Goal: Task Accomplishment & Management: Use online tool/utility

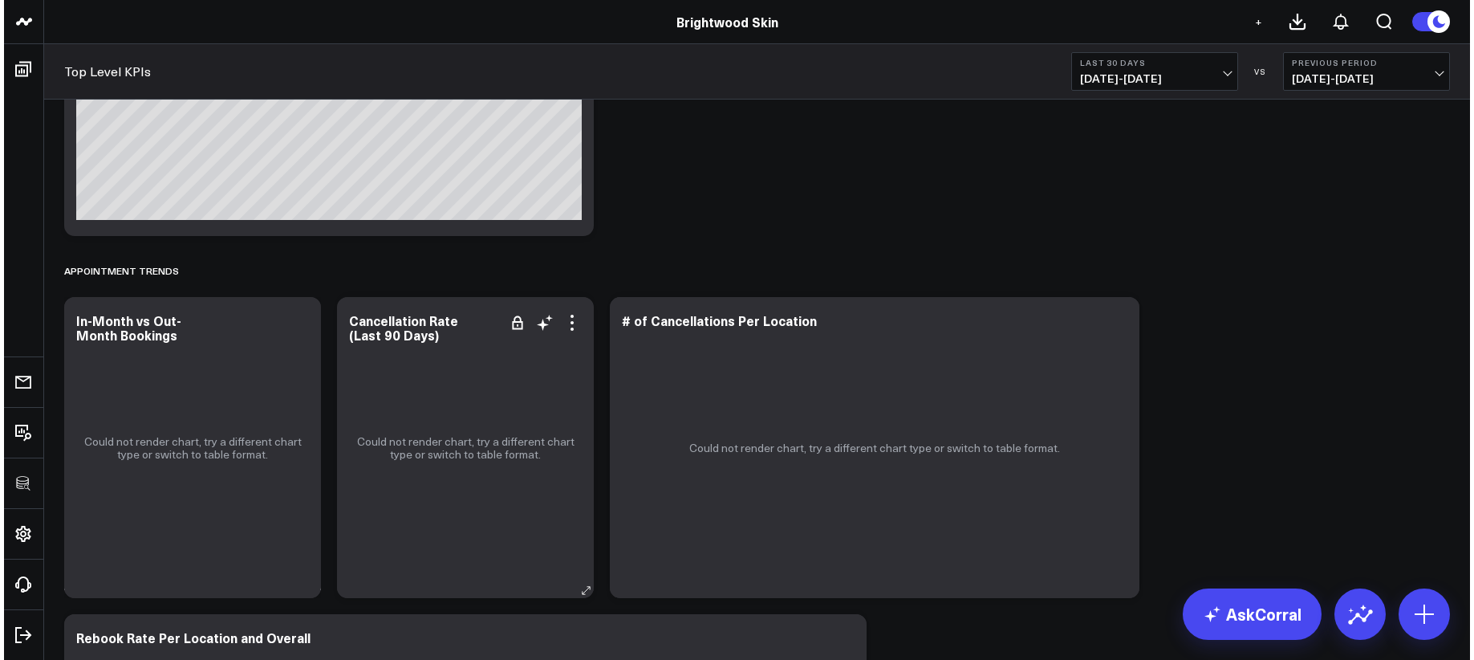
scroll to position [1664, 0]
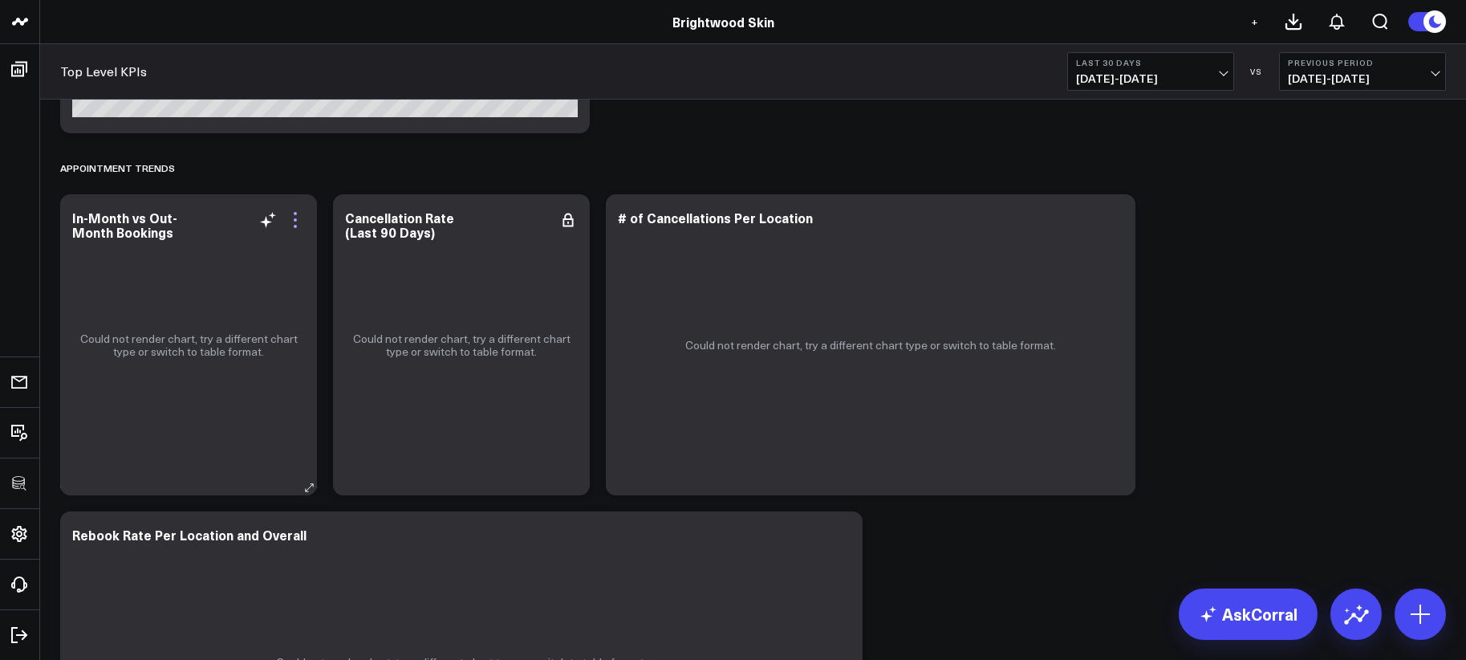
click at [298, 223] on icon at bounding box center [295, 219] width 19 height 19
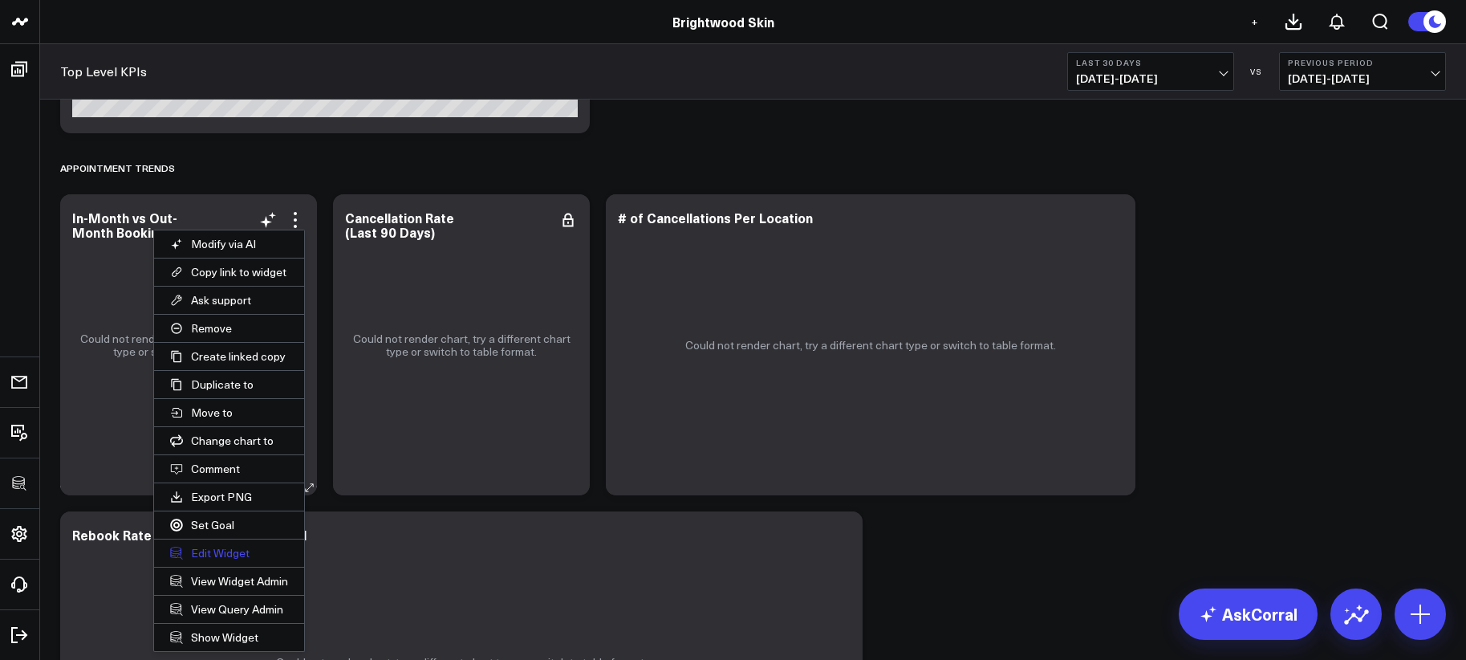
click at [257, 547] on button "Edit Widget" at bounding box center [229, 552] width 150 height 27
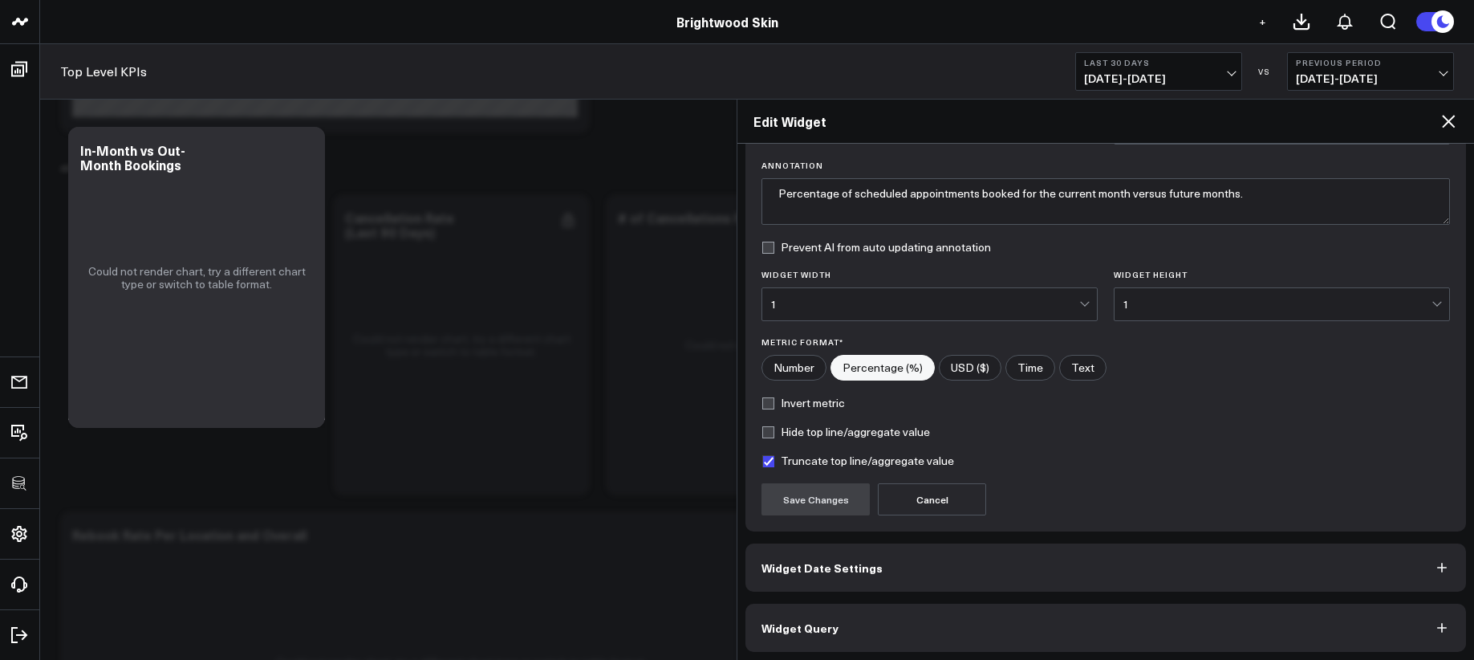
scroll to position [115, 0]
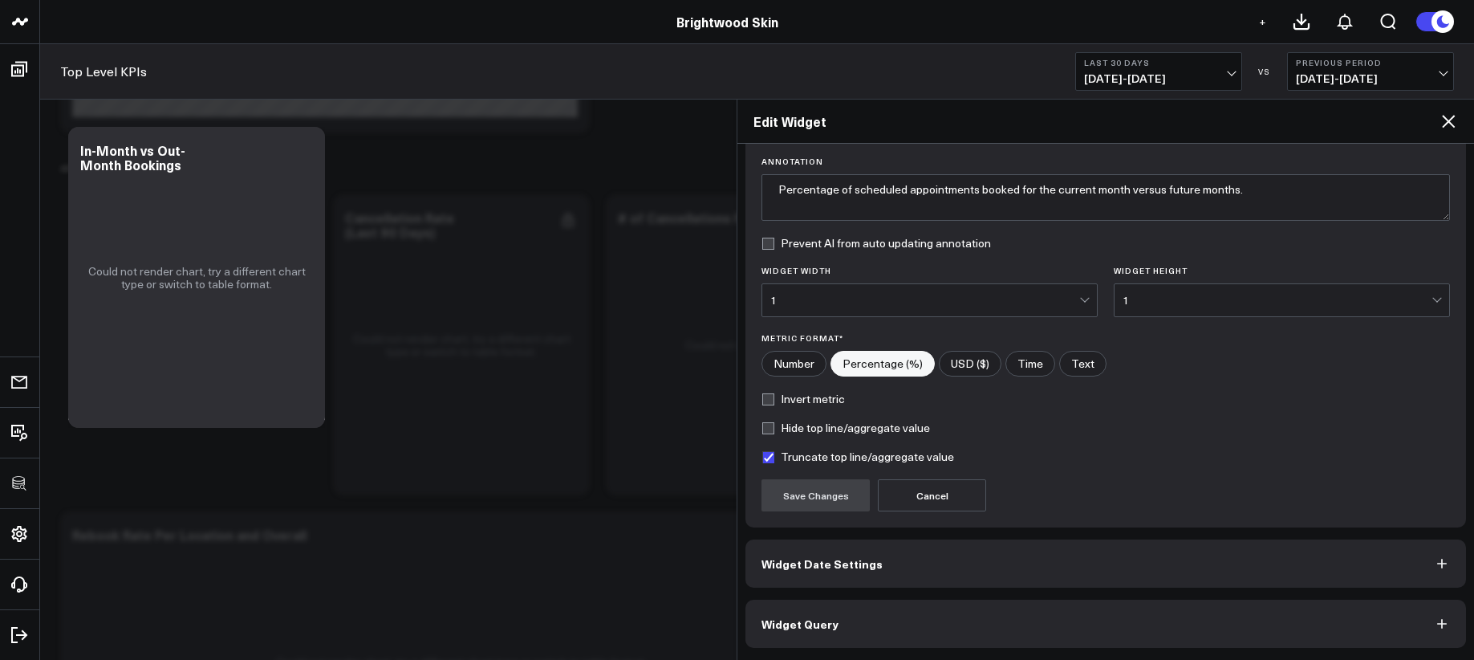
click at [871, 629] on button "Widget Query" at bounding box center [1105, 623] width 721 height 48
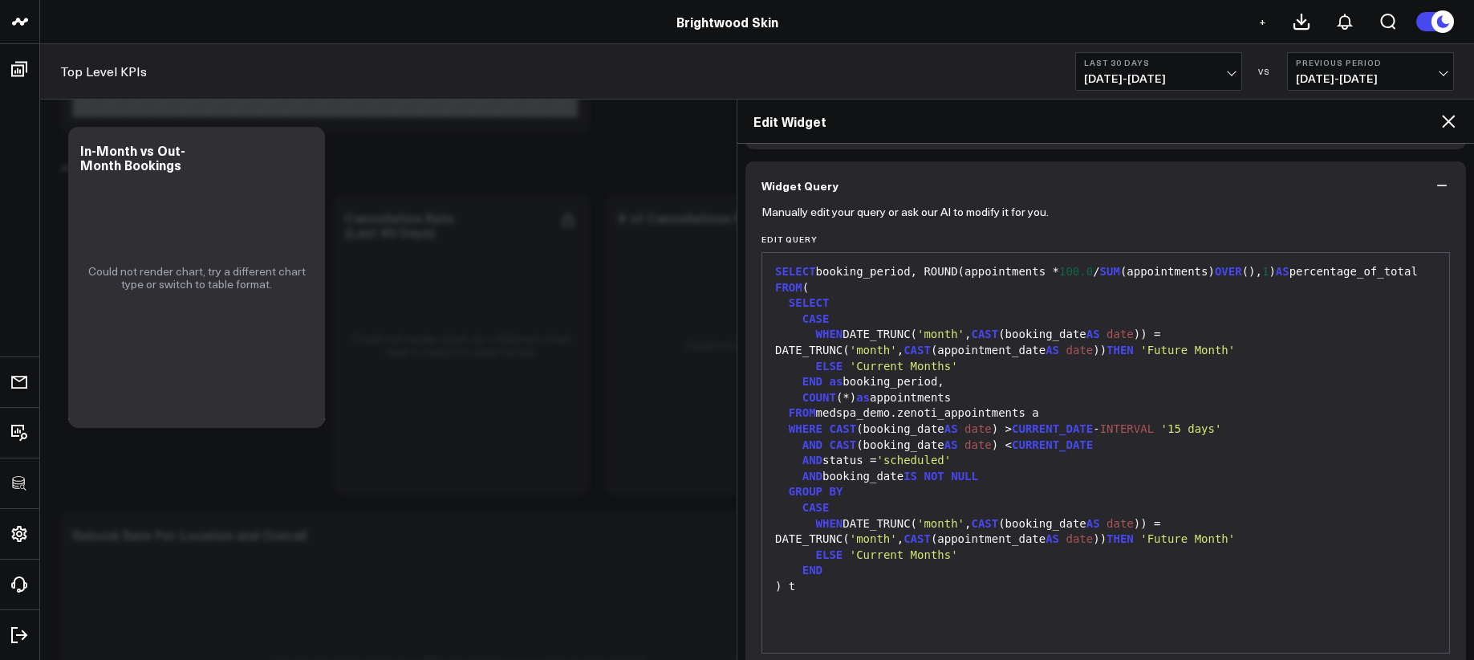
drag, startPoint x: 933, startPoint y: 294, endPoint x: 936, endPoint y: 277, distance: 17.0
click at [932, 280] on div "SELECT booking_period, ROUND(appointments * 100.0 / SUM (appointments) OVER (),…" at bounding box center [1105, 272] width 671 height 16
click at [933, 278] on div "SELECT booking_period, ROUND(appointments * 100.0 / SUM (appointments) OVER (),…" at bounding box center [1105, 272] width 671 height 16
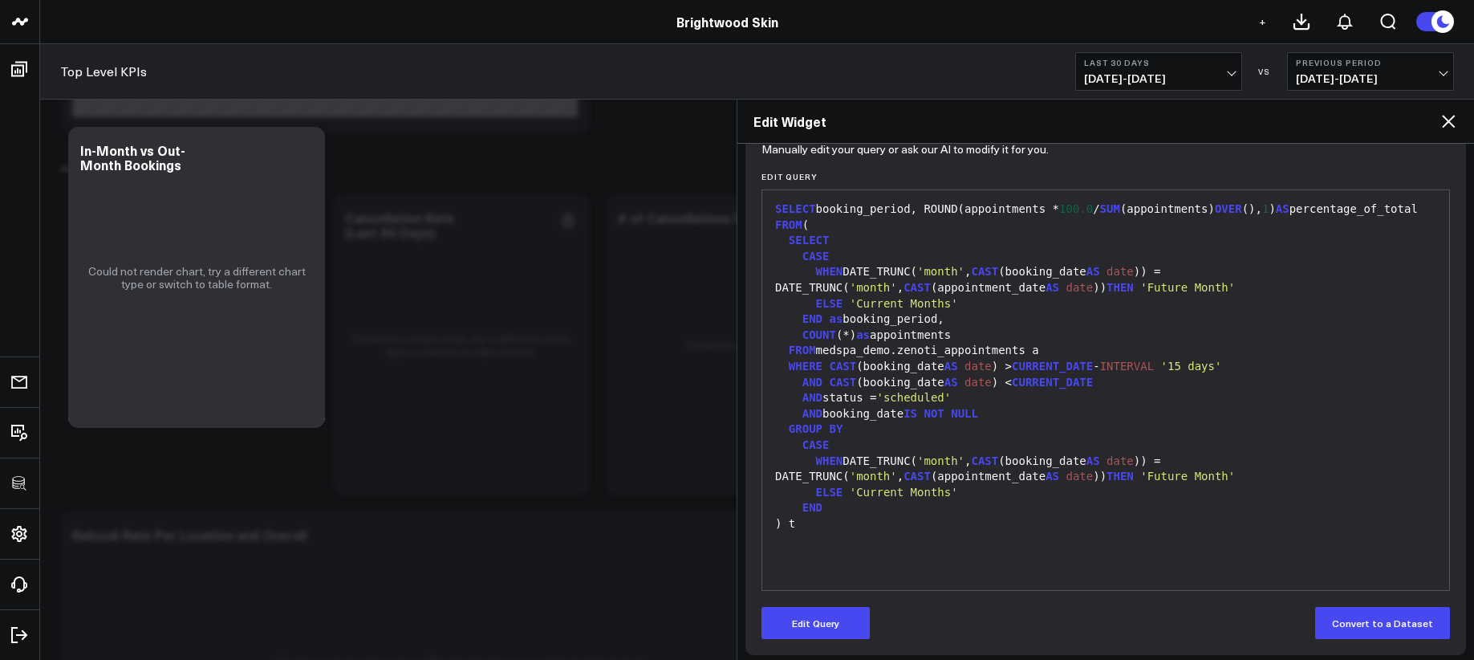
scroll to position [185, 0]
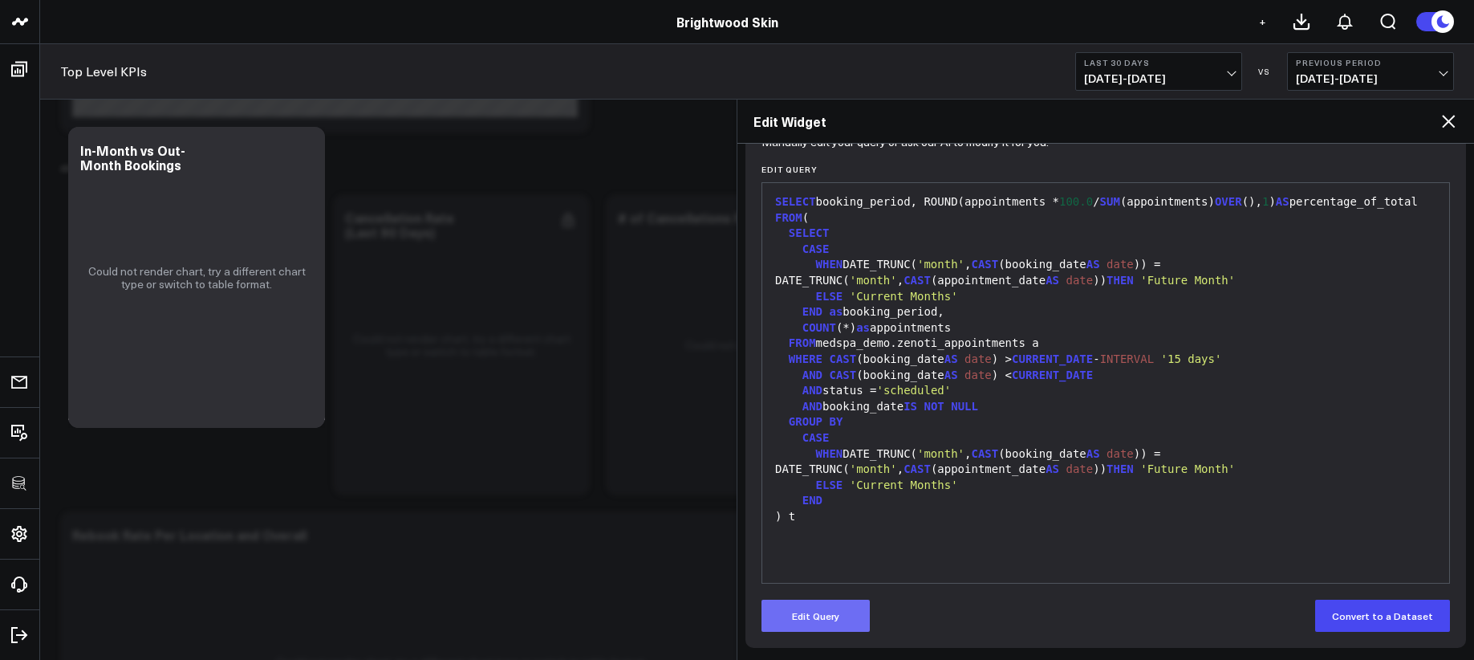
click at [824, 615] on button "Edit Query" at bounding box center [815, 615] width 108 height 32
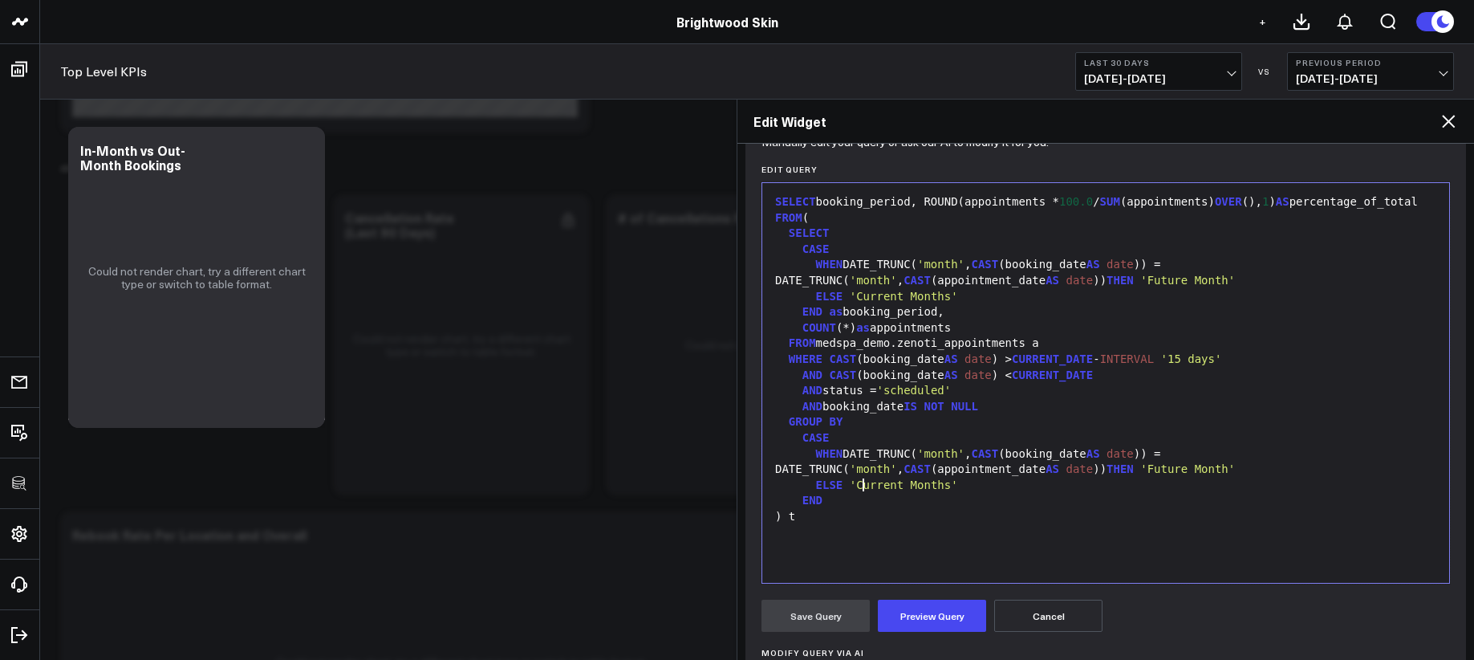
click at [865, 477] on div "WHEN DATE_TRUNC( 'month' , CAST (booking_date AS date )) = DATE_TRUNC( 'month' …" at bounding box center [1105, 461] width 671 height 31
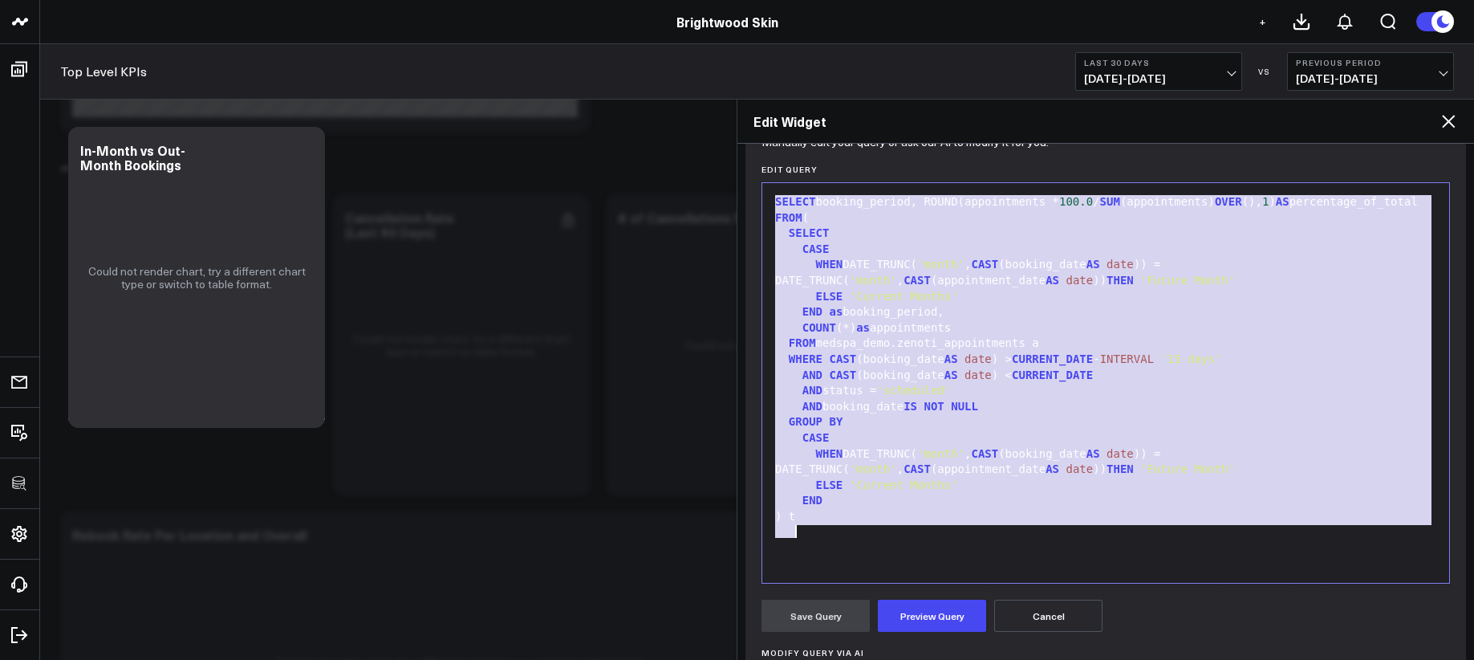
copy div "SELECT booking_period, ROUND(appointments * 100.0 / SUM (appointments) OVER (),…"
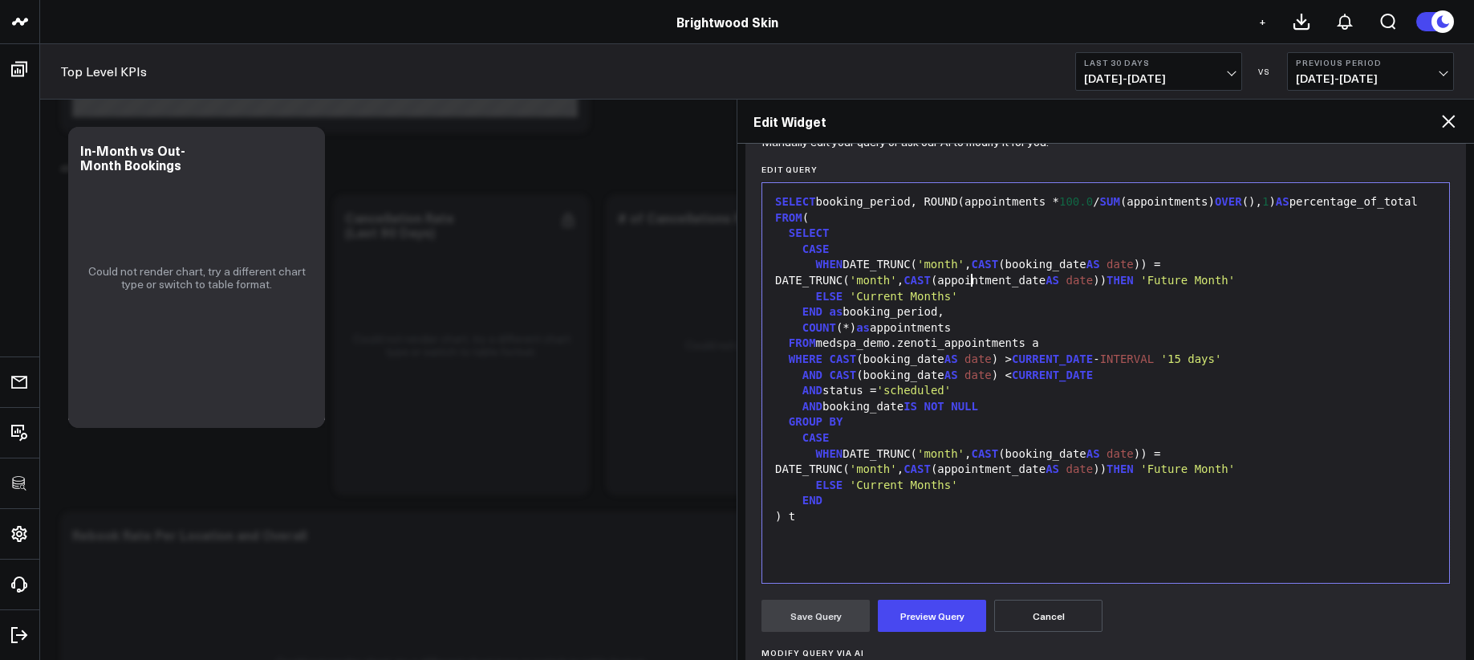
click at [972, 282] on div "WHEN DATE_TRUNC( 'month' , CAST (booking_date AS date )) = DATE_TRUNC( 'month' …" at bounding box center [1105, 272] width 671 height 31
click at [1106, 286] on span "THEN" at bounding box center [1119, 280] width 27 height 13
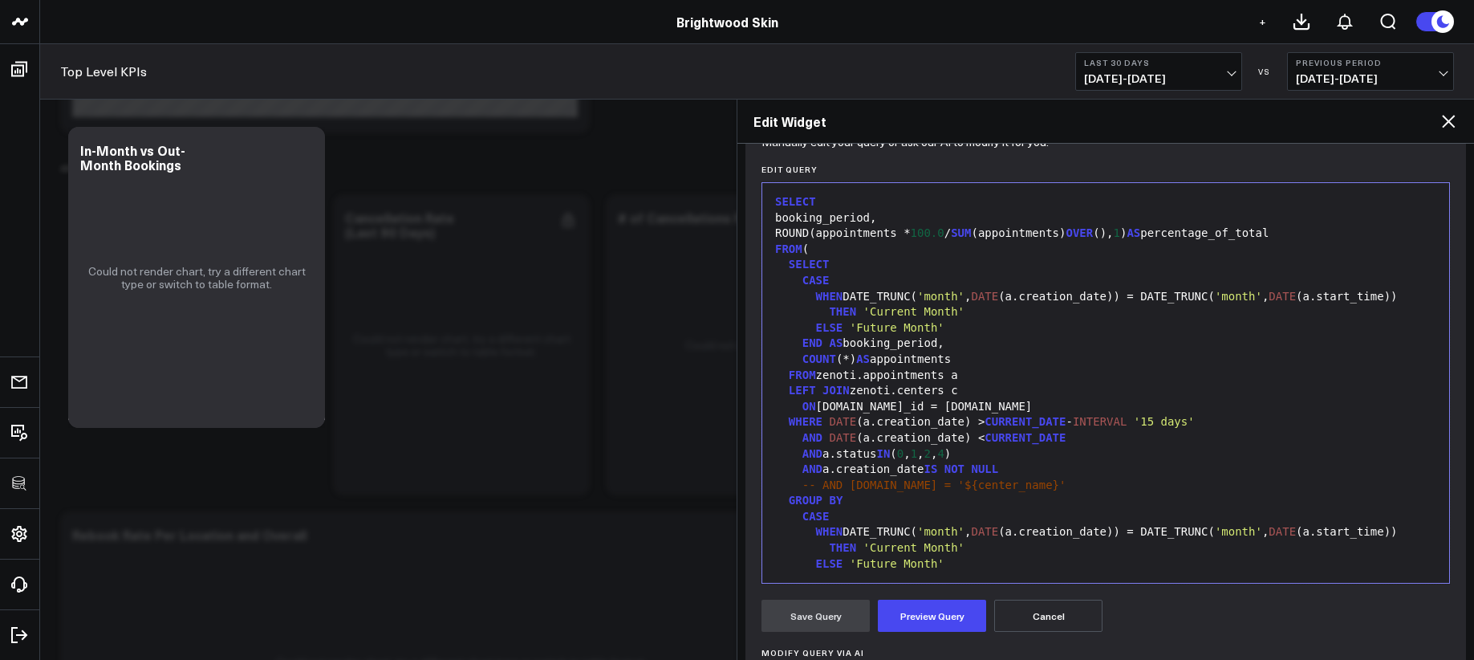
scroll to position [78, 0]
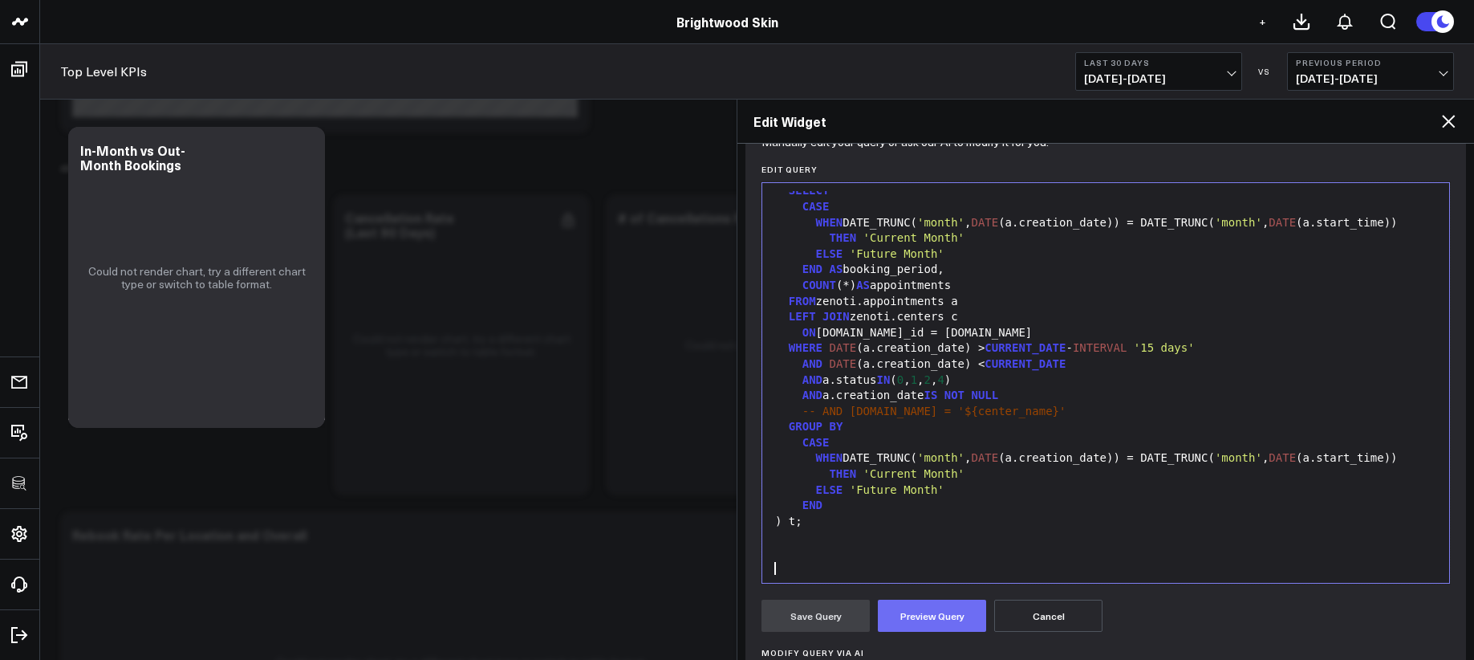
click at [948, 605] on button "Preview Query" at bounding box center [932, 615] width 108 height 32
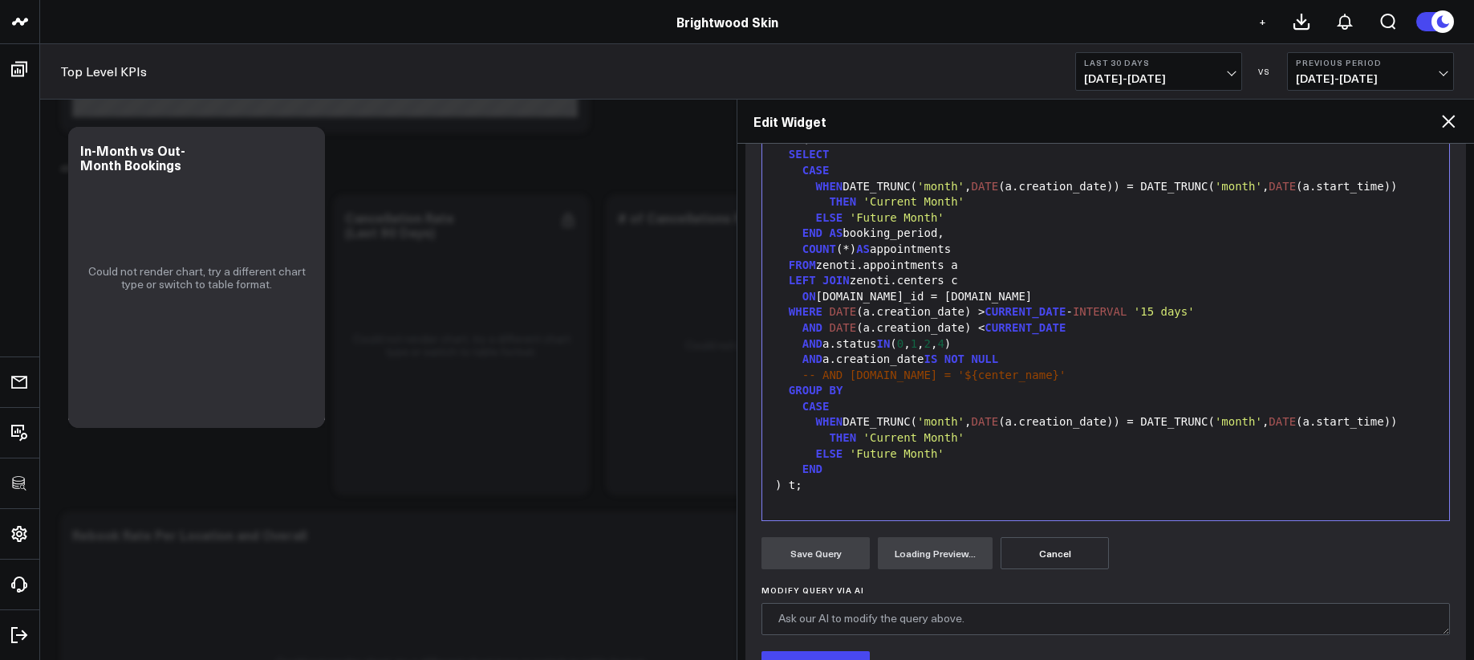
scroll to position [384, 0]
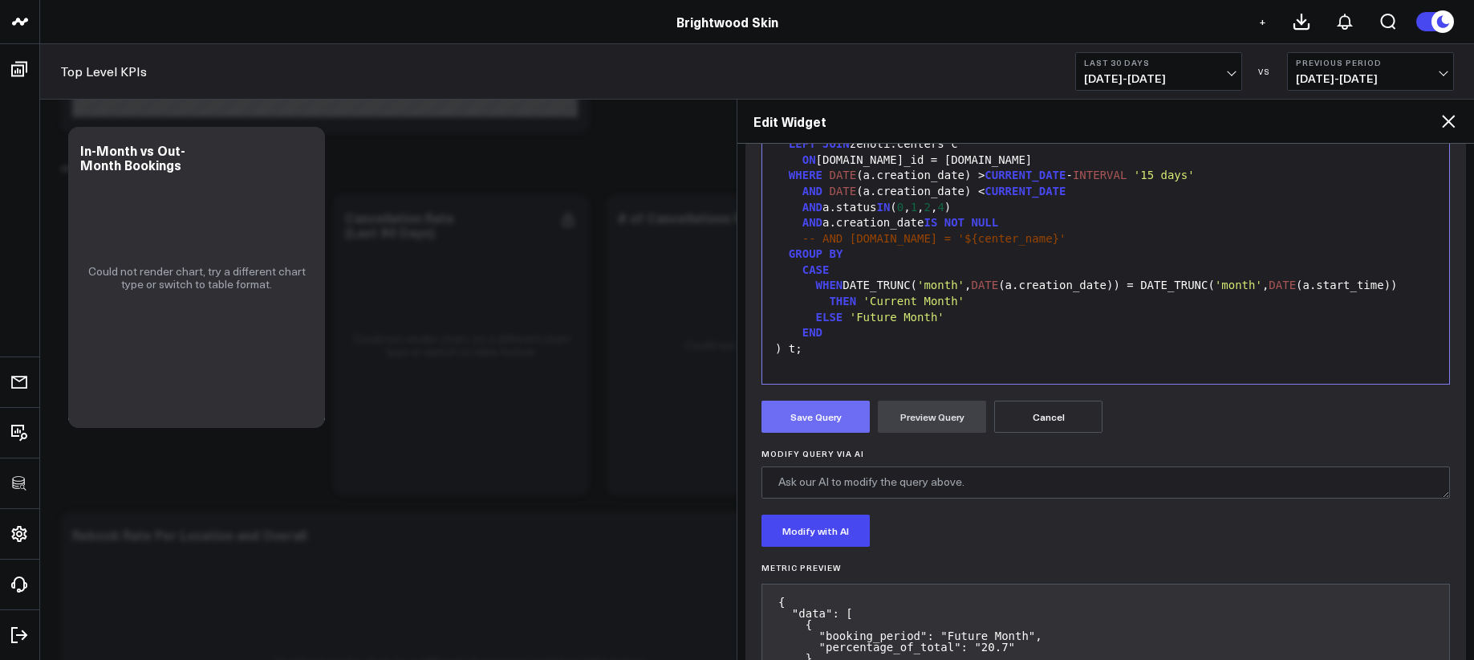
click at [858, 431] on button "Save Query" at bounding box center [815, 416] width 108 height 32
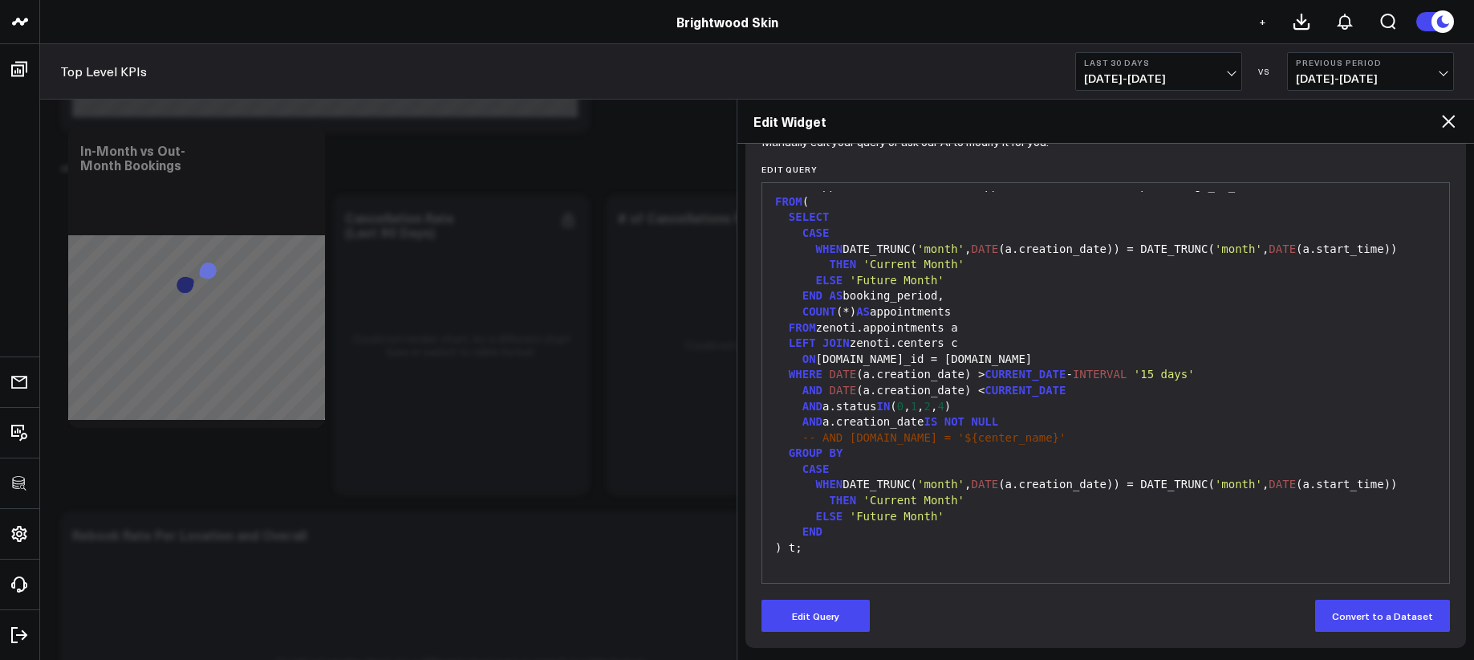
scroll to position [185, 0]
click at [1452, 121] on icon at bounding box center [1448, 121] width 19 height 19
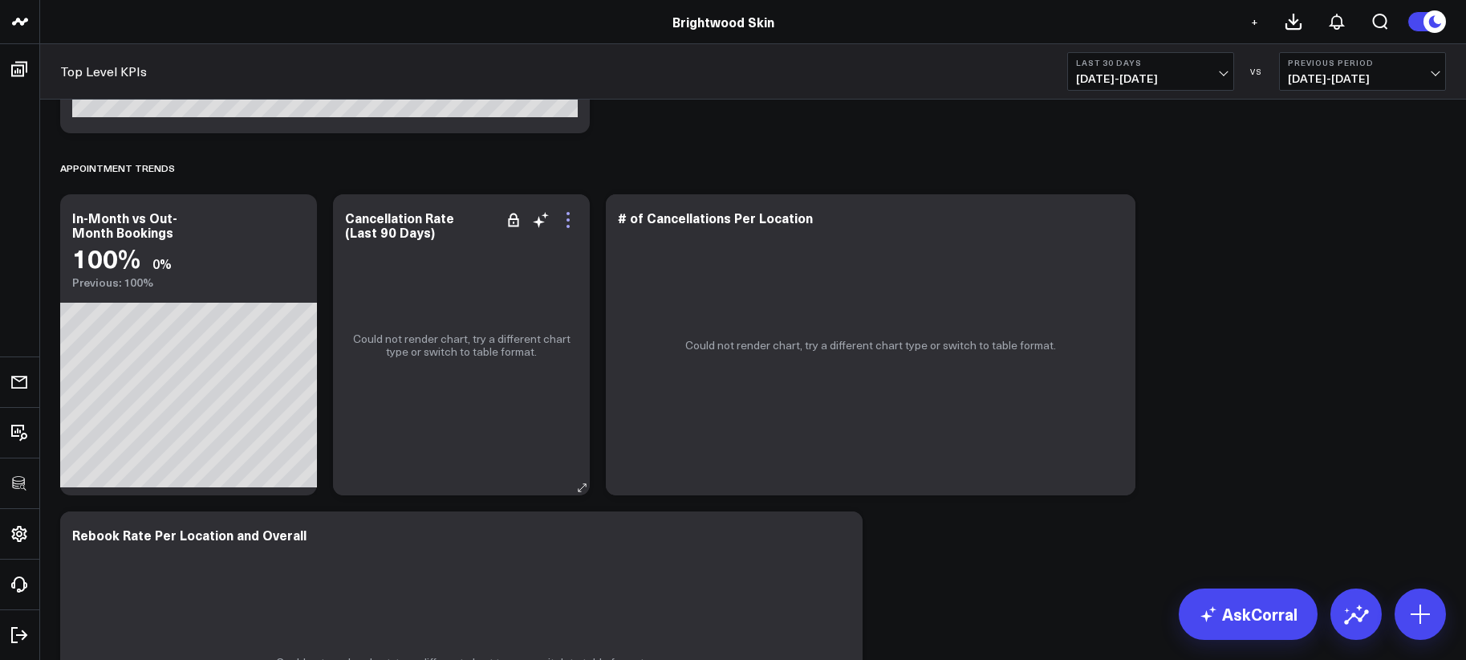
click at [567, 225] on icon at bounding box center [567, 226] width 3 height 3
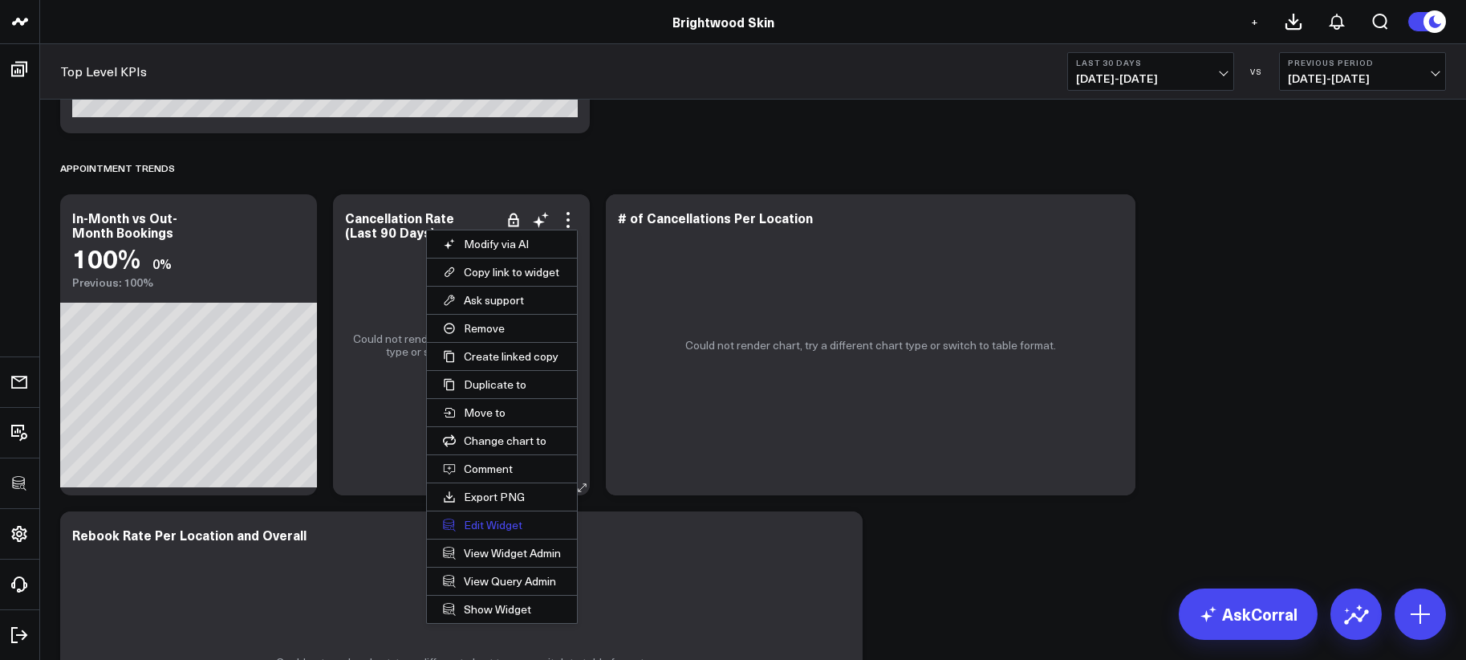
click at [518, 527] on button "Edit Widget" at bounding box center [502, 524] width 150 height 27
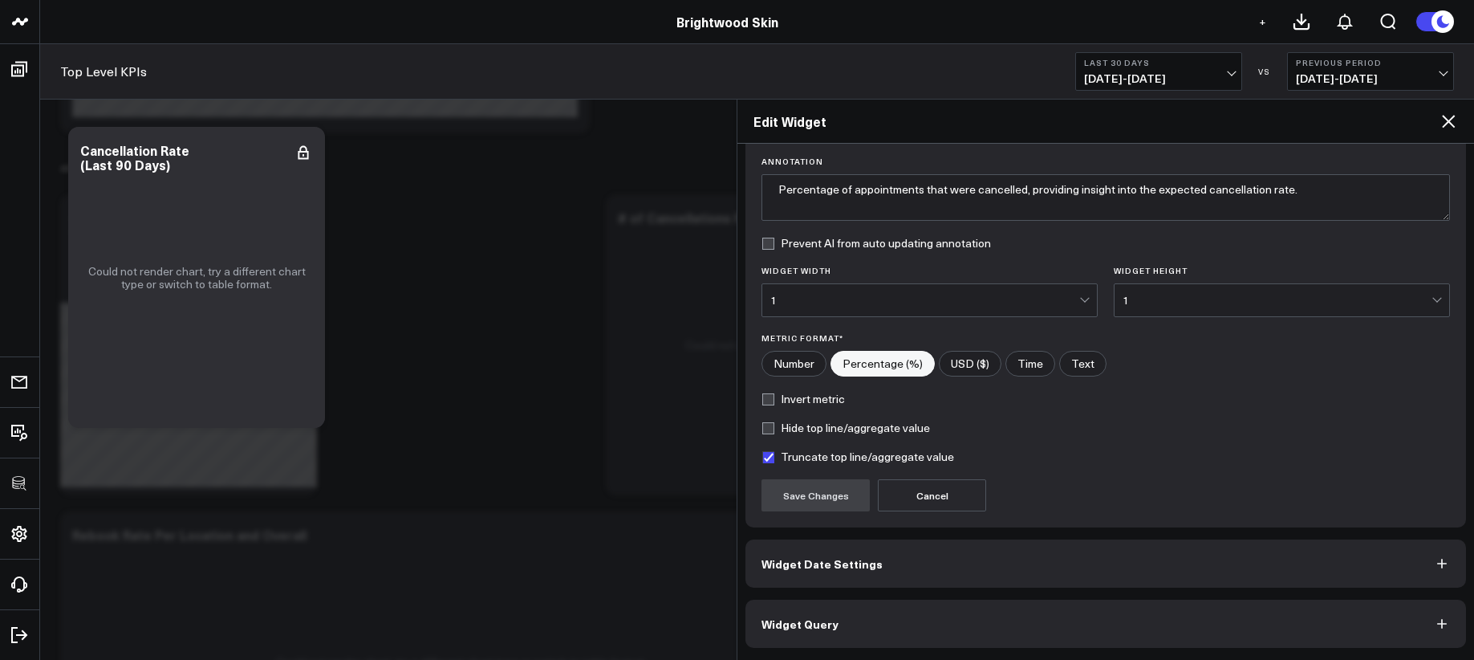
click at [901, 639] on button "Widget Query" at bounding box center [1105, 623] width 721 height 48
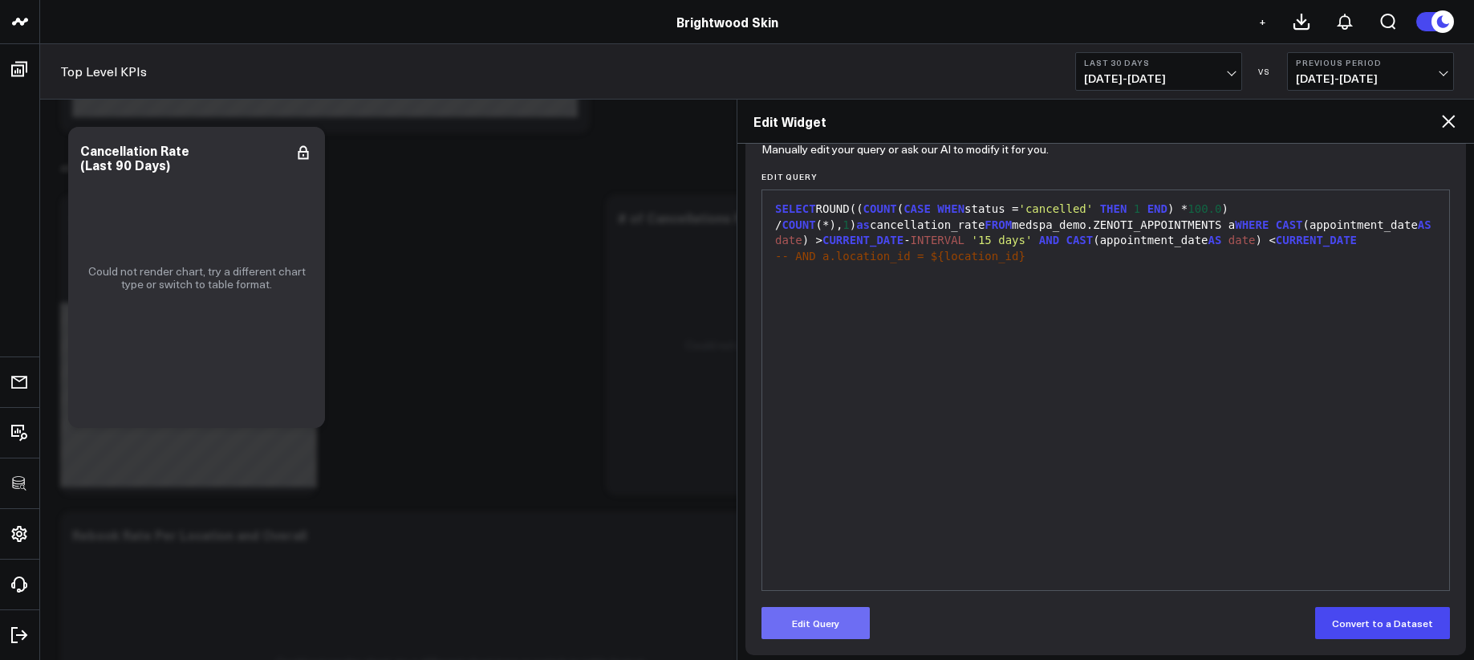
scroll to position [185, 0]
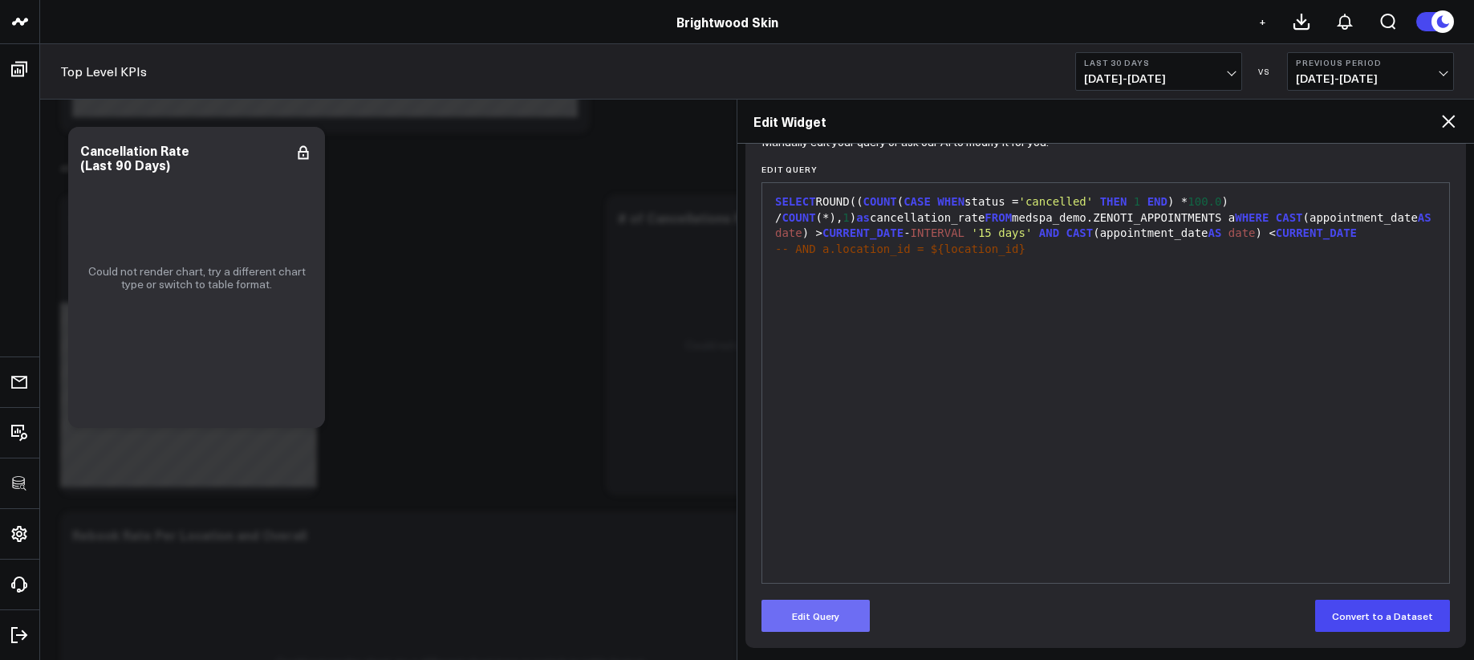
click at [810, 634] on div "Manually edit your query or ask our AI to modify it for you. Edit Query 9 1 2 3…" at bounding box center [1105, 394] width 721 height 508
click at [884, 479] on div "SELECT ROUND(( COUNT ( CASE WHEN status = 'cancelled' THEN 1 END ) * 100.0 ) / …" at bounding box center [1105, 383] width 671 height 384
click at [819, 582] on div "9 1 2 3 › SELECT ROUND(( COUNT ( CASE WHEN status = 'cancelled' THEN 1 END ) * …" at bounding box center [1105, 382] width 688 height 401
click at [822, 622] on button "Edit Query" at bounding box center [815, 615] width 108 height 32
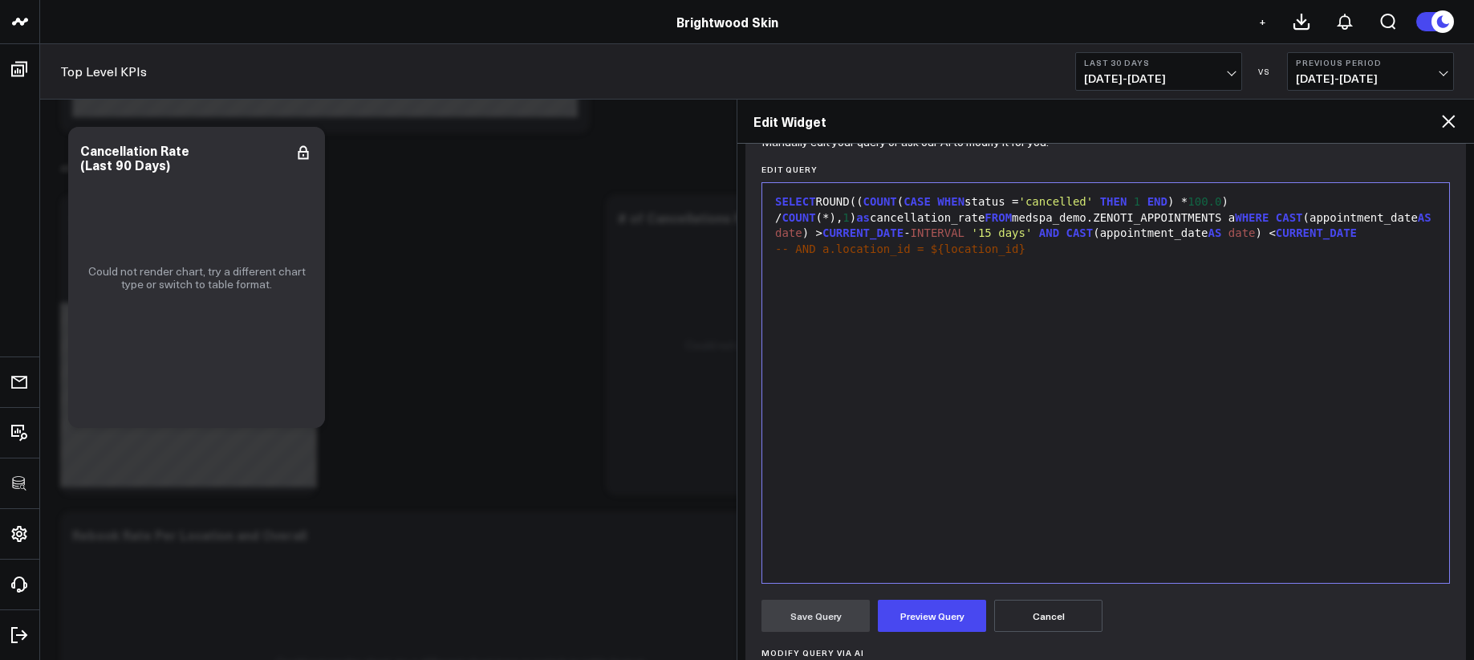
click at [931, 463] on div "SELECT ROUND(( COUNT ( CASE WHEN status = 'cancelled' THEN 1 END ) * 100.0 ) / …" at bounding box center [1105, 383] width 671 height 384
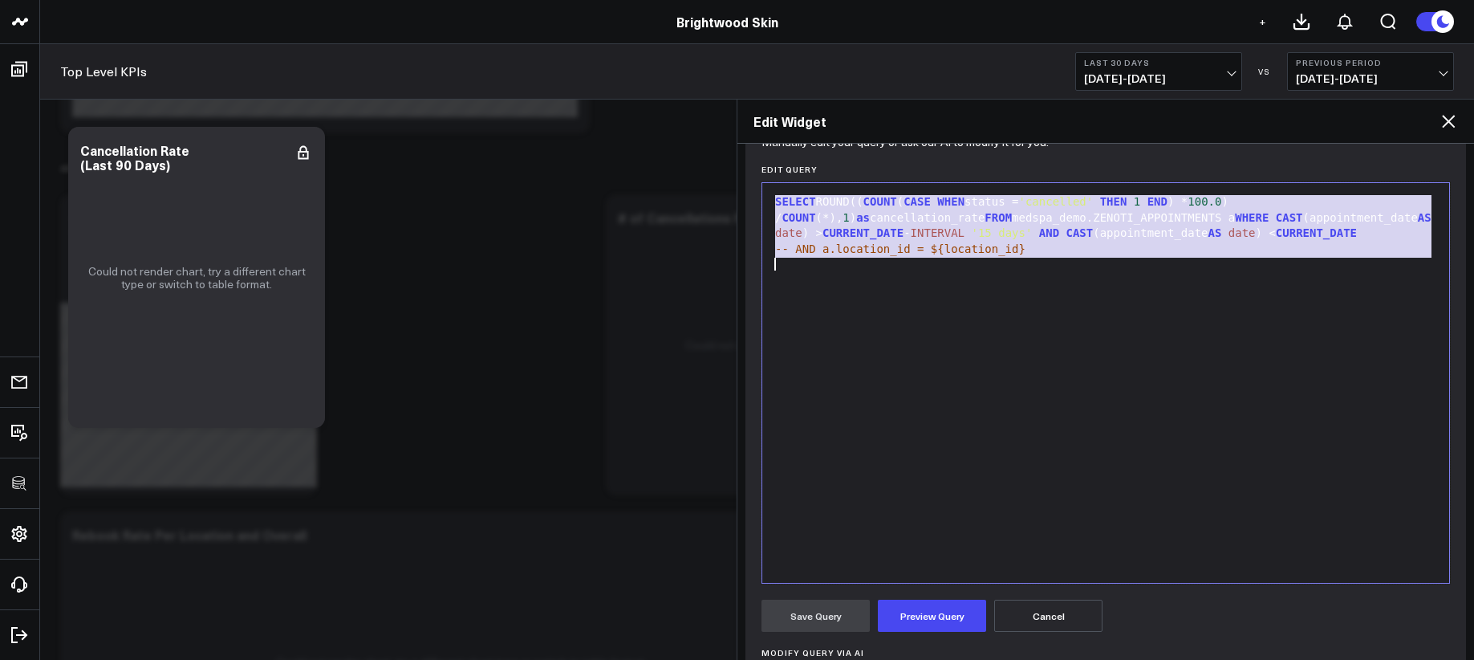
copy div "SELECT ROUND(( COUNT ( CASE WHEN status = 'cancelled' THEN 1 END ) * 100.0 ) / …"
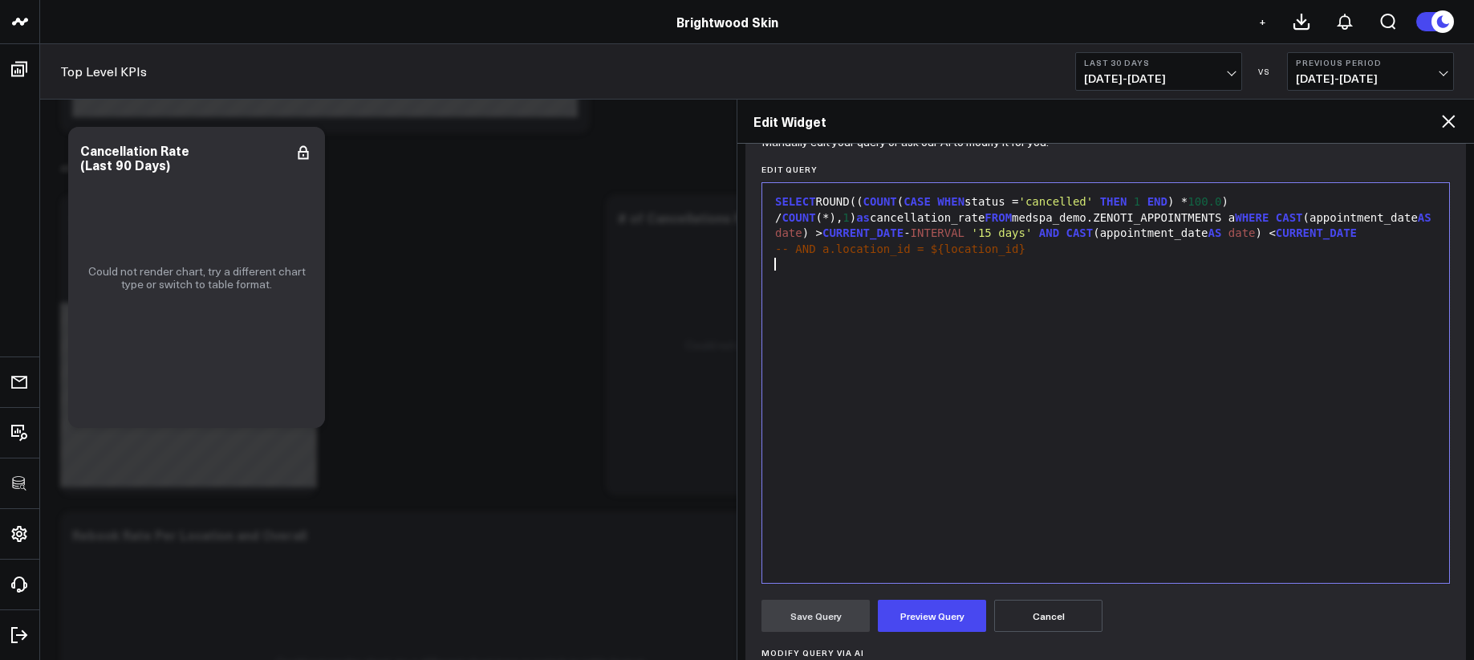
click at [952, 306] on div "SELECT ROUND(( COUNT ( CASE WHEN status = 'cancelled' THEN 1 END ) * 100.0 ) / …" at bounding box center [1105, 383] width 671 height 384
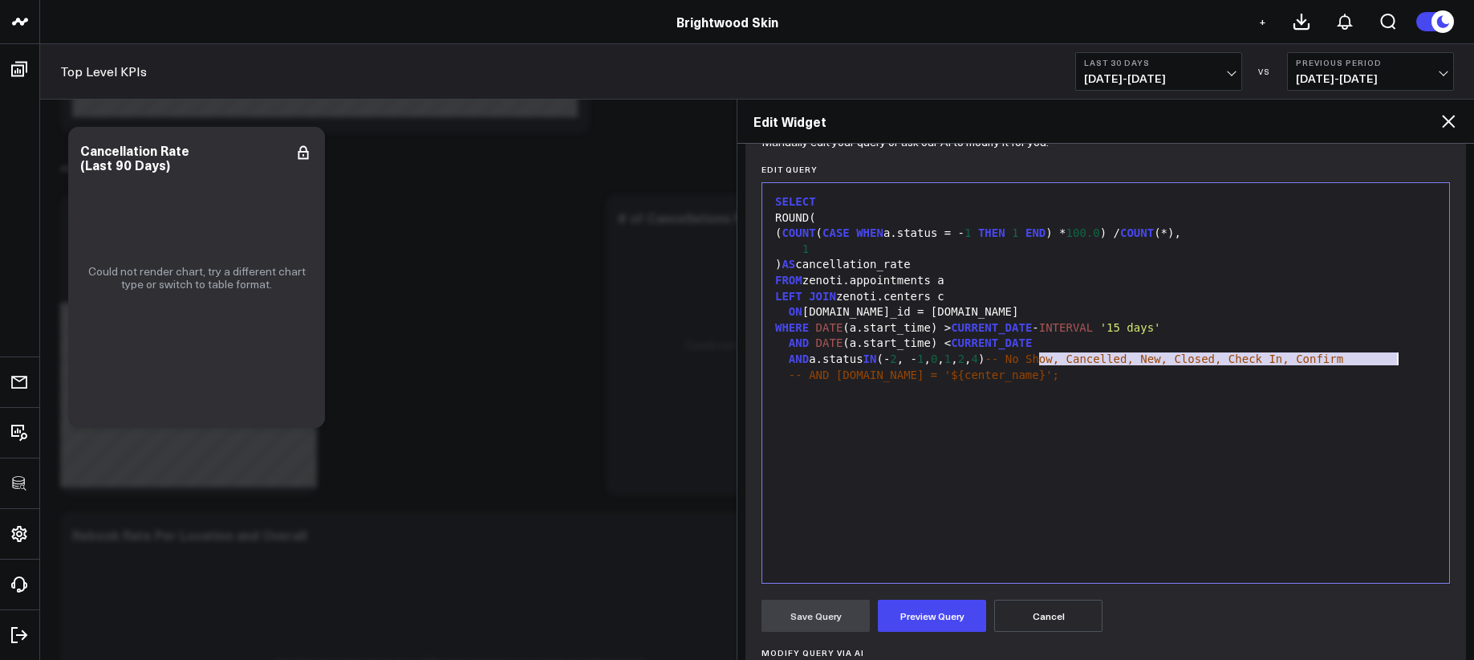
drag, startPoint x: 1041, startPoint y: 363, endPoint x: 1406, endPoint y: 358, distance: 364.3
click at [1406, 358] on div "AND a.status IN (- 2 , - 1 , 0 , 1 , 2 , 4 ) -- No Show, Cancelled, New, Closed…" at bounding box center [1105, 359] width 671 height 16
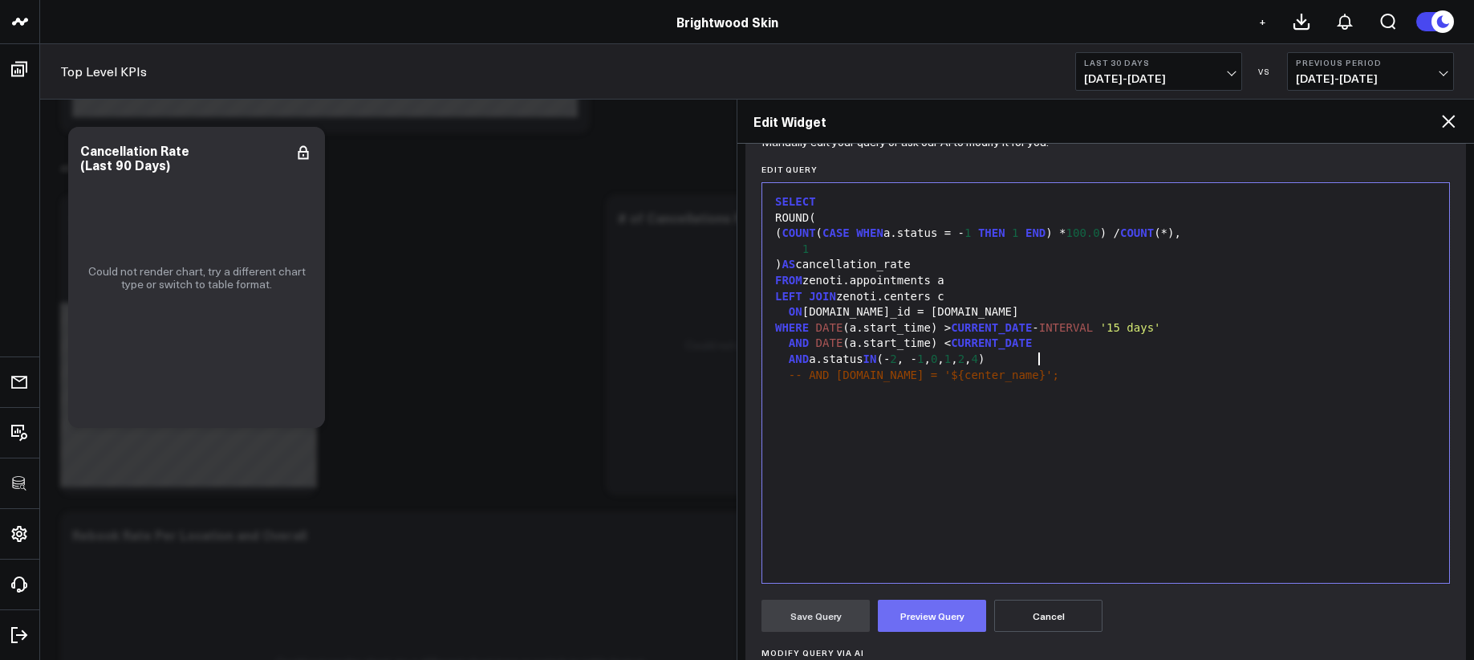
click at [951, 614] on button "Preview Query" at bounding box center [932, 615] width 108 height 32
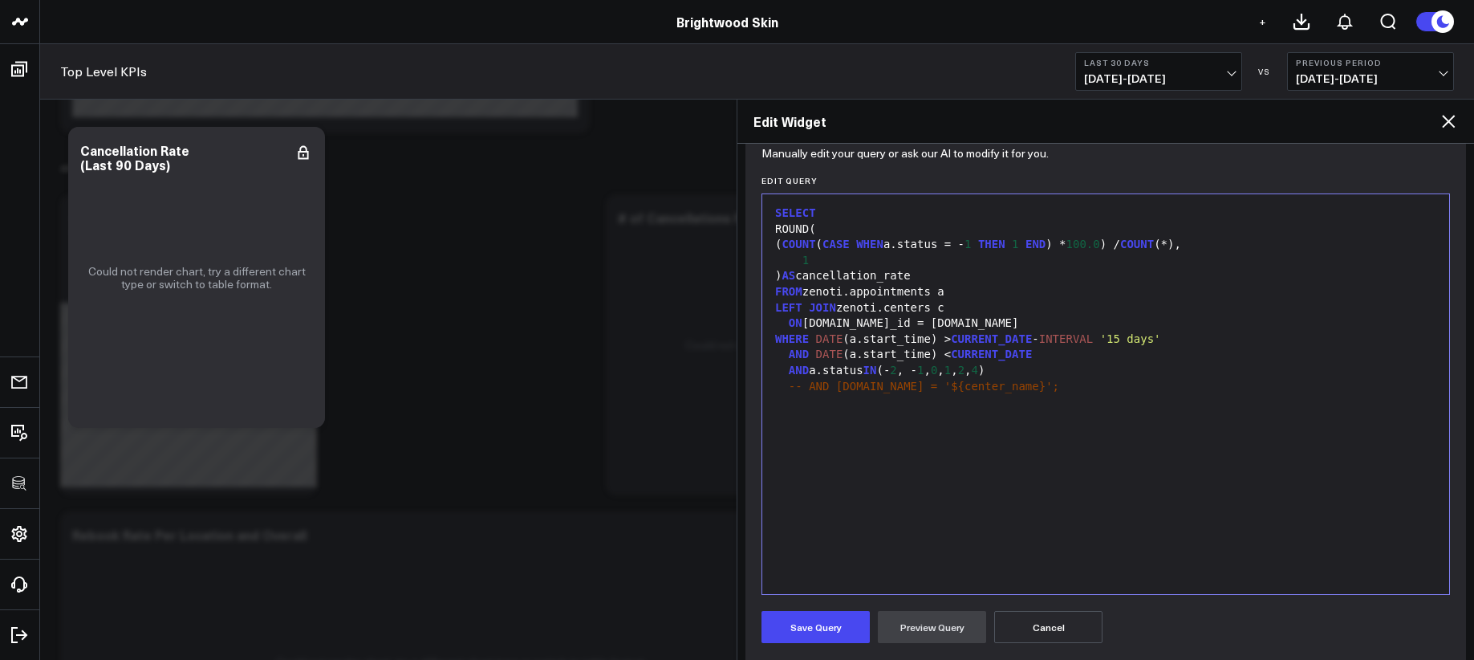
scroll to position [175, 0]
click at [830, 619] on button "Save Query" at bounding box center [815, 625] width 108 height 32
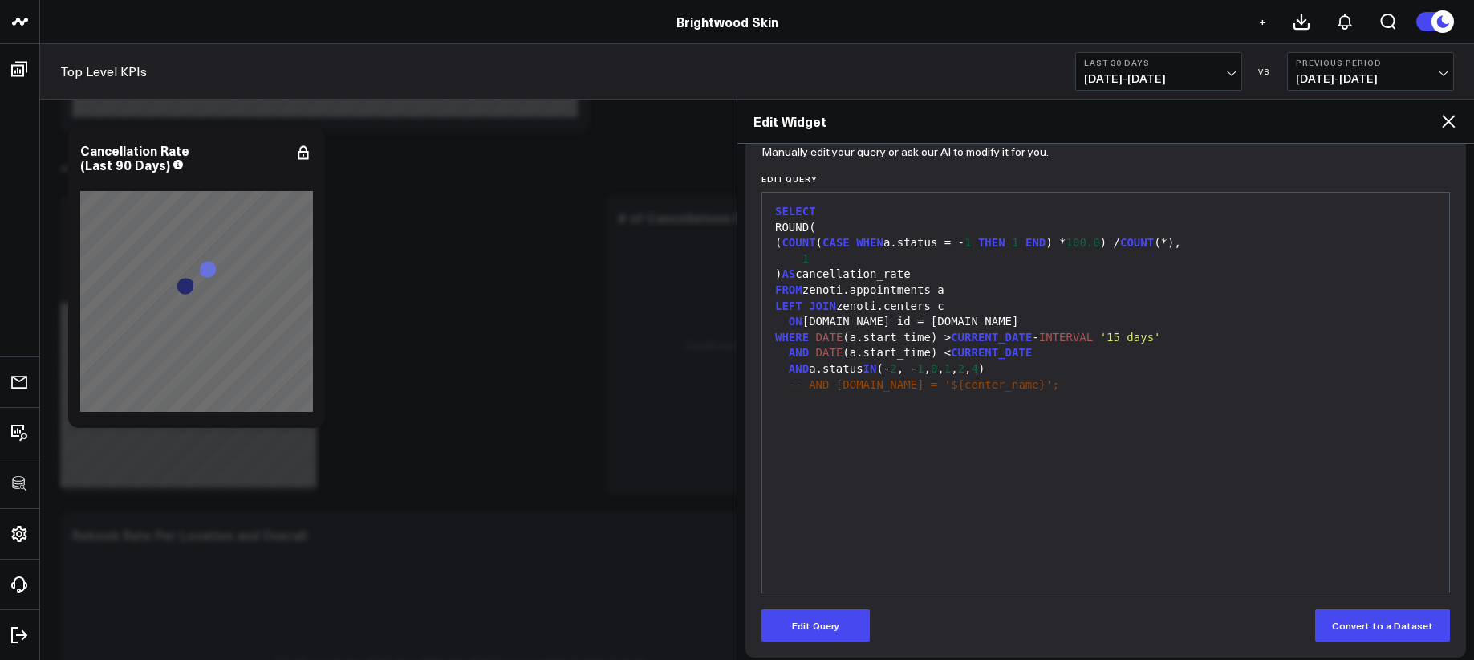
click at [1455, 116] on icon at bounding box center [1448, 121] width 19 height 19
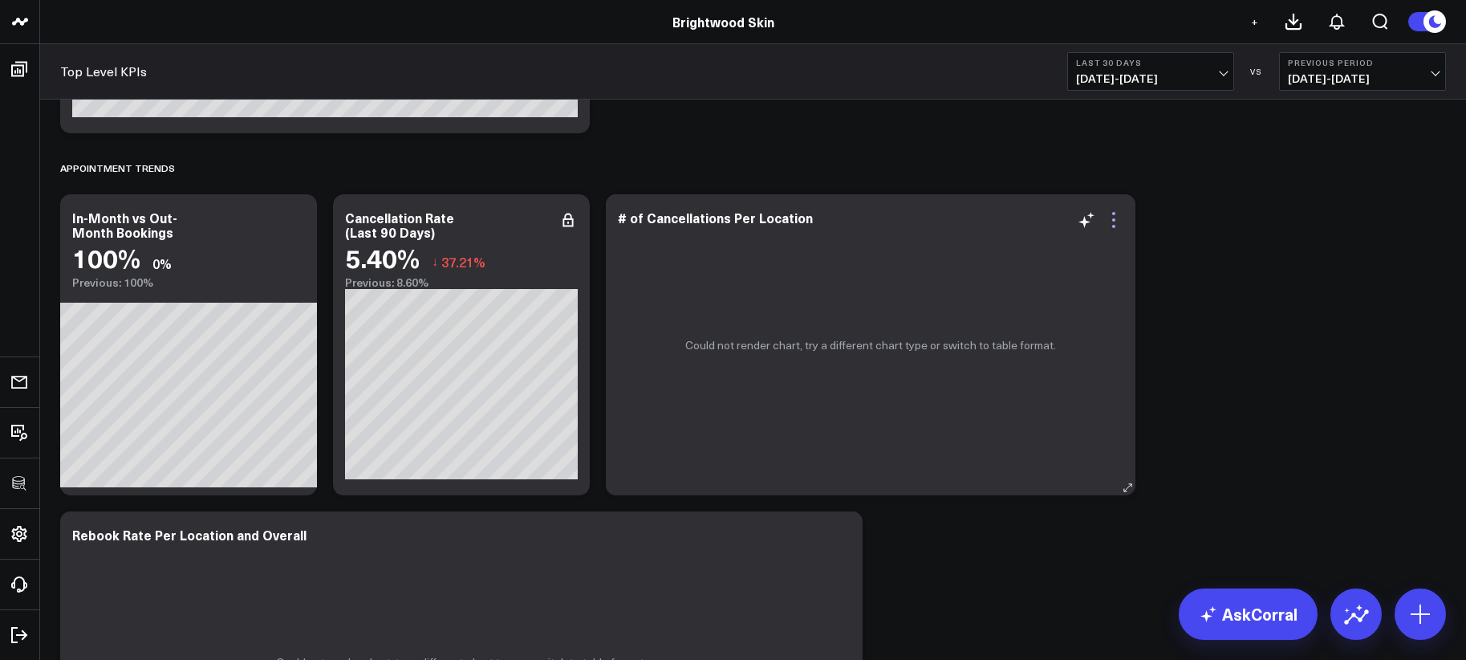
click at [1109, 221] on icon at bounding box center [1113, 219] width 19 height 19
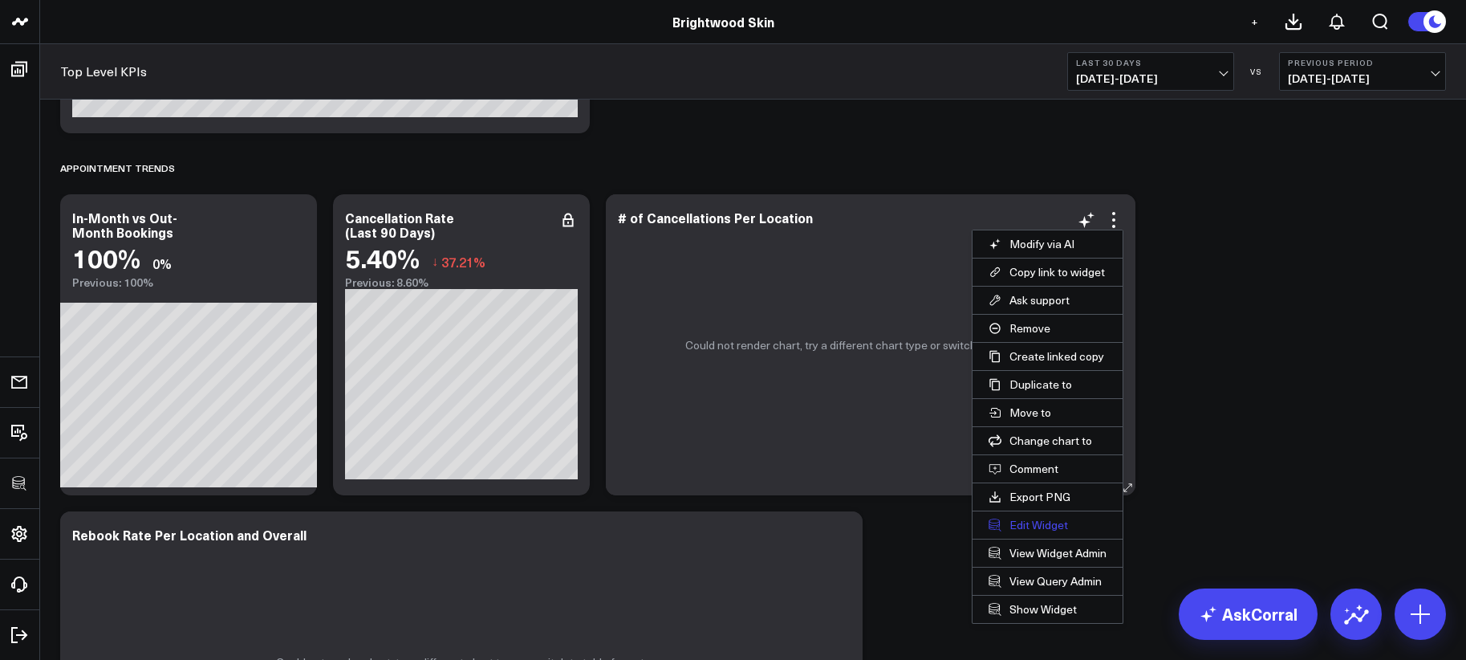
click at [1029, 517] on button "Edit Widget" at bounding box center [1047, 524] width 150 height 27
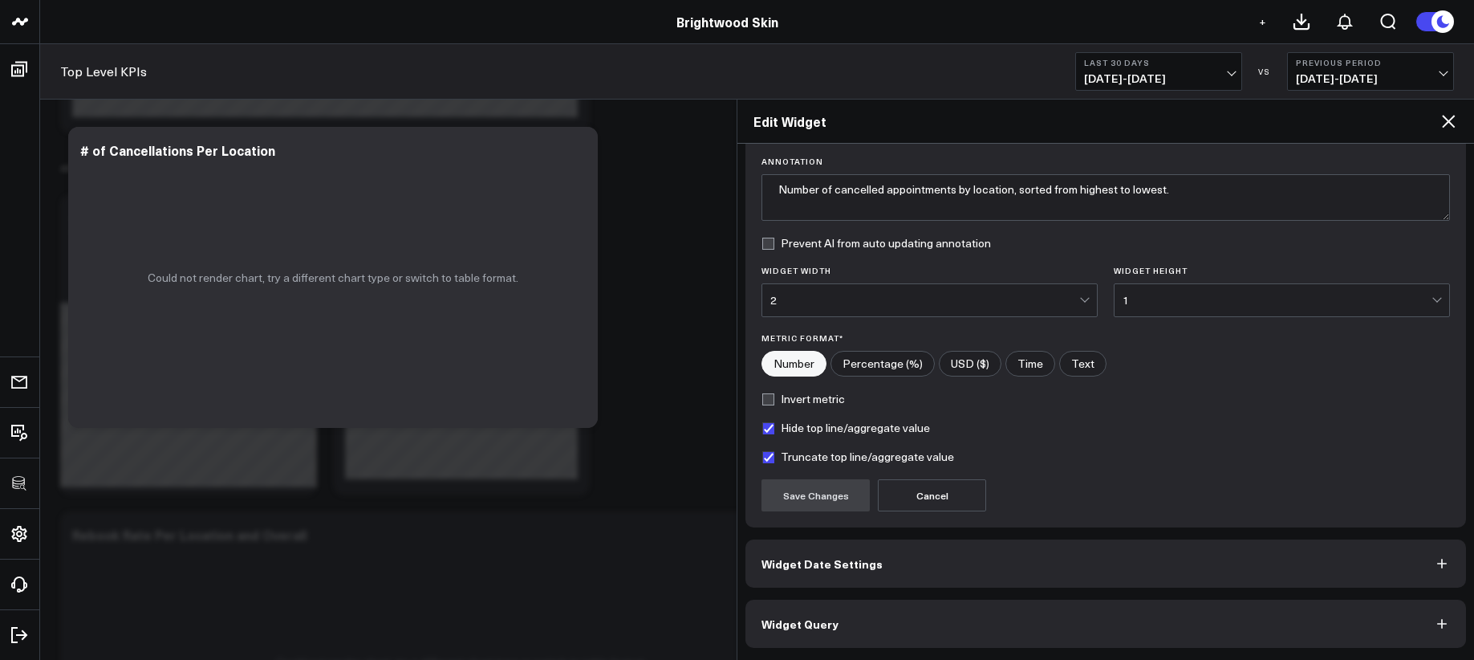
click at [1062, 630] on button "Widget Query" at bounding box center [1105, 623] width 721 height 48
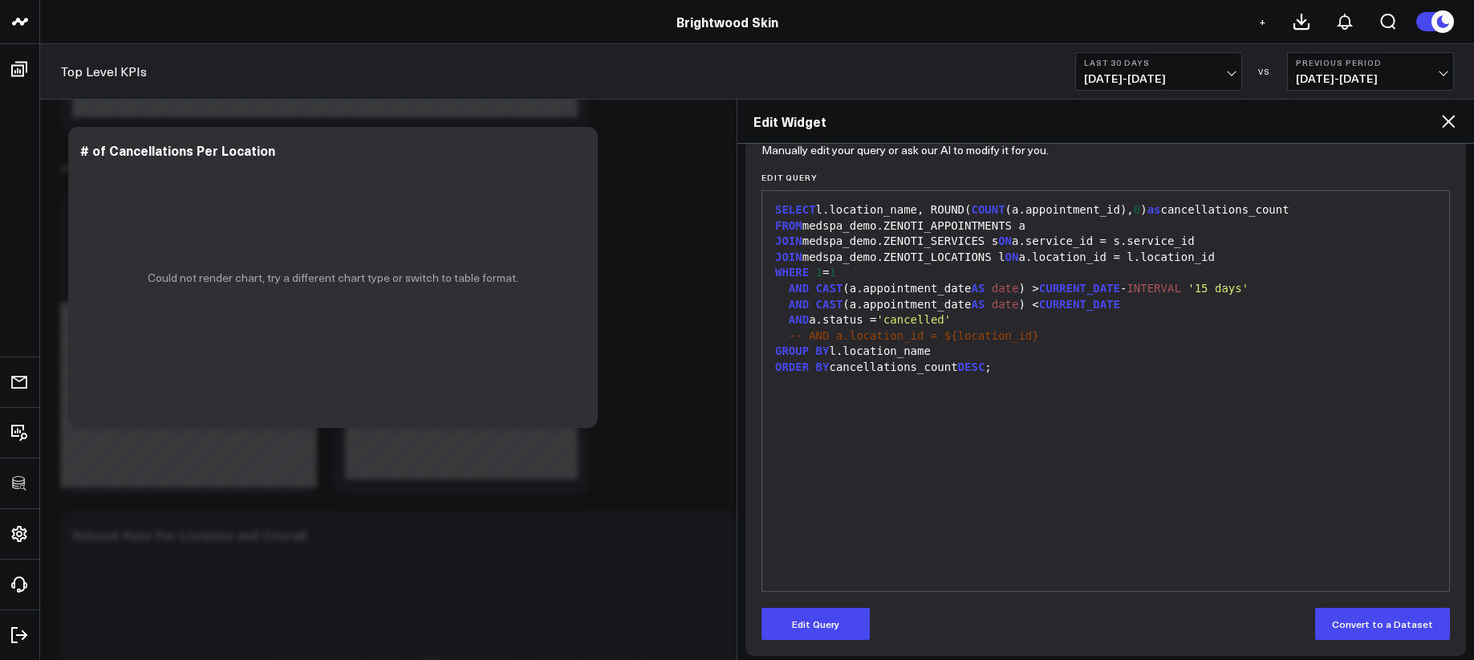
scroll to position [185, 0]
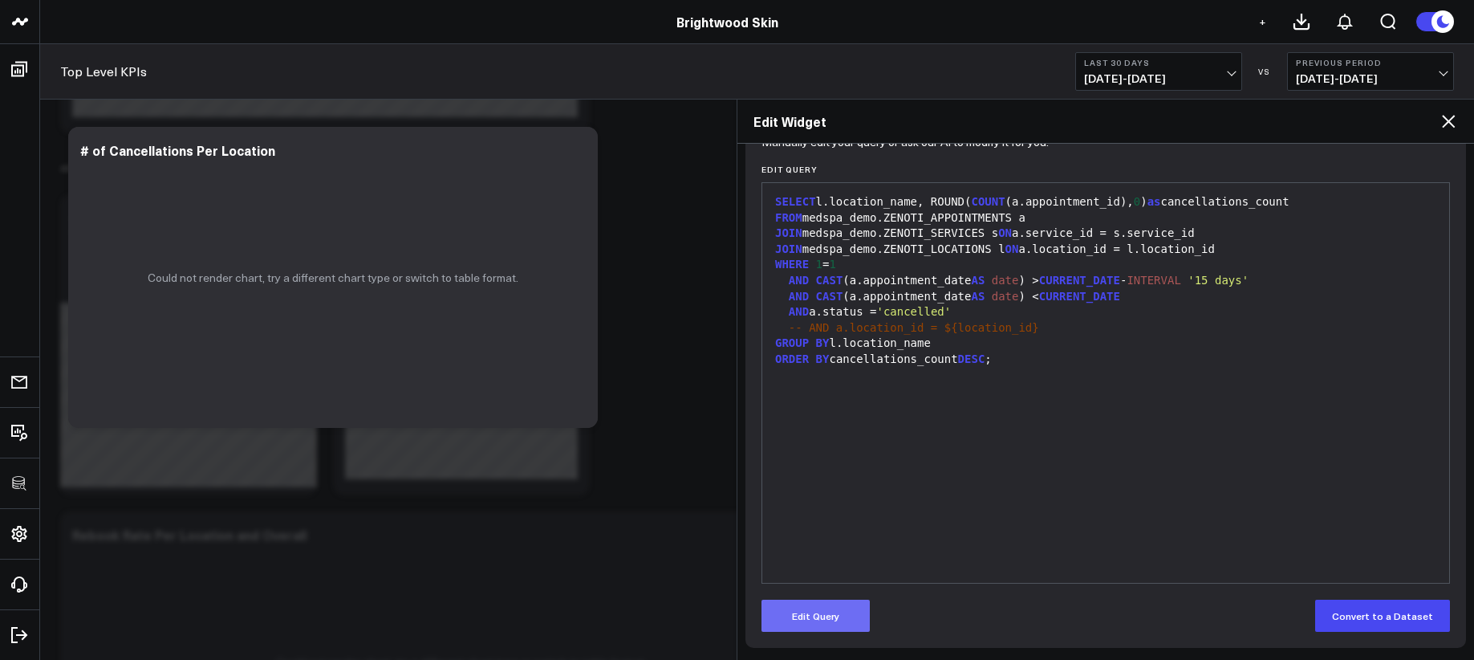
click at [841, 608] on button "Edit Query" at bounding box center [815, 615] width 108 height 32
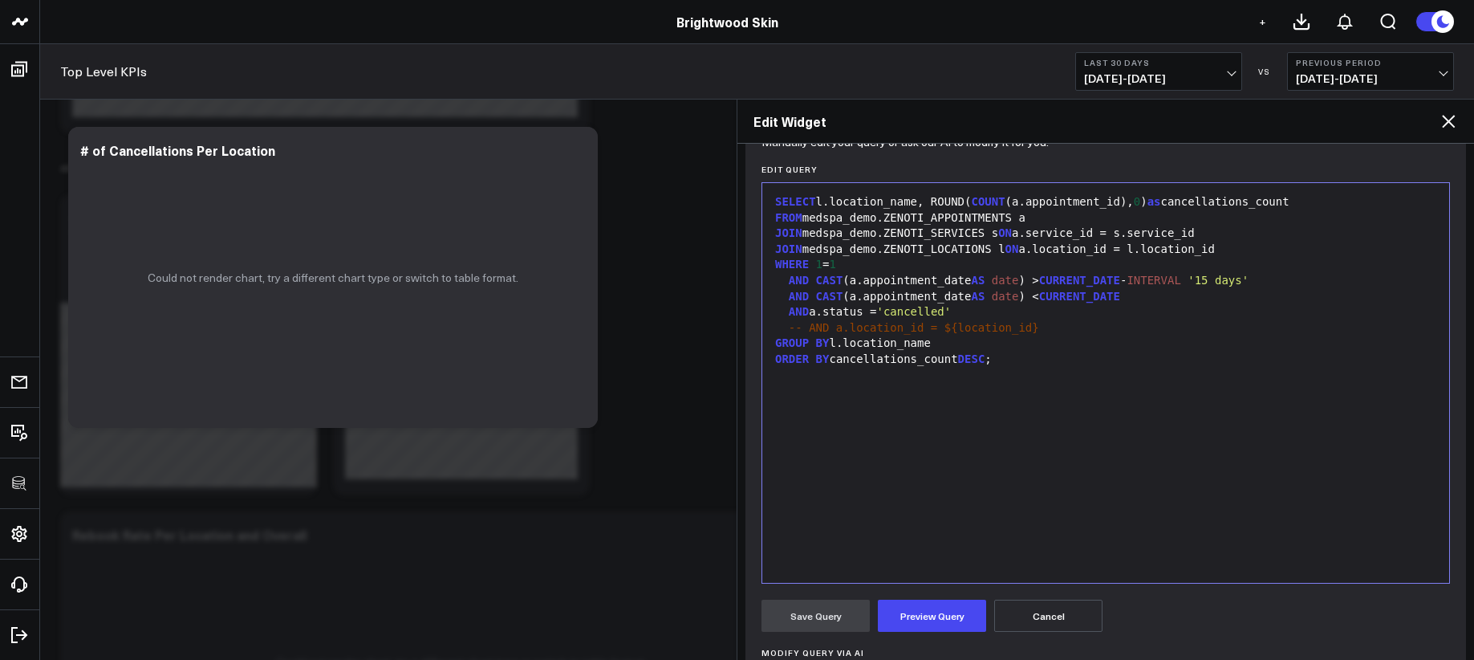
click at [908, 505] on div "SELECT l.location_name, ROUND( COUNT (a.appointment_id), 0 ) as cancellations_c…" at bounding box center [1105, 383] width 671 height 384
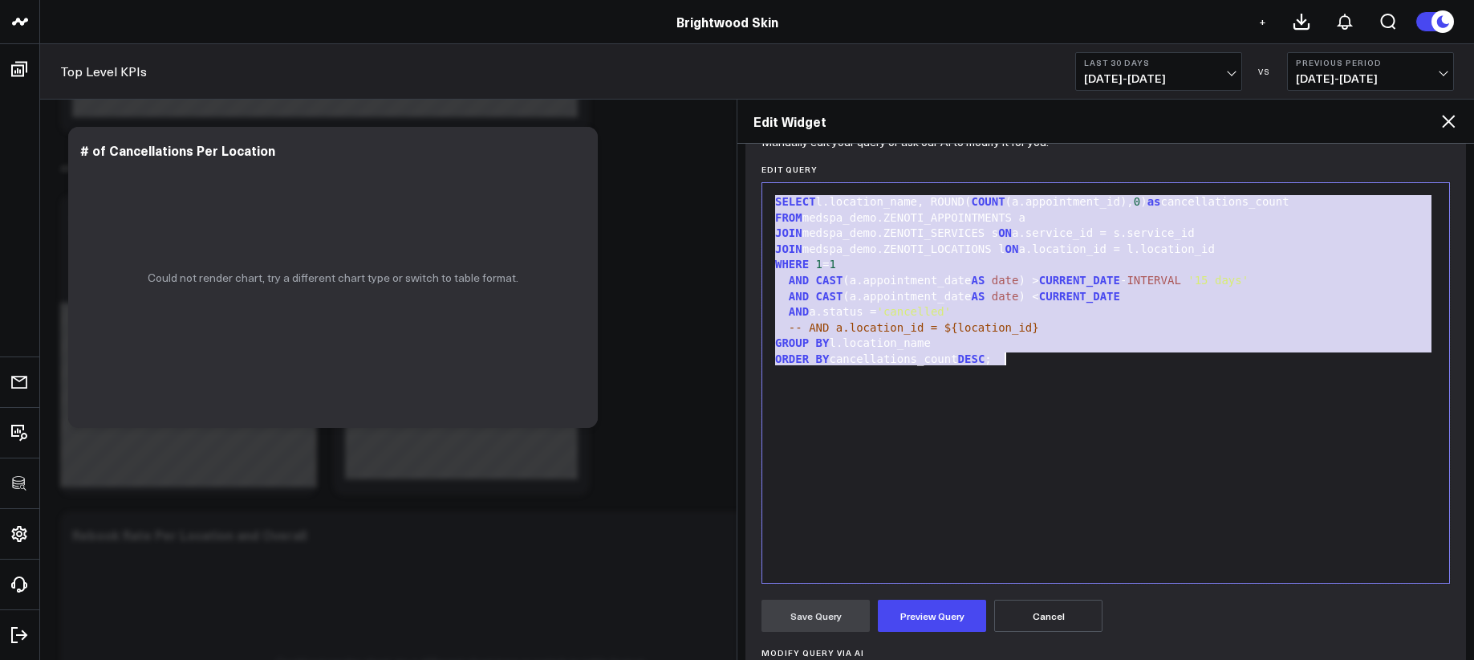
copy div "SELECT l.location_name, ROUND( COUNT (a.appointment_id), 0 ) as cancellations_c…"
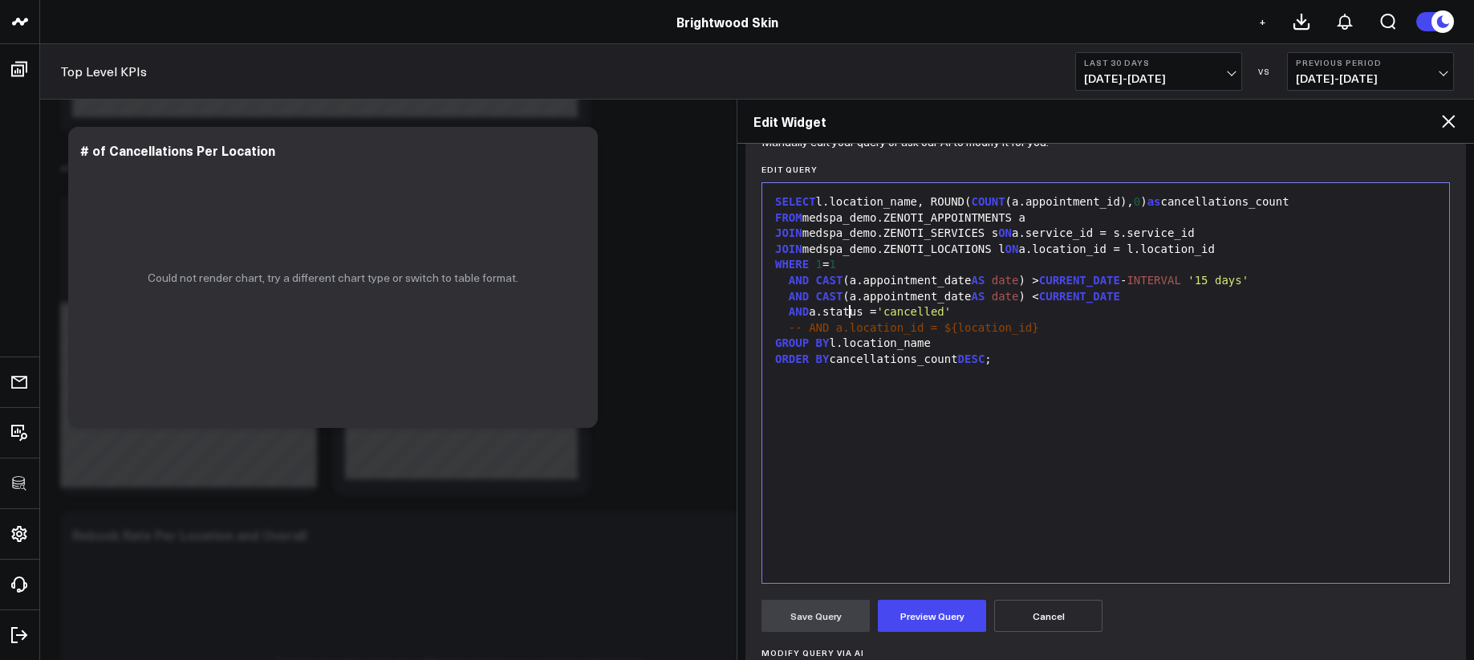
click at [848, 318] on div "AND a.status = 'cancelled'" at bounding box center [1105, 312] width 671 height 16
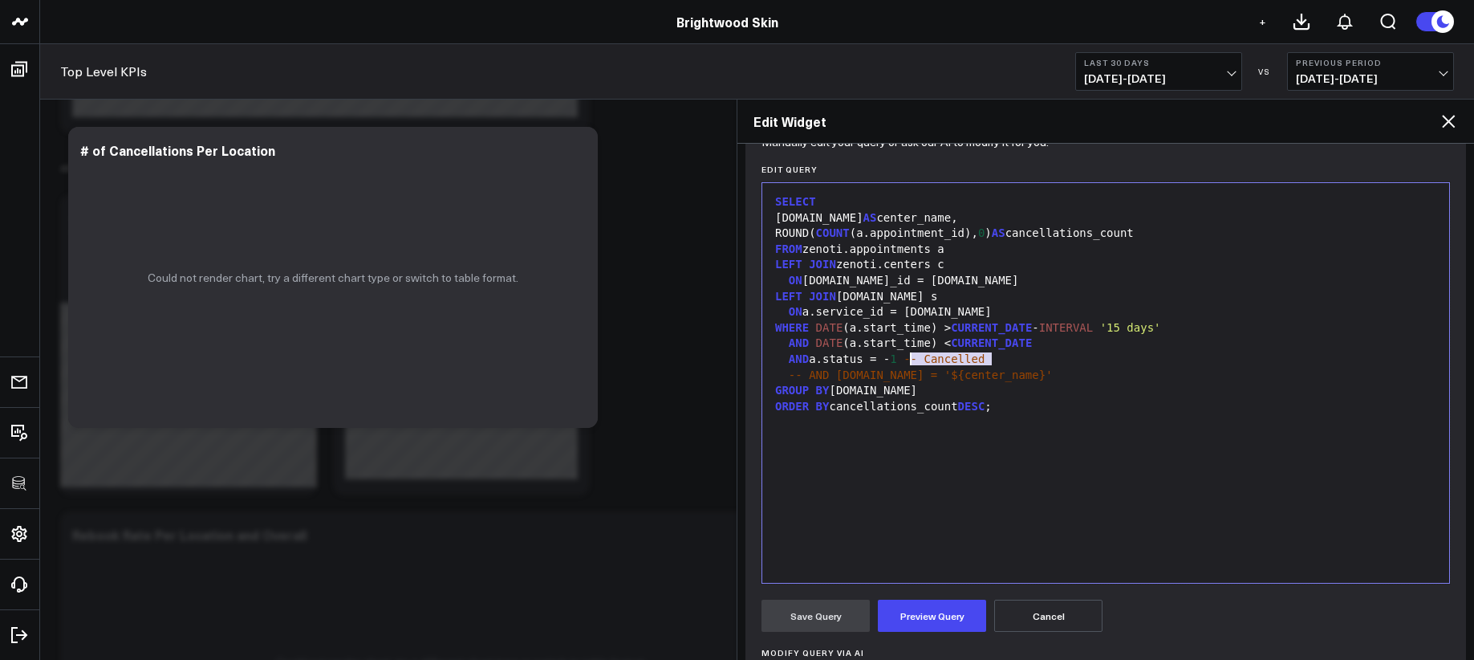
drag, startPoint x: 1007, startPoint y: 361, endPoint x: 907, endPoint y: 362, distance: 99.5
click at [907, 362] on div "AND a.status = - 1 -- Cancelled" at bounding box center [1105, 359] width 671 height 16
click at [943, 619] on button "Preview Query" at bounding box center [932, 615] width 108 height 32
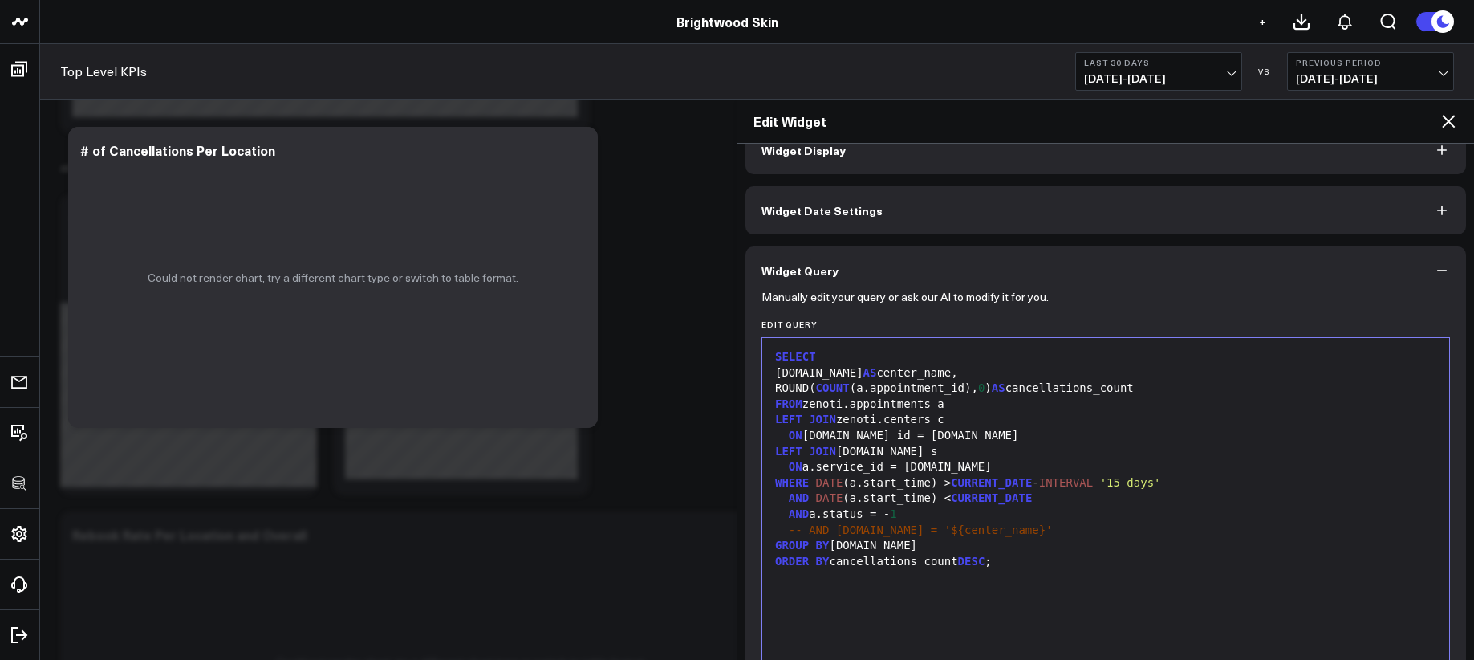
scroll to position [33, 0]
click at [1025, 431] on div "ON [DOMAIN_NAME]_id = [DOMAIN_NAME]" at bounding box center [1105, 432] width 671 height 16
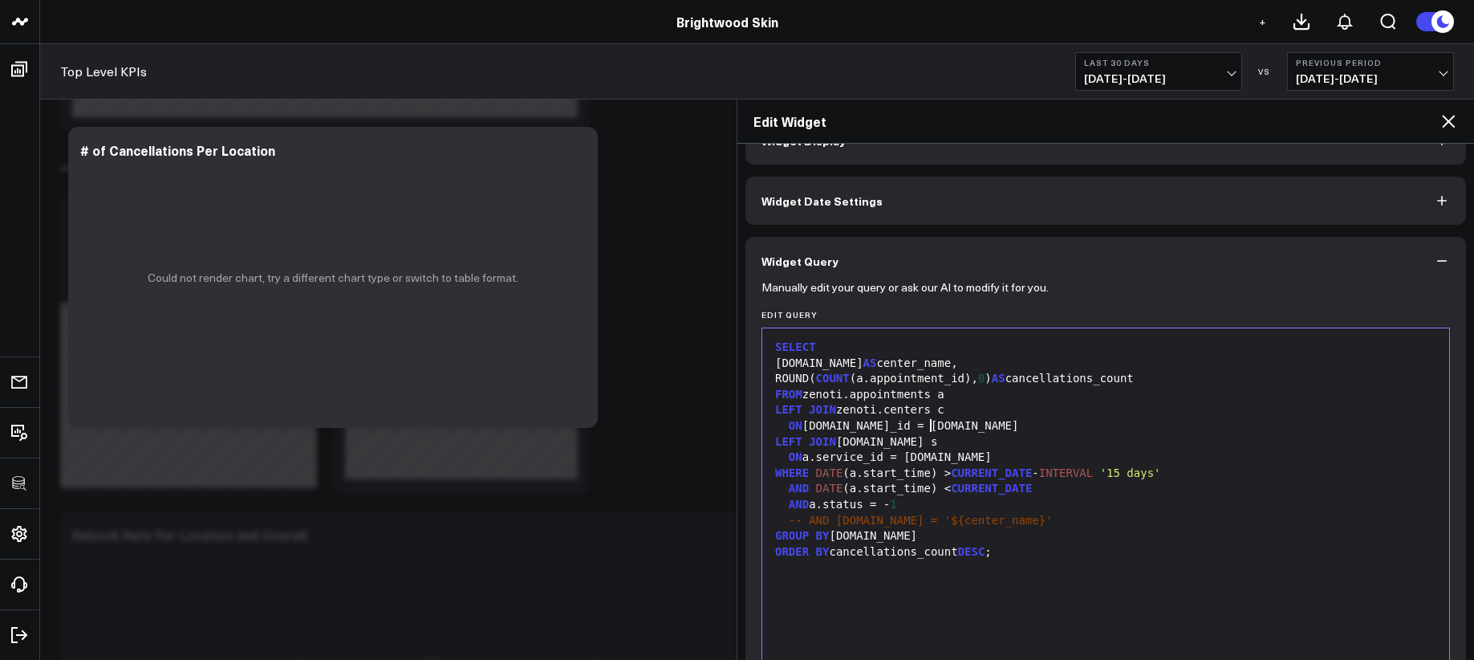
scroll to position [52, 0]
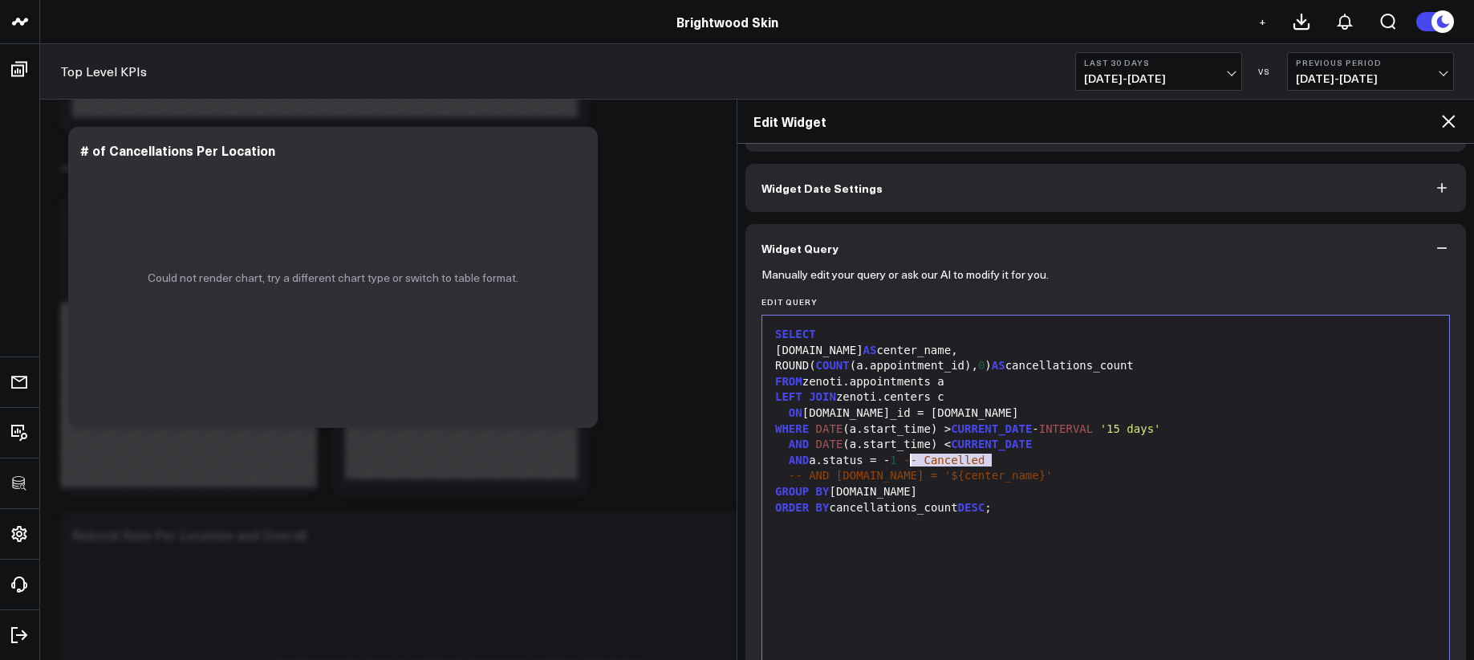
drag, startPoint x: 956, startPoint y: 461, endPoint x: 912, endPoint y: 463, distance: 44.2
click at [912, 463] on div "AND a.status = - 1 -- Cancelled" at bounding box center [1105, 461] width 671 height 16
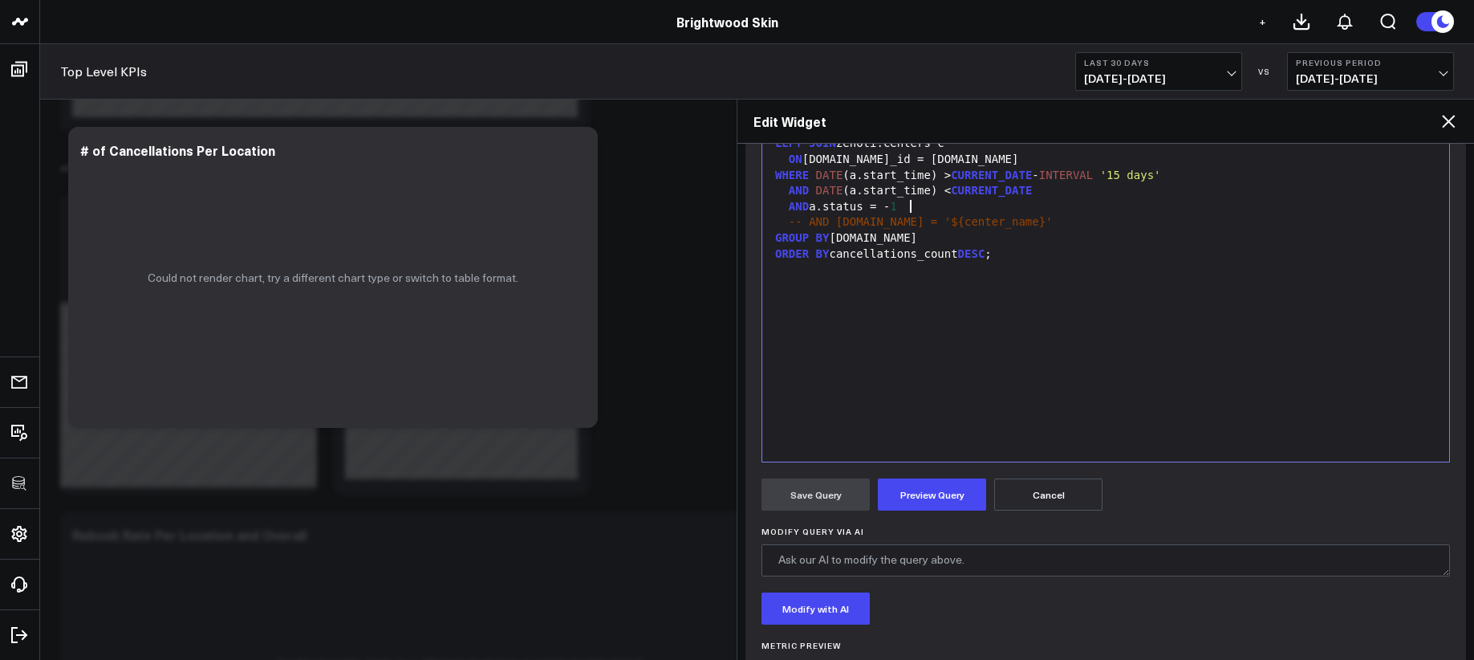
scroll to position [355, 0]
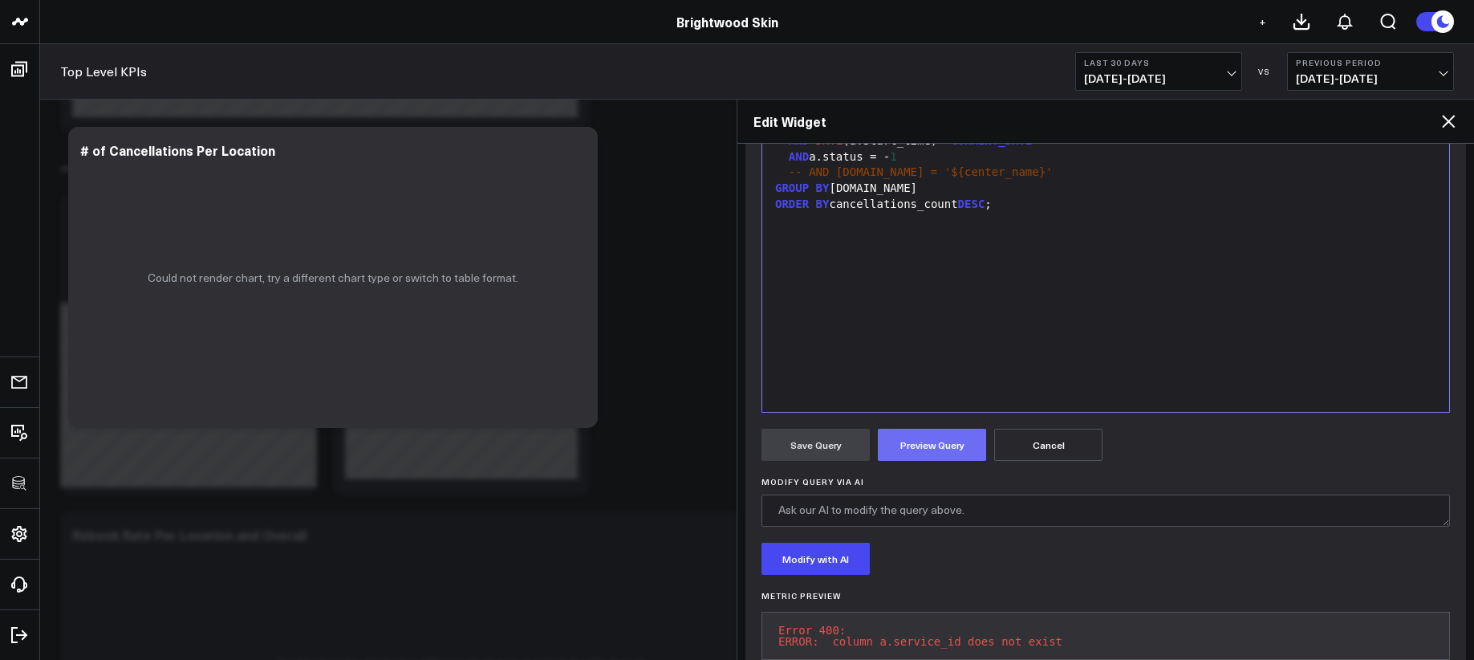
click at [967, 438] on button "Preview Query" at bounding box center [932, 444] width 108 height 32
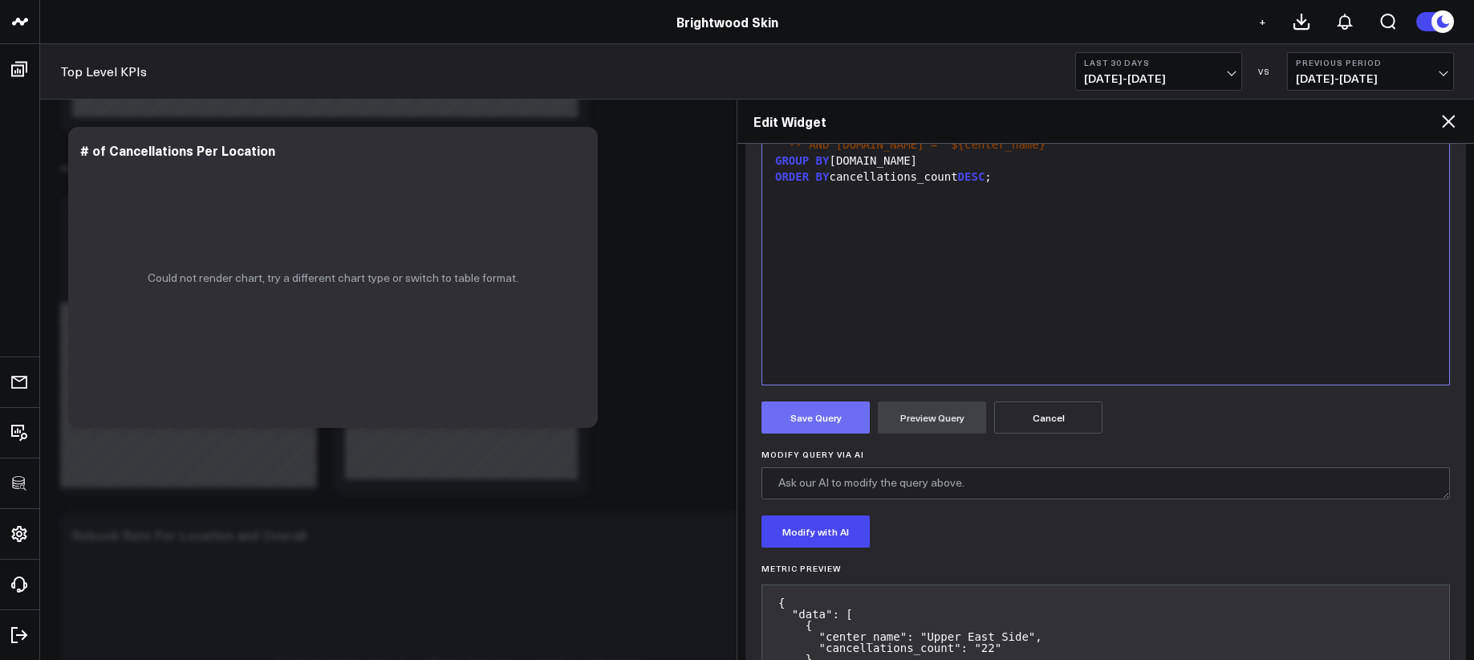
scroll to position [384, 0]
click at [832, 408] on button "Save Query" at bounding box center [815, 416] width 108 height 32
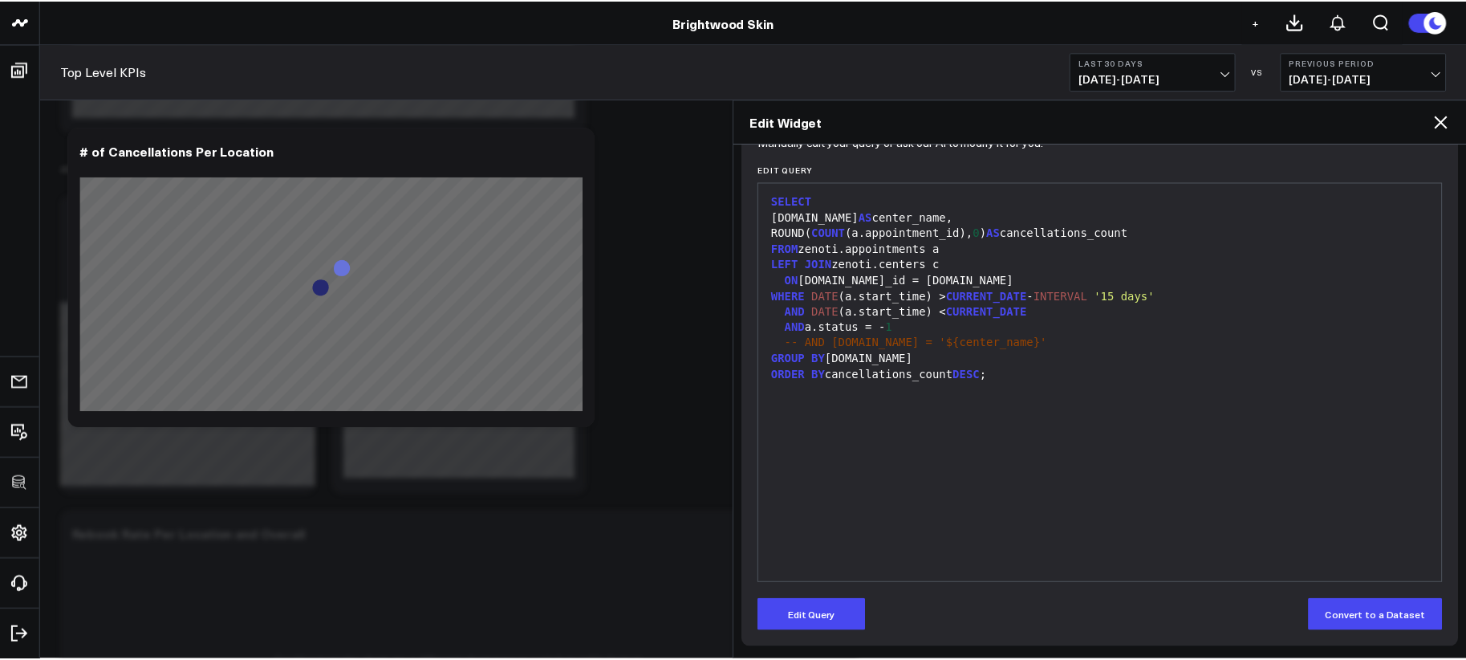
scroll to position [185, 0]
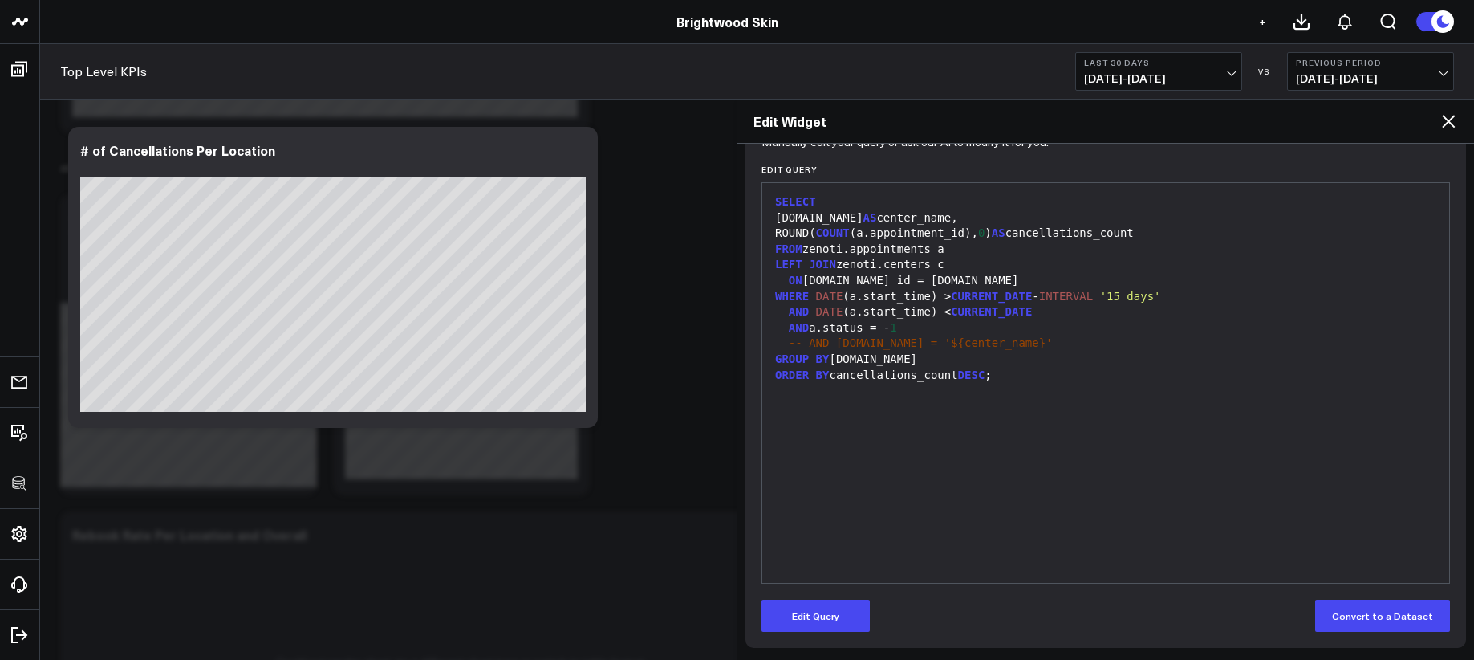
click at [1441, 122] on icon at bounding box center [1448, 121] width 19 height 19
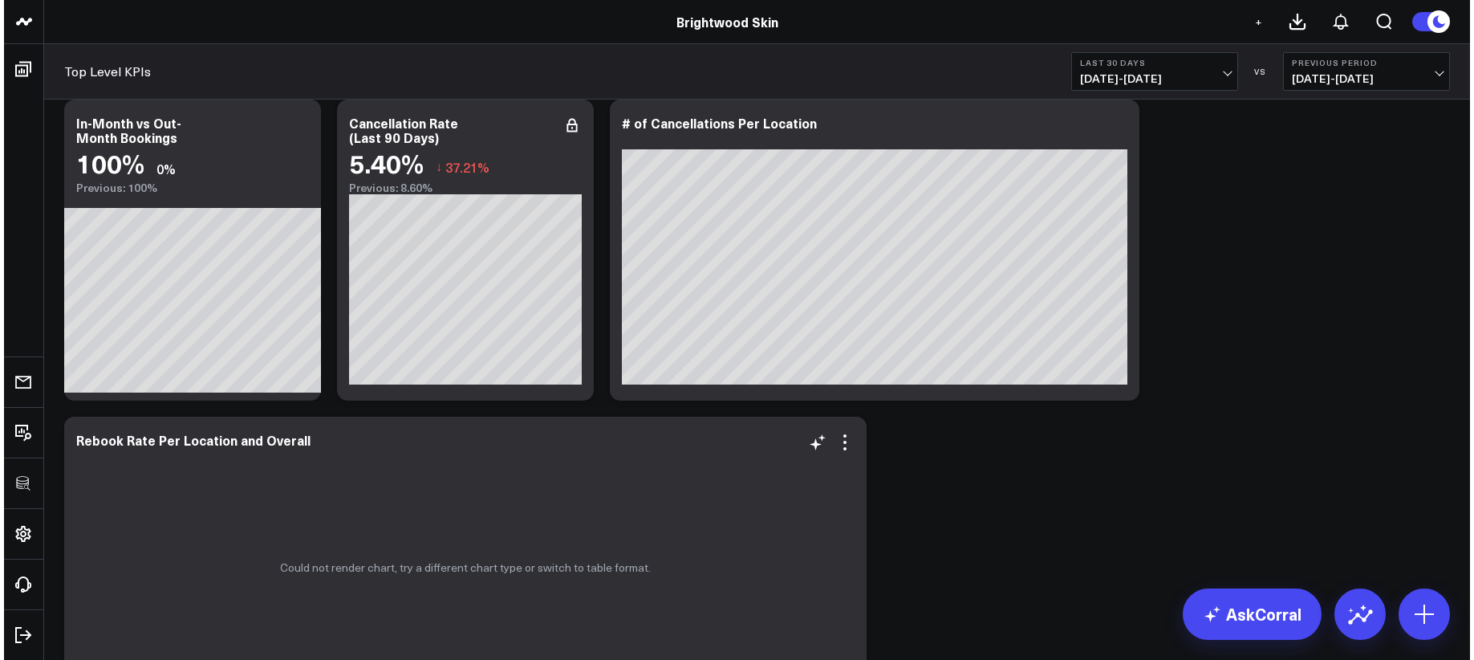
scroll to position [1973, 0]
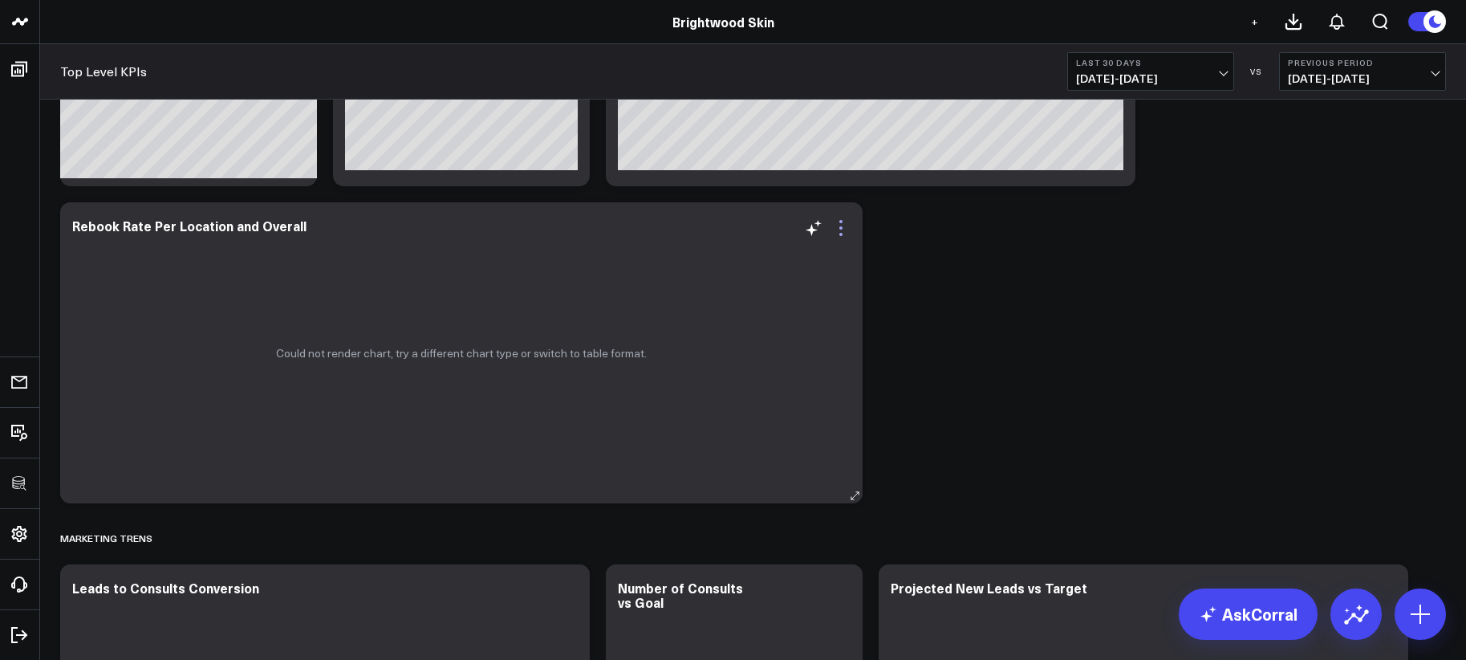
click at [843, 229] on icon at bounding box center [840, 227] width 19 height 19
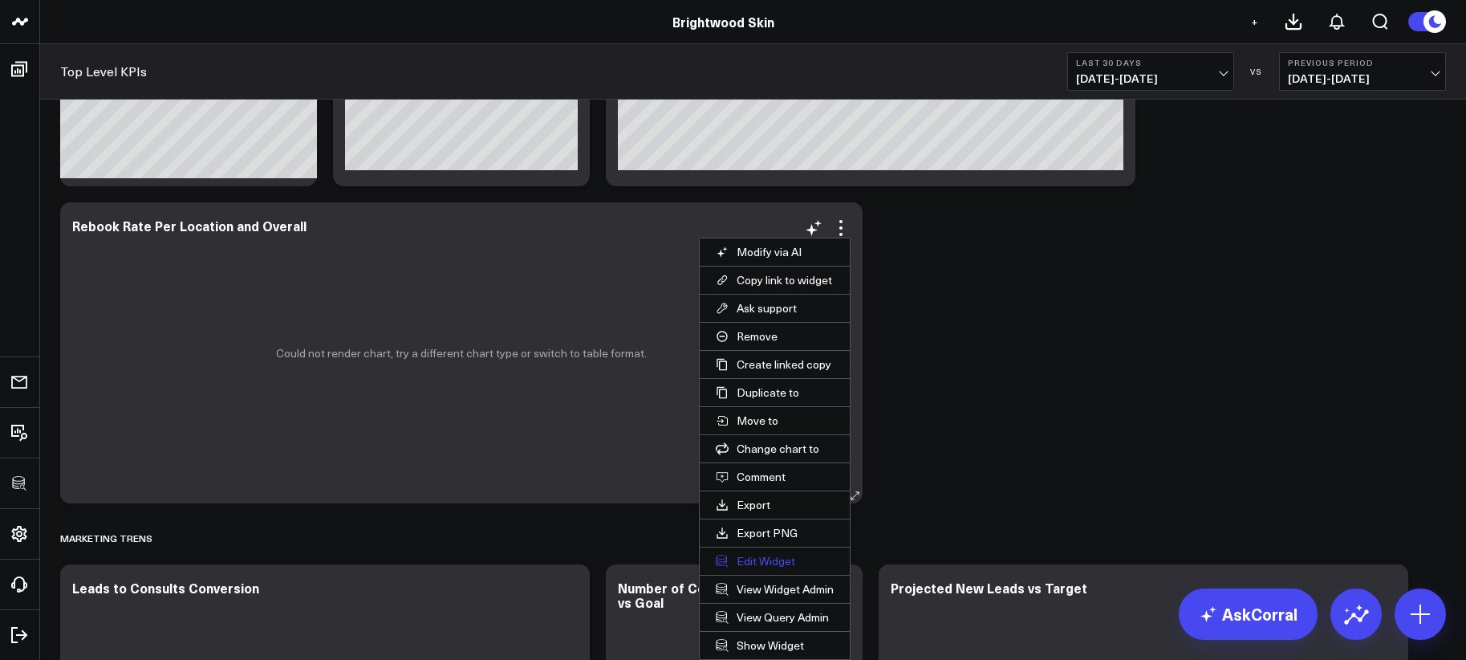
click at [783, 562] on button "Edit Widget" at bounding box center [775, 560] width 150 height 27
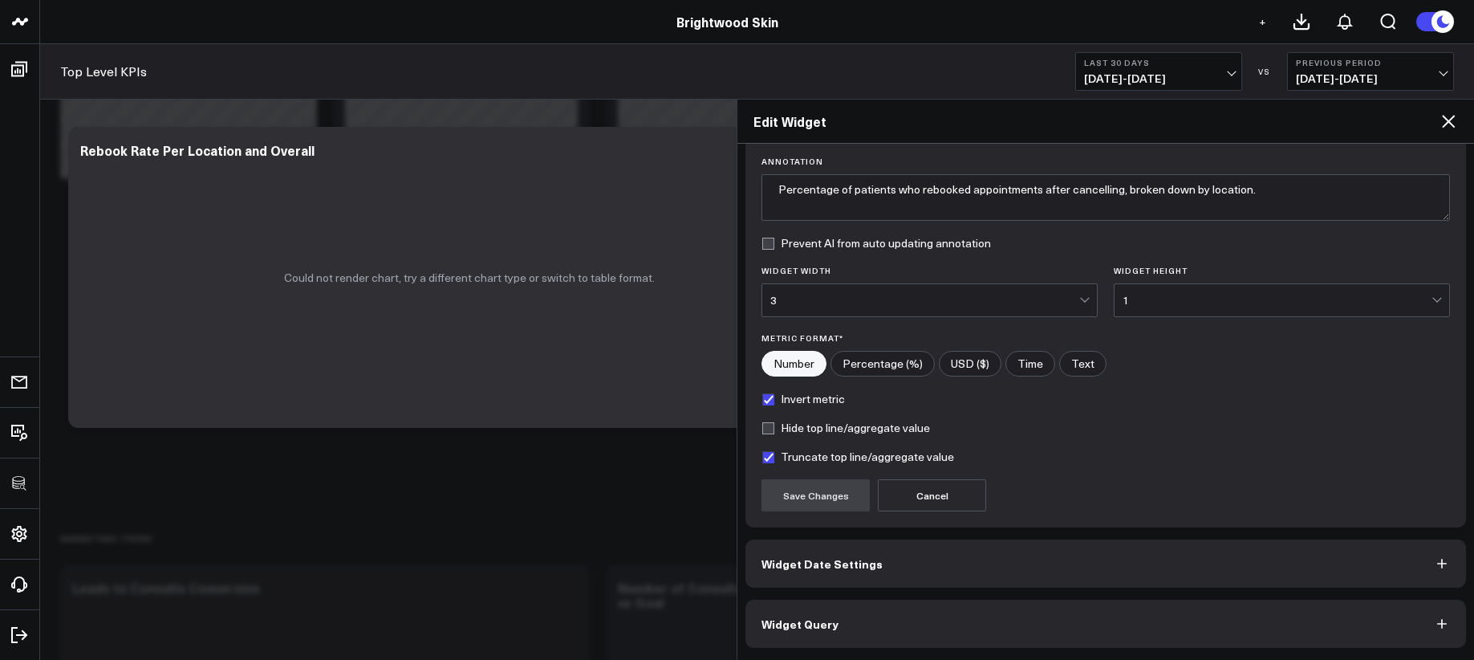
click at [834, 624] on button "Widget Query" at bounding box center [1105, 623] width 721 height 48
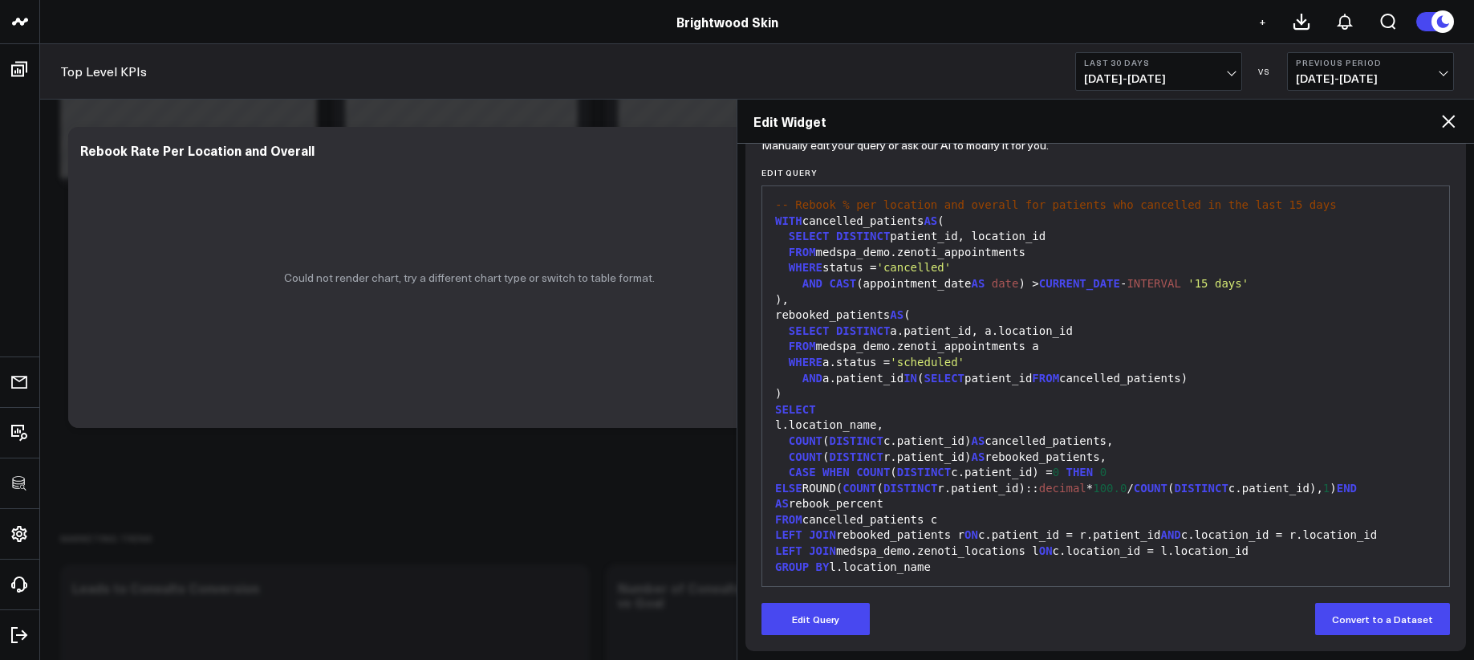
scroll to position [185, 0]
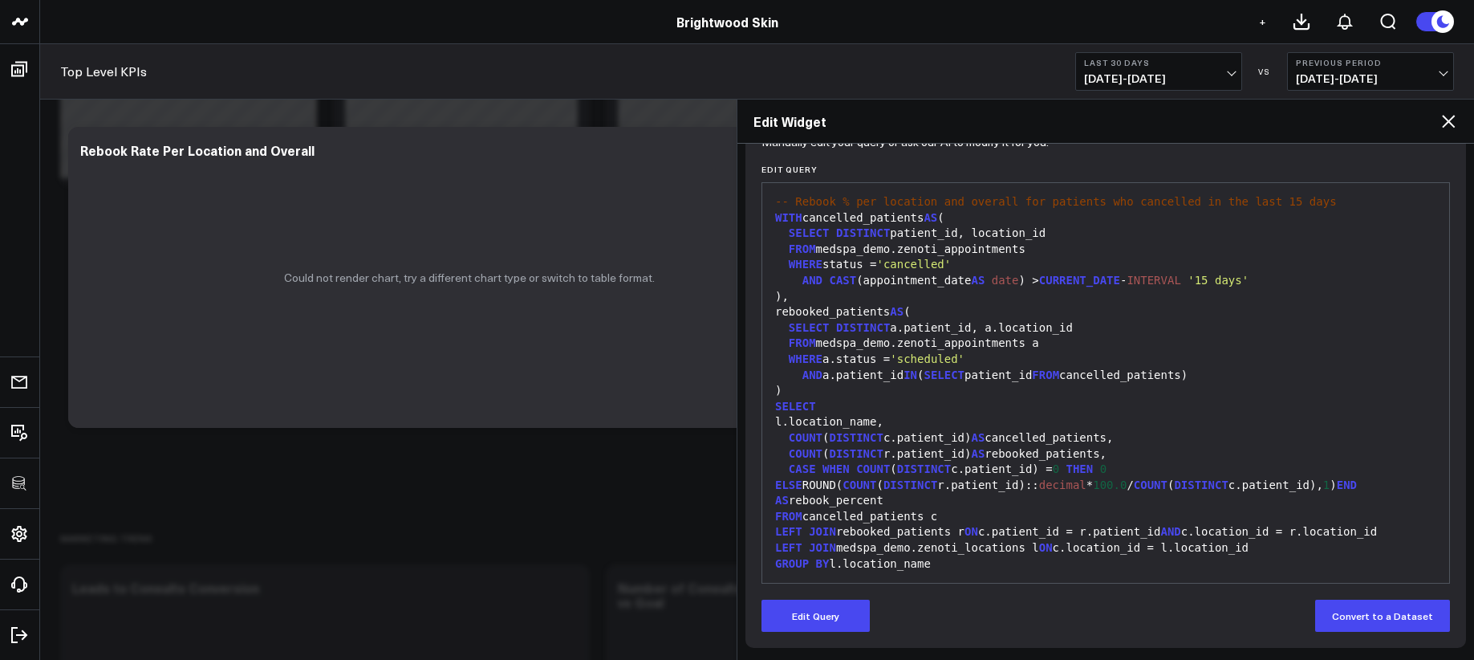
drag, startPoint x: 809, startPoint y: 616, endPoint x: 831, endPoint y: 569, distance: 52.4
click at [809, 615] on button "Edit Query" at bounding box center [815, 615] width 108 height 32
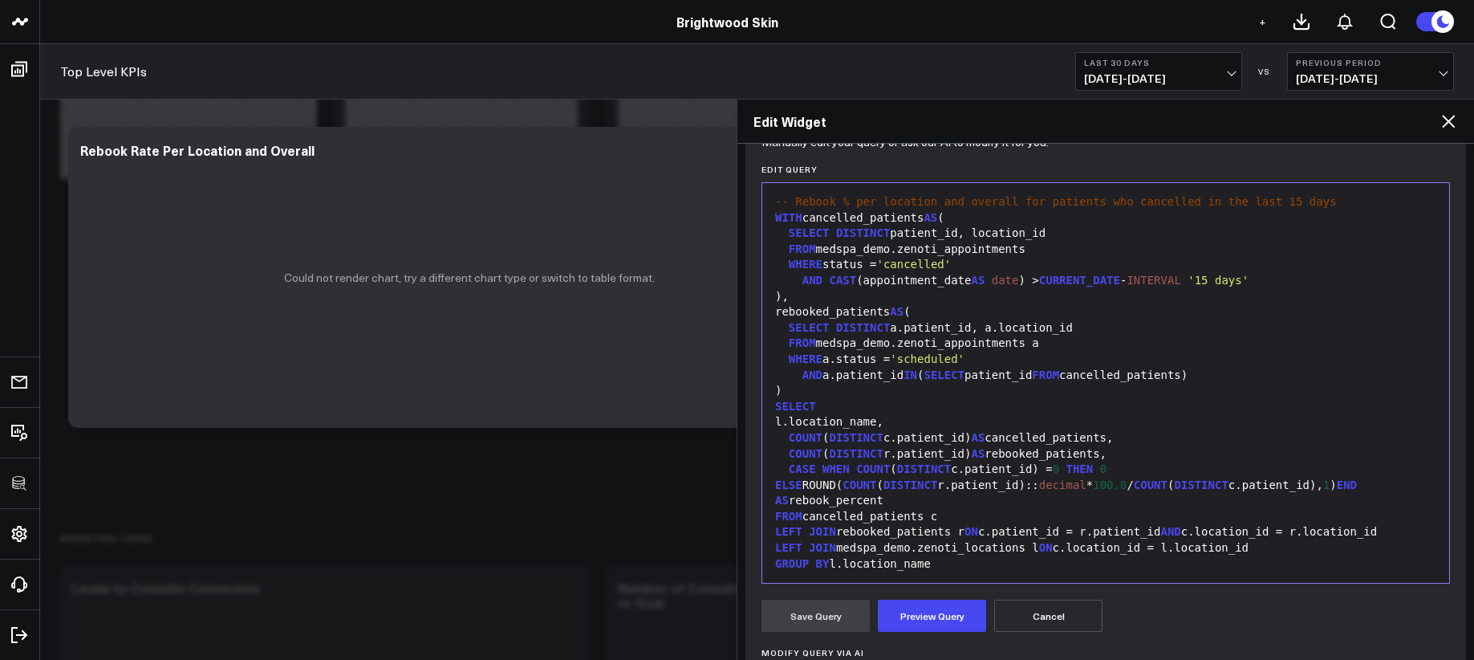
click at [845, 556] on div "GROUP BY l.location_name" at bounding box center [1105, 564] width 671 height 16
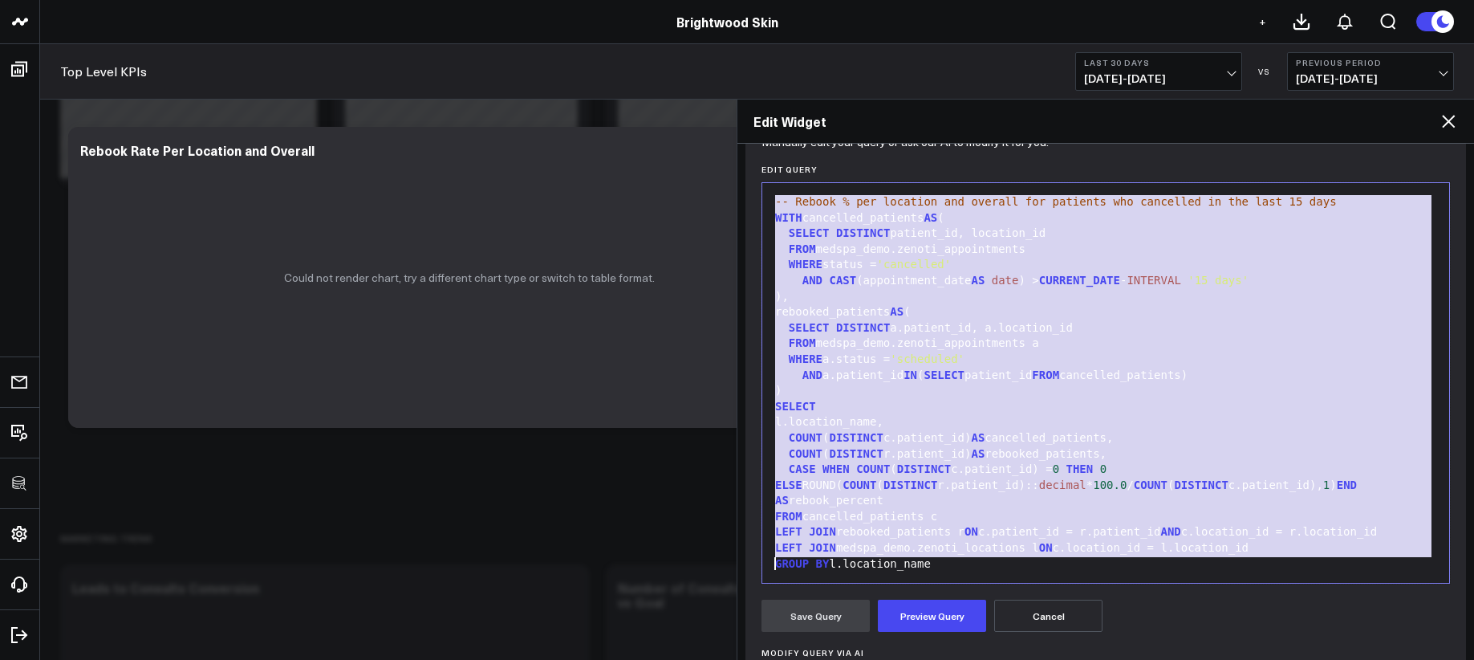
copy div "-- Rebook % per location and overall for patients who cancelled in the last 15 …"
click at [1005, 337] on div "FROM medspa_demo.zenoti_appointments a" at bounding box center [1105, 343] width 671 height 16
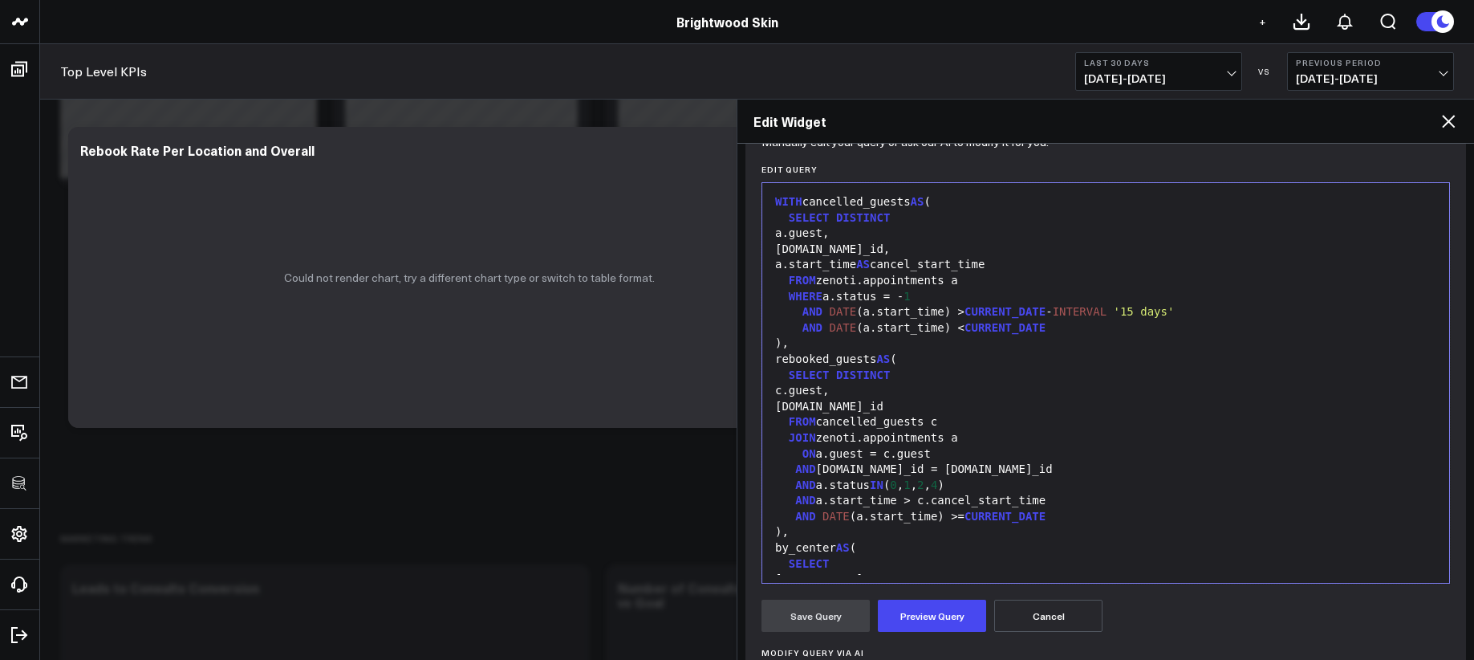
scroll to position [660, 0]
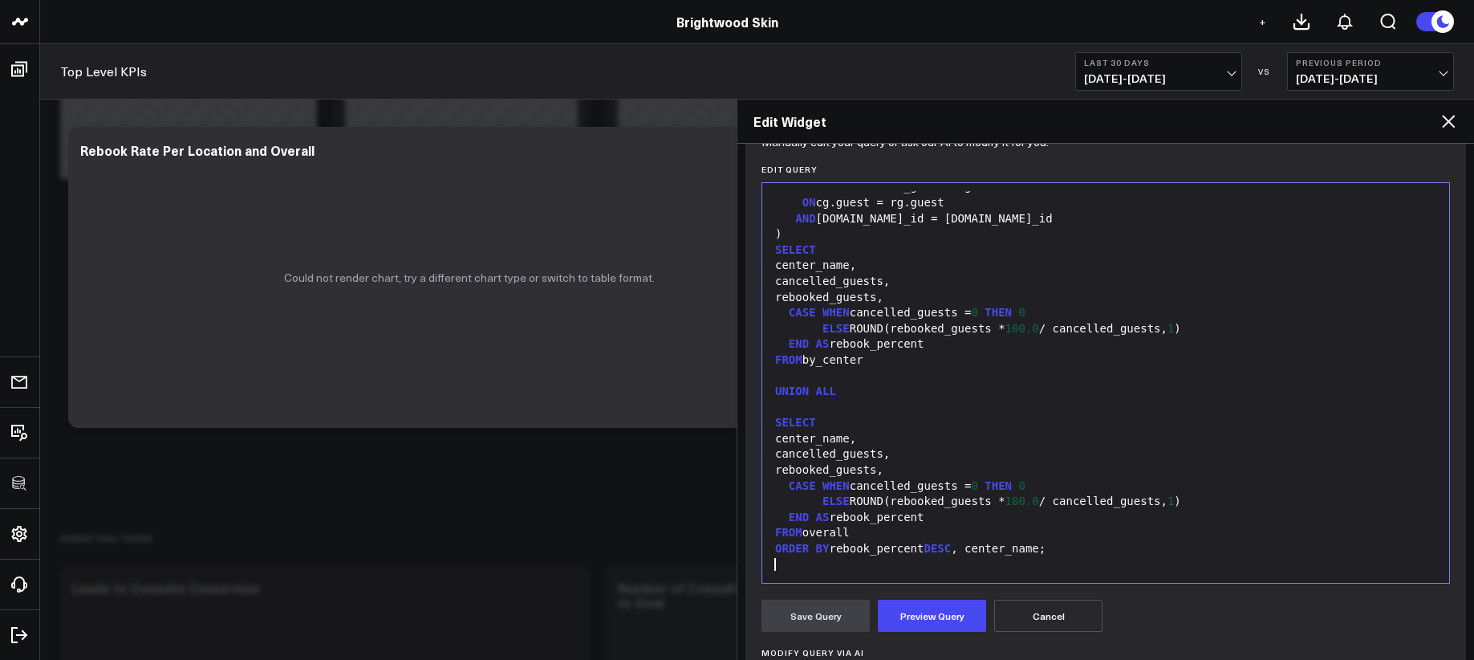
drag, startPoint x: 928, startPoint y: 621, endPoint x: 944, endPoint y: 569, distance: 54.6
click at [928, 620] on button "Preview Query" at bounding box center [932, 615] width 108 height 32
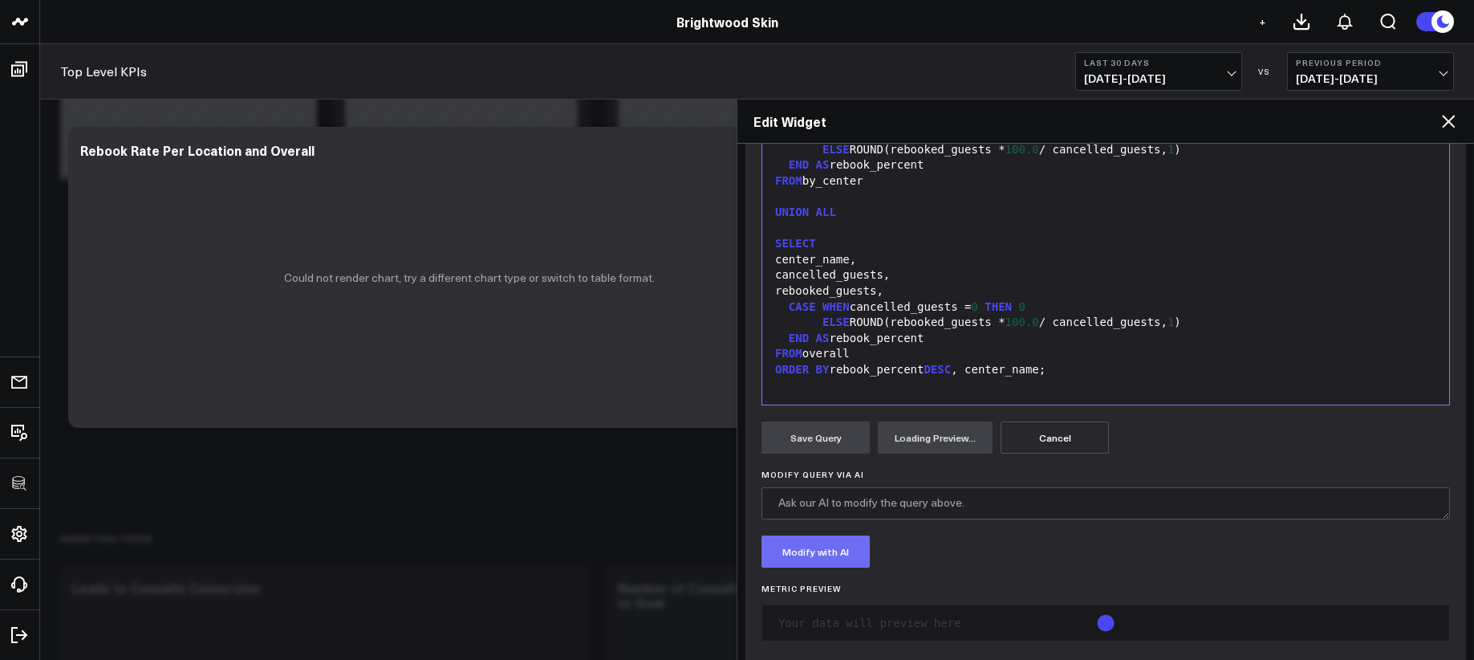
scroll to position [384, 0]
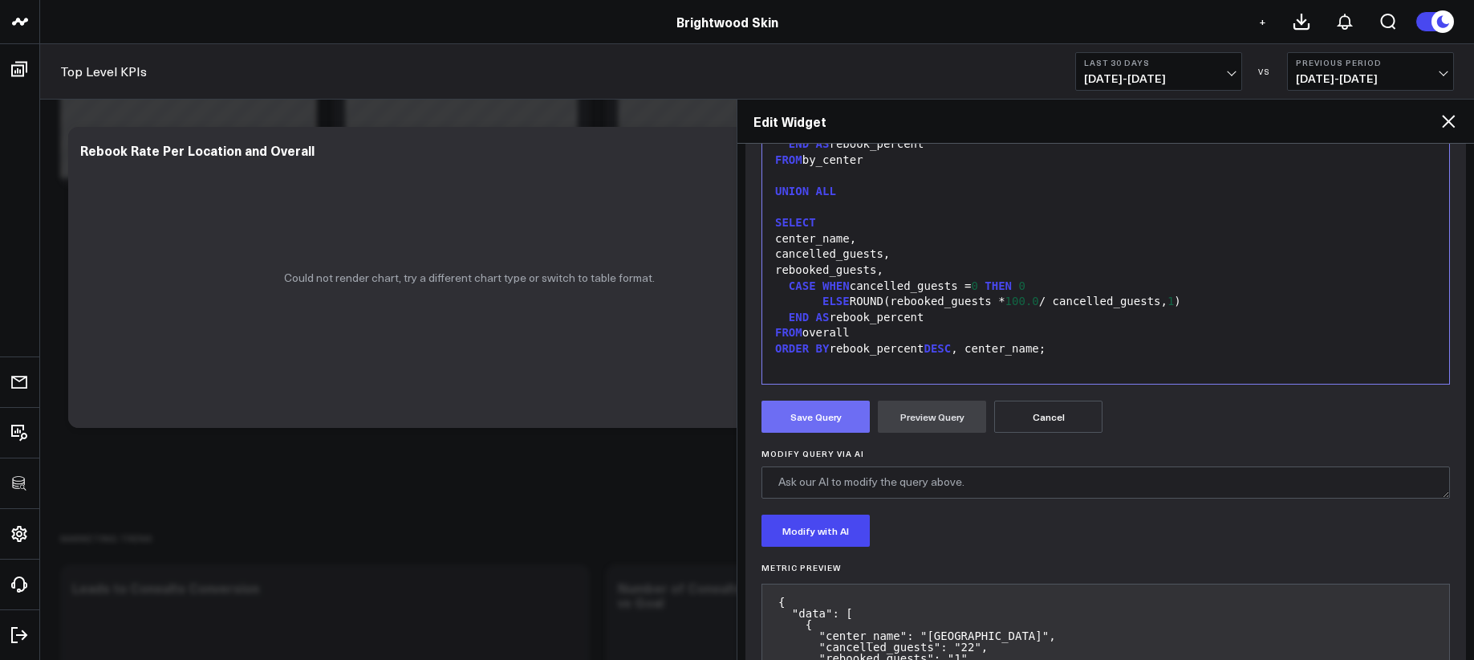
click at [826, 407] on button "Save Query" at bounding box center [815, 416] width 108 height 32
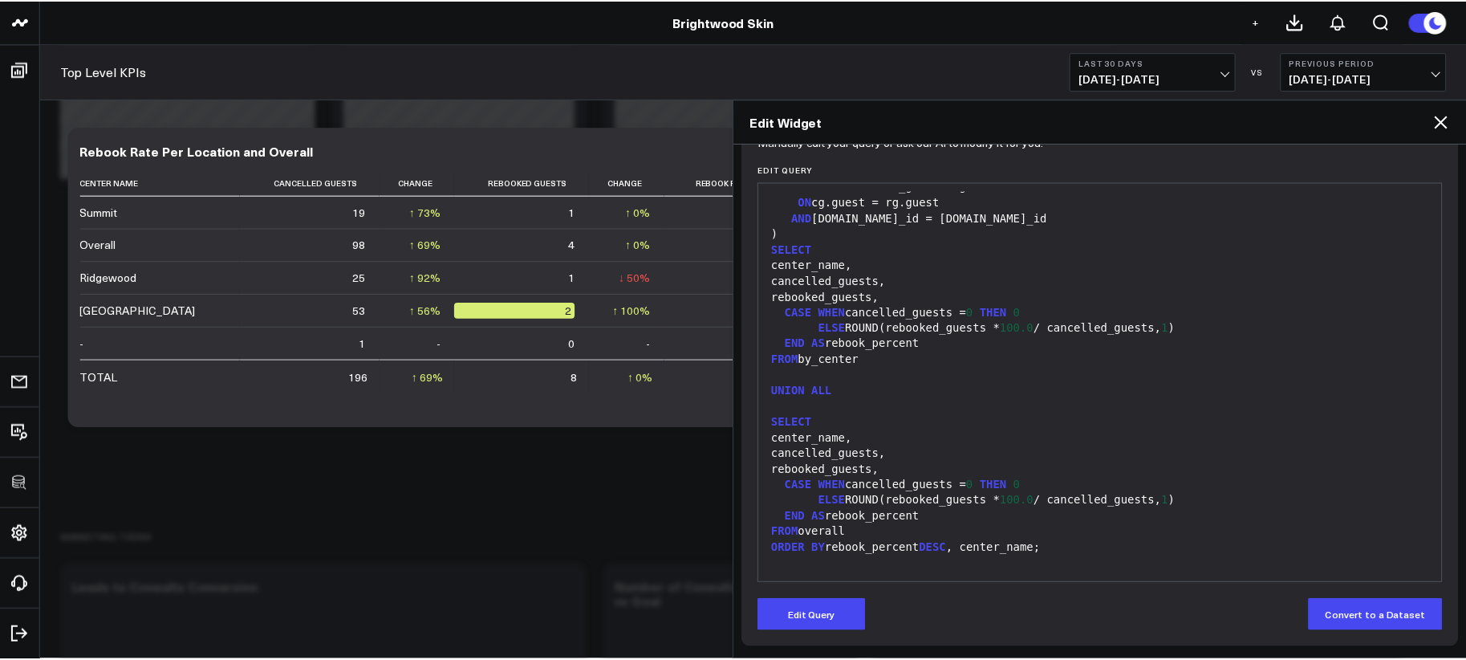
scroll to position [660, 0]
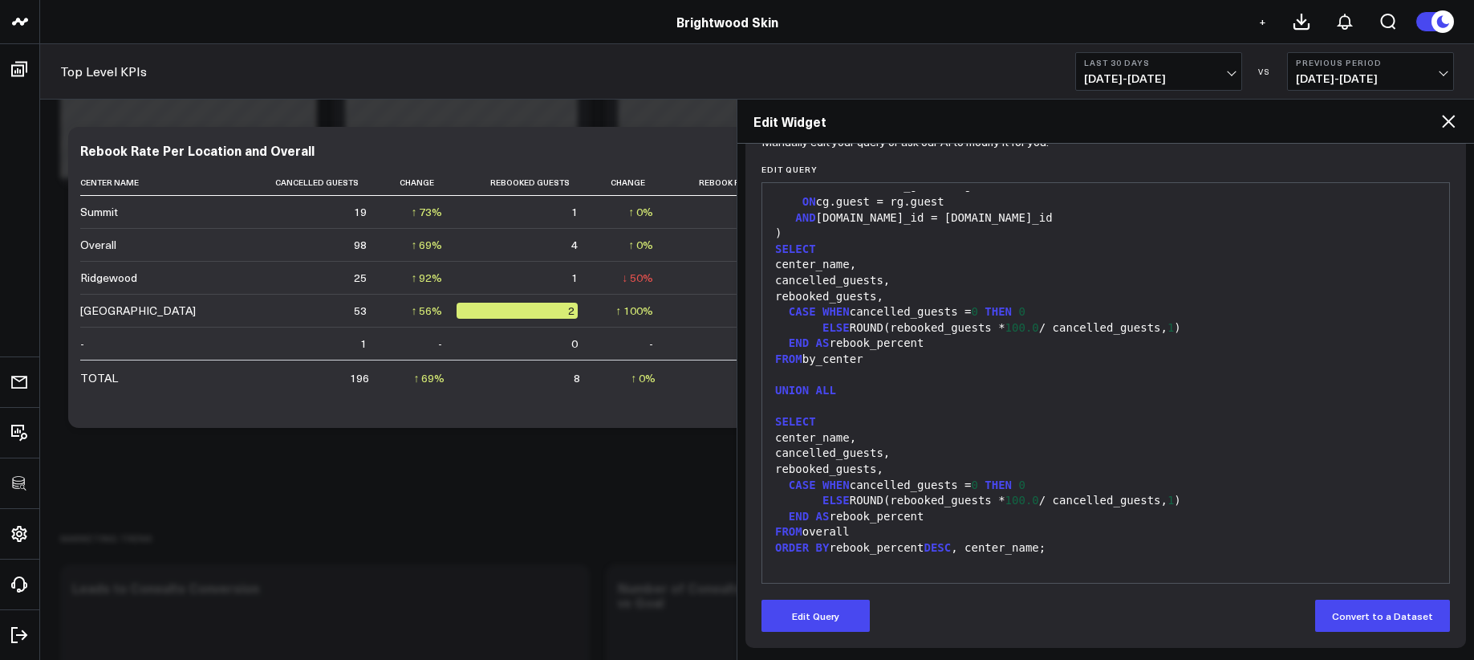
click at [1444, 122] on icon at bounding box center [1448, 121] width 19 height 19
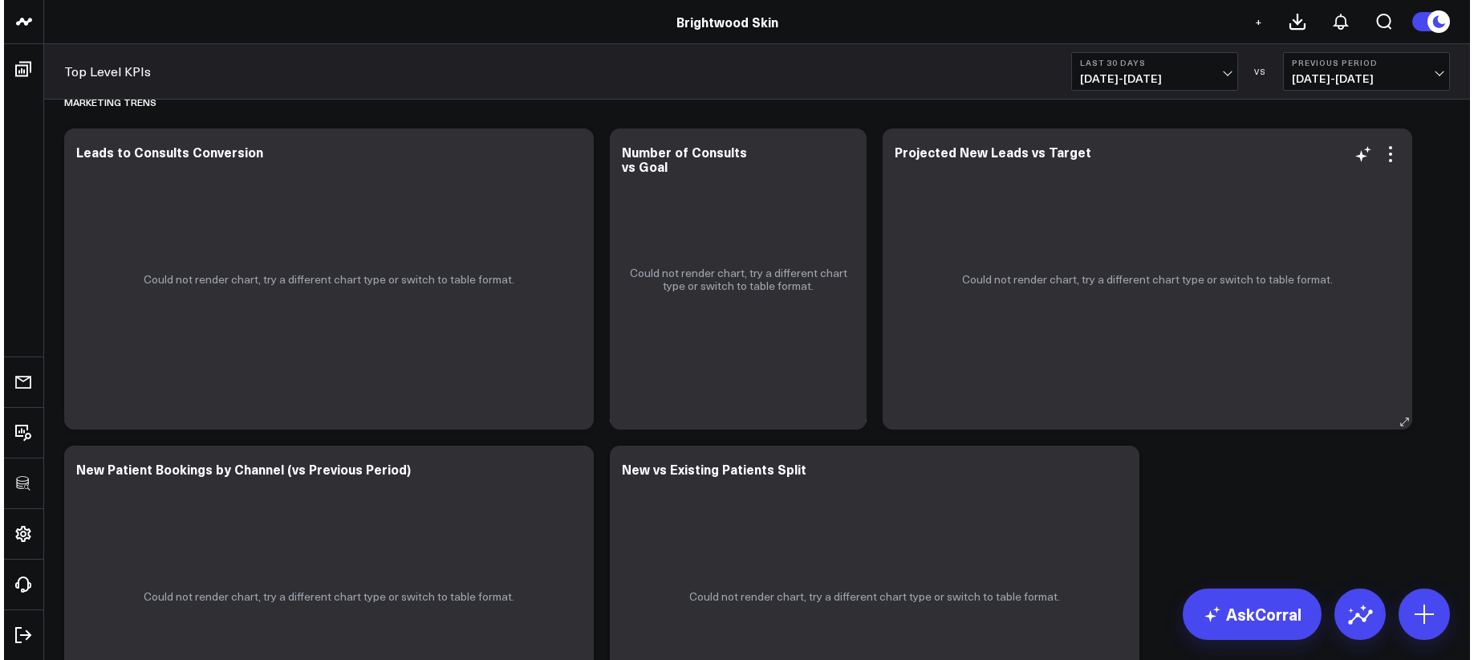
scroll to position [2408, 0]
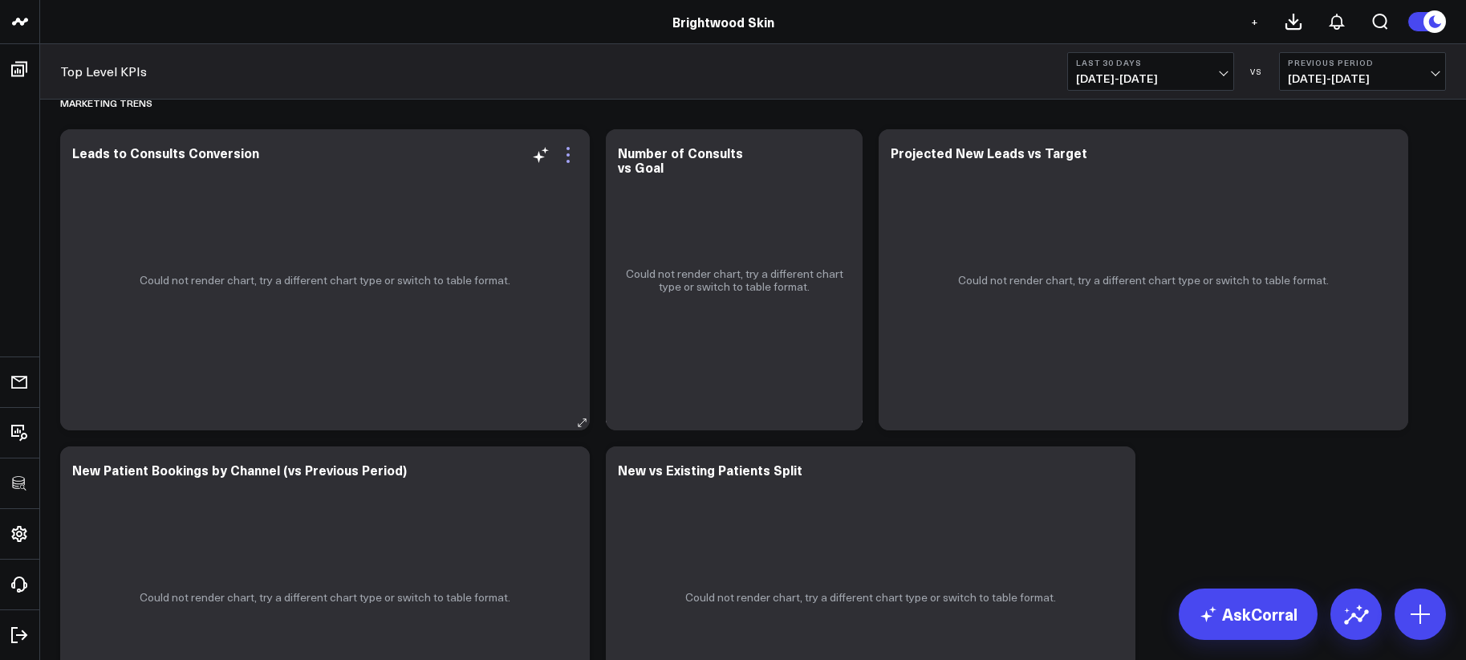
click at [568, 158] on icon at bounding box center [567, 154] width 19 height 19
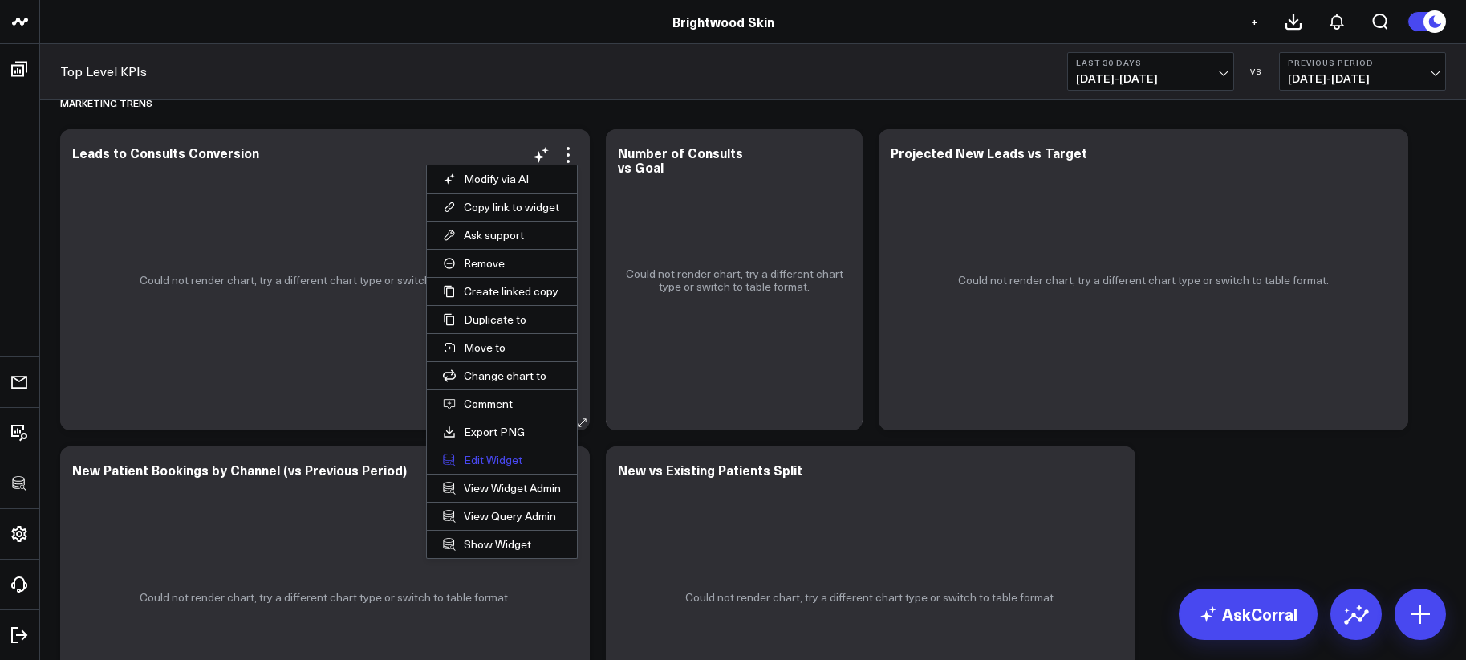
click at [493, 451] on button "Edit Widget" at bounding box center [502, 459] width 150 height 27
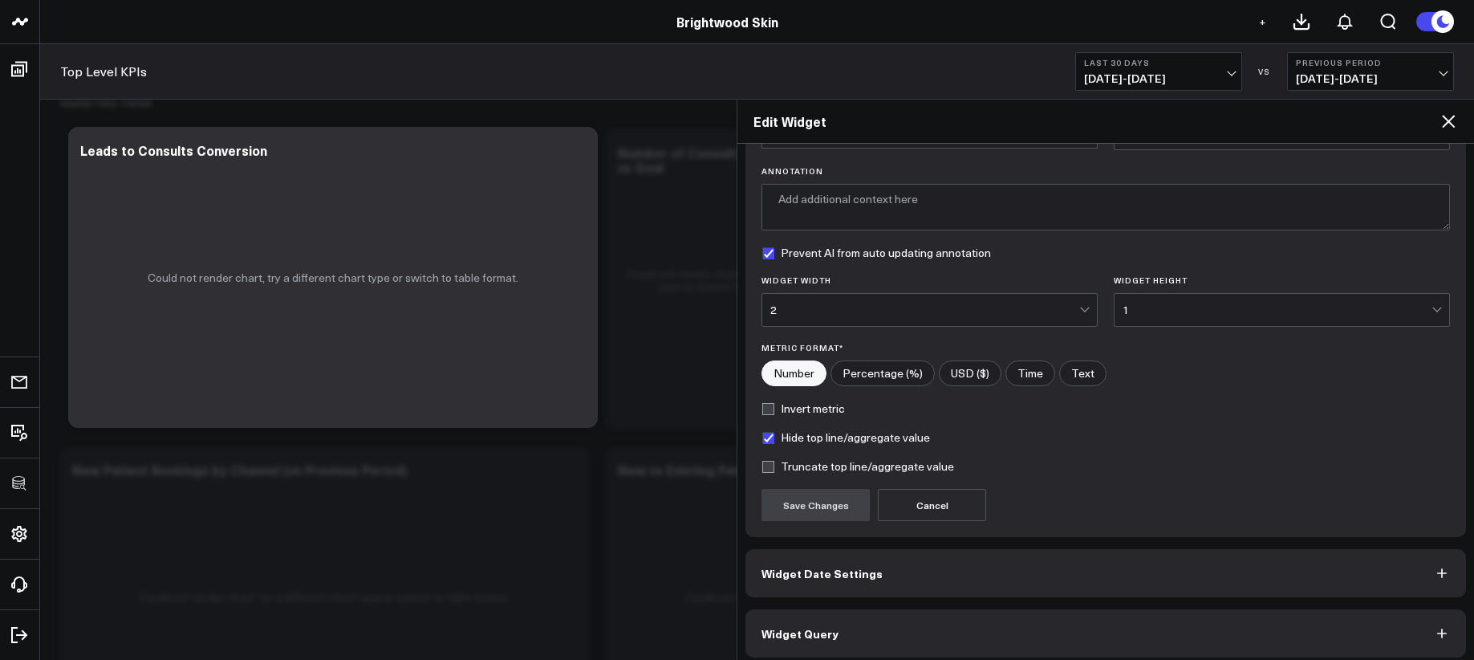
scroll to position [115, 0]
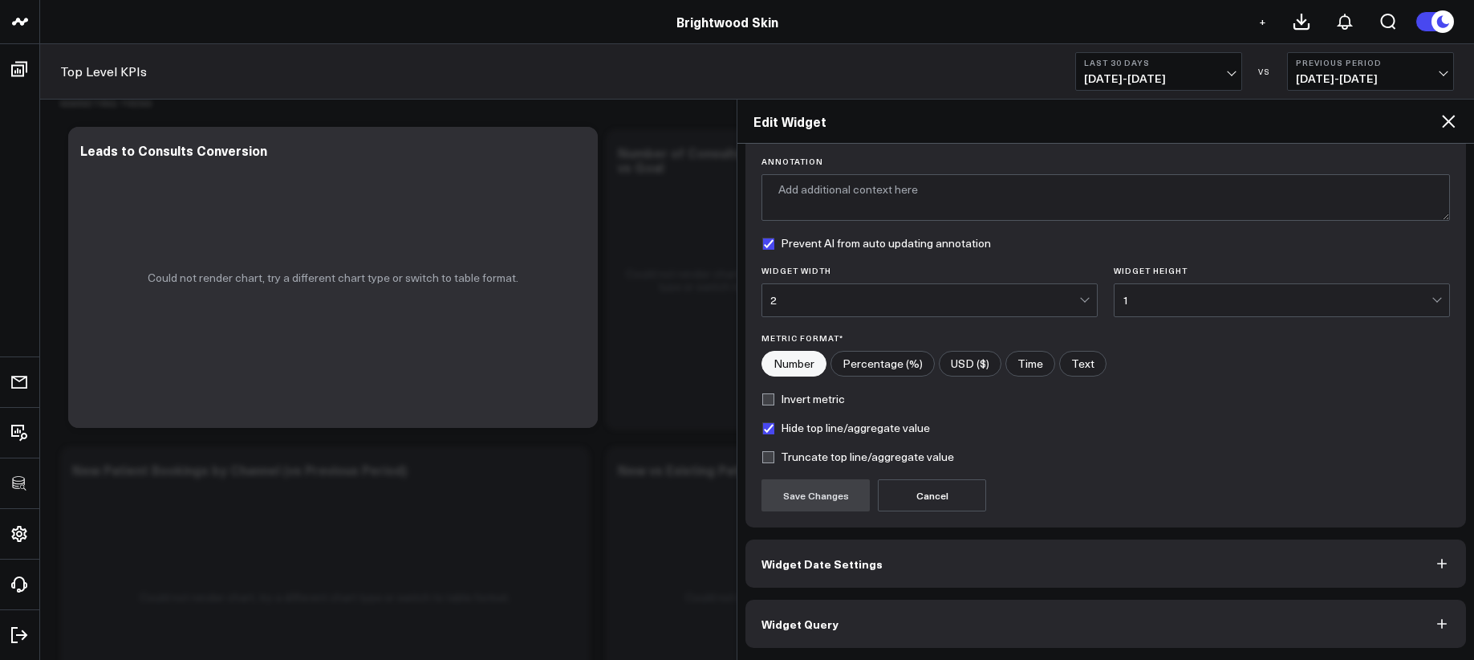
click at [950, 617] on button "Widget Query" at bounding box center [1105, 623] width 721 height 48
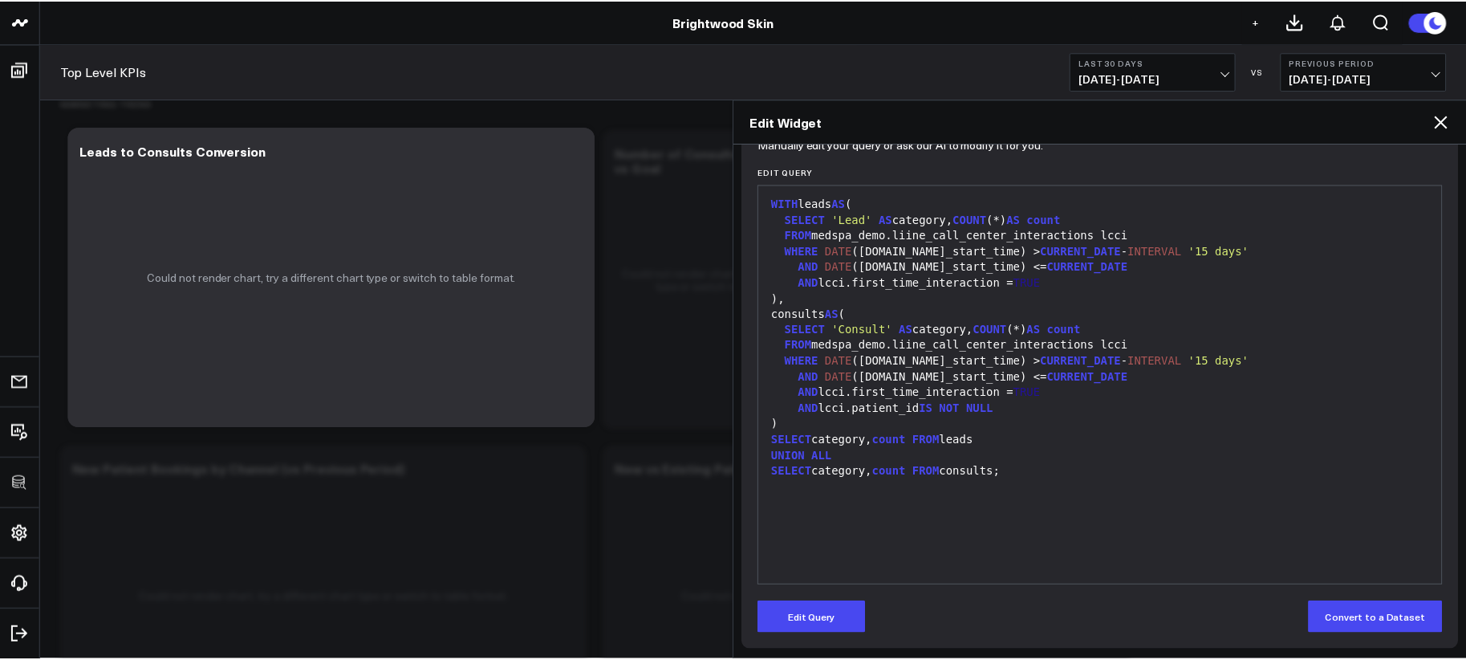
scroll to position [185, 0]
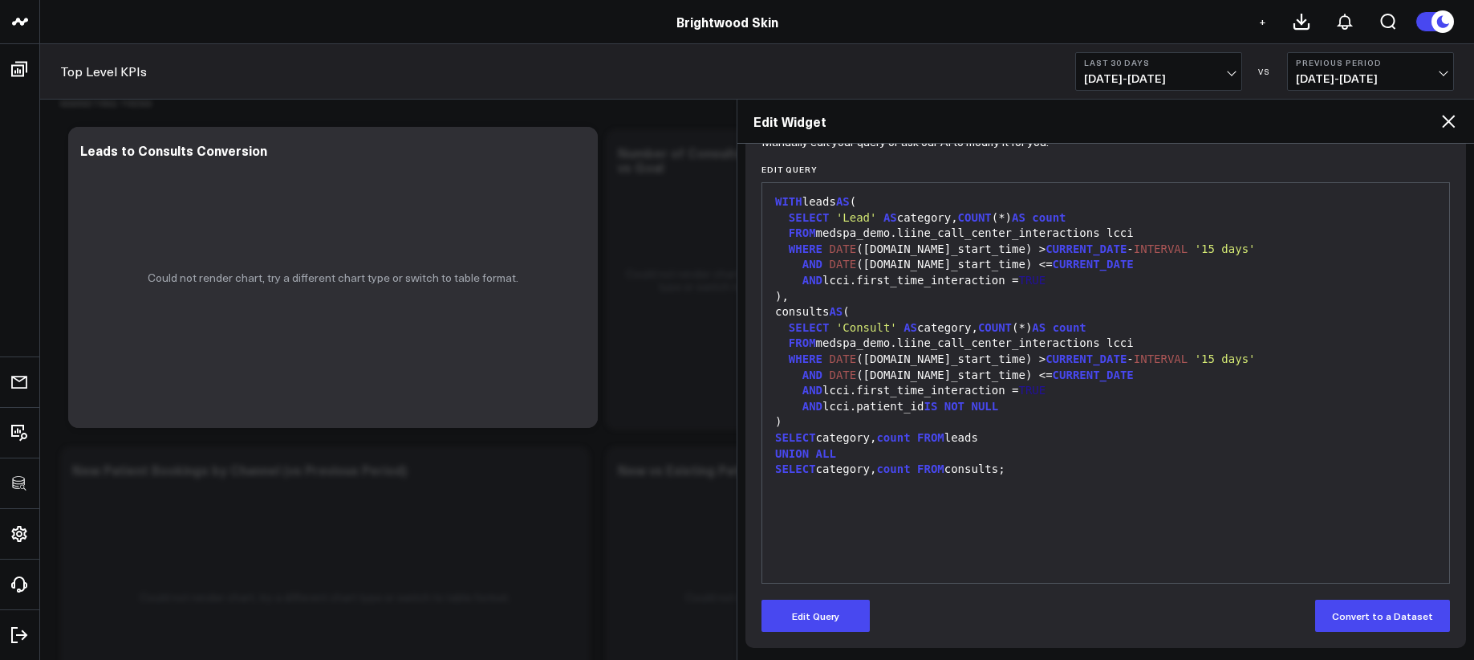
click at [1450, 114] on icon at bounding box center [1448, 121] width 19 height 19
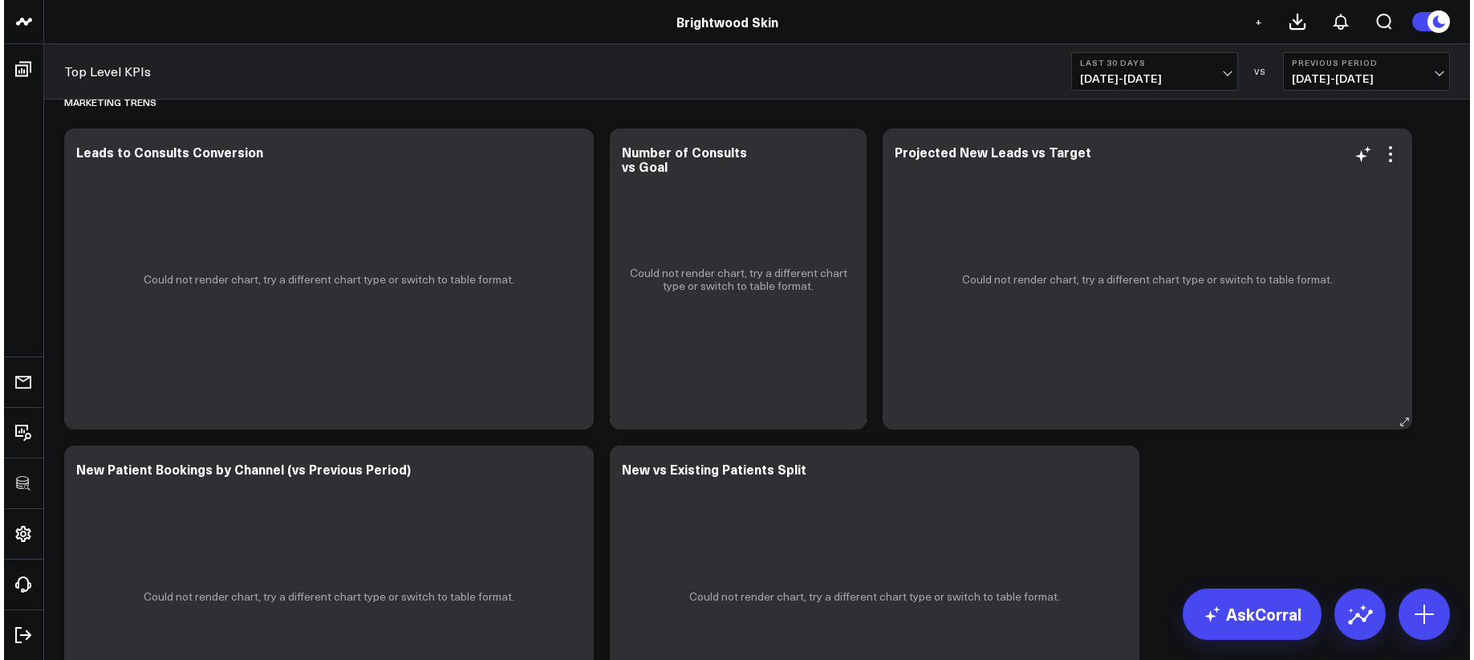
scroll to position [2407, 0]
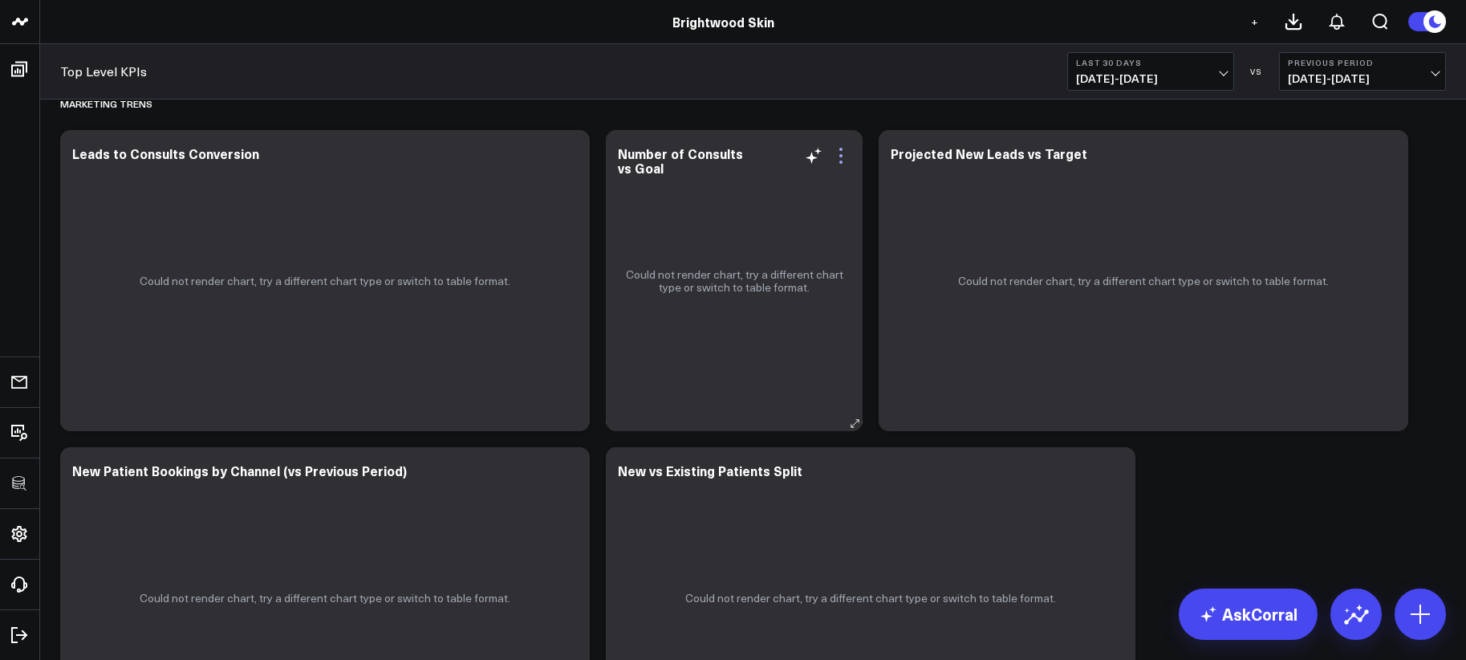
click at [842, 151] on icon at bounding box center [840, 155] width 19 height 19
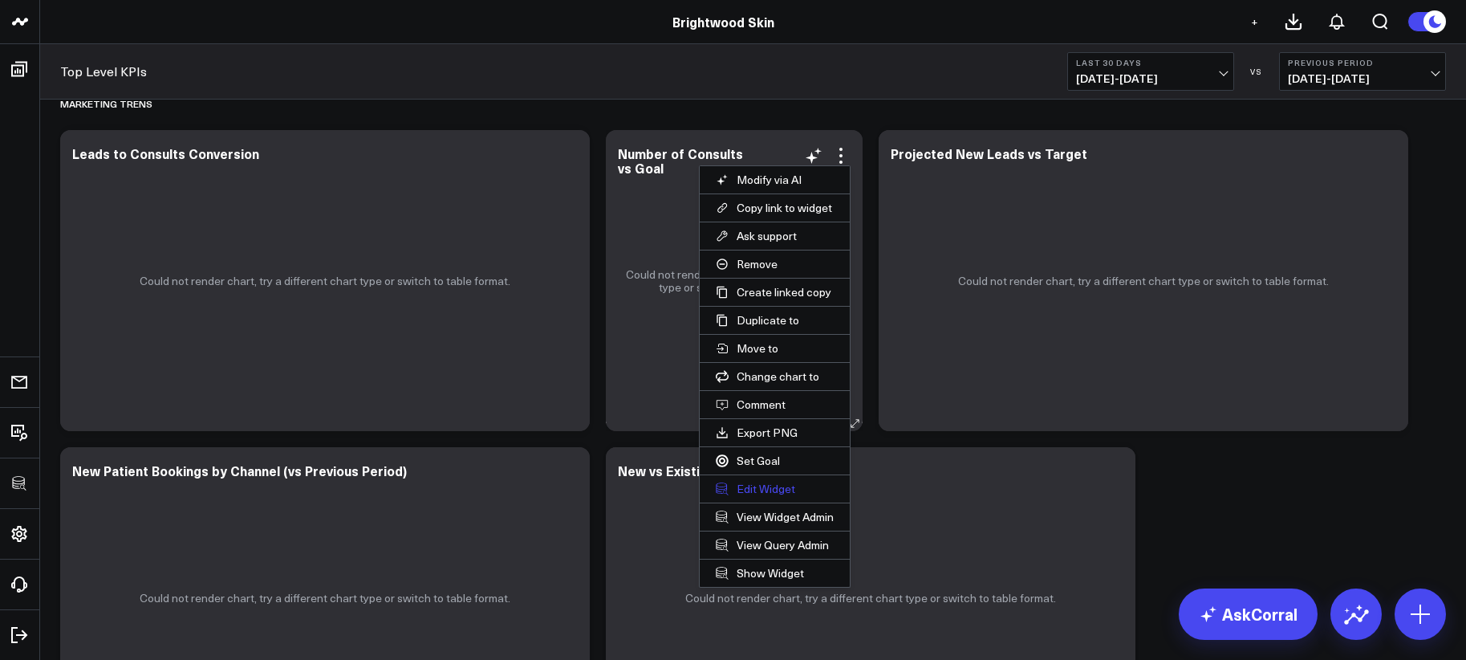
click at [790, 492] on button "Edit Widget" at bounding box center [775, 488] width 150 height 27
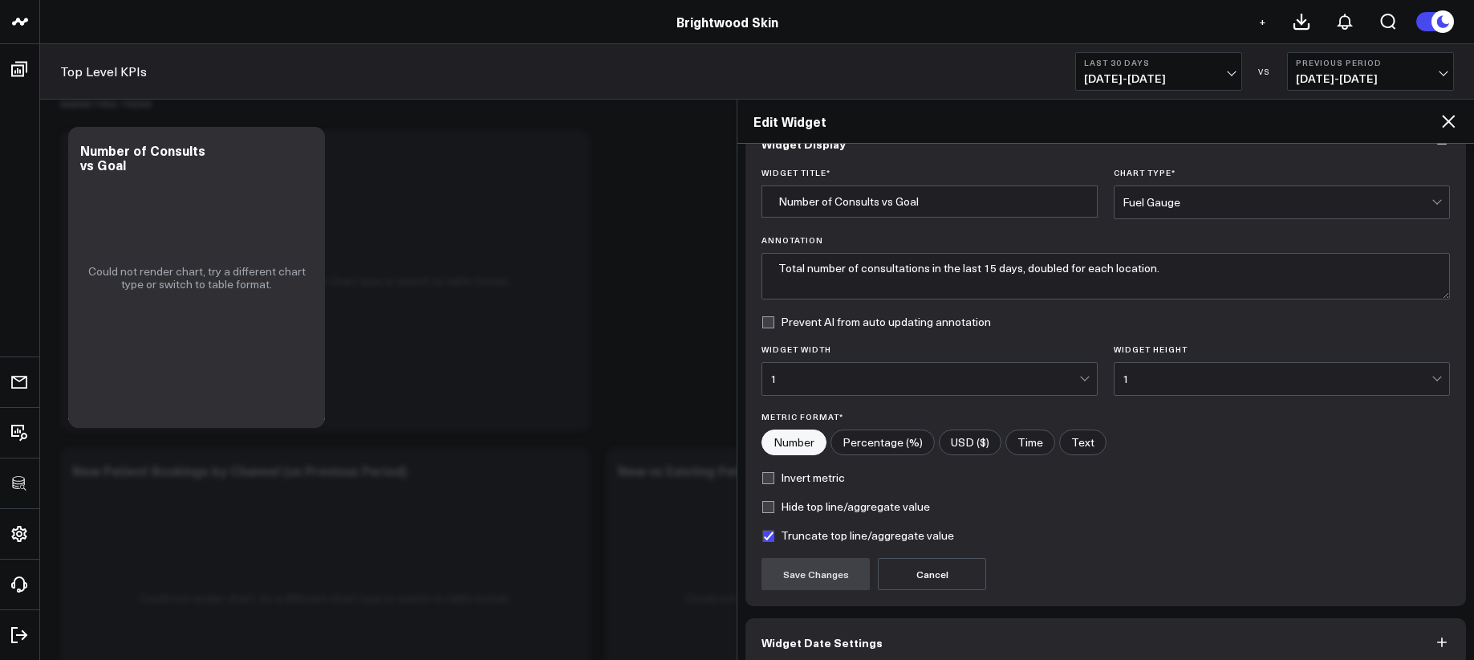
scroll to position [115, 0]
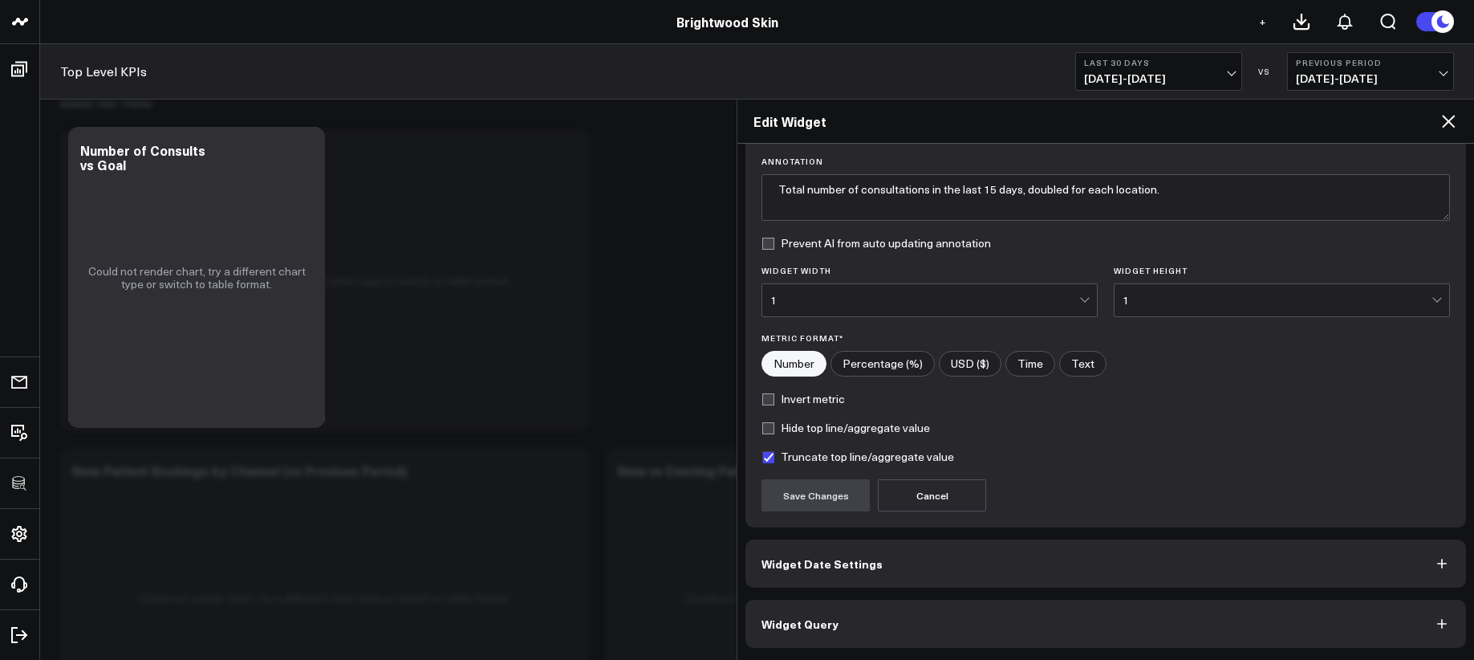
click at [1115, 603] on button "Widget Query" at bounding box center [1105, 623] width 721 height 48
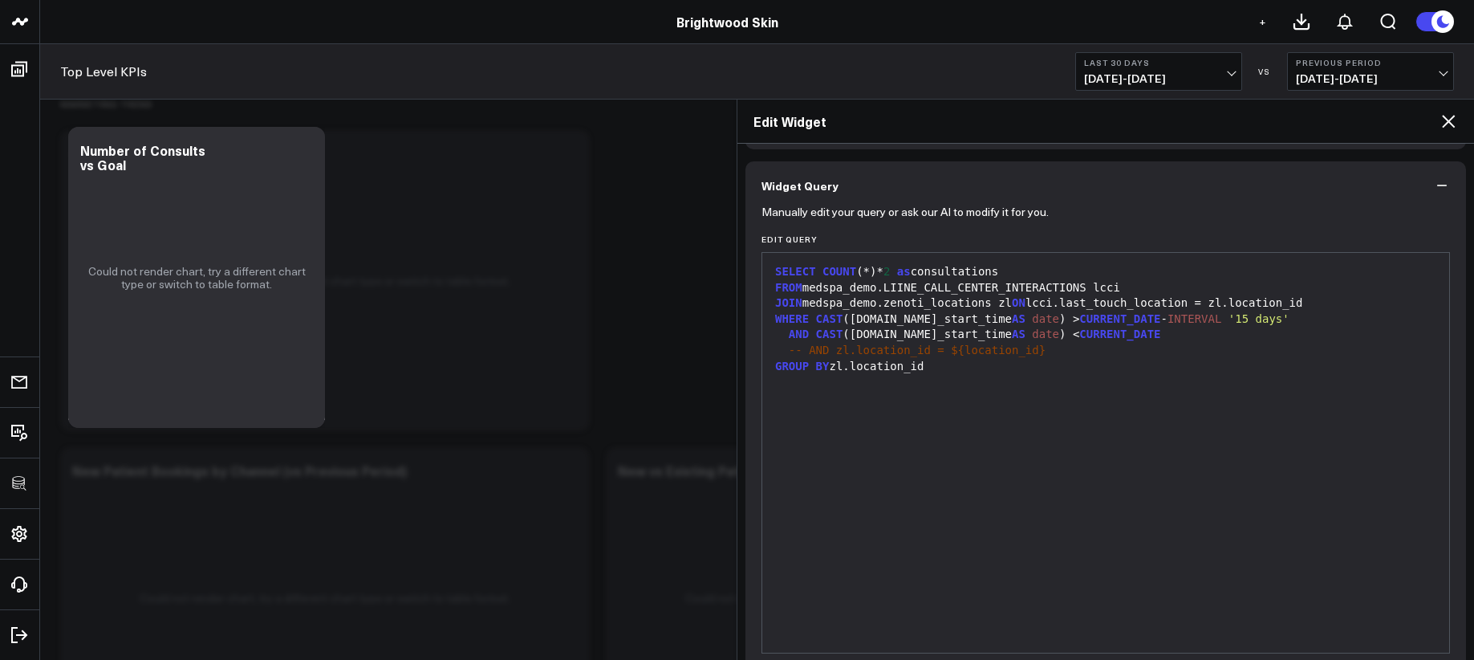
click at [1439, 120] on icon at bounding box center [1448, 121] width 19 height 19
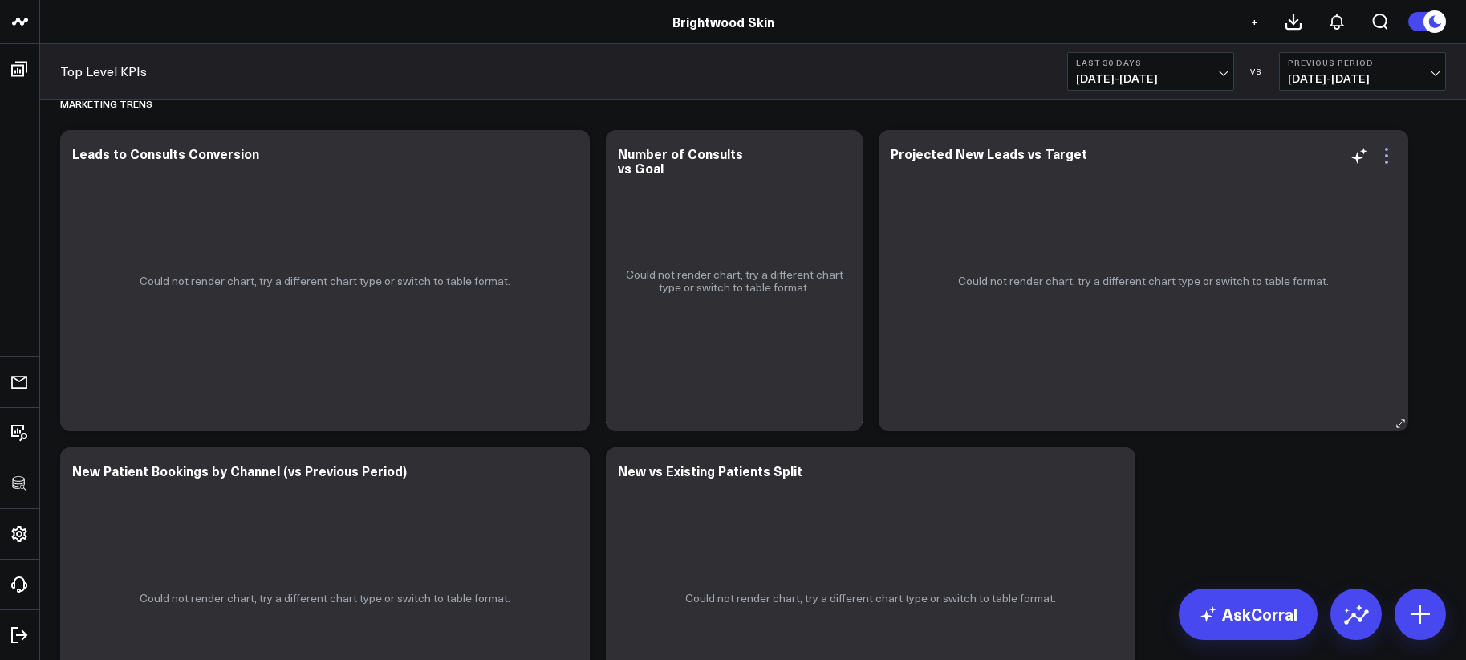
click at [1387, 158] on icon at bounding box center [1386, 155] width 19 height 19
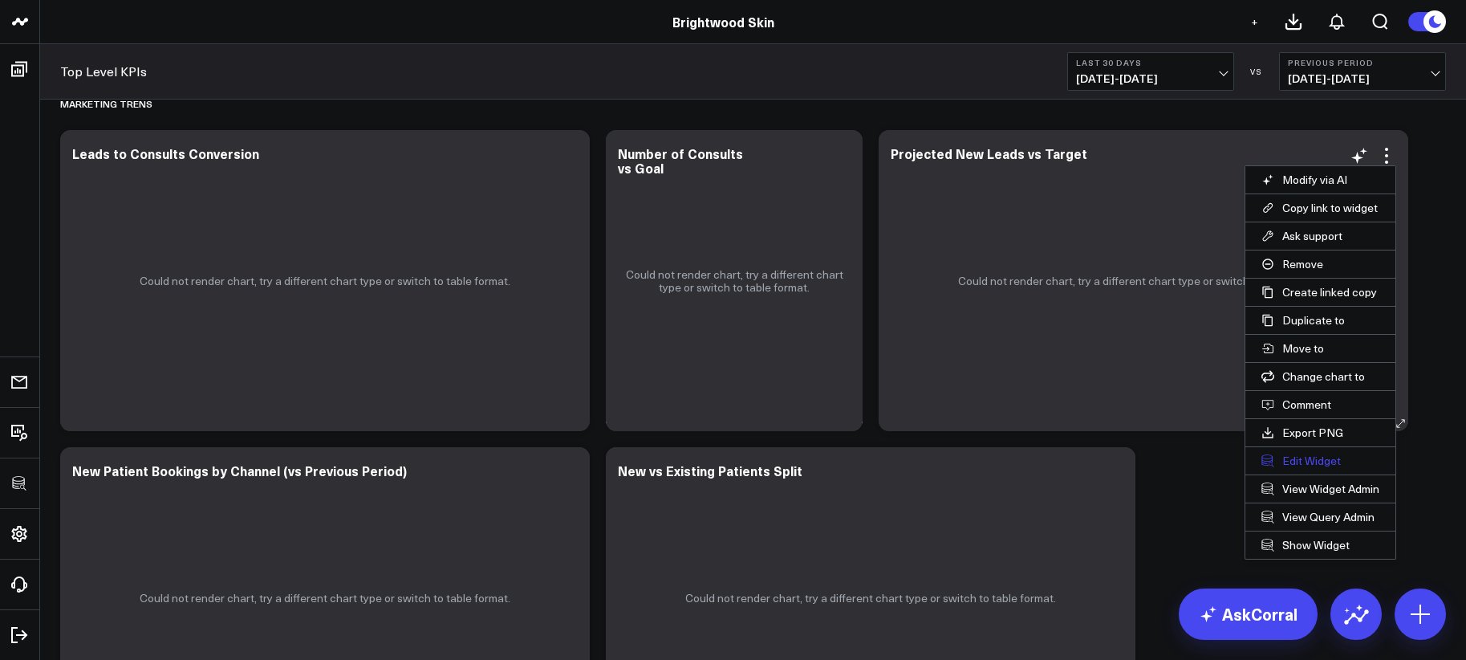
click at [1317, 457] on button "Edit Widget" at bounding box center [1320, 460] width 150 height 27
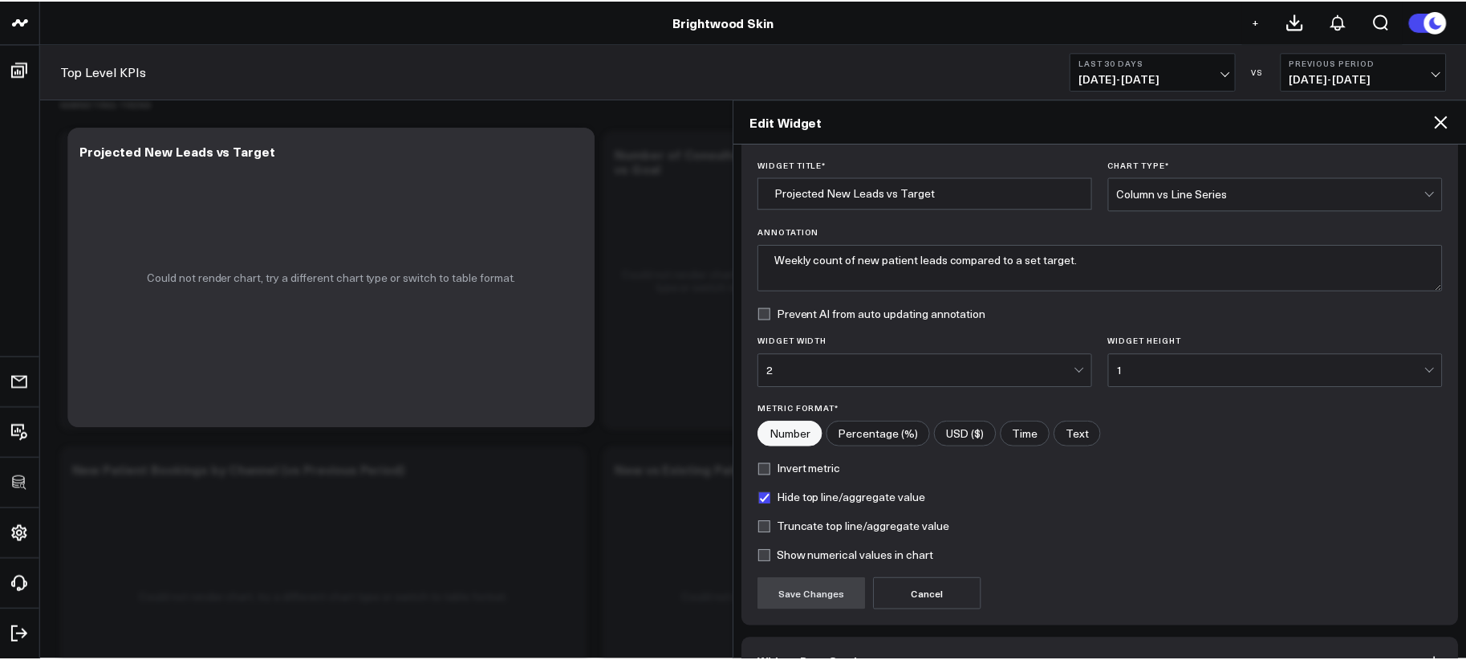
scroll to position [144, 0]
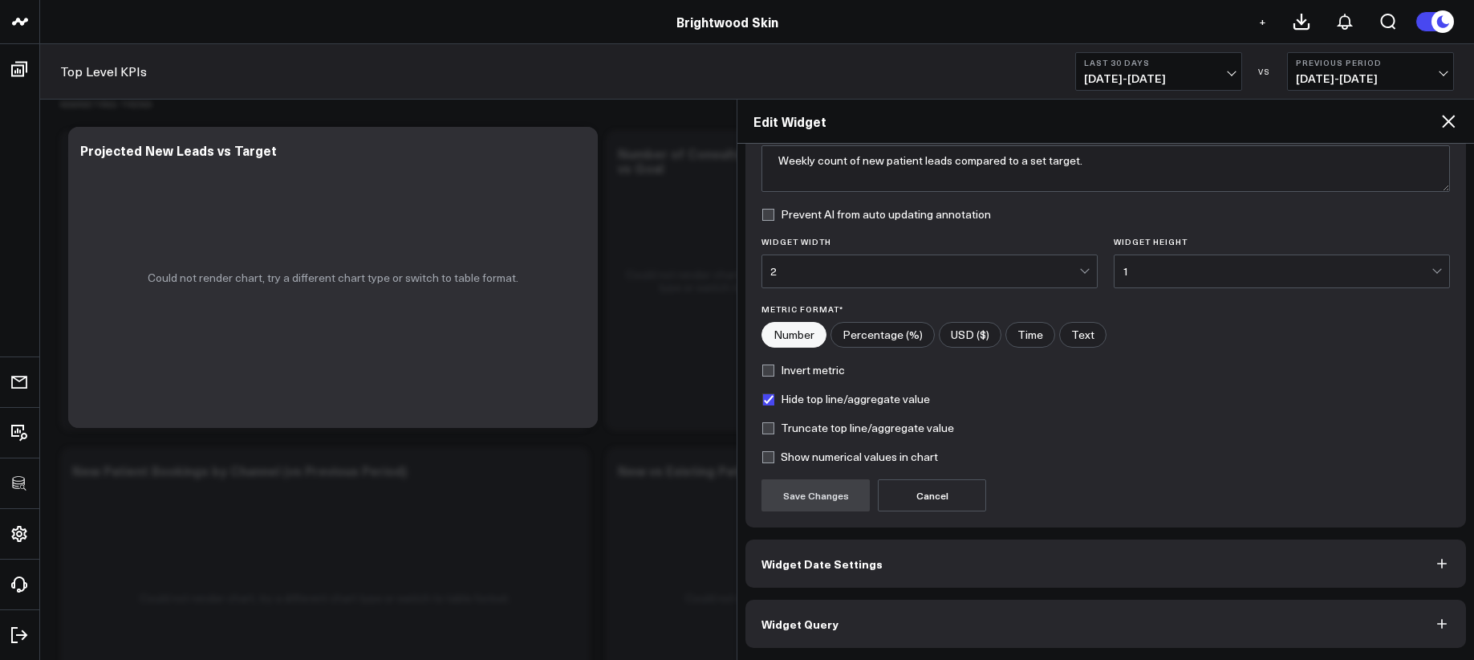
click at [1204, 631] on button "Widget Query" at bounding box center [1105, 623] width 721 height 48
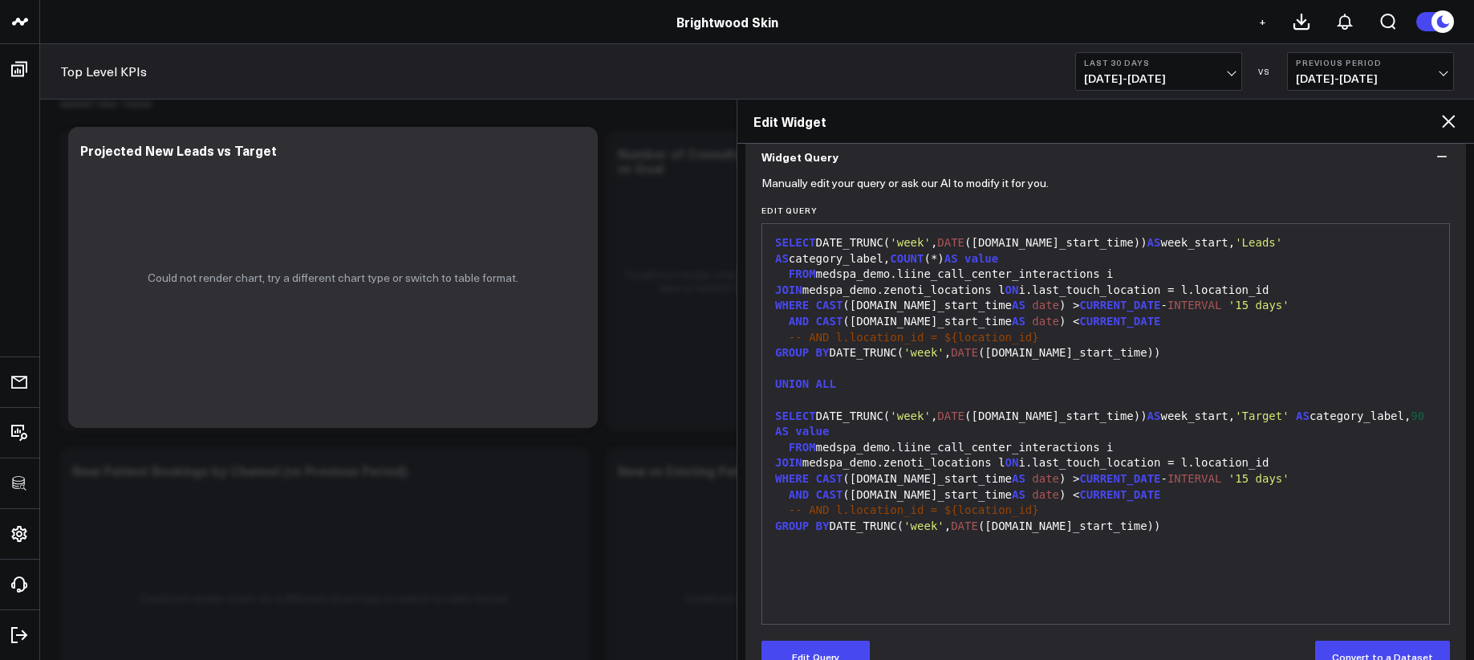
click at [1436, 128] on h2 "Edit Widget" at bounding box center [1095, 121] width 685 height 18
click at [1442, 126] on icon at bounding box center [1448, 121] width 19 height 19
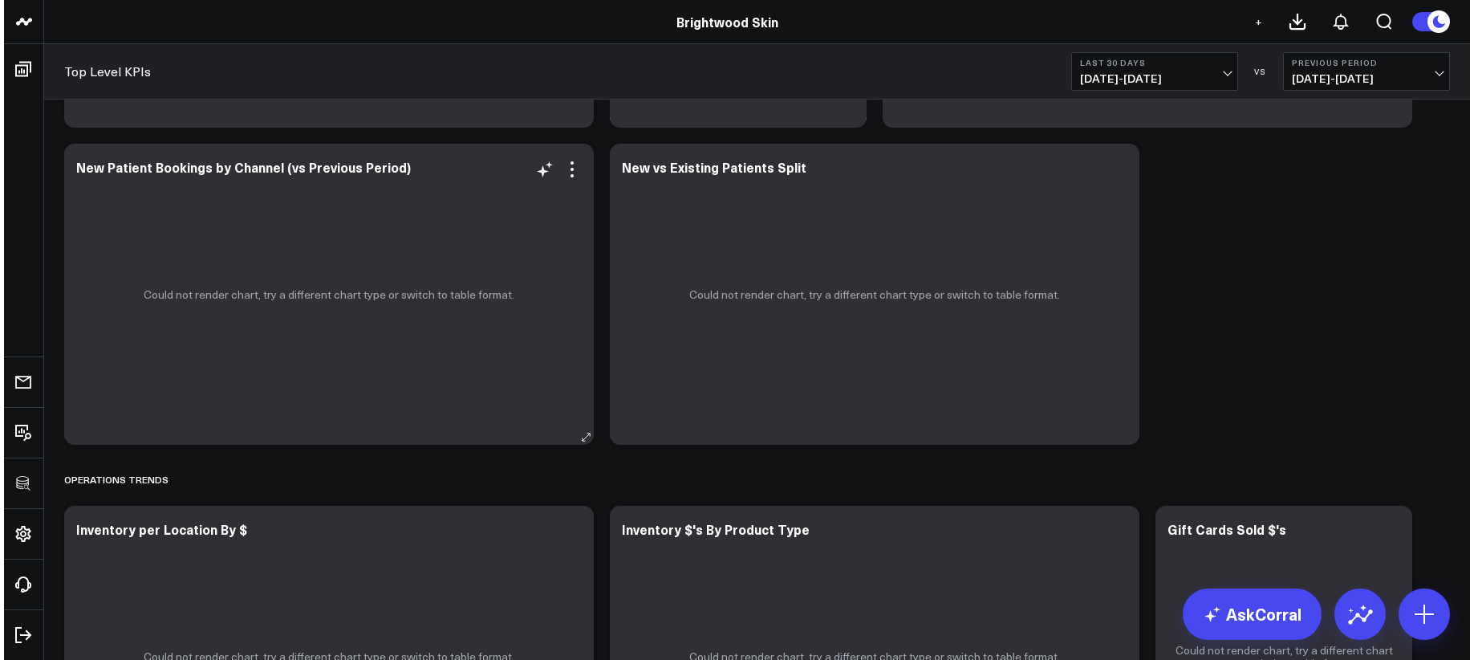
scroll to position [2738, 0]
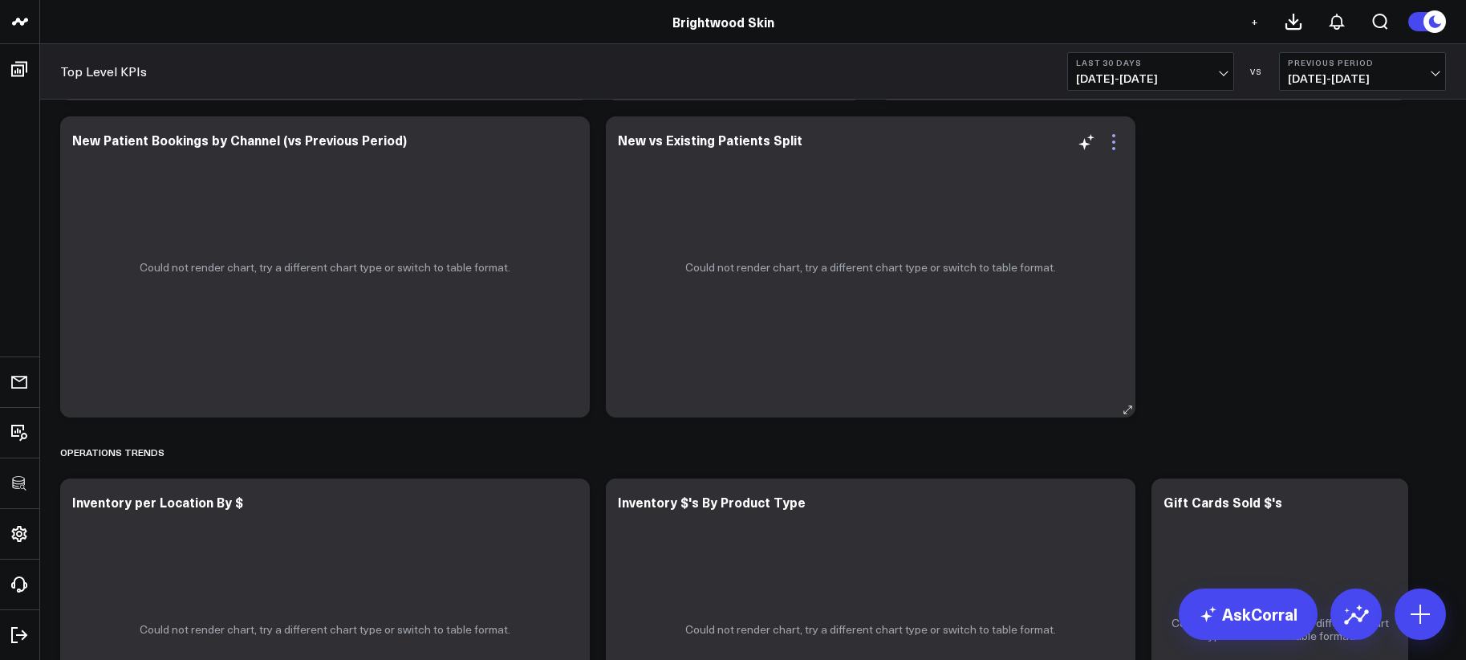
click at [1117, 144] on icon at bounding box center [1113, 141] width 19 height 19
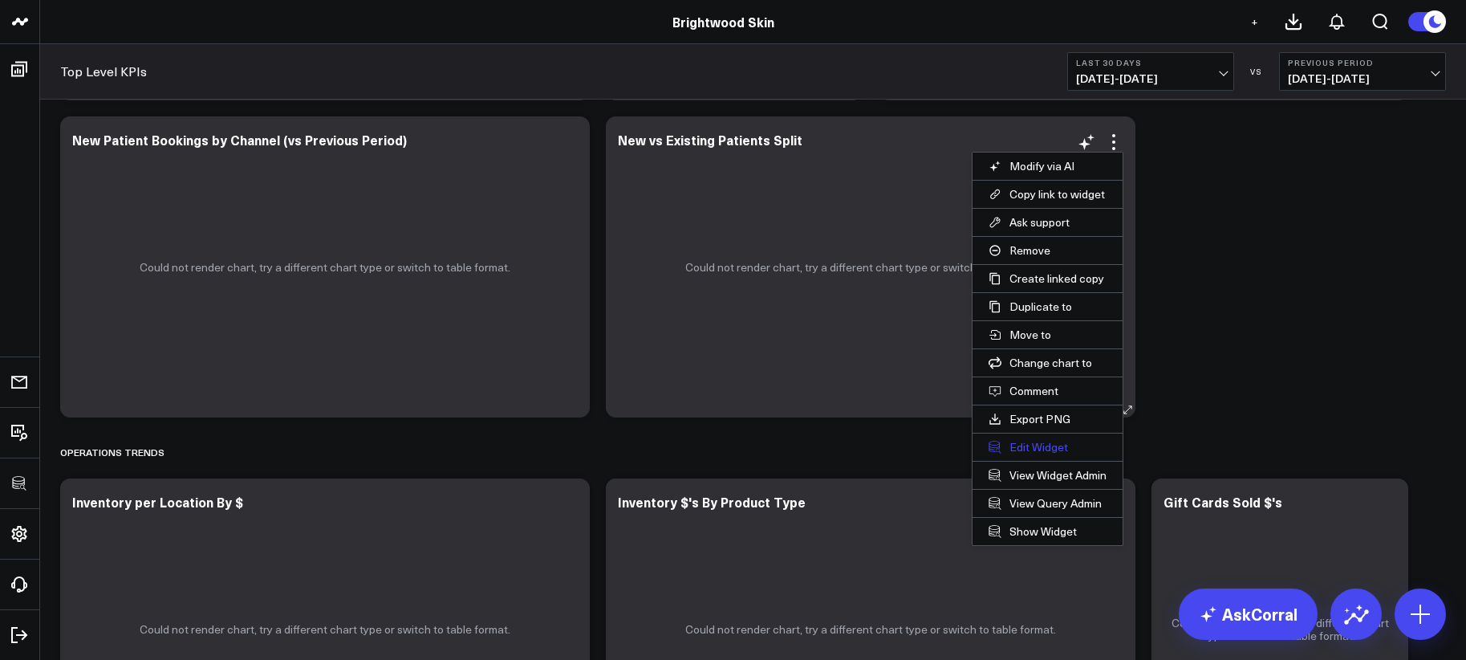
click at [1021, 456] on button "Edit Widget" at bounding box center [1047, 446] width 150 height 27
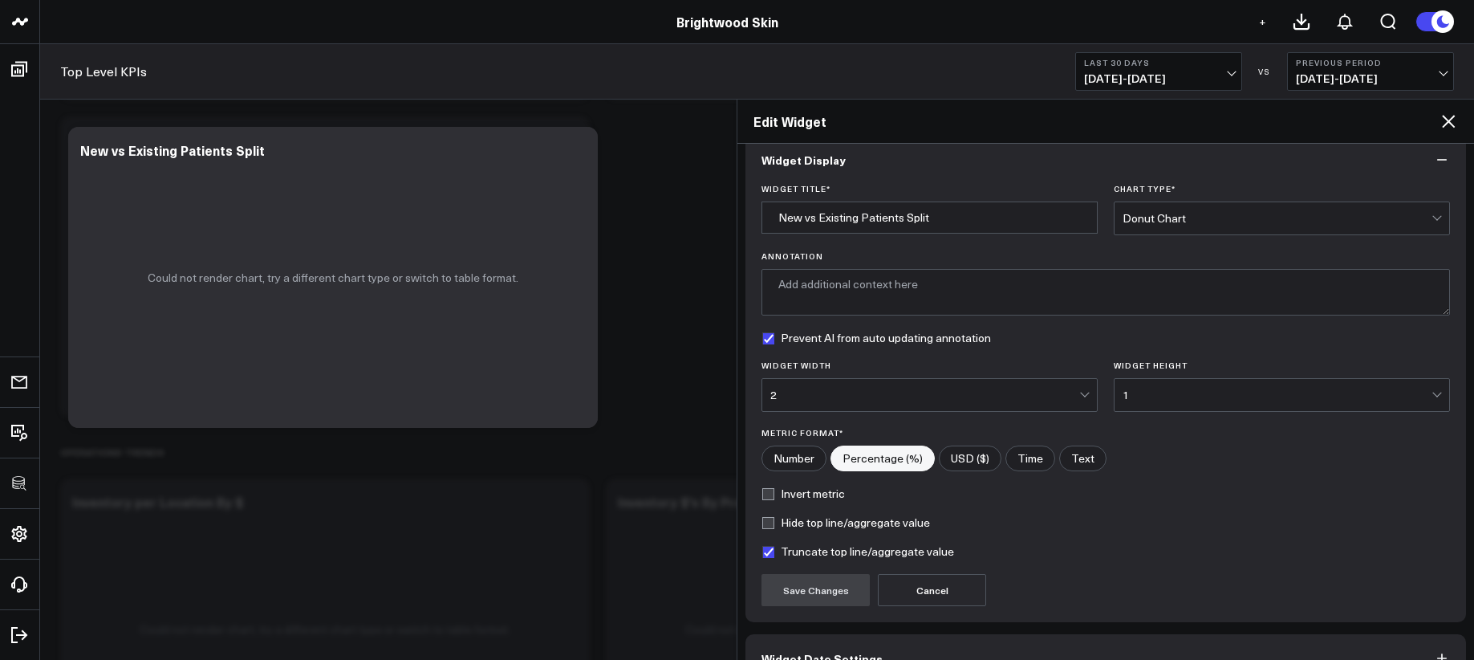
scroll to position [115, 0]
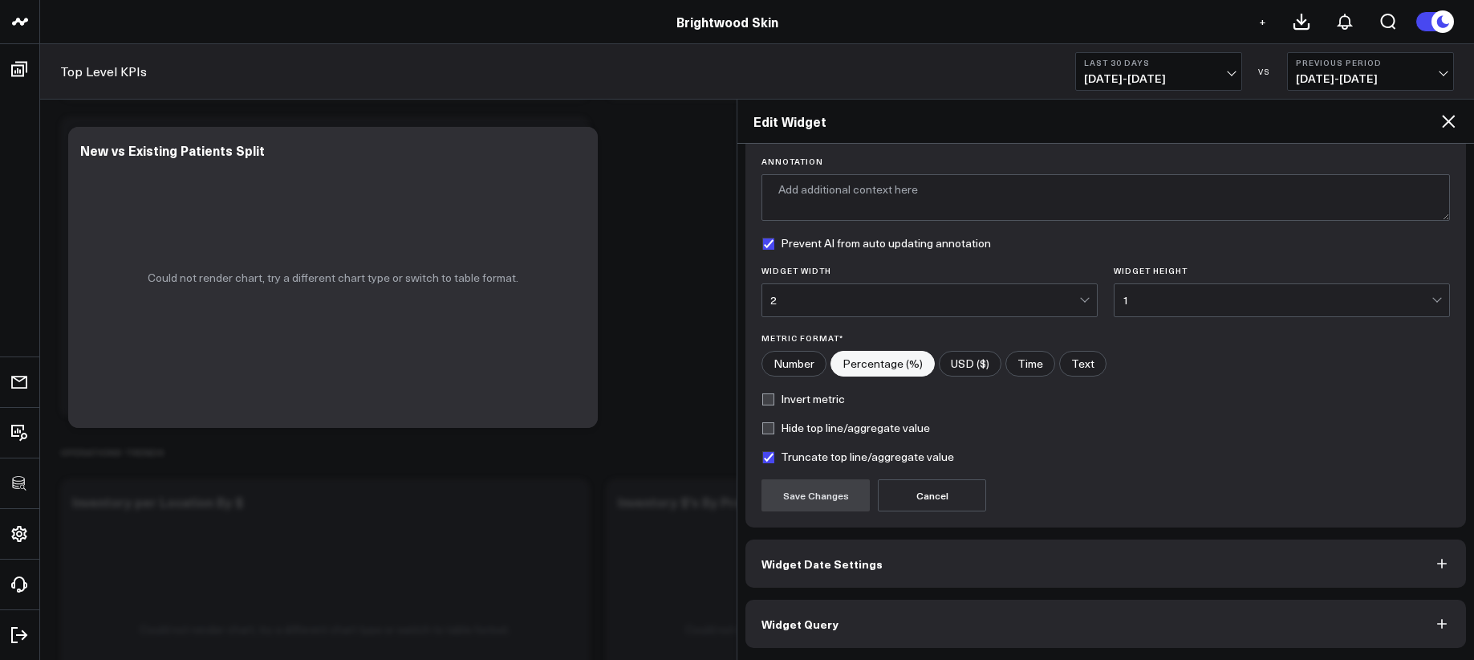
click at [976, 615] on button "Widget Query" at bounding box center [1105, 623] width 721 height 48
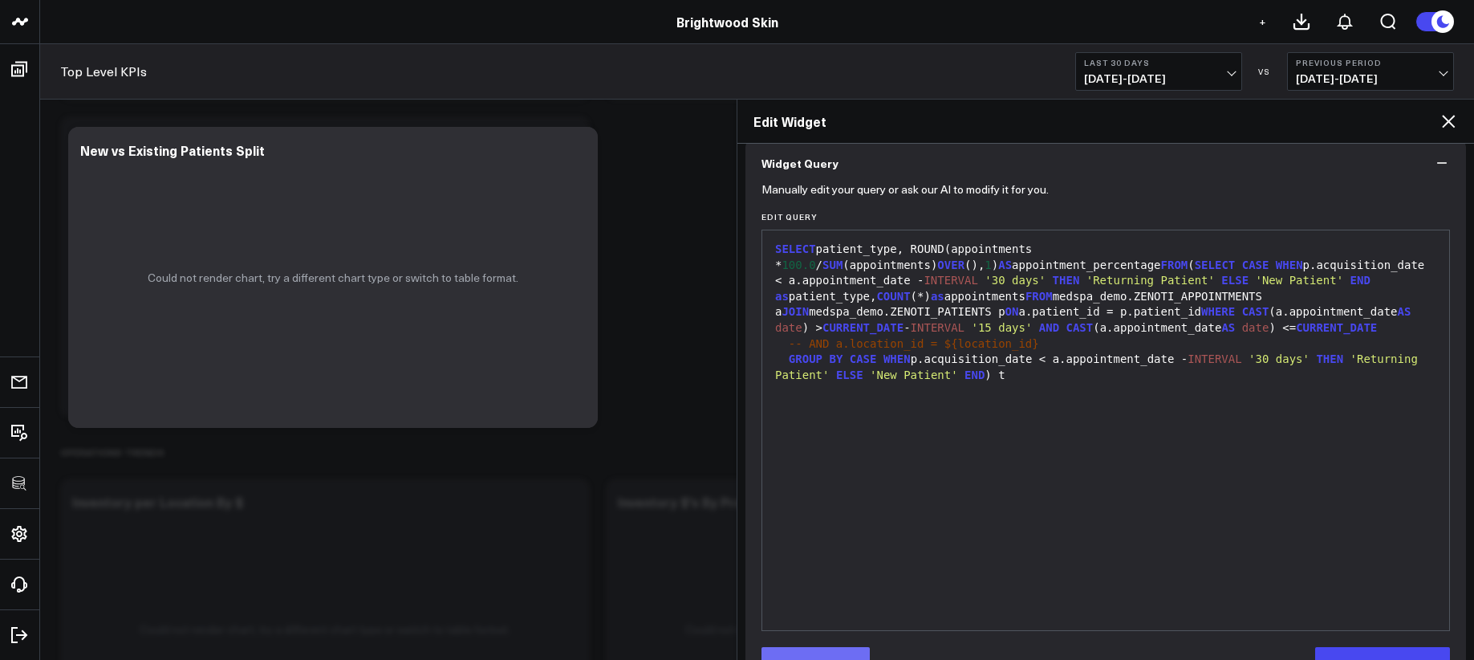
scroll to position [185, 0]
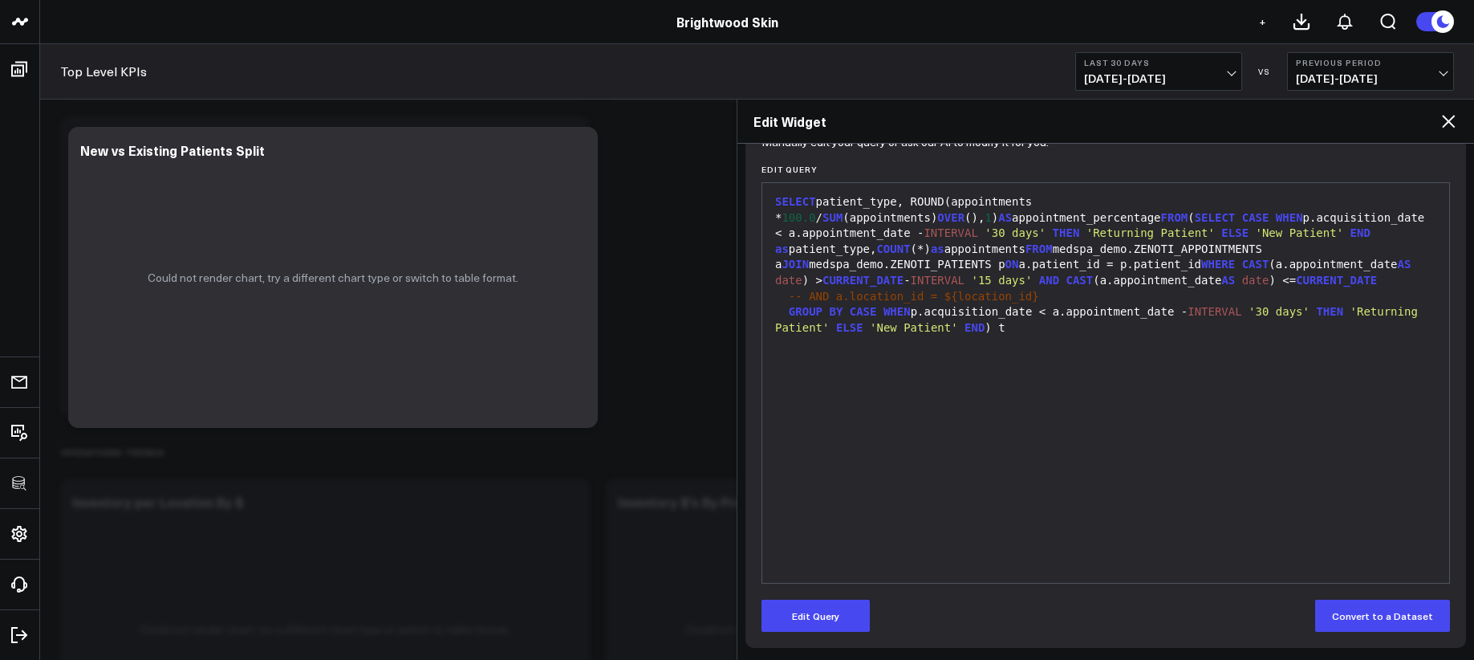
drag, startPoint x: 787, startPoint y: 617, endPoint x: 811, endPoint y: 596, distance: 31.9
click at [788, 616] on button "Edit Query" at bounding box center [815, 615] width 108 height 32
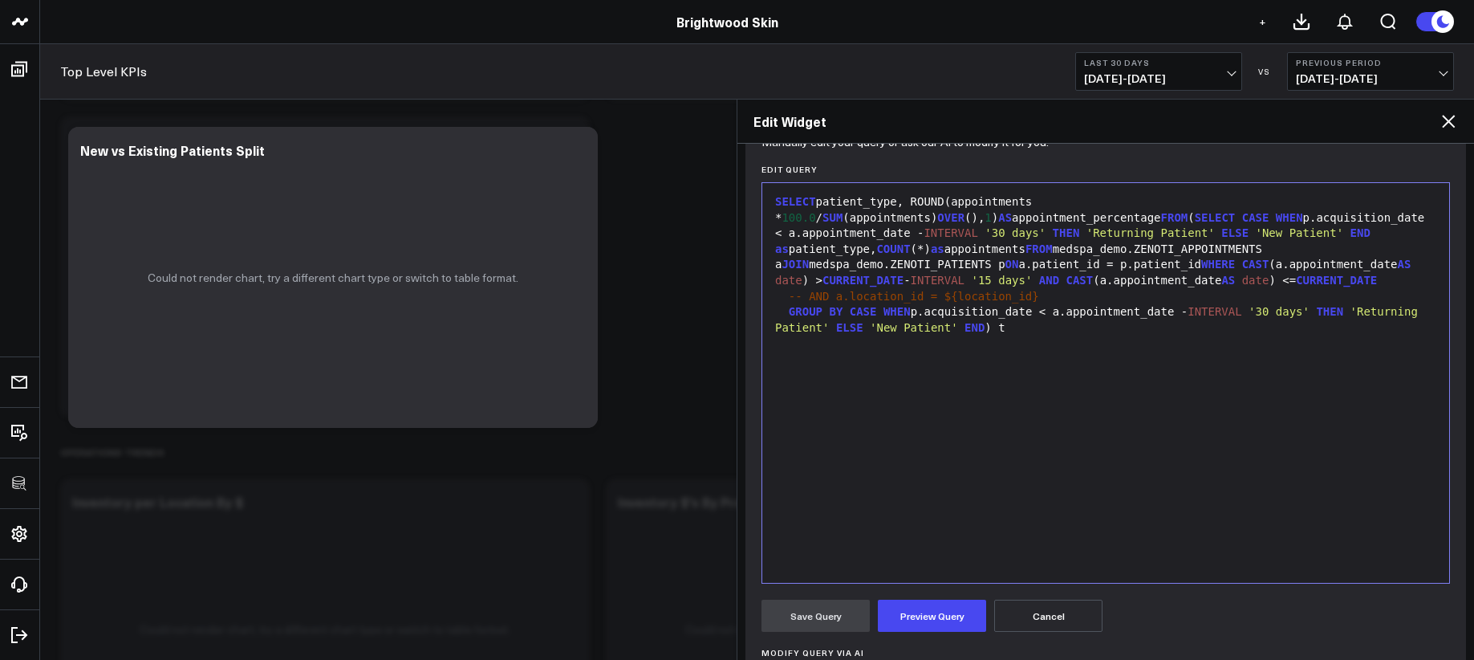
click at [906, 485] on div "SELECT patient_type, ROUND(appointments * 100.0 / SUM (appointments) OVER (), 1…" at bounding box center [1105, 383] width 671 height 384
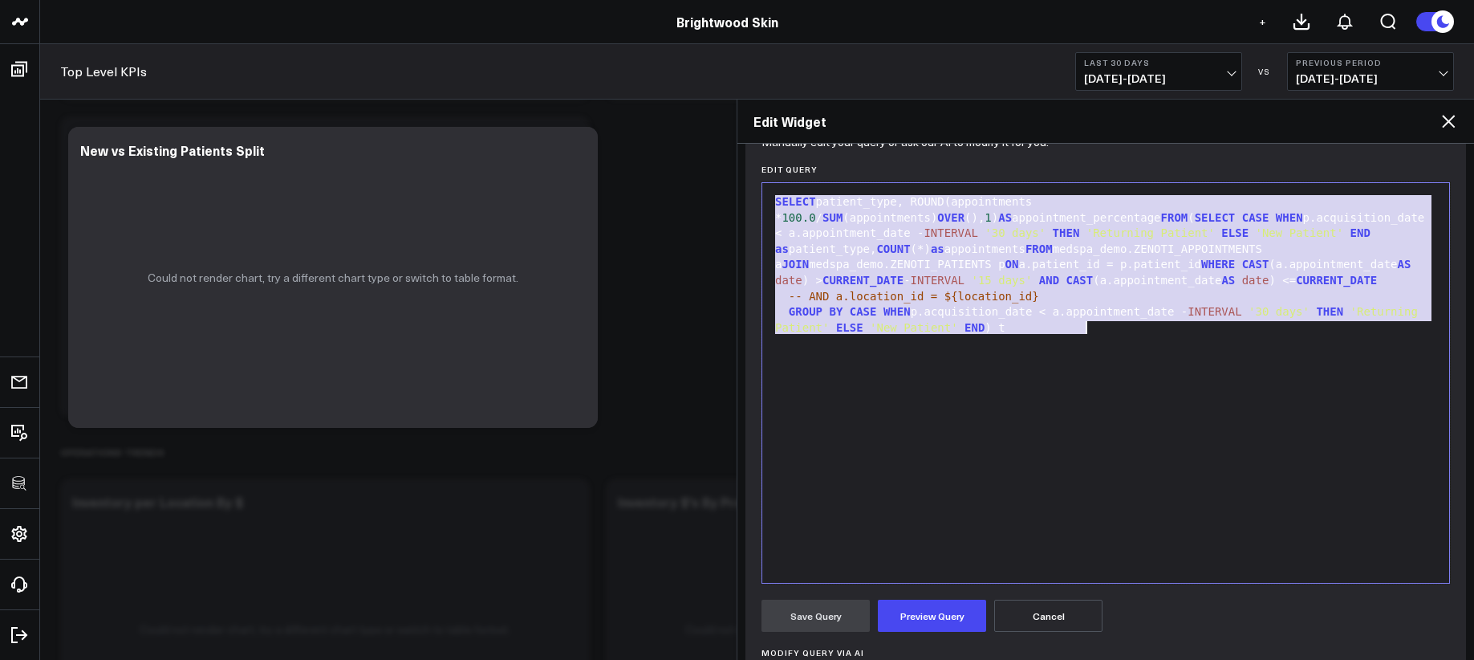
copy div "SELECT patient_type, ROUND(appointments * 100.0 / SUM (appointments) OVER (), 1…"
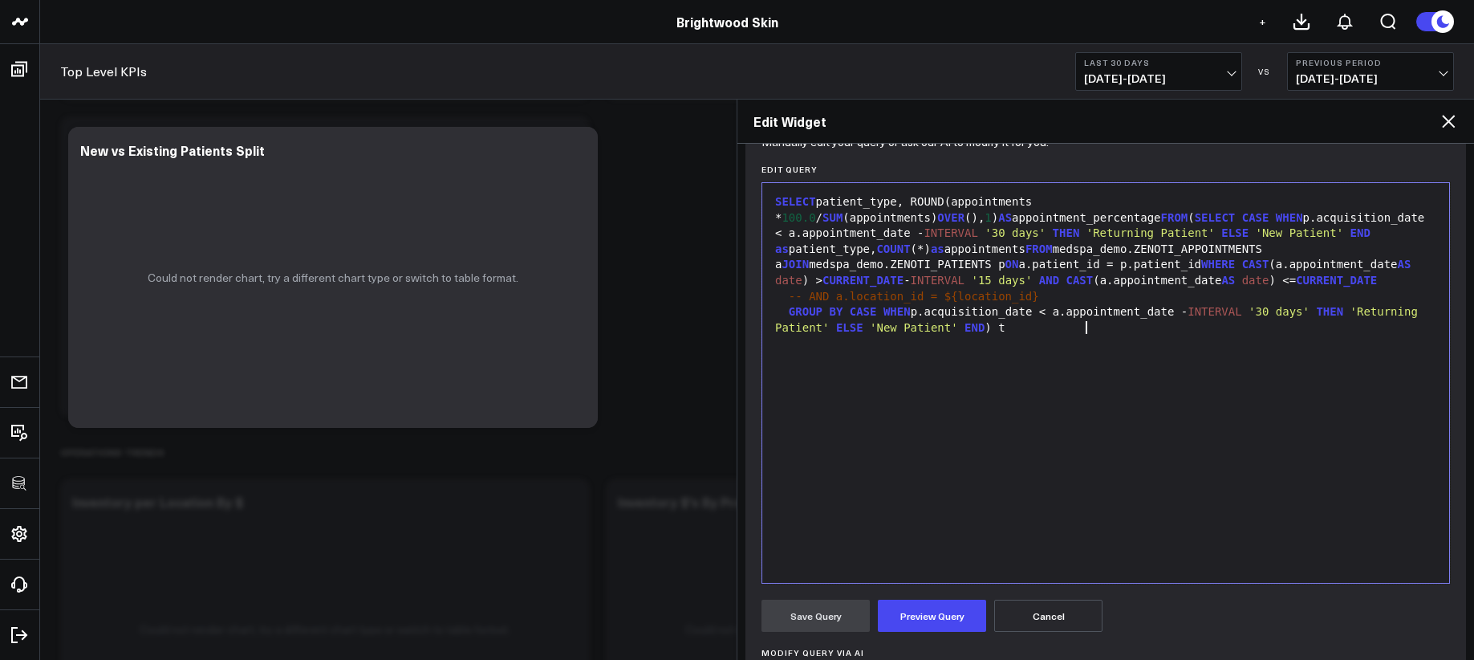
click at [984, 370] on div "SELECT patient_type, ROUND(appointments * 100.0 / SUM (appointments) OVER (), 1…" at bounding box center [1105, 383] width 671 height 384
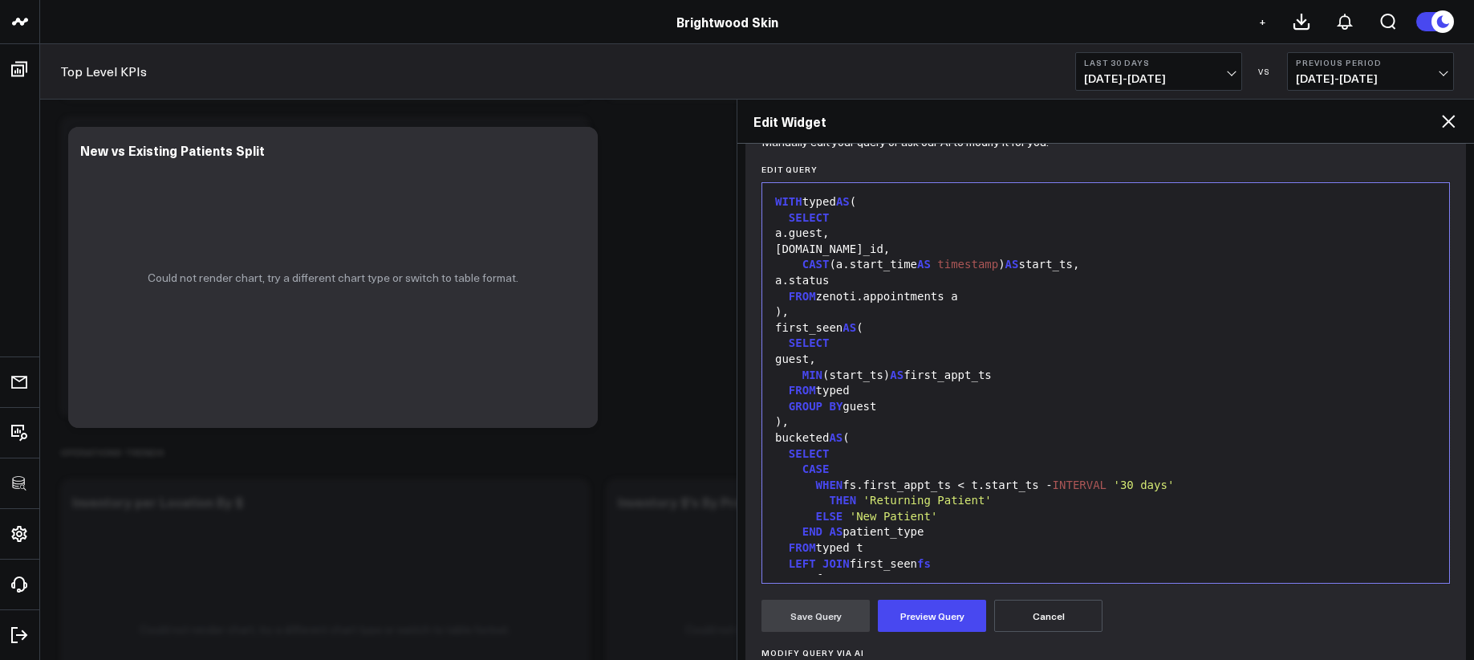
scroll to position [235, 0]
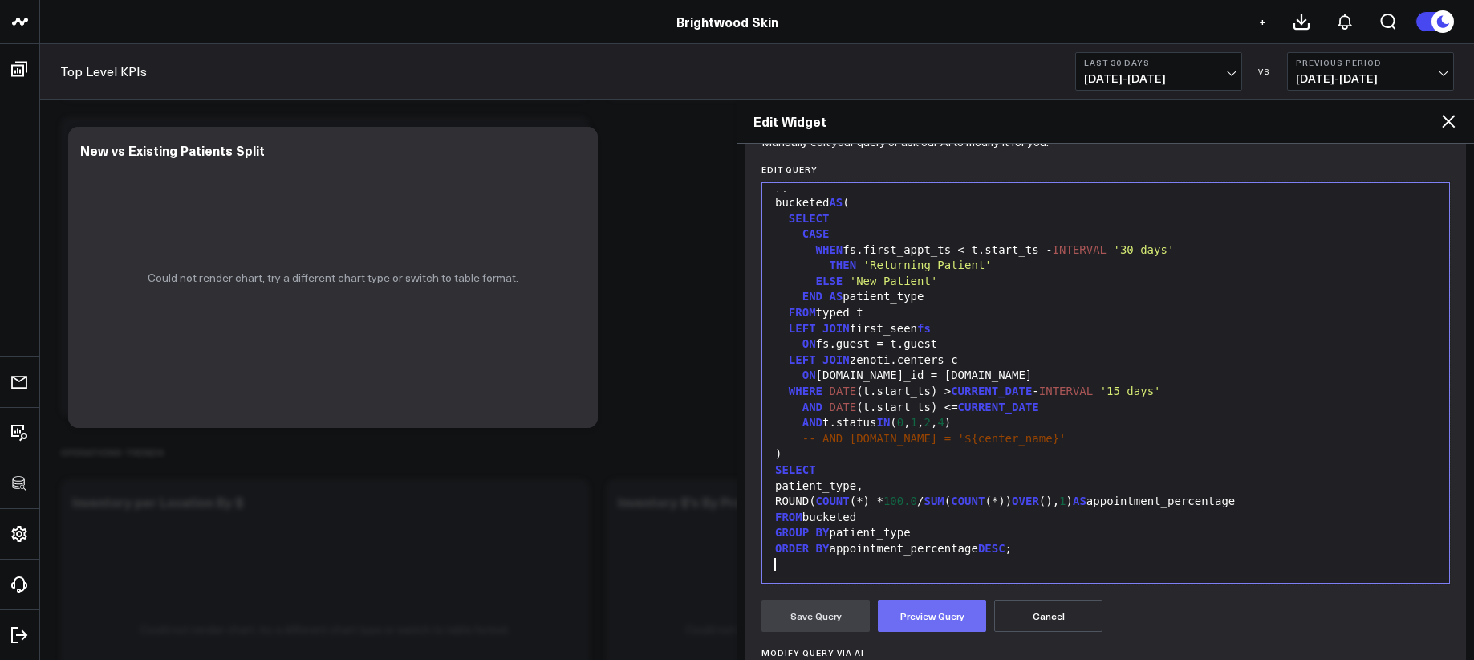
click at [953, 615] on button "Preview Query" at bounding box center [932, 615] width 108 height 32
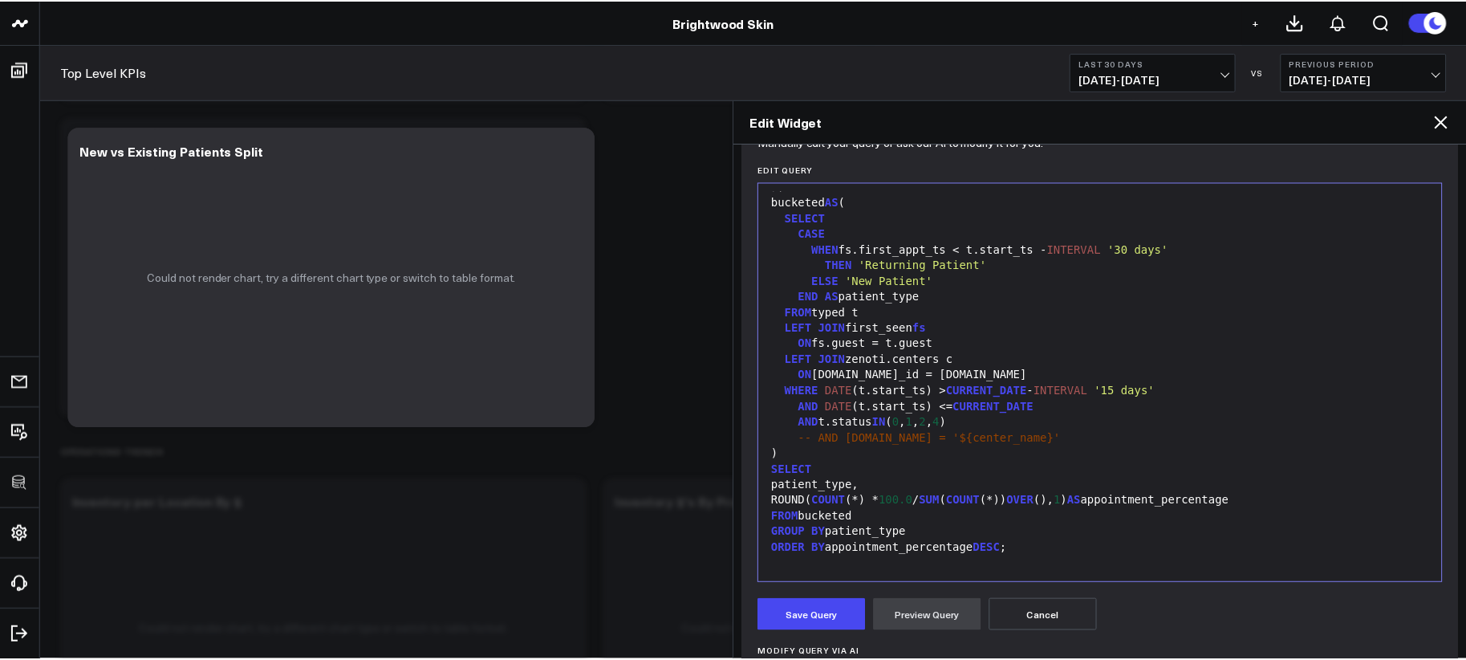
scroll to position [236, 0]
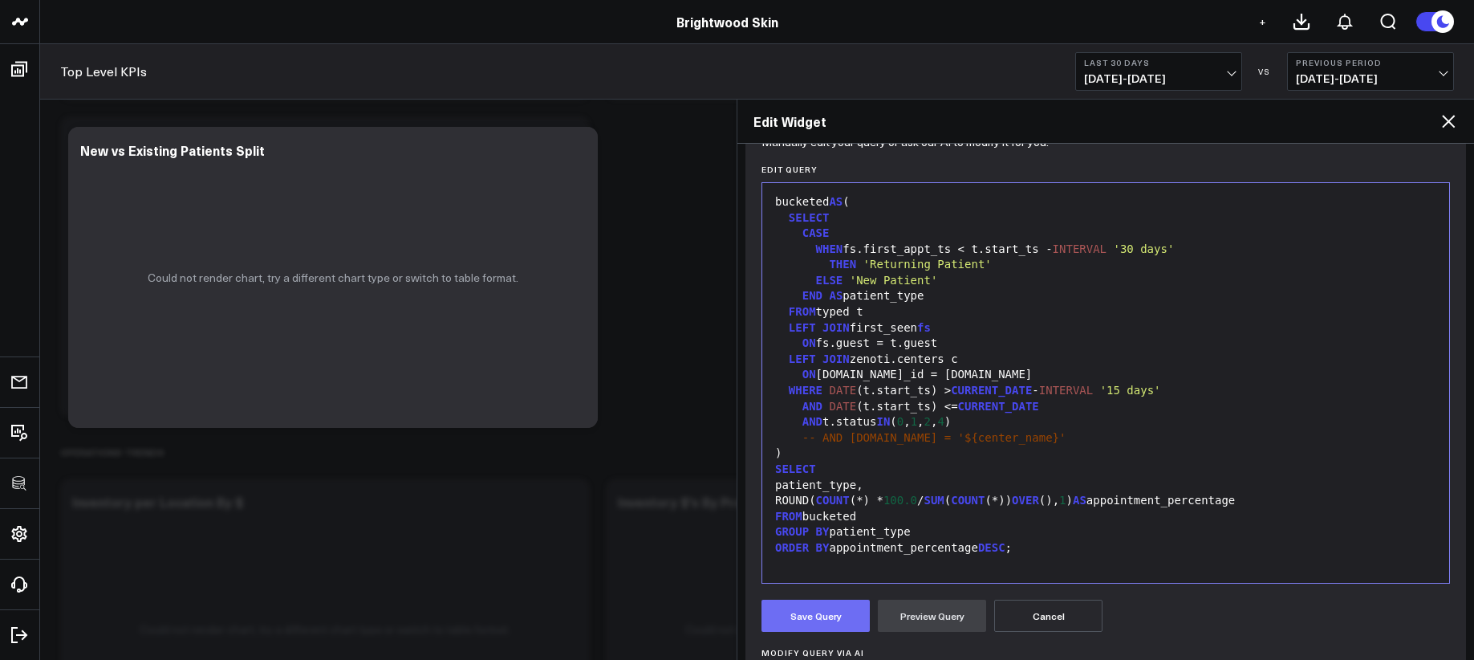
click at [826, 623] on button "Save Query" at bounding box center [815, 615] width 108 height 32
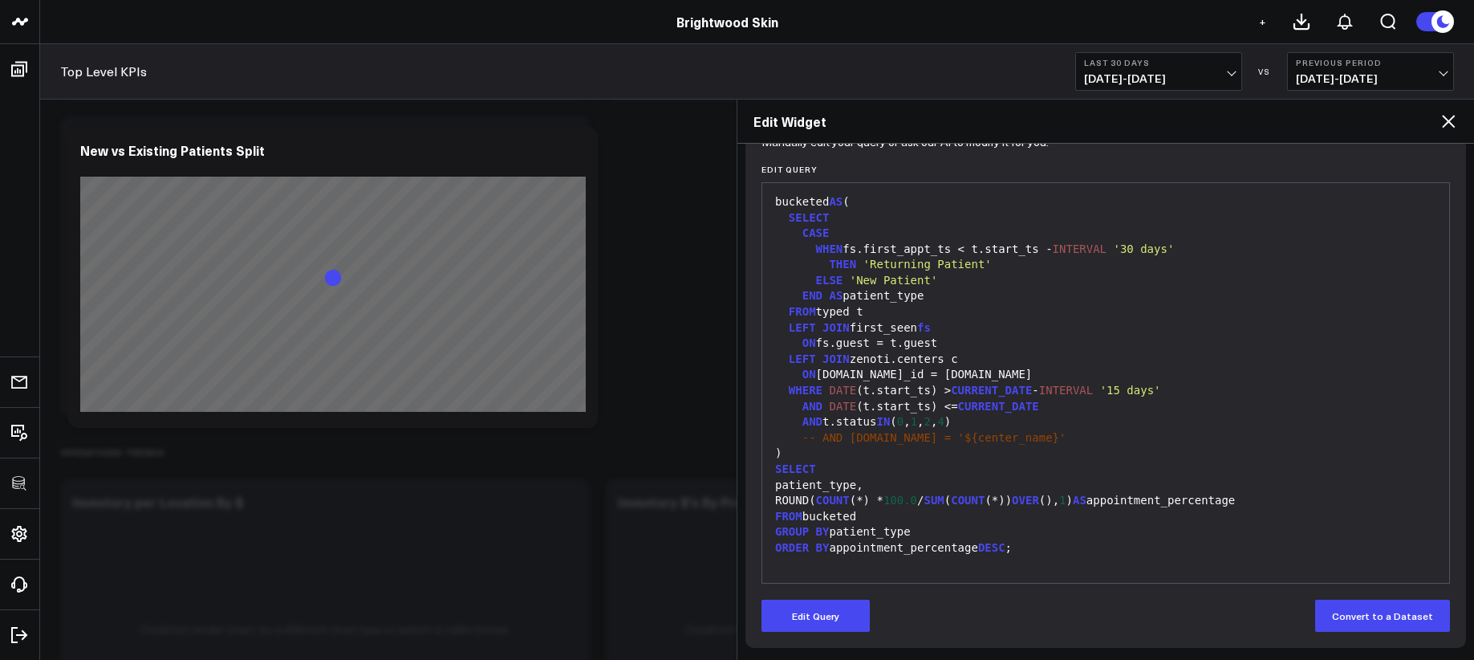
click at [1457, 125] on icon at bounding box center [1448, 121] width 19 height 19
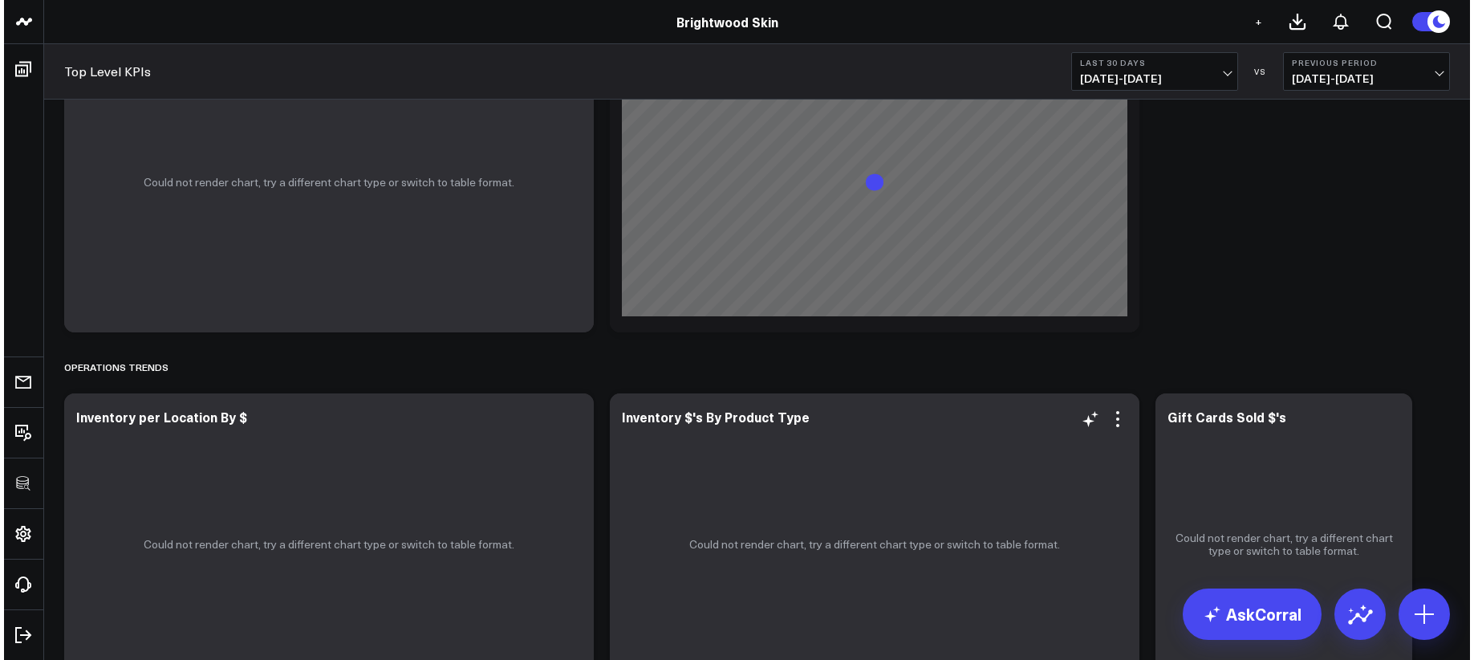
scroll to position [2958, 0]
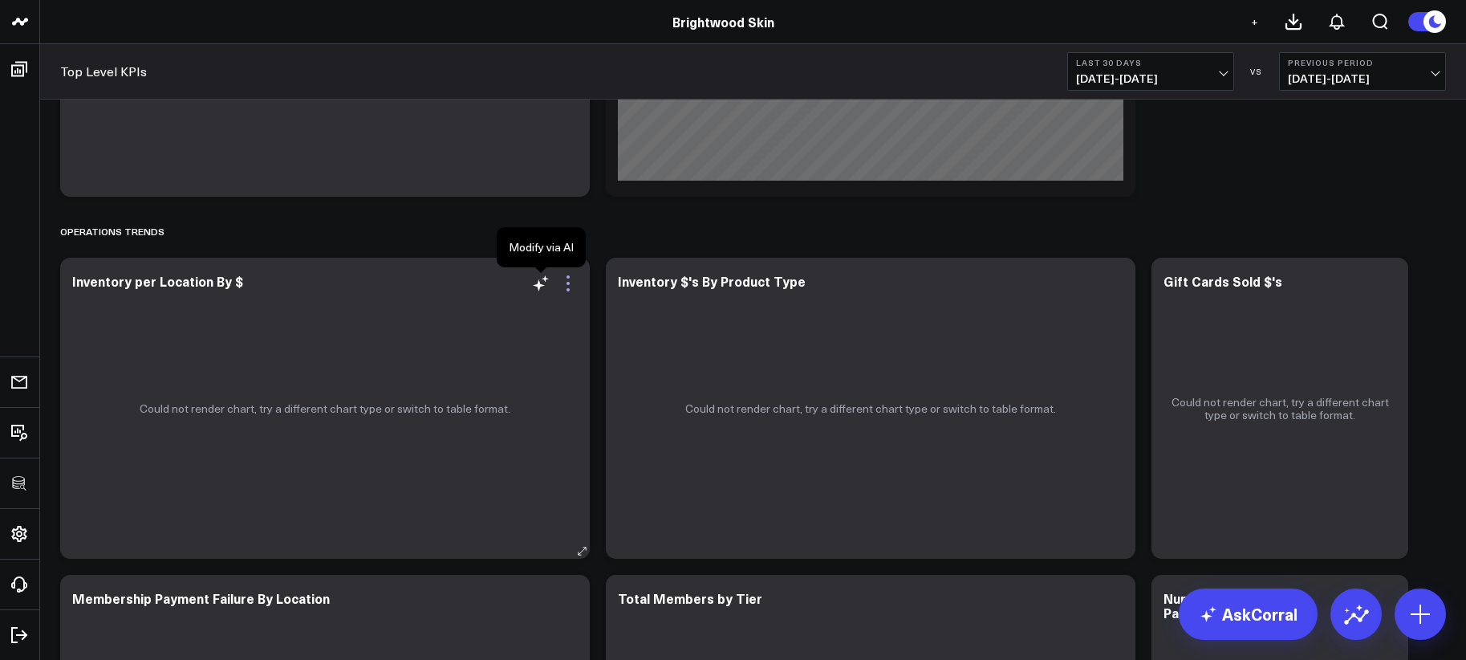
click at [565, 284] on icon at bounding box center [567, 283] width 19 height 19
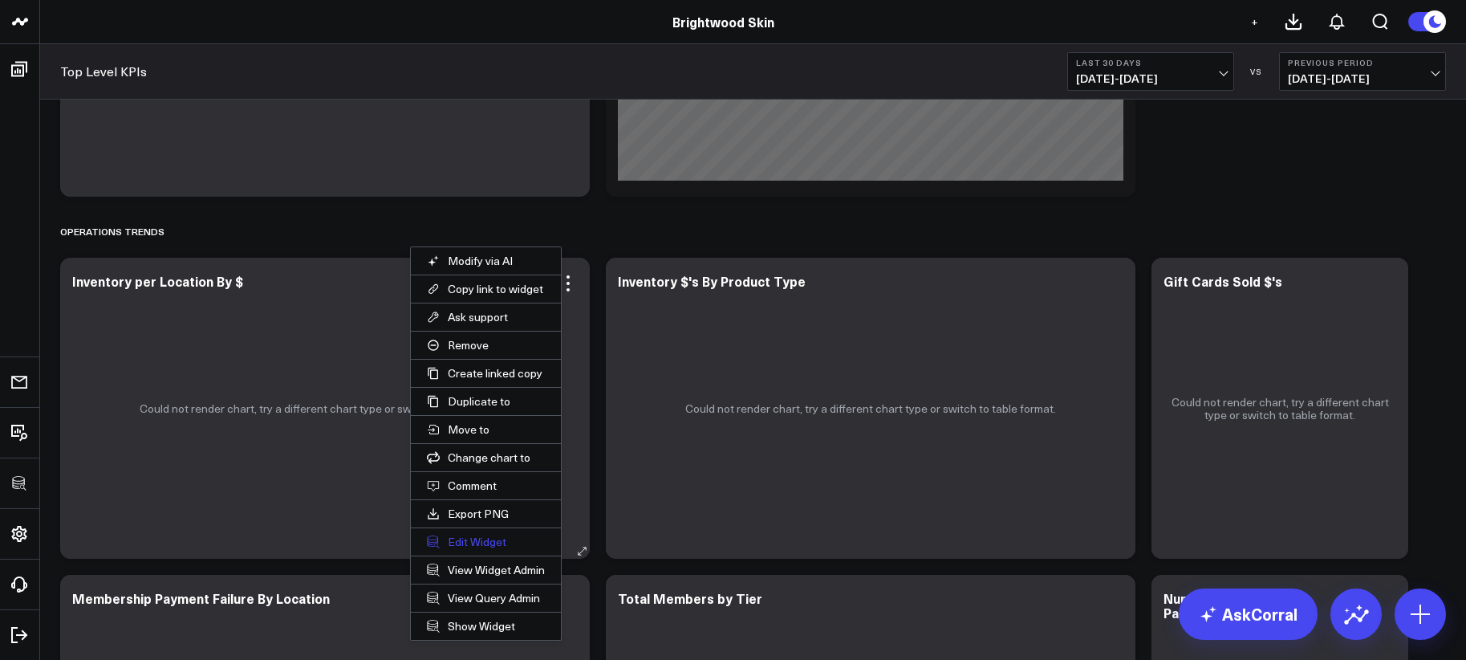
click at [505, 549] on button "Edit Widget" at bounding box center [486, 541] width 150 height 27
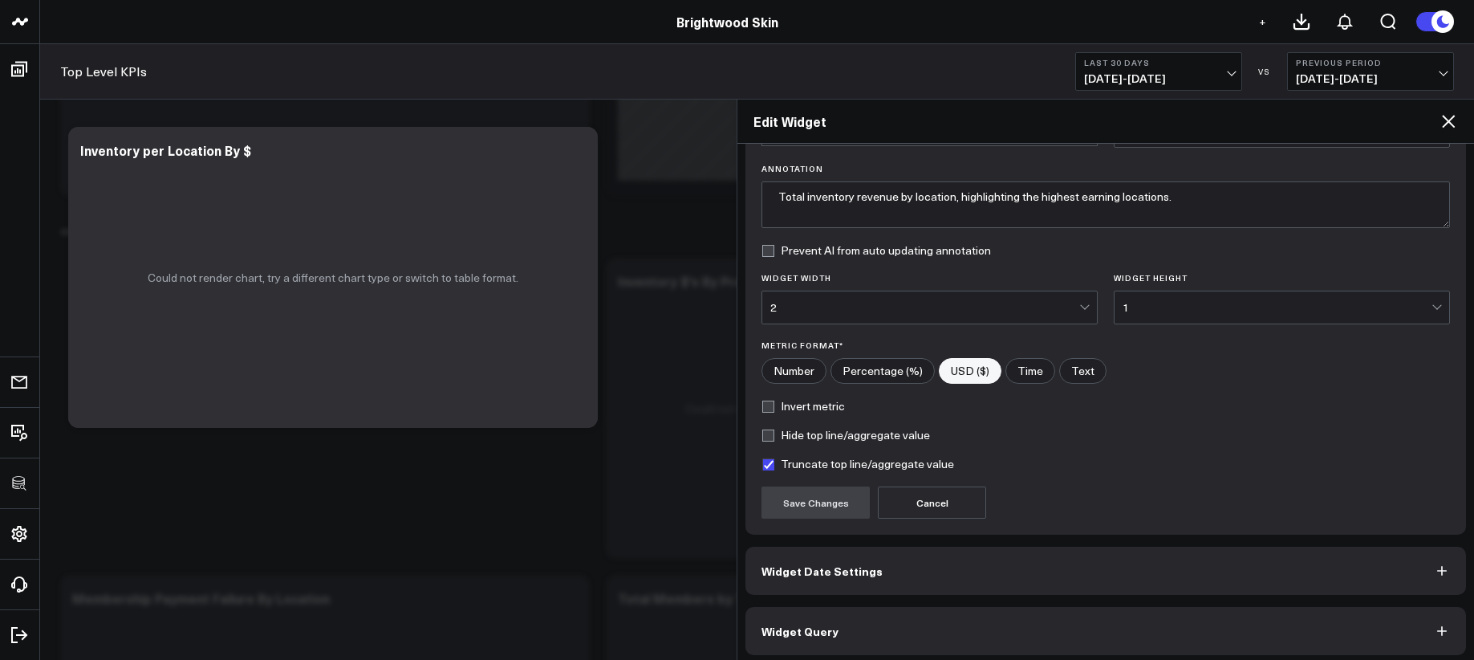
scroll to position [115, 0]
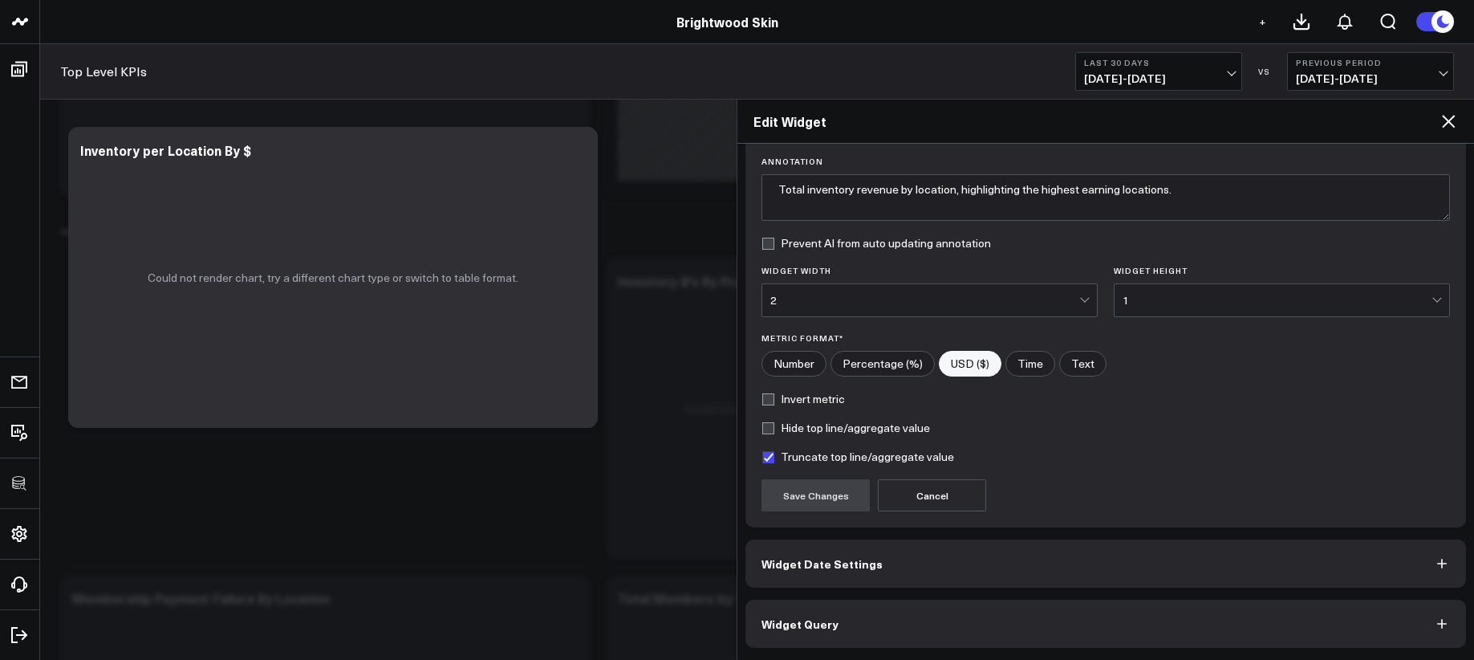
click at [926, 622] on button "Widget Query" at bounding box center [1105, 623] width 721 height 48
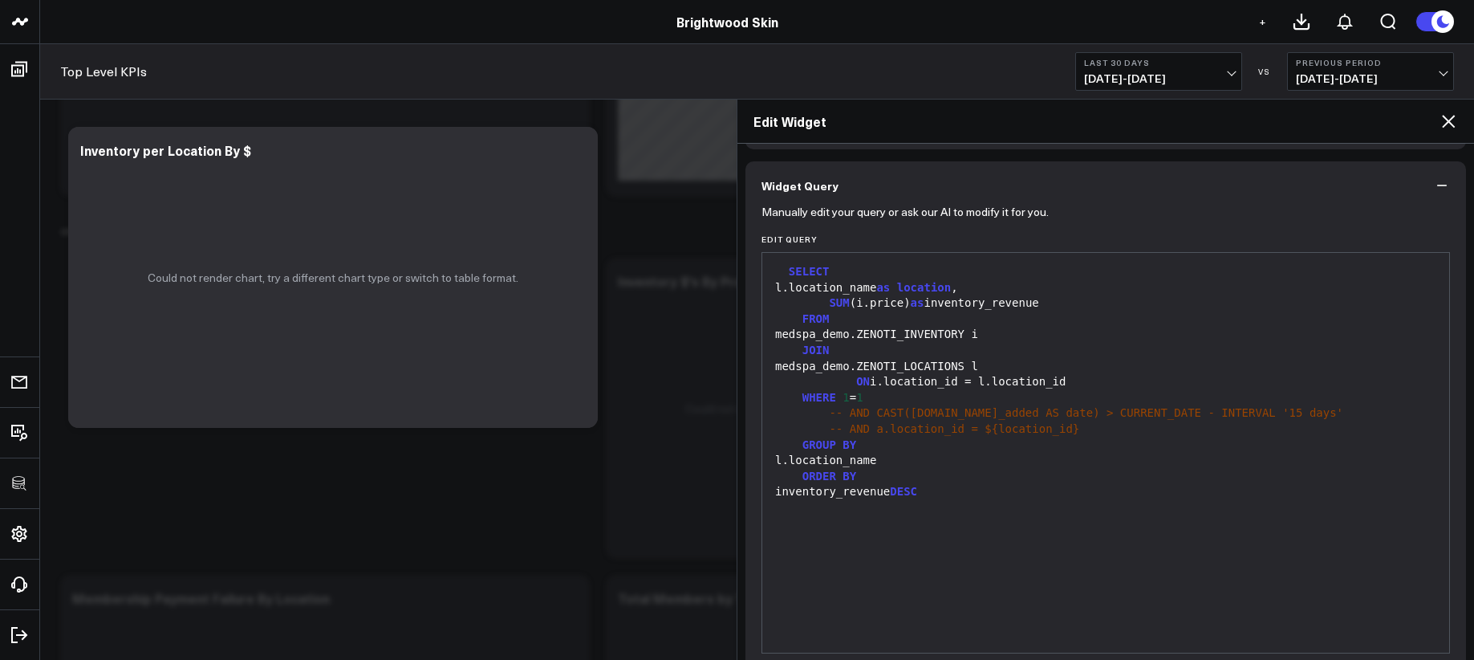
click at [905, 587] on div "SELECT l.location_name as location , SUM (i.price) as inventory_revenue FROM me…" at bounding box center [1105, 453] width 671 height 384
click at [1046, 380] on div "ON i.location_id = l.location_id" at bounding box center [1105, 382] width 671 height 16
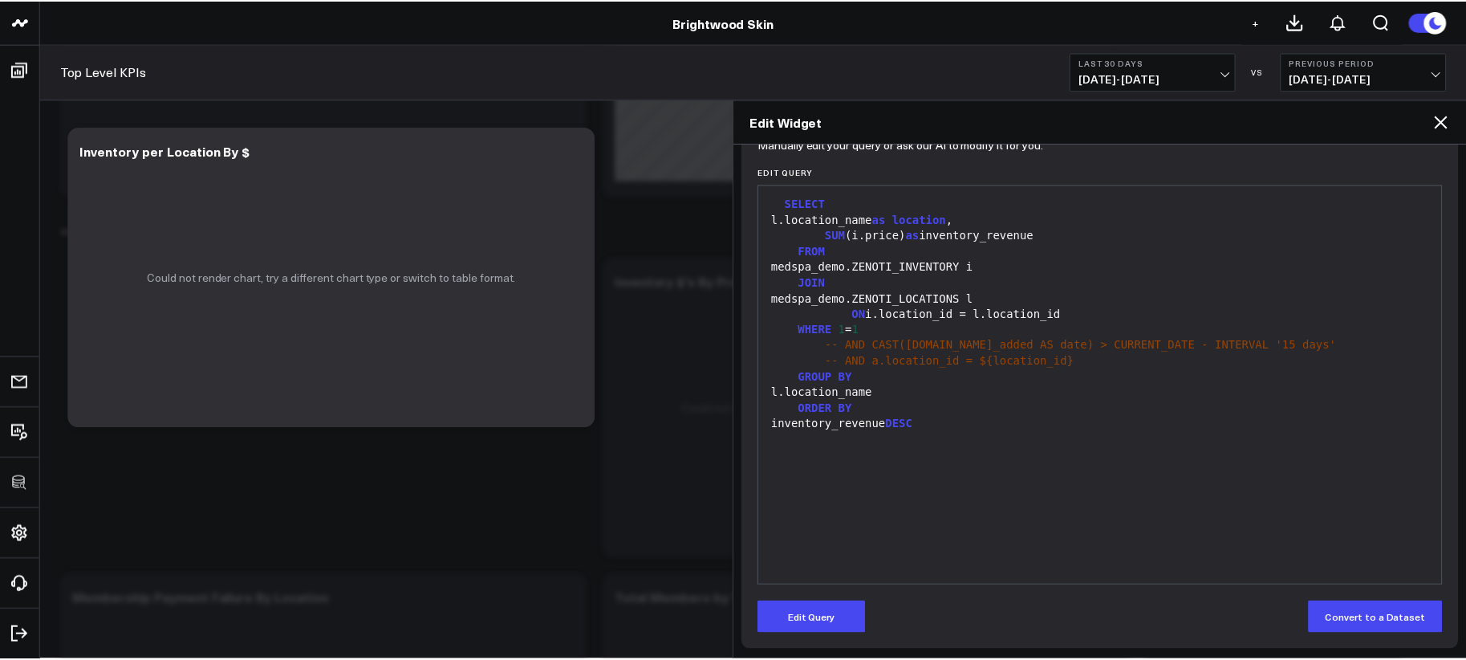
scroll to position [185, 0]
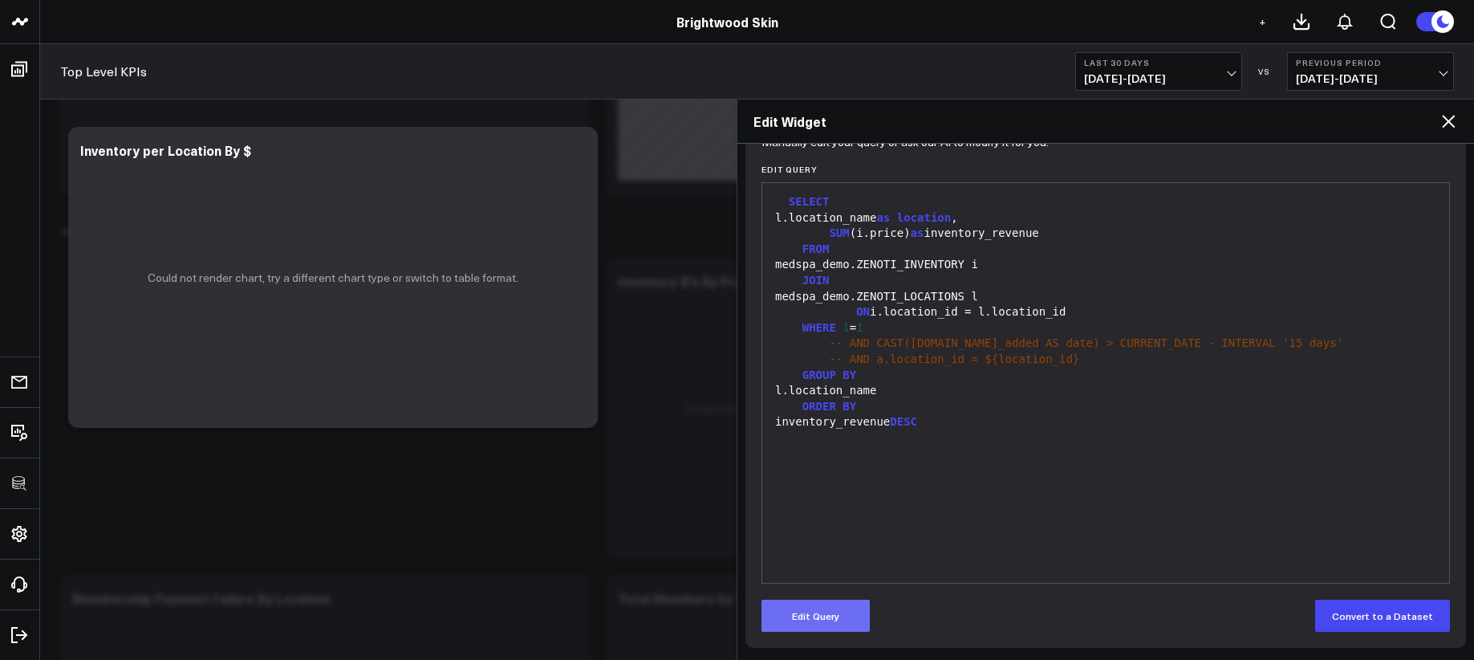
click at [857, 599] on button "Edit Query" at bounding box center [815, 615] width 108 height 32
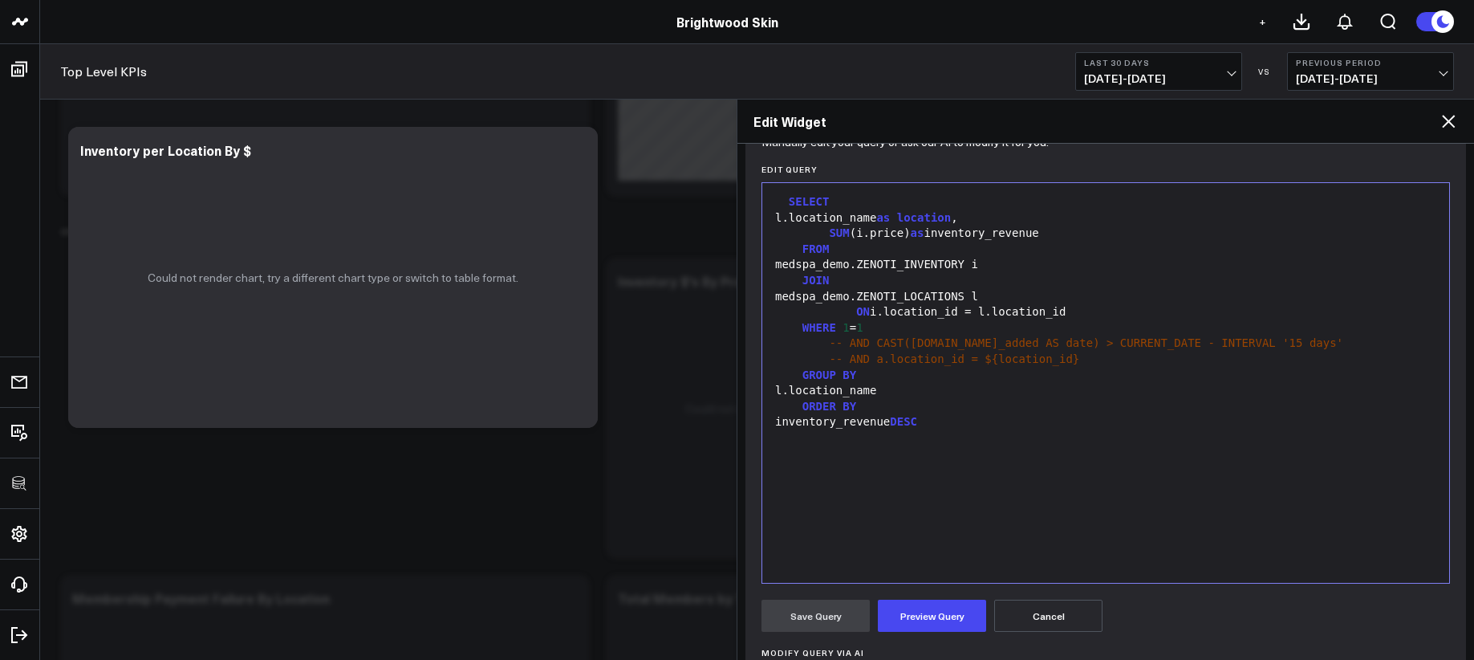
click at [899, 528] on div "SELECT l.location_name as location , SUM (i.price) as inventory_revenue FROM me…" at bounding box center [1105, 383] width 671 height 384
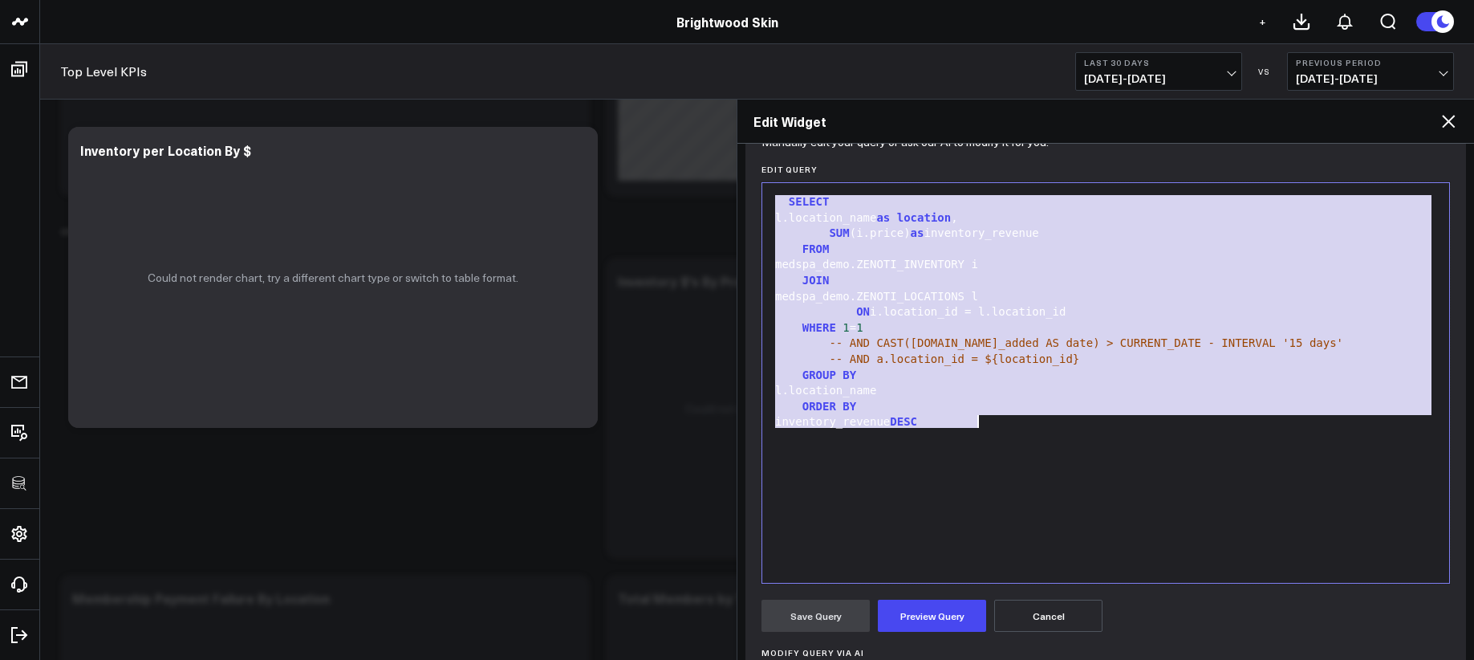
copy div "SELECT l.location_name as location , SUM (i.price) as inventory_revenue FROM me…"
click at [1447, 124] on icon at bounding box center [1448, 121] width 19 height 19
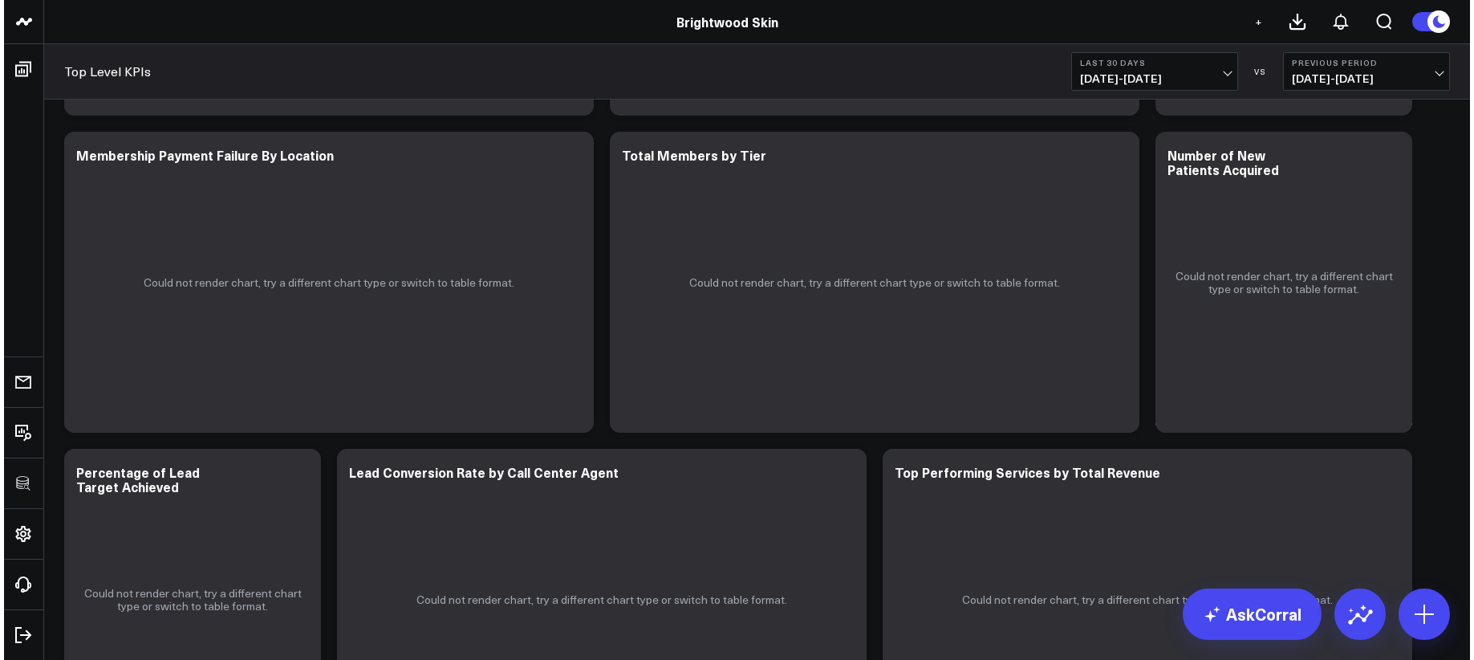
scroll to position [2918, 0]
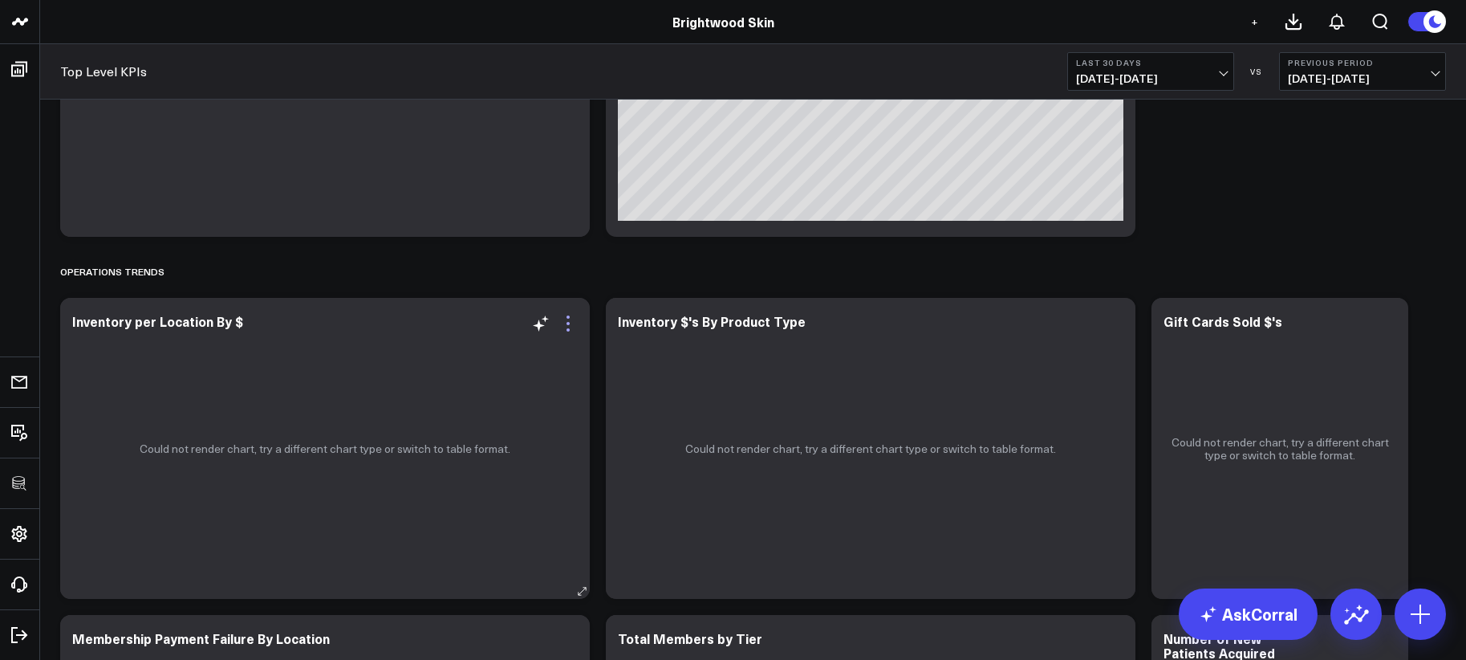
click at [558, 317] on icon at bounding box center [567, 323] width 19 height 19
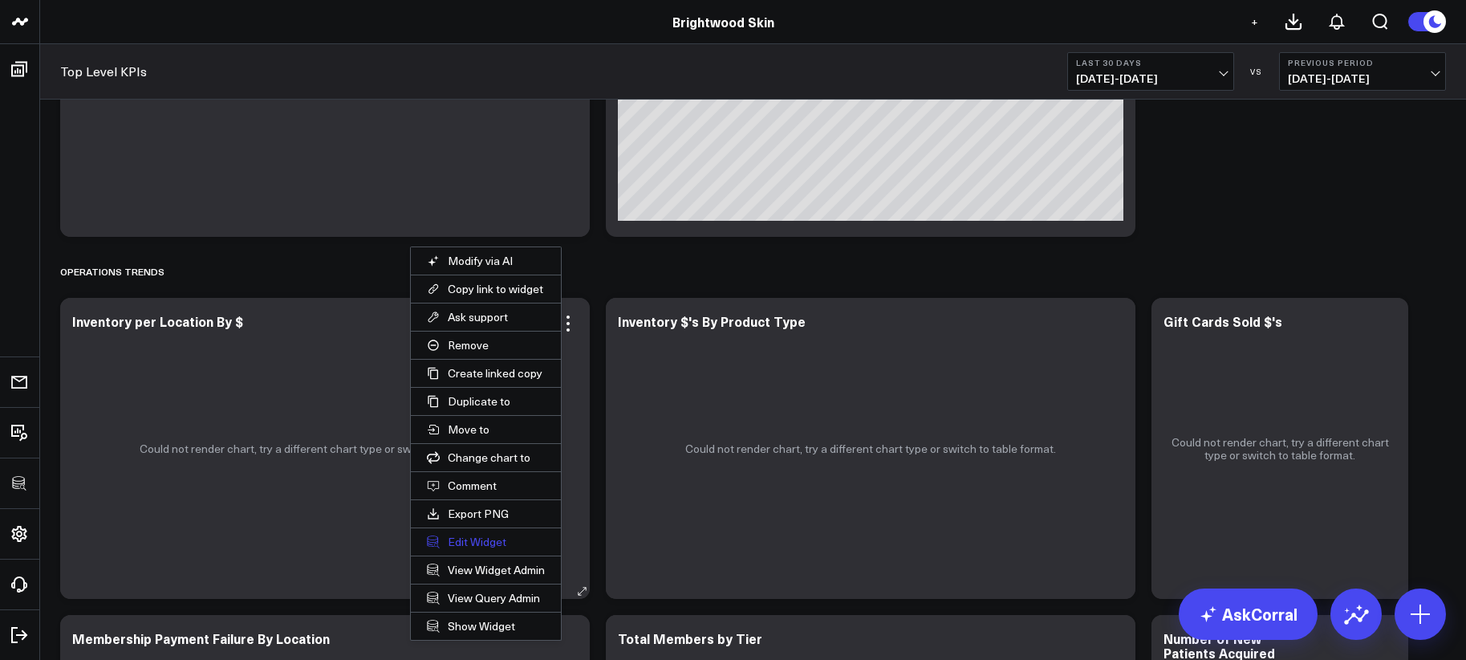
click at [502, 539] on button "Edit Widget" at bounding box center [486, 541] width 150 height 27
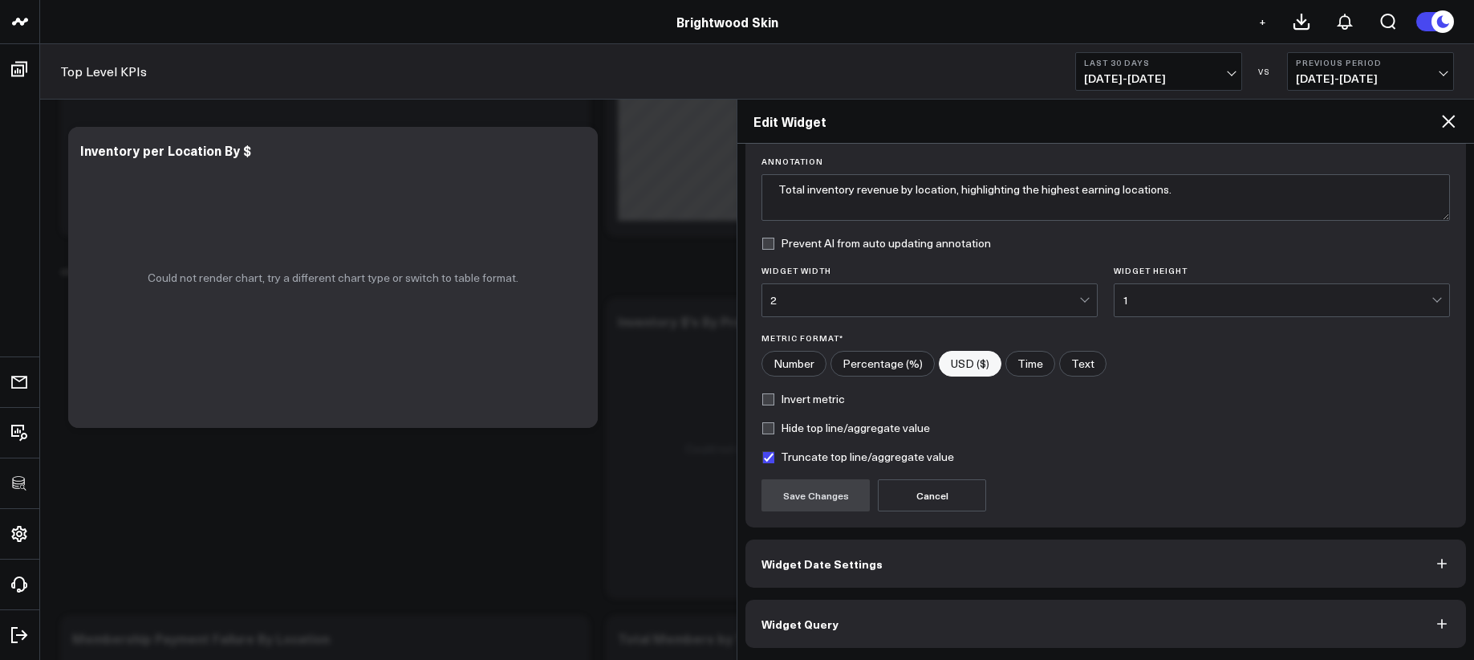
click at [1053, 634] on button "Widget Query" at bounding box center [1105, 623] width 721 height 48
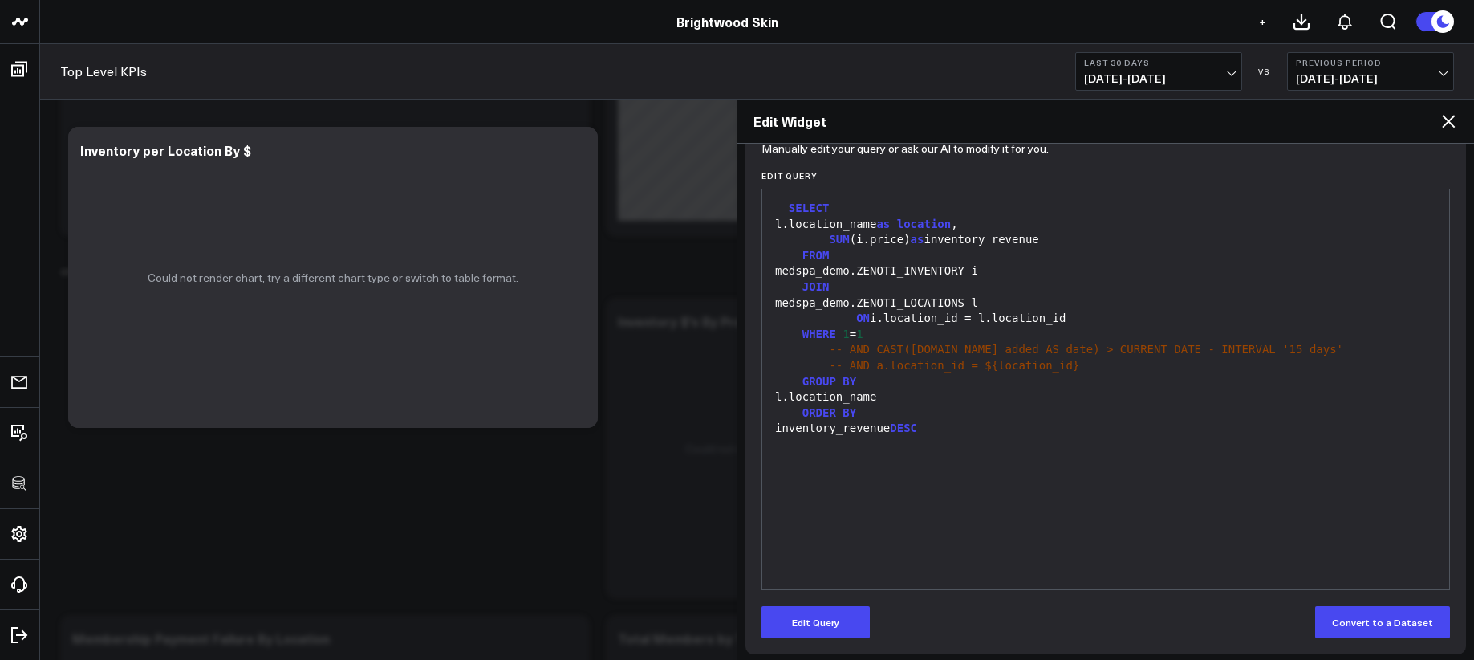
scroll to position [185, 0]
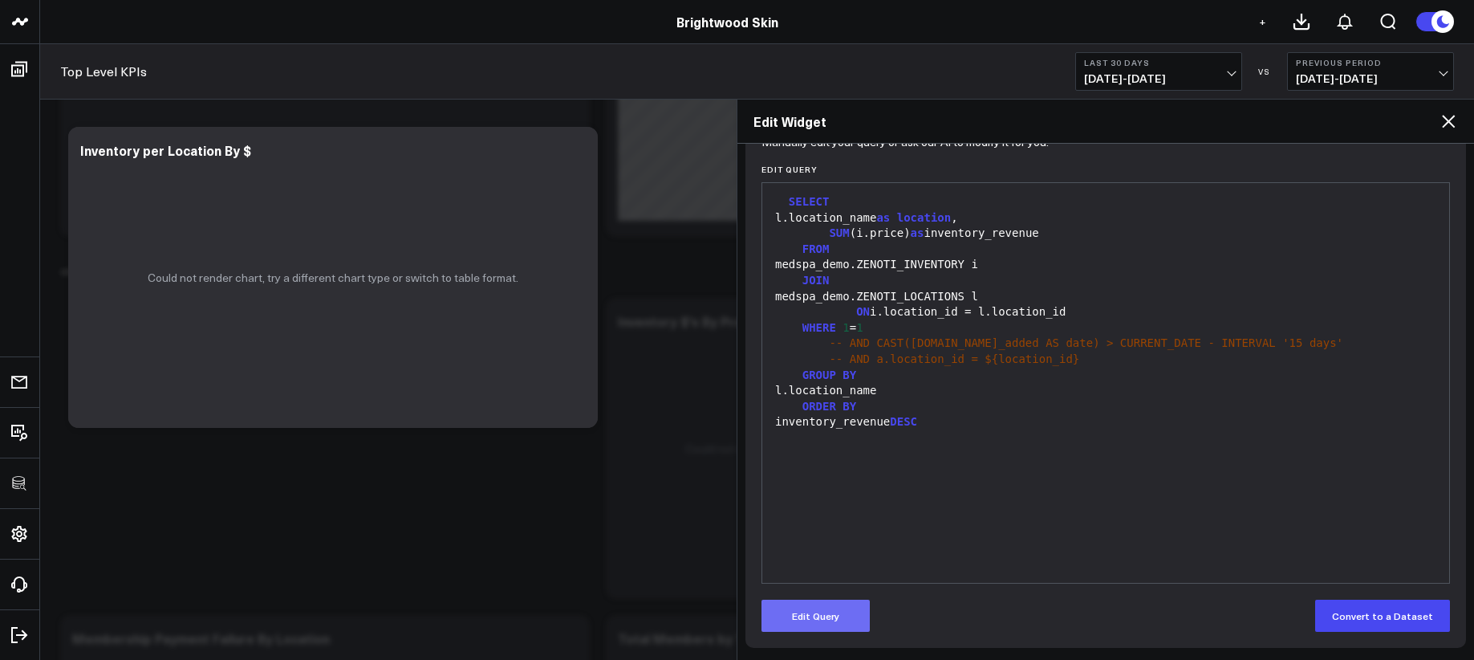
click at [842, 611] on button "Edit Query" at bounding box center [815, 615] width 108 height 32
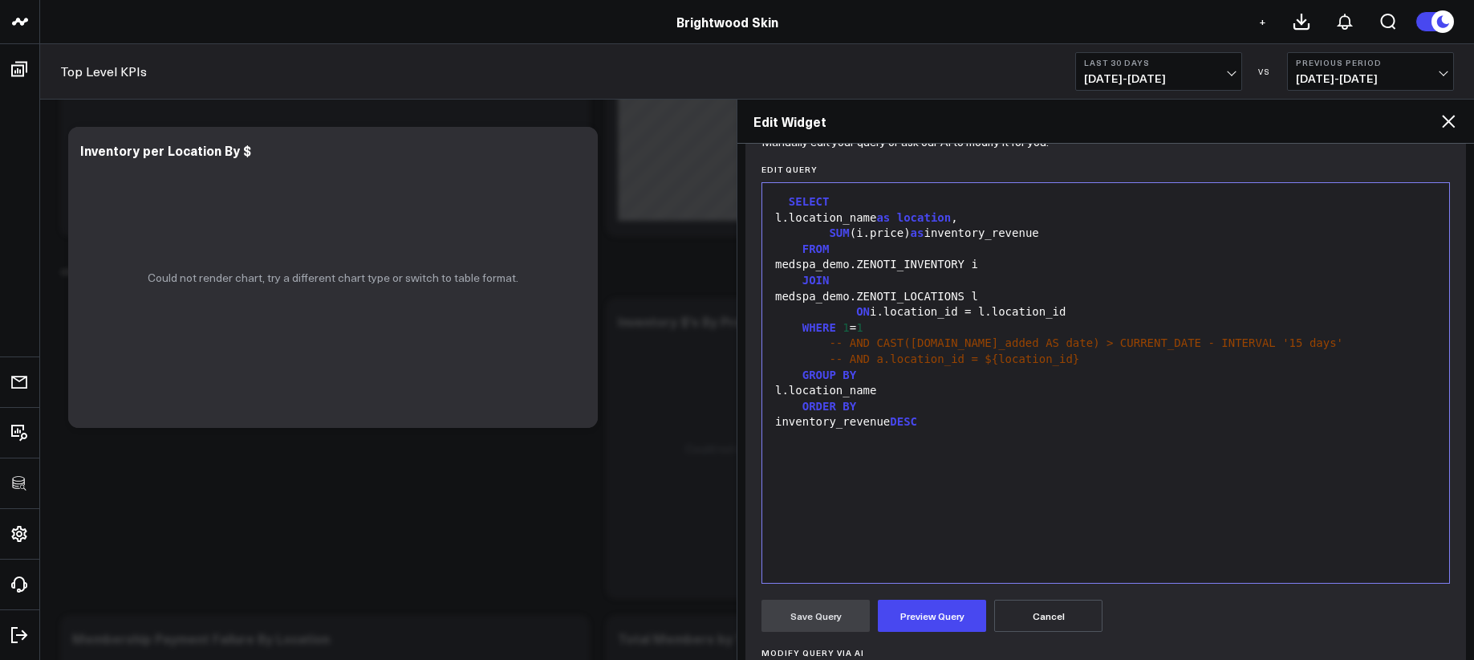
click at [922, 531] on div "SELECT l.location_name as location , SUM (i.price) as inventory_revenue FROM me…" at bounding box center [1105, 383] width 671 height 384
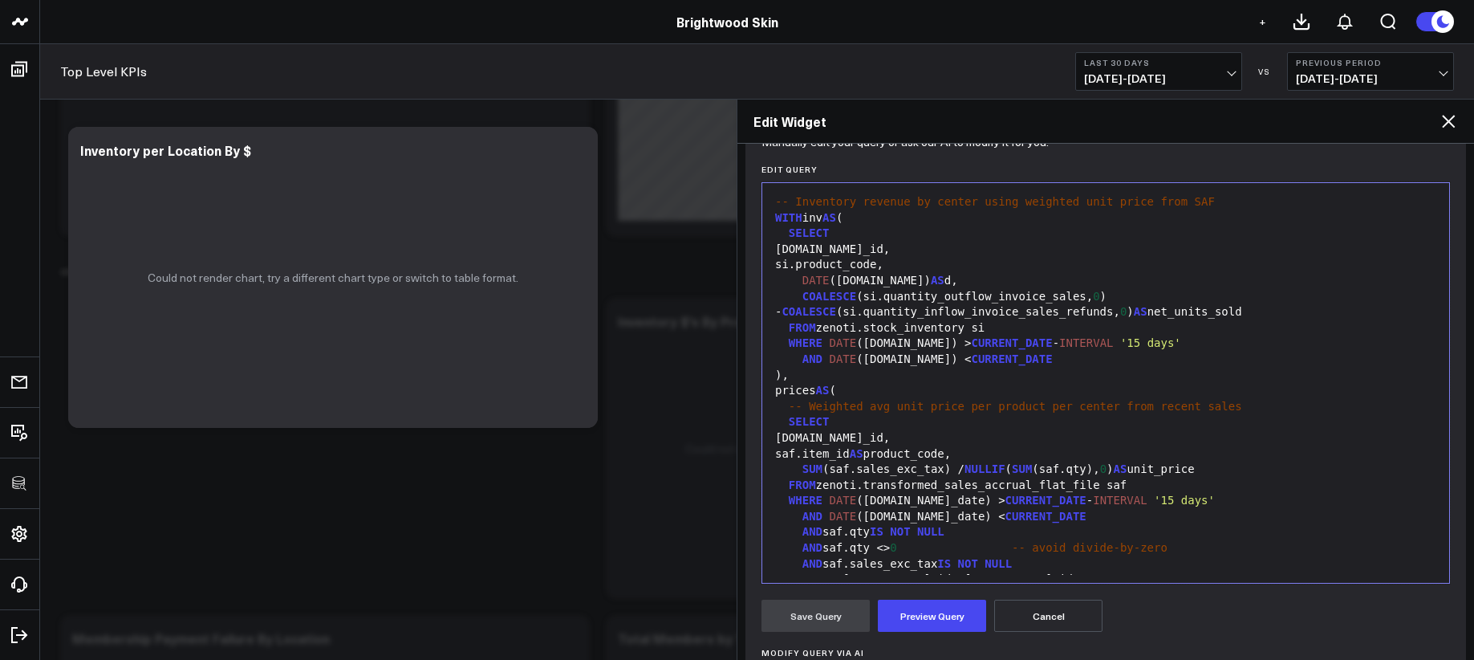
scroll to position [235, 0]
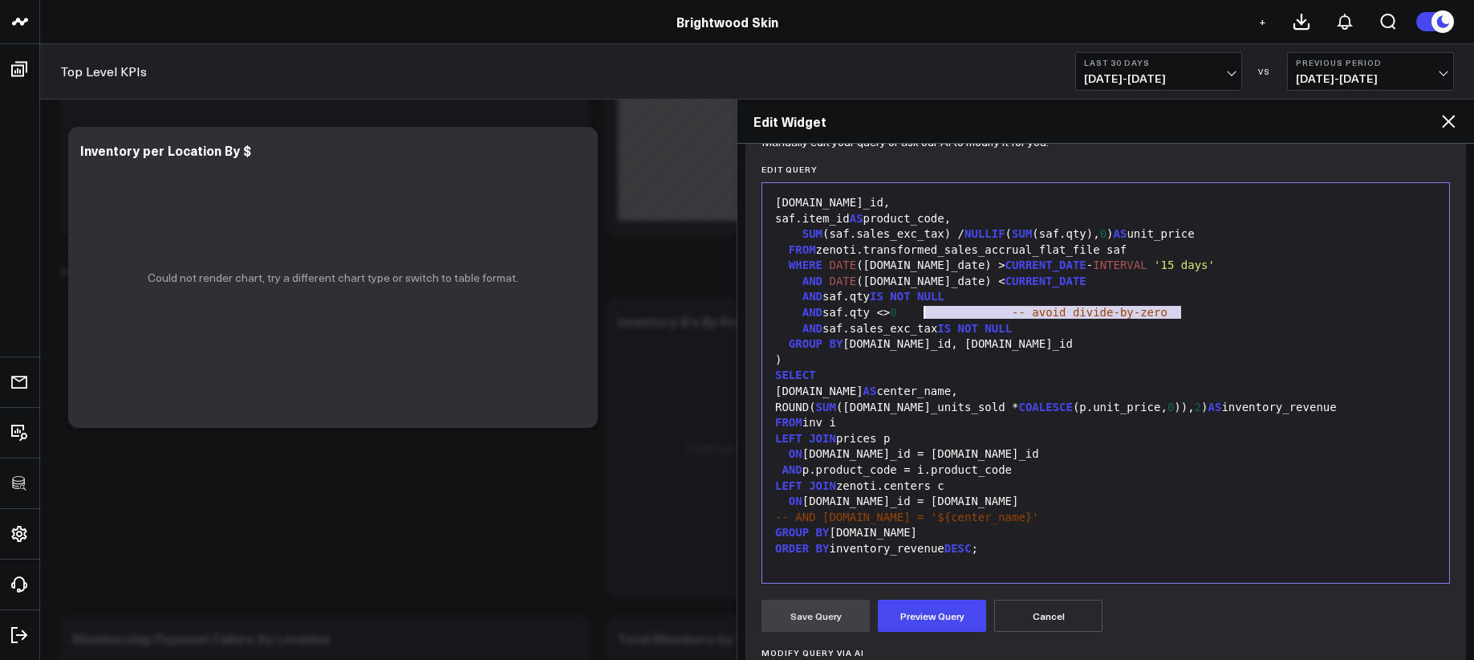
drag, startPoint x: 1096, startPoint y: 320, endPoint x: 922, endPoint y: 316, distance: 174.2
click at [922, 316] on div "AND saf.qty <> 0 -- avoid divide-by-zero" at bounding box center [1105, 313] width 671 height 16
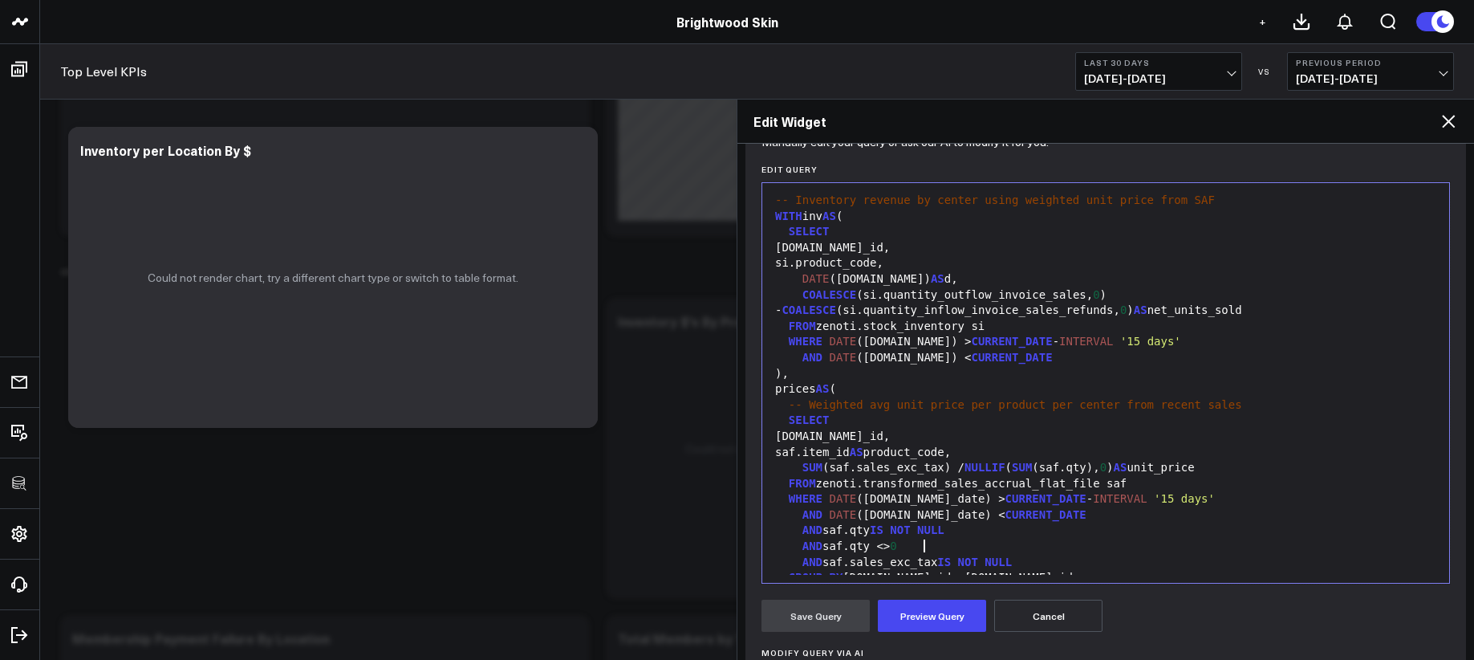
scroll to position [0, 0]
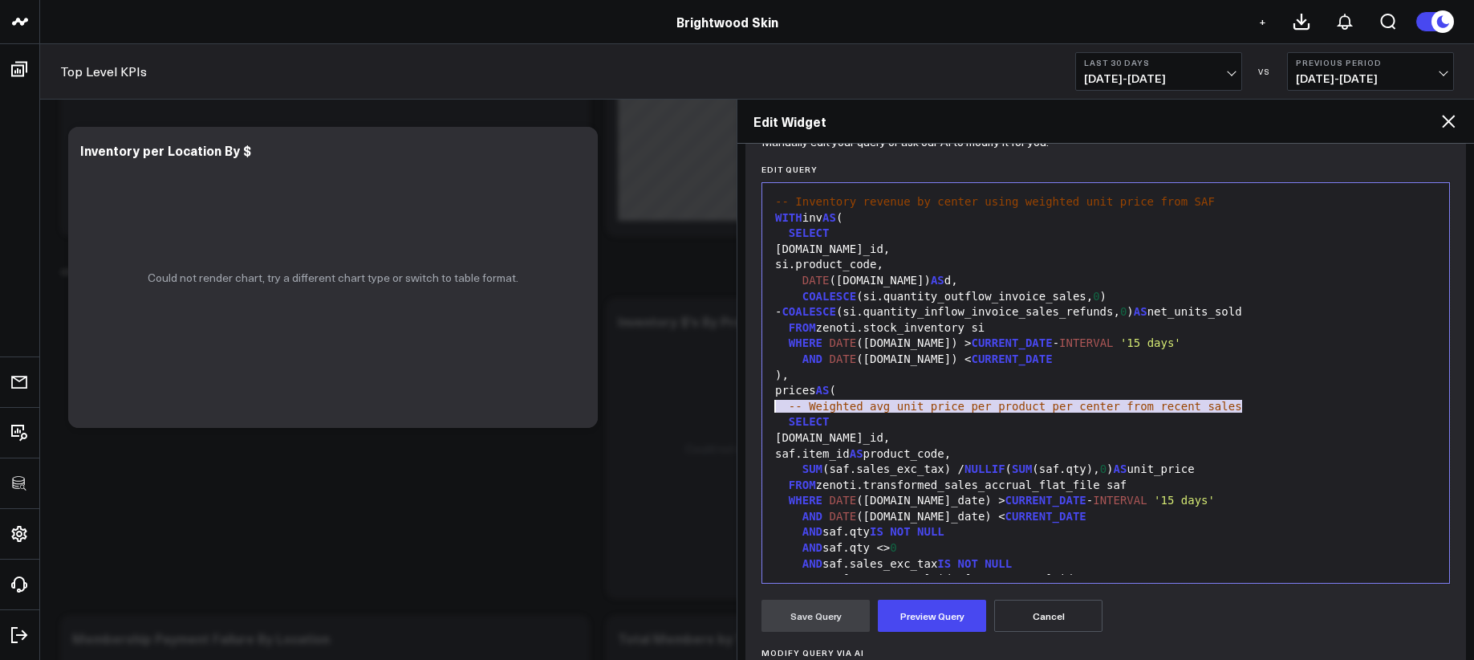
drag, startPoint x: 1058, startPoint y: 414, endPoint x: 776, endPoint y: 409, distance: 282.5
click at [776, 409] on div "-- Weighted avg unit price per product per center from recent sales" at bounding box center [1105, 407] width 671 height 16
click at [948, 249] on div "[DOMAIN_NAME]_id," at bounding box center [1105, 250] width 671 height 16
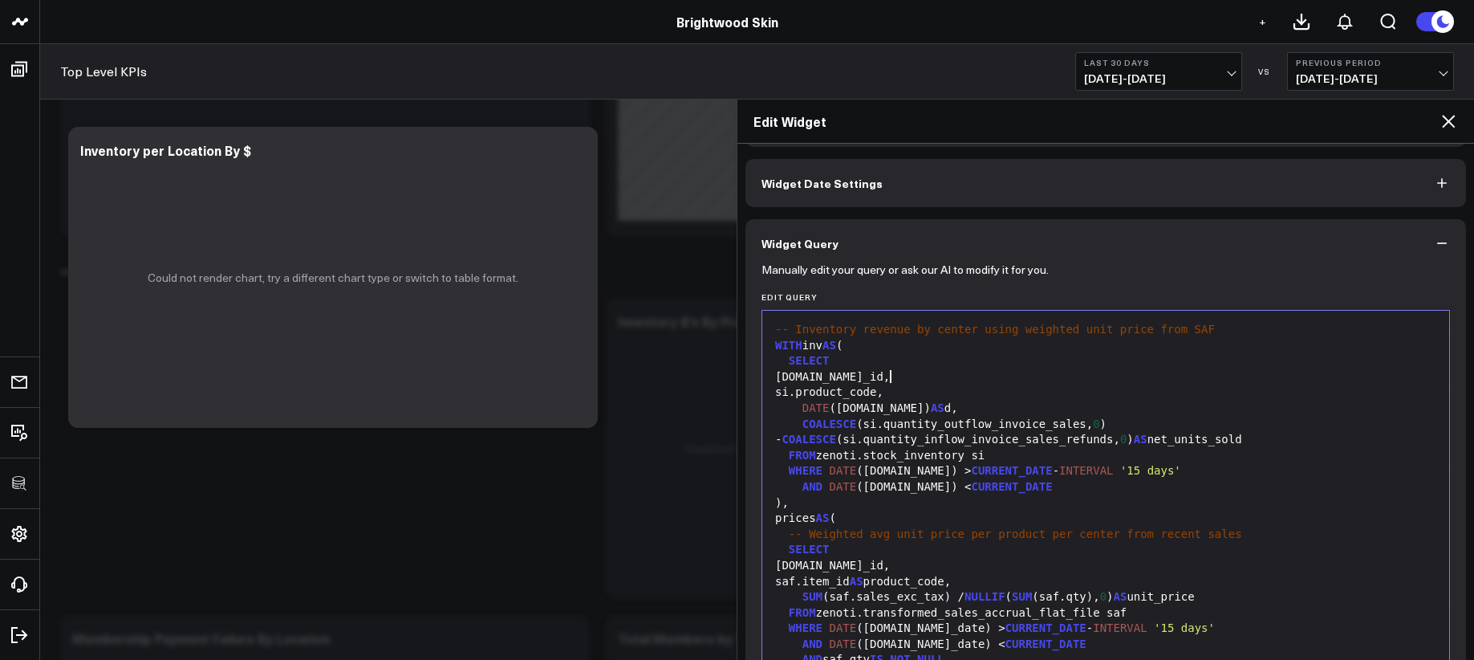
scroll to position [3, 0]
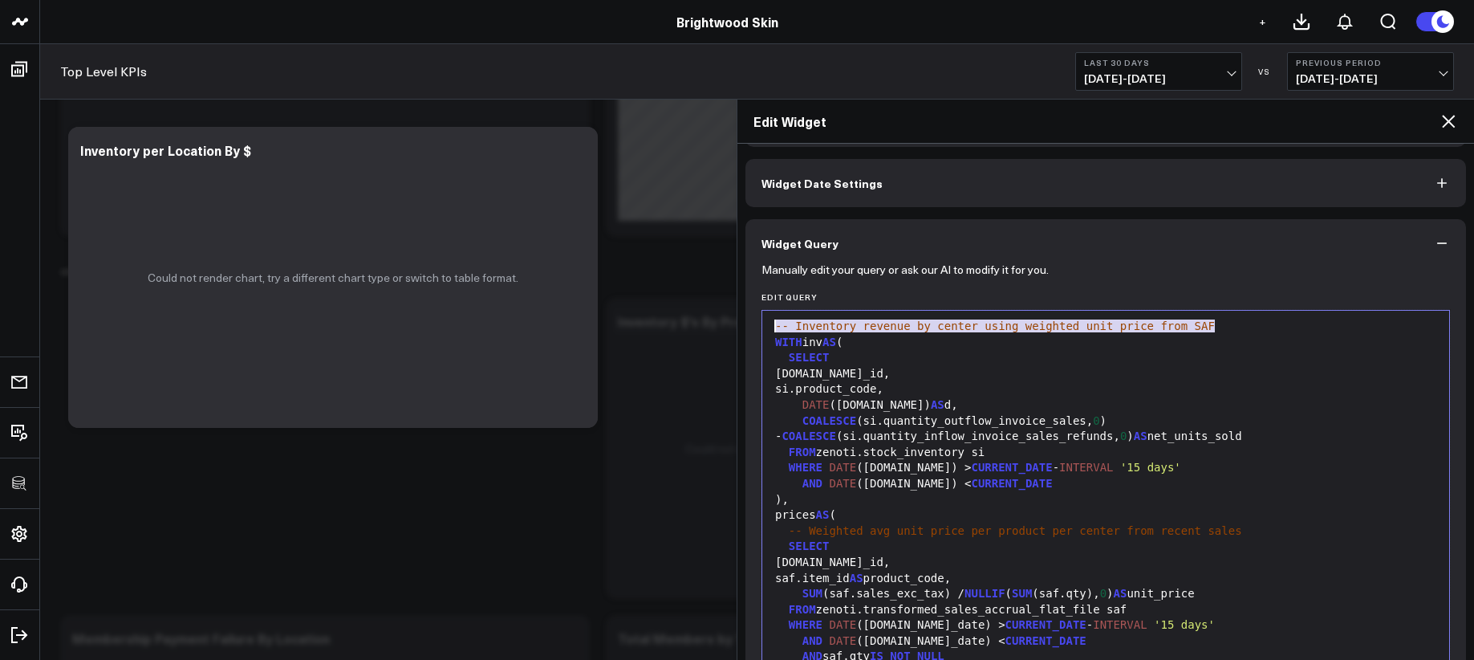
drag, startPoint x: 1139, startPoint y: 329, endPoint x: 729, endPoint y: 325, distance: 410.0
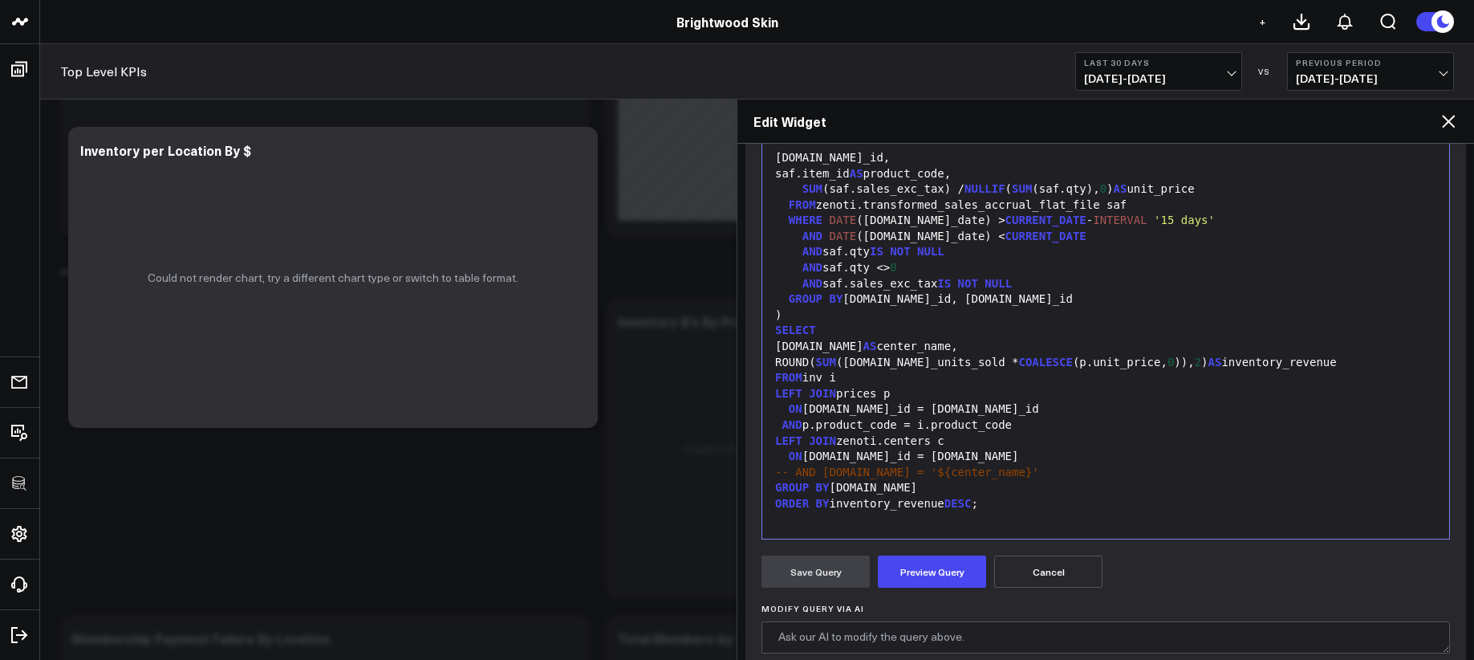
scroll to position [384, 0]
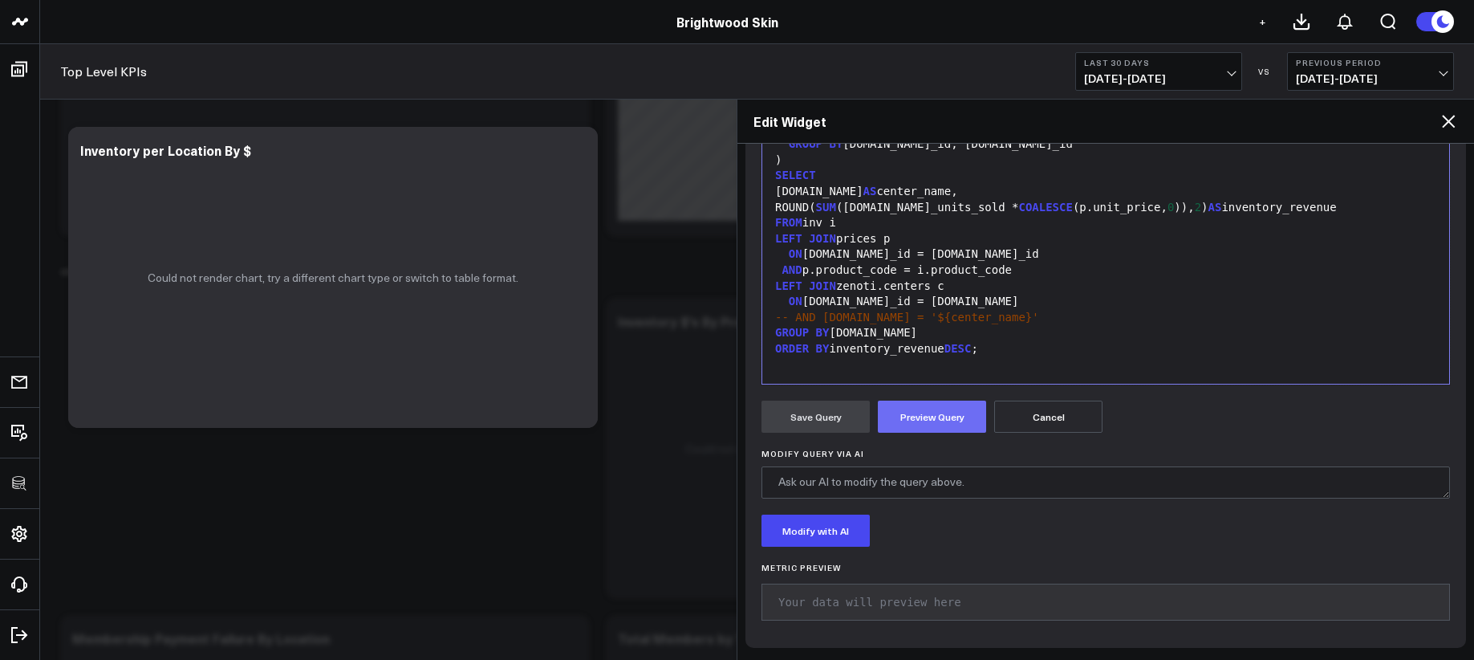
click at [923, 422] on button "Preview Query" at bounding box center [932, 416] width 108 height 32
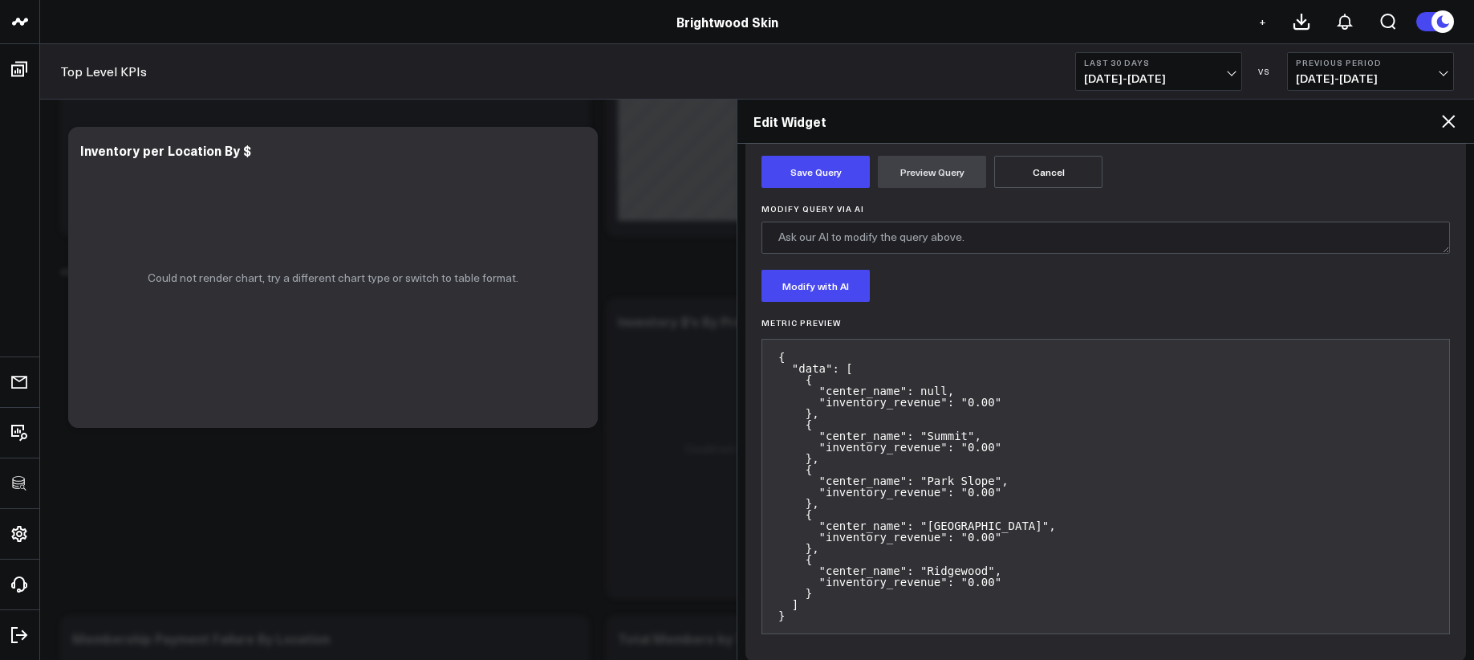
scroll to position [642, 0]
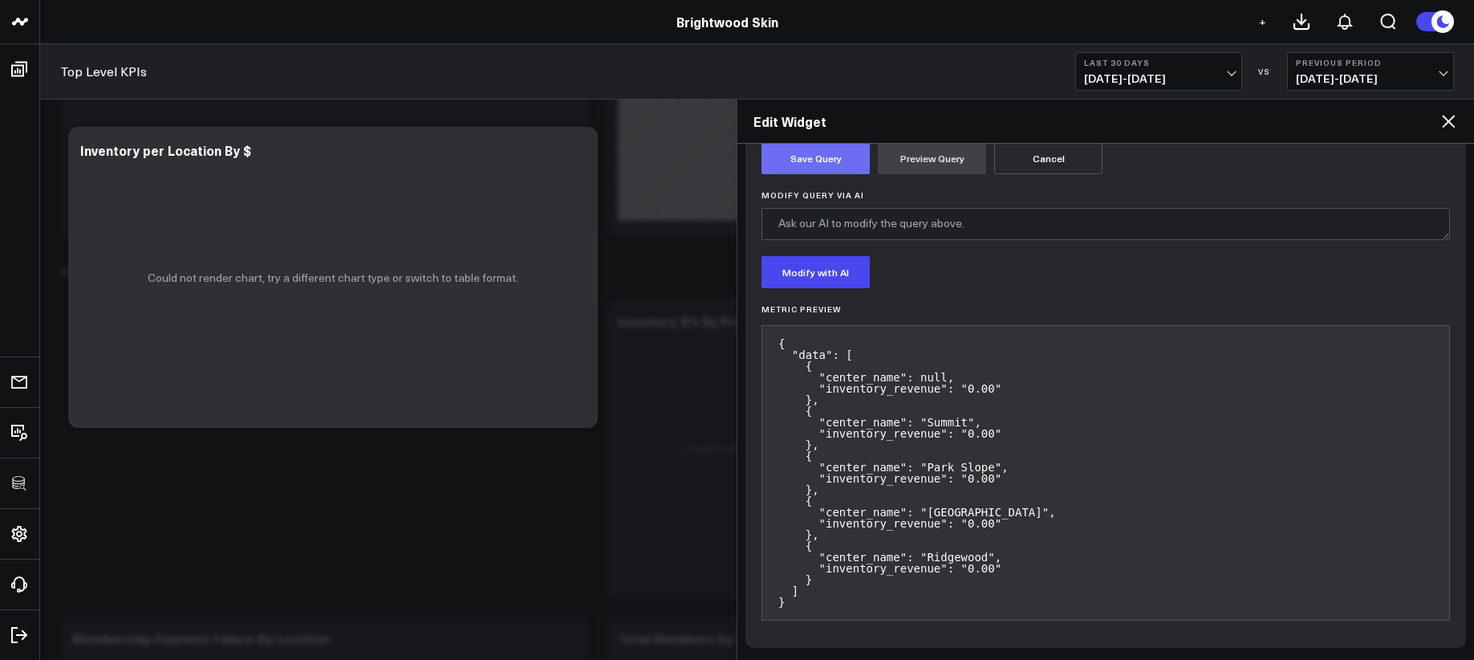
click at [819, 161] on button "Save Query" at bounding box center [815, 158] width 108 height 32
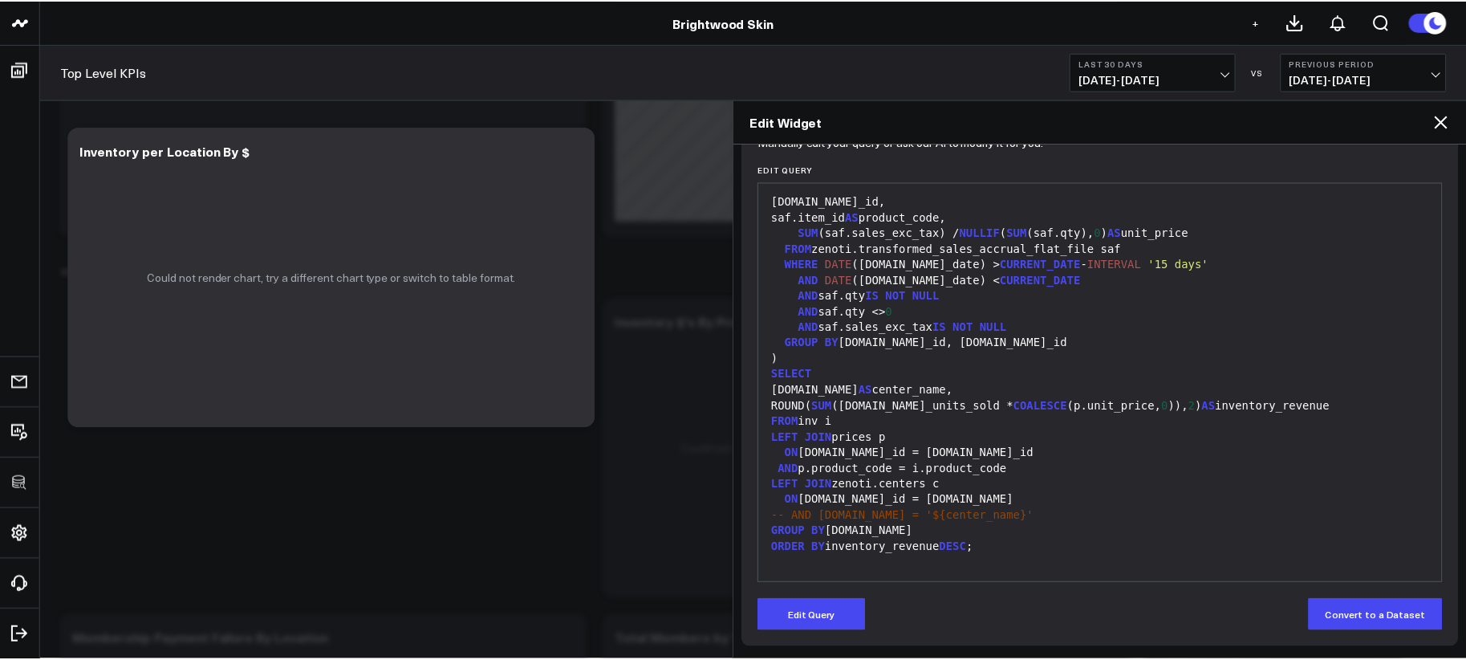
scroll to position [185, 0]
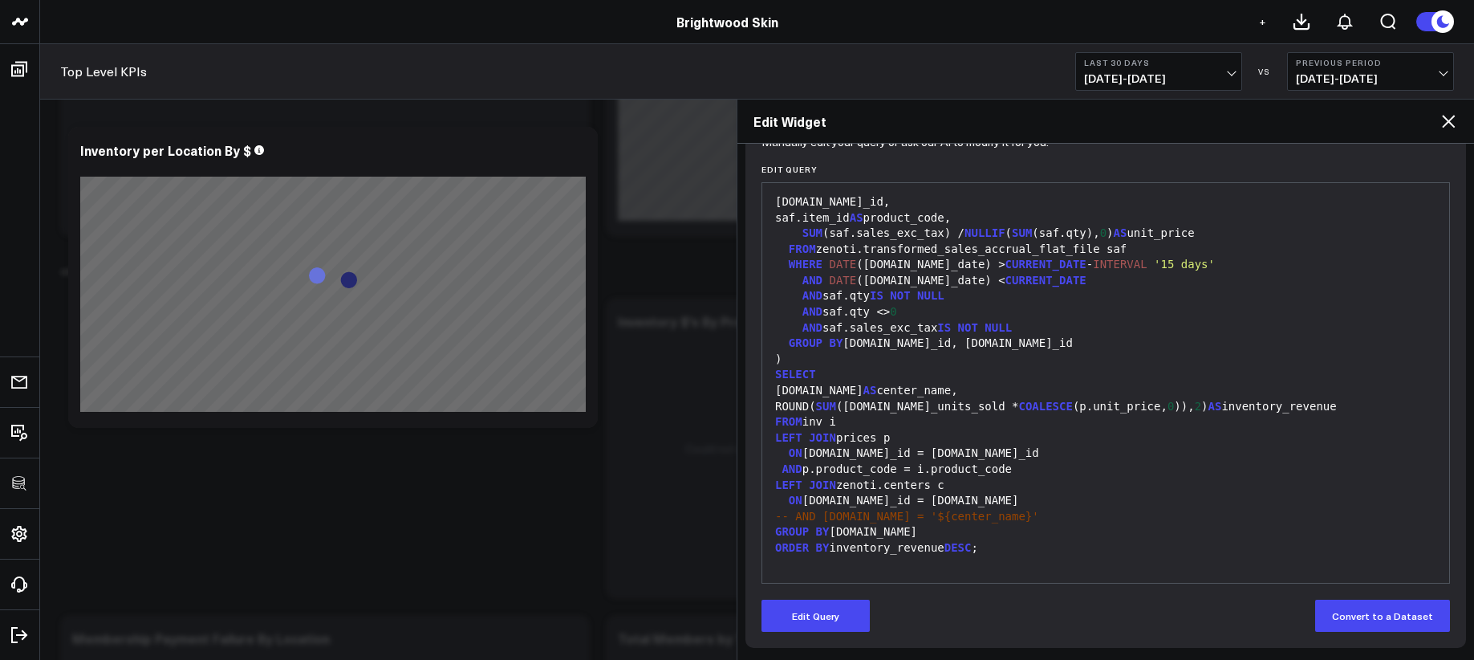
click at [1198, 92] on div "Top Level KPIs Last 30 Days [DATE] - [DATE] VS Previous Period [DATE] - [DATE]" at bounding box center [757, 71] width 1434 height 55
click at [1438, 128] on div "Edit Widget" at bounding box center [1105, 121] width 737 height 44
click at [1439, 127] on icon at bounding box center [1448, 121] width 19 height 19
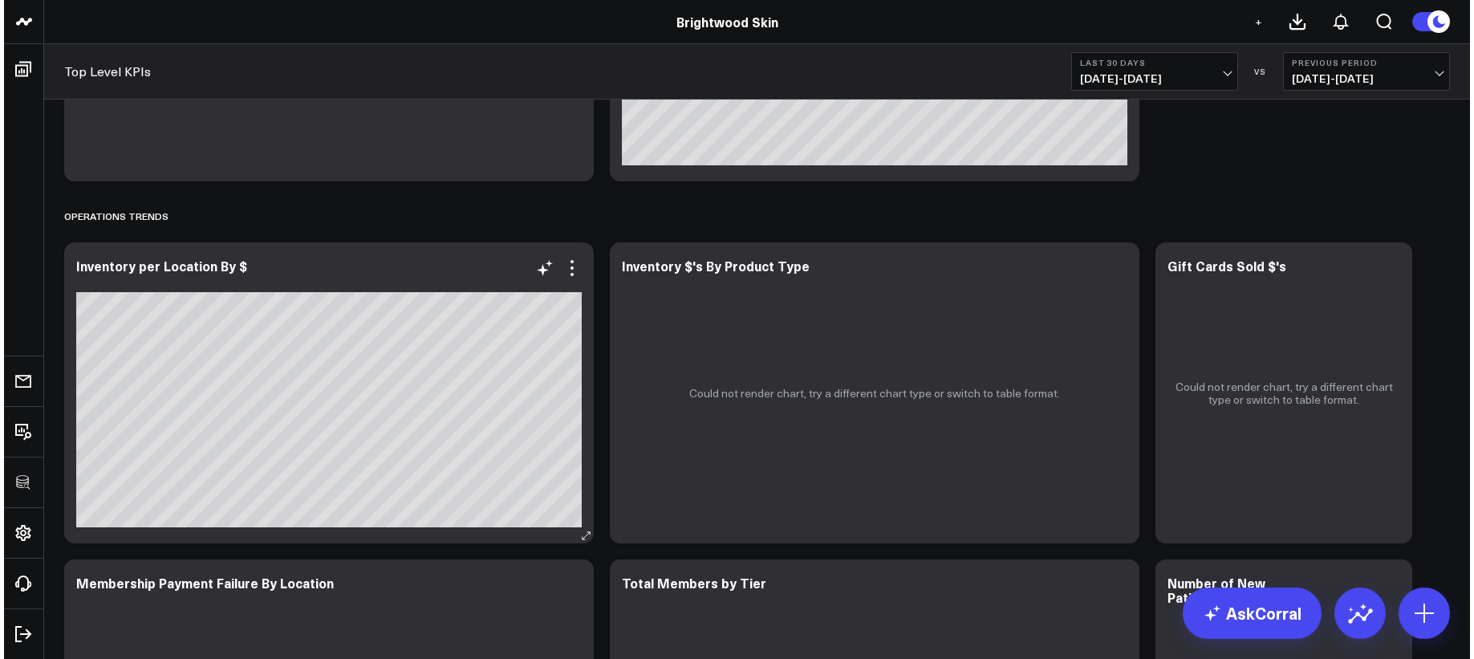
scroll to position [2975, 0]
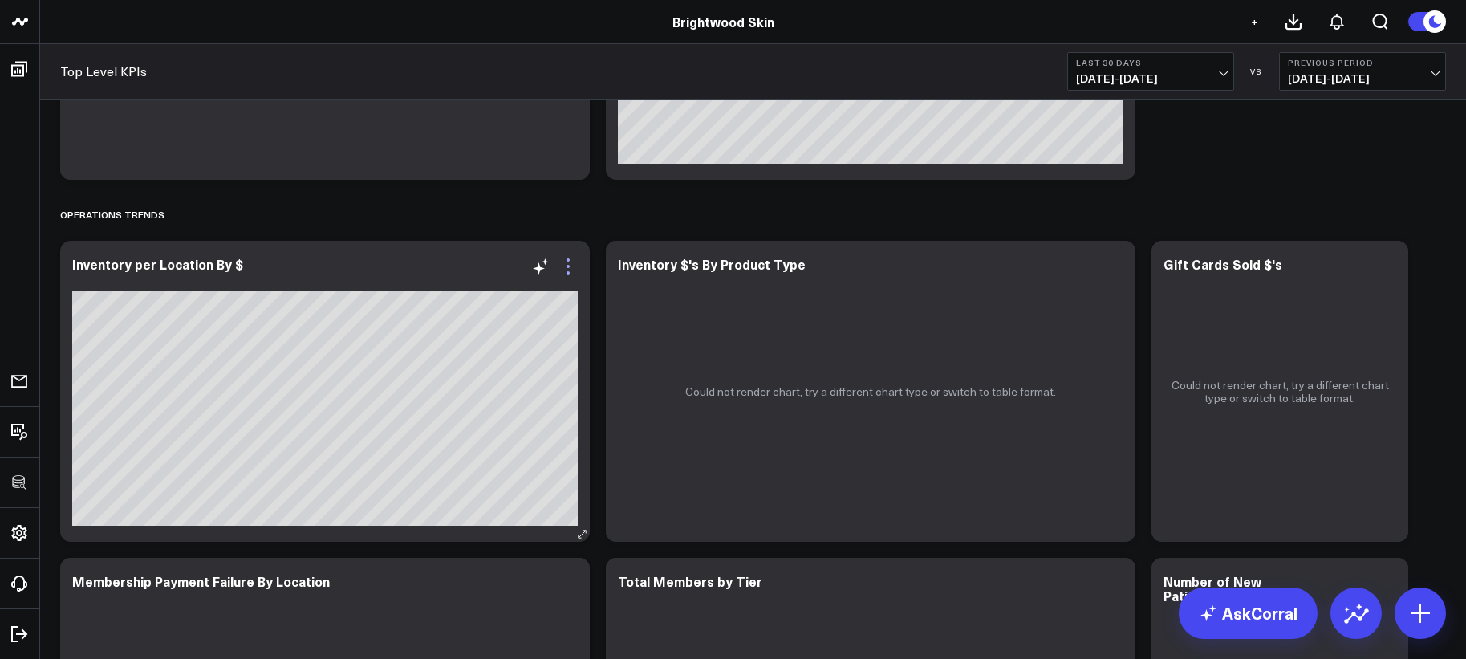
click at [569, 268] on icon at bounding box center [567, 266] width 19 height 19
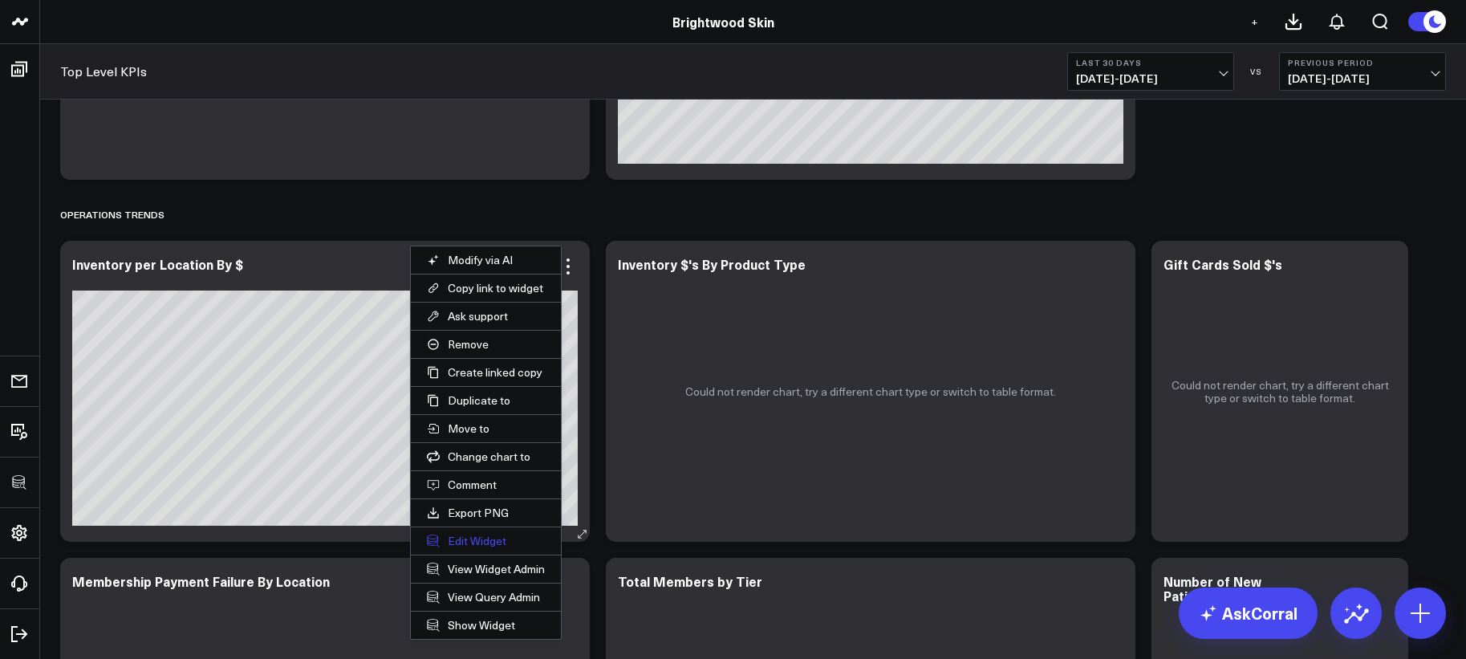
click at [508, 538] on button "Edit Widget" at bounding box center [486, 540] width 150 height 27
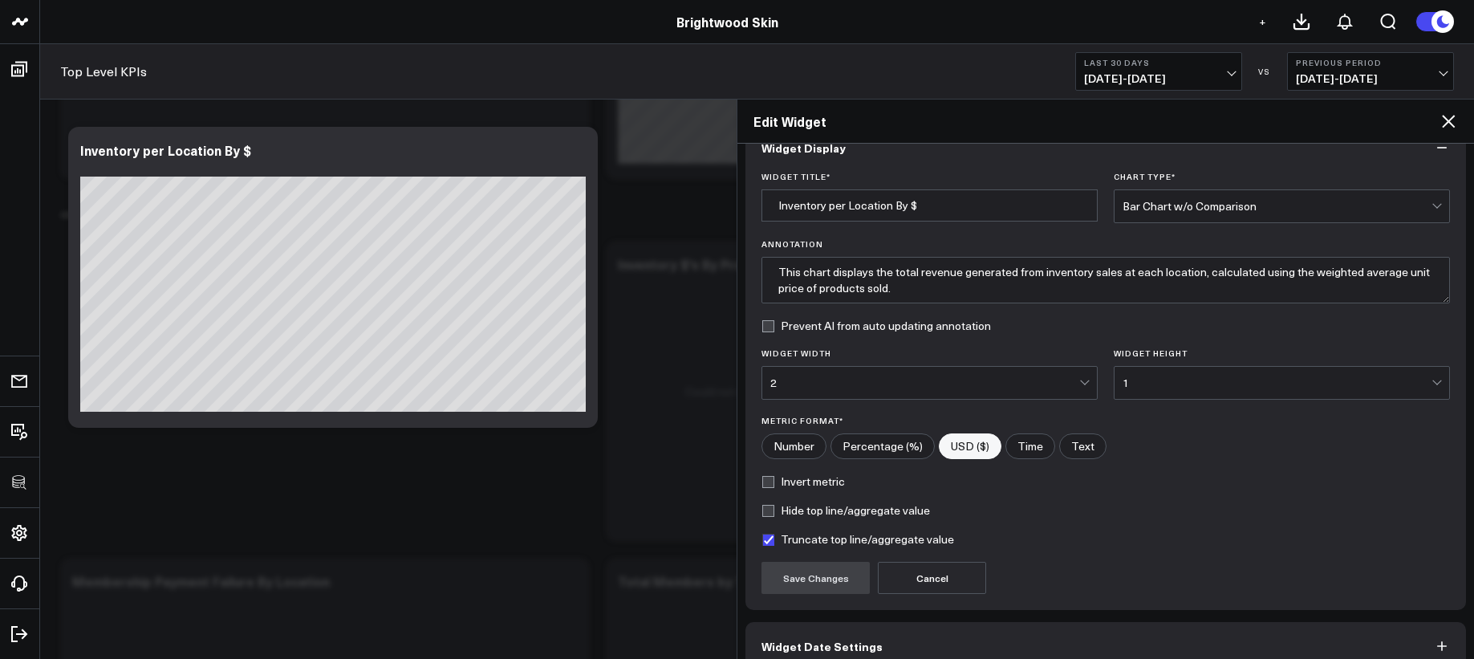
scroll to position [116, 0]
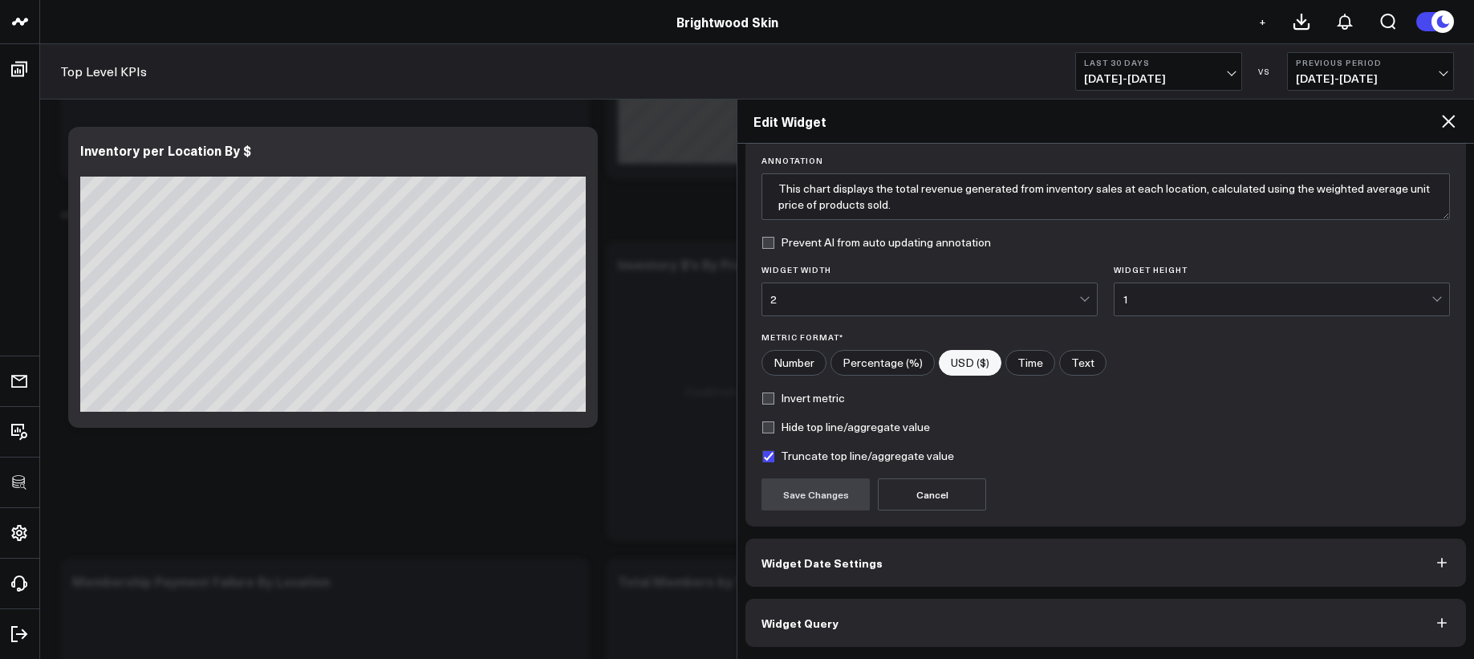
click at [952, 603] on button "Widget Query" at bounding box center [1105, 623] width 721 height 48
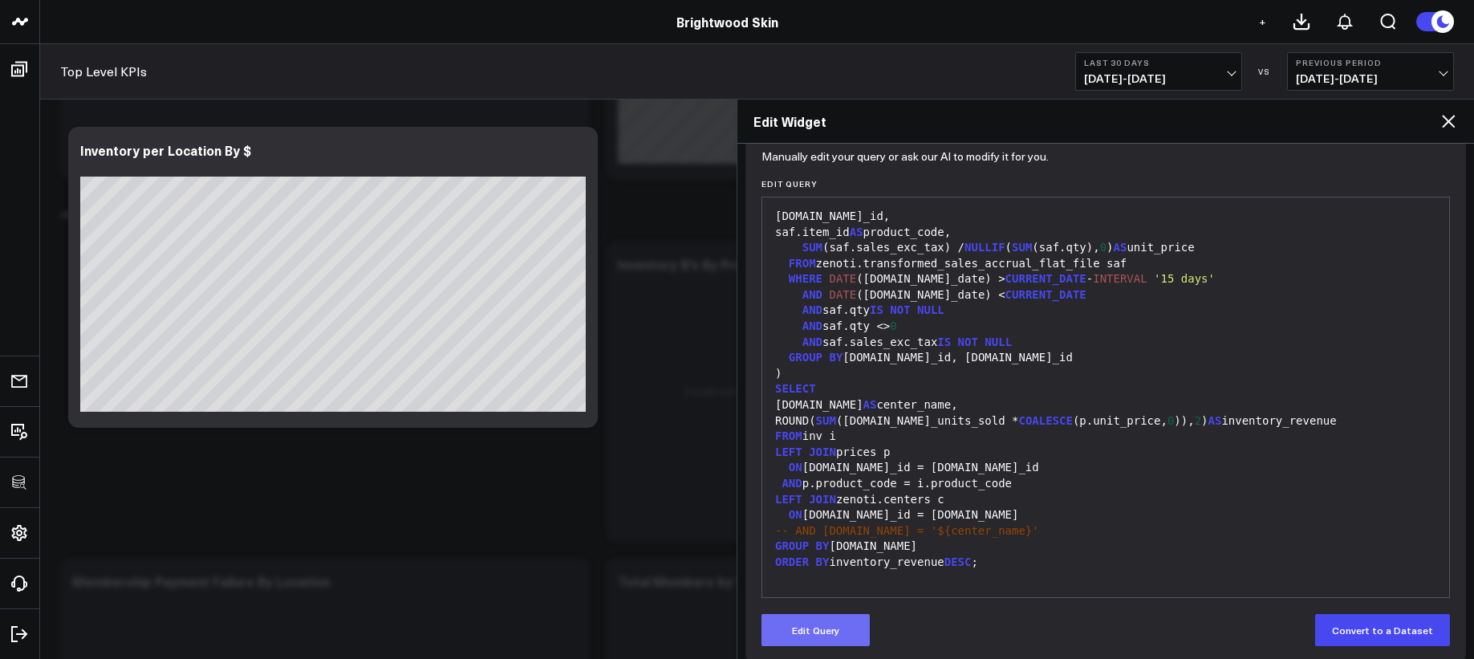
scroll to position [185, 0]
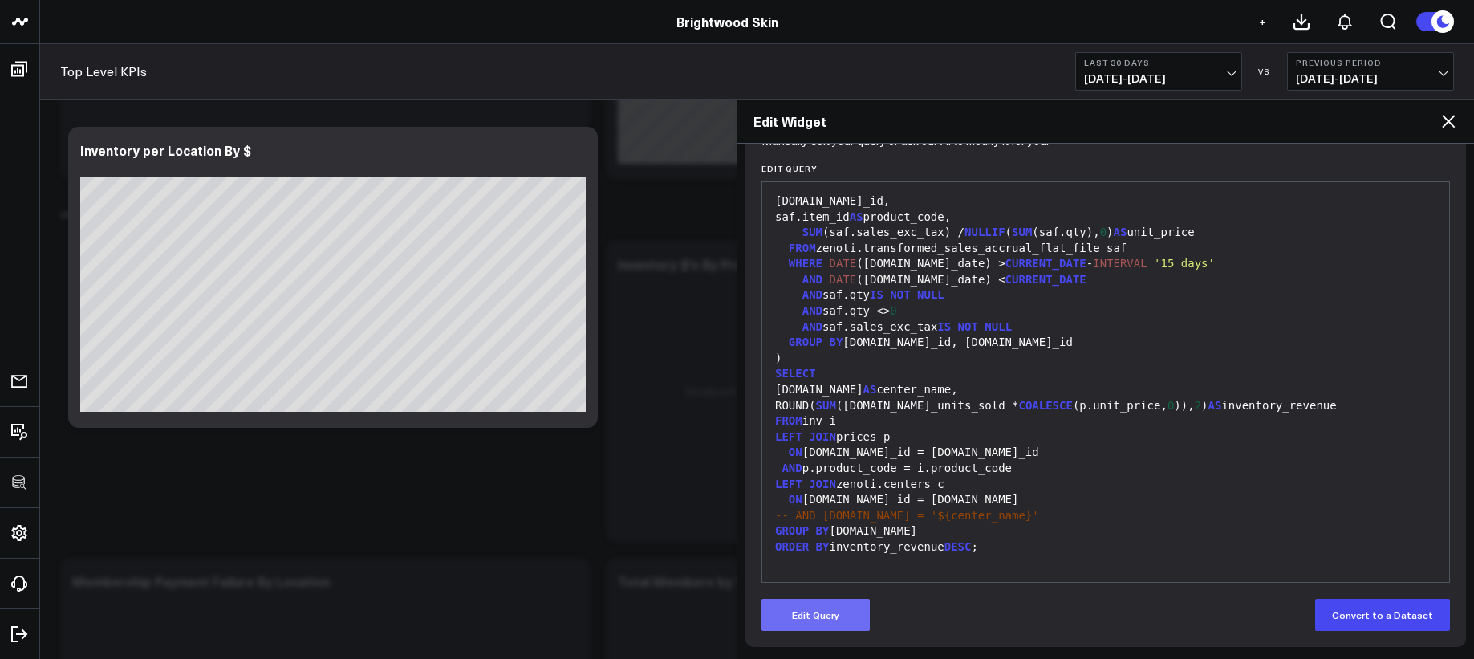
click at [813, 613] on button "Edit Query" at bounding box center [815, 615] width 108 height 32
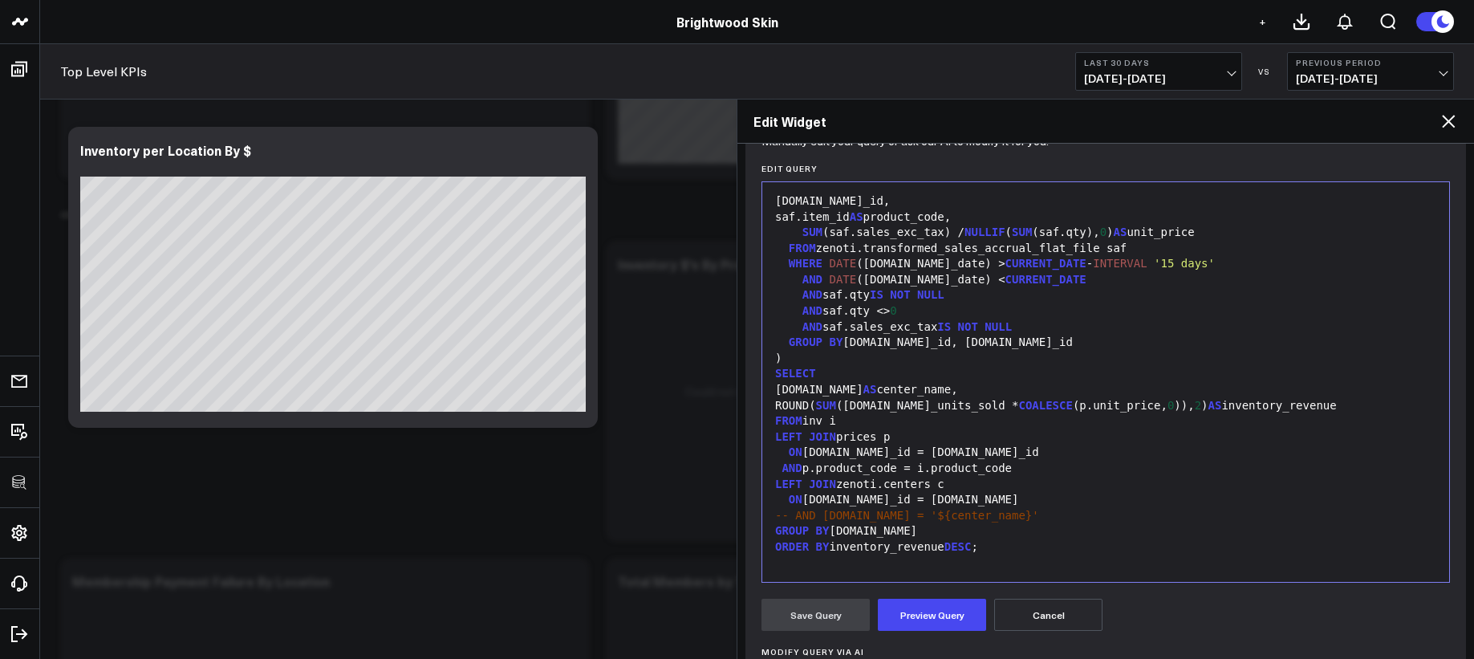
click at [870, 533] on div "GROUP BY [DOMAIN_NAME]" at bounding box center [1105, 531] width 671 height 16
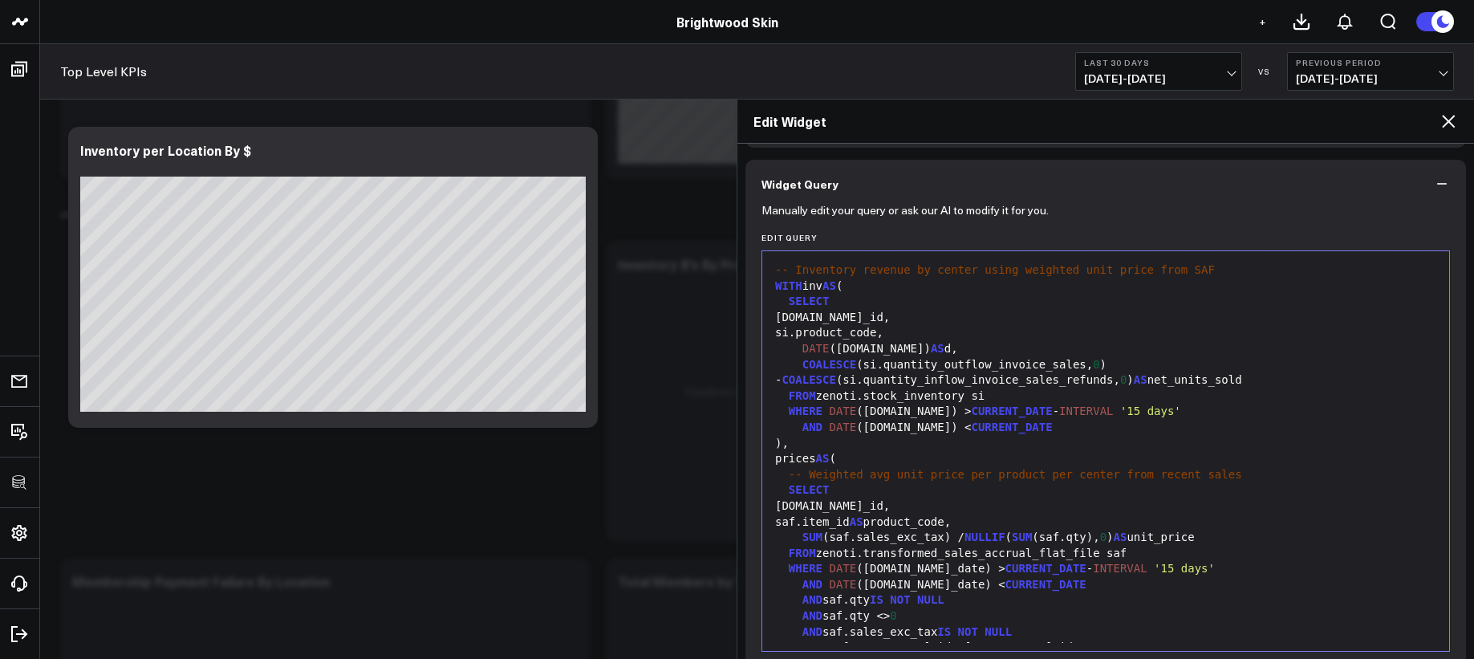
scroll to position [0, 0]
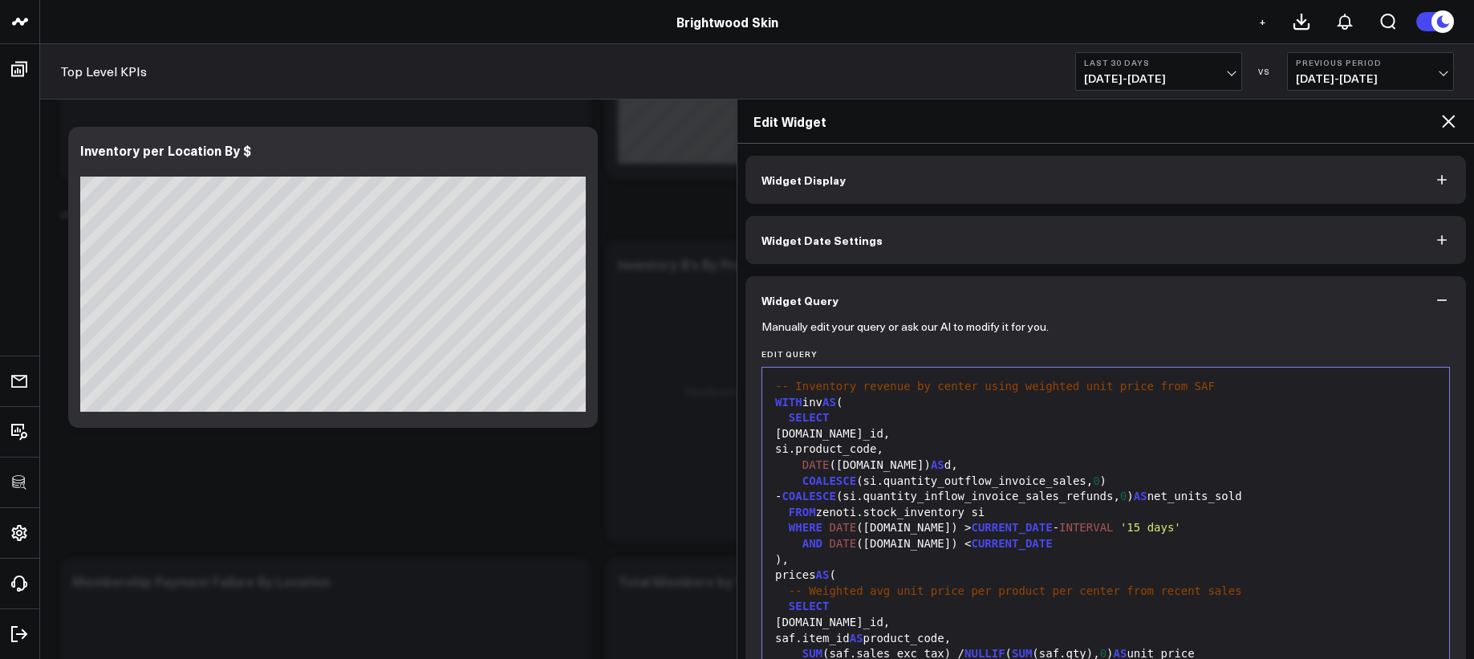
click at [846, 168] on button "Widget Display" at bounding box center [1105, 180] width 721 height 48
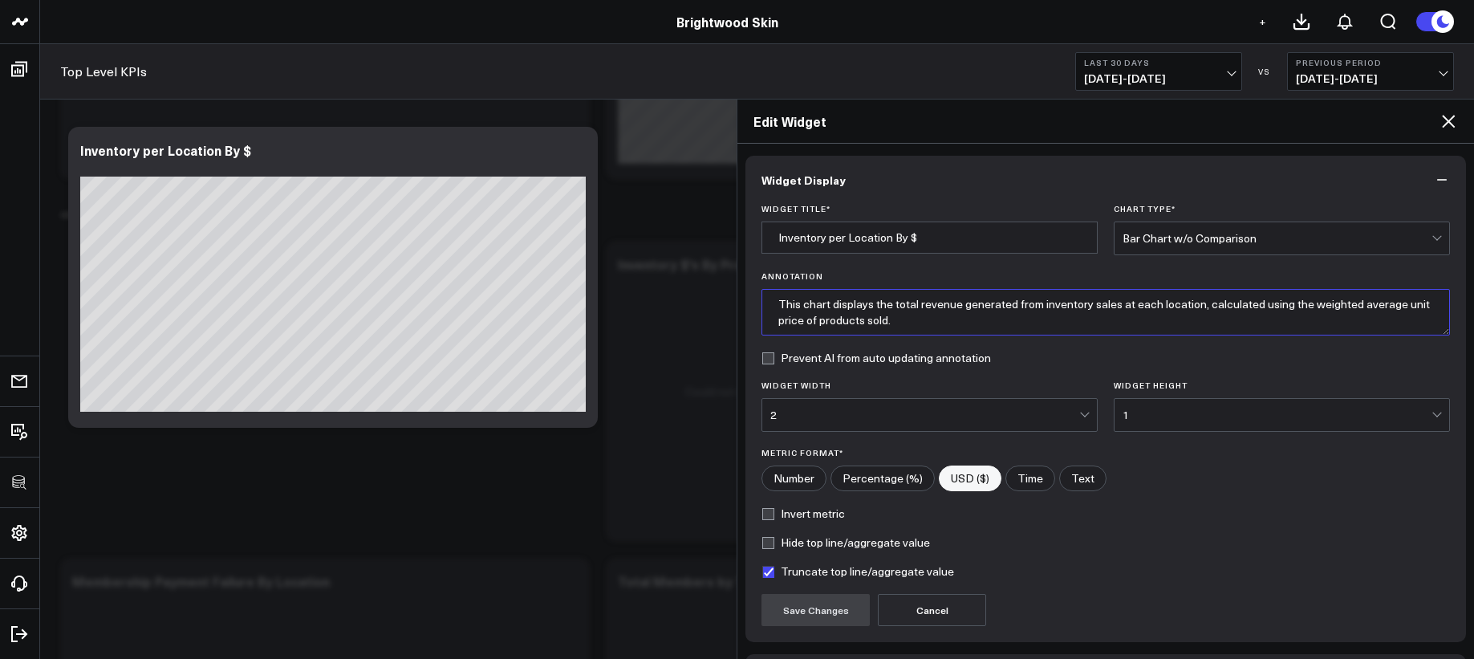
drag, startPoint x: 911, startPoint y: 324, endPoint x: 892, endPoint y: 302, distance: 29.0
click at [892, 302] on textarea "This chart displays the total revenue generated from inventory sales at each lo…" at bounding box center [1105, 312] width 688 height 47
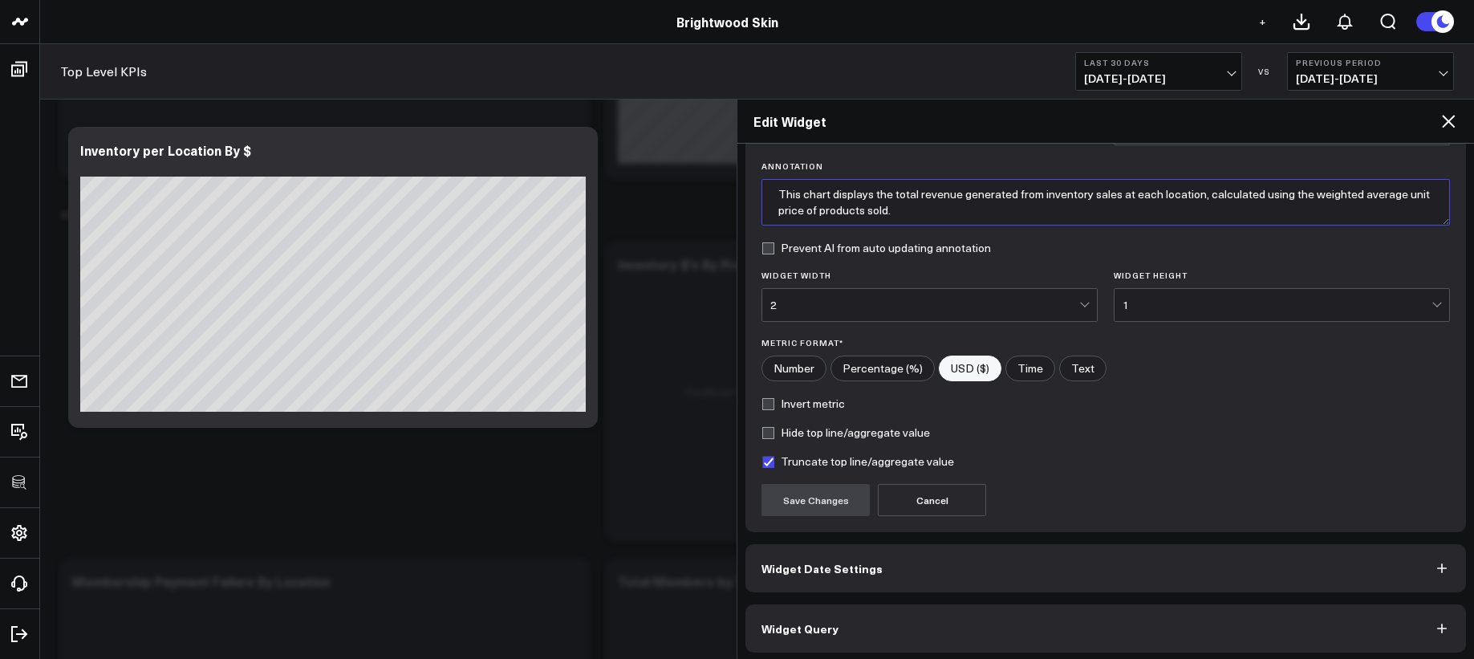
scroll to position [116, 0]
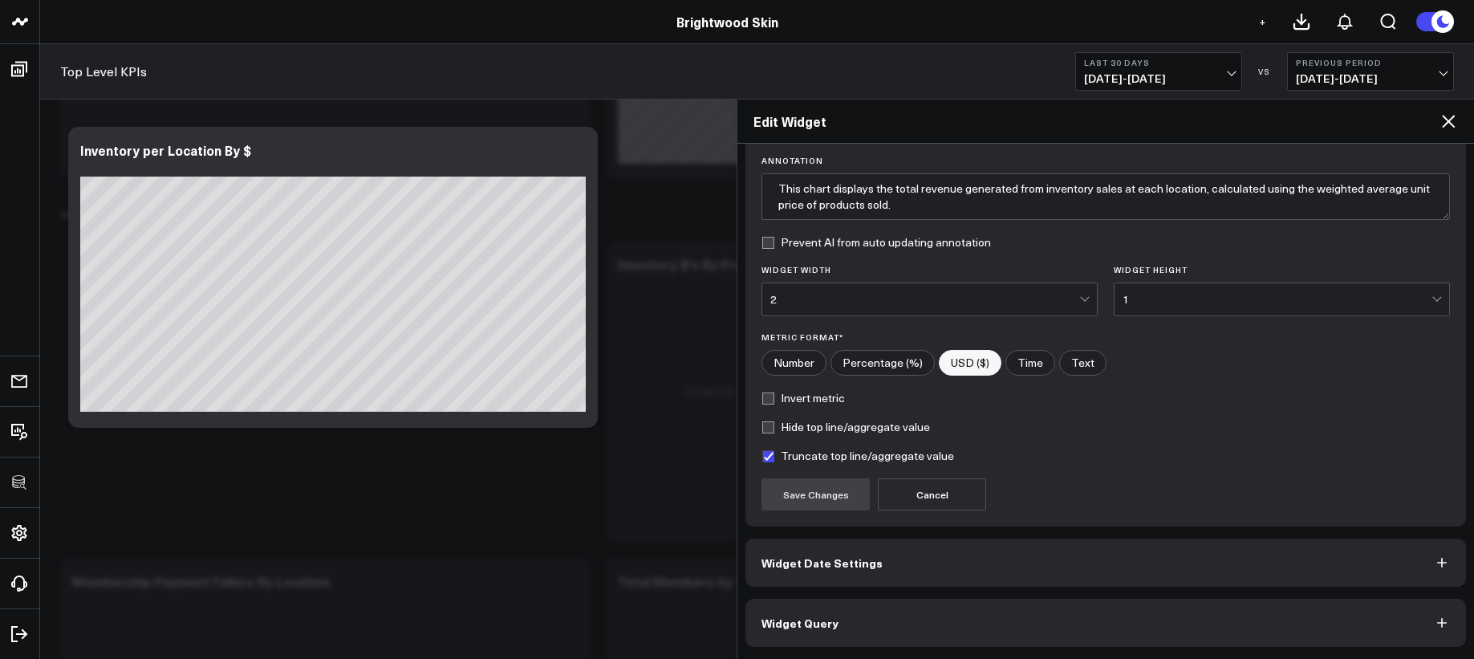
click at [926, 632] on button "Widget Query" at bounding box center [1105, 623] width 721 height 48
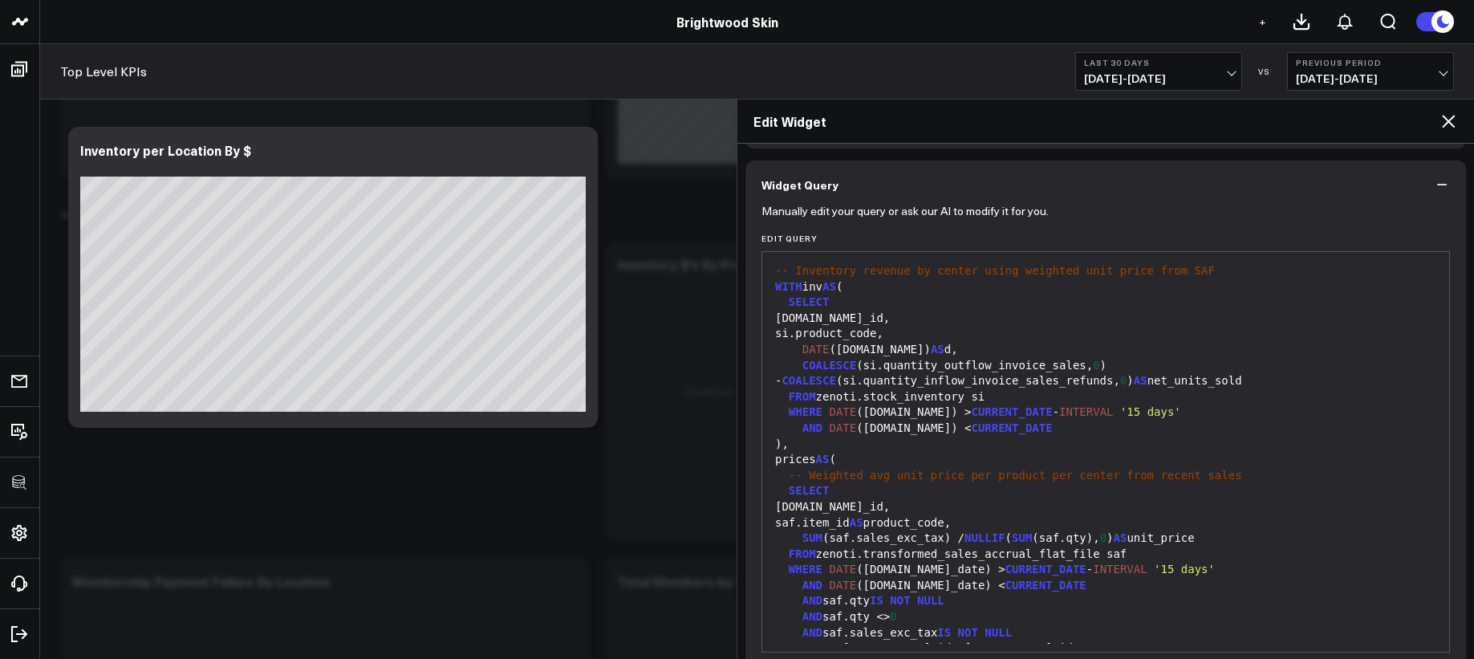
click at [918, 524] on div "saf.item_id AS product_code," at bounding box center [1105, 523] width 671 height 16
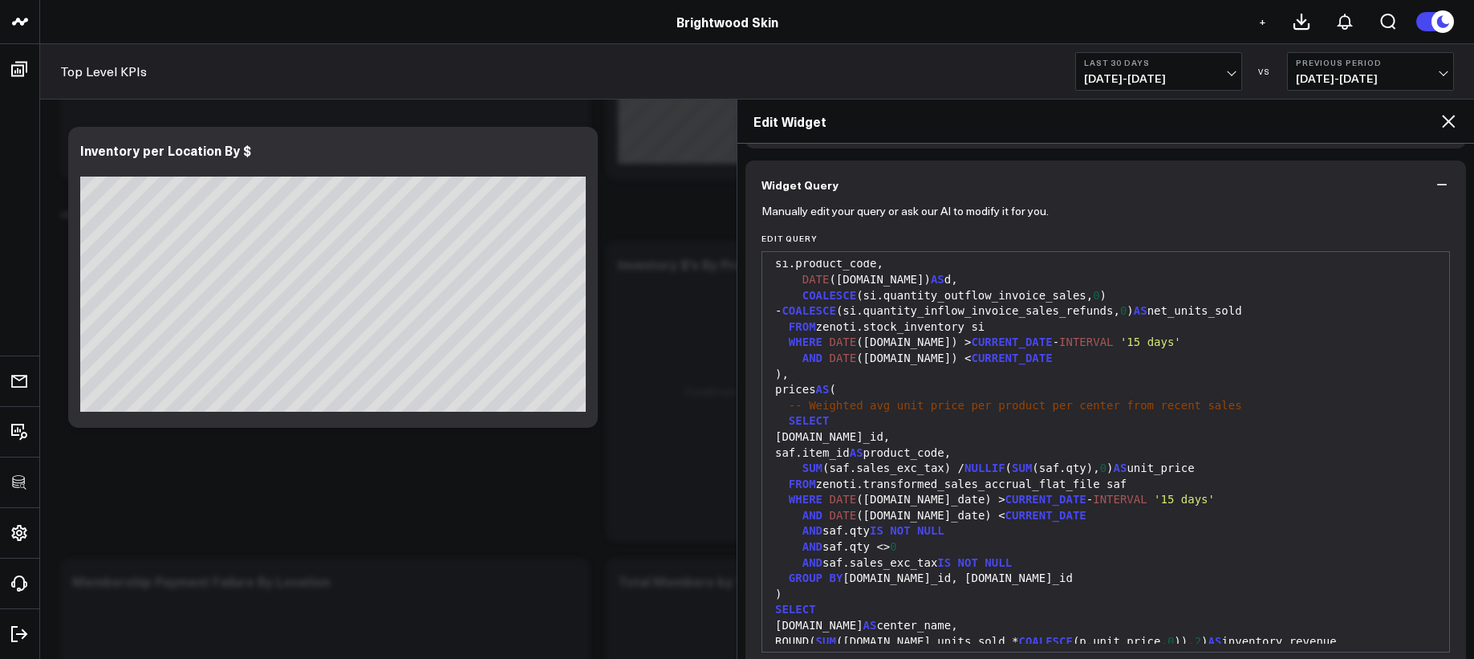
scroll to position [236, 0]
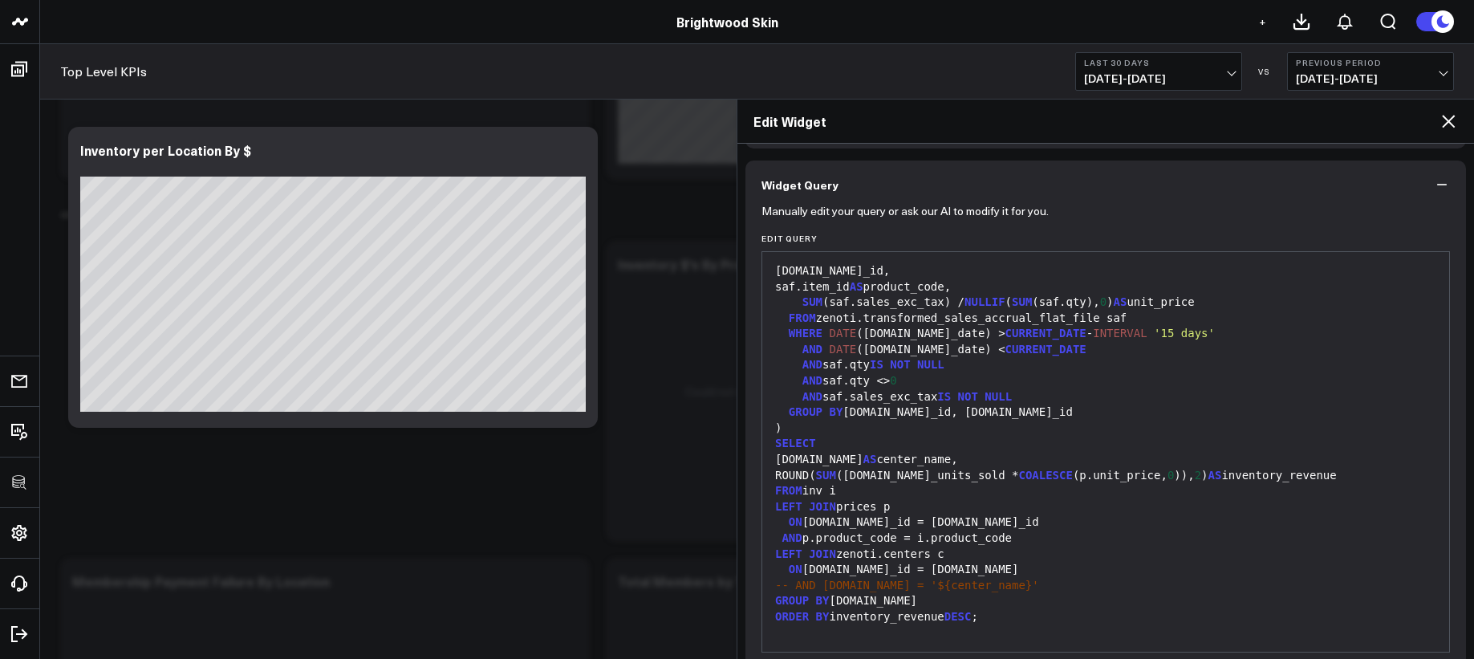
click at [903, 518] on div "ON [DOMAIN_NAME]_id = [DOMAIN_NAME]_id" at bounding box center [1105, 522] width 671 height 16
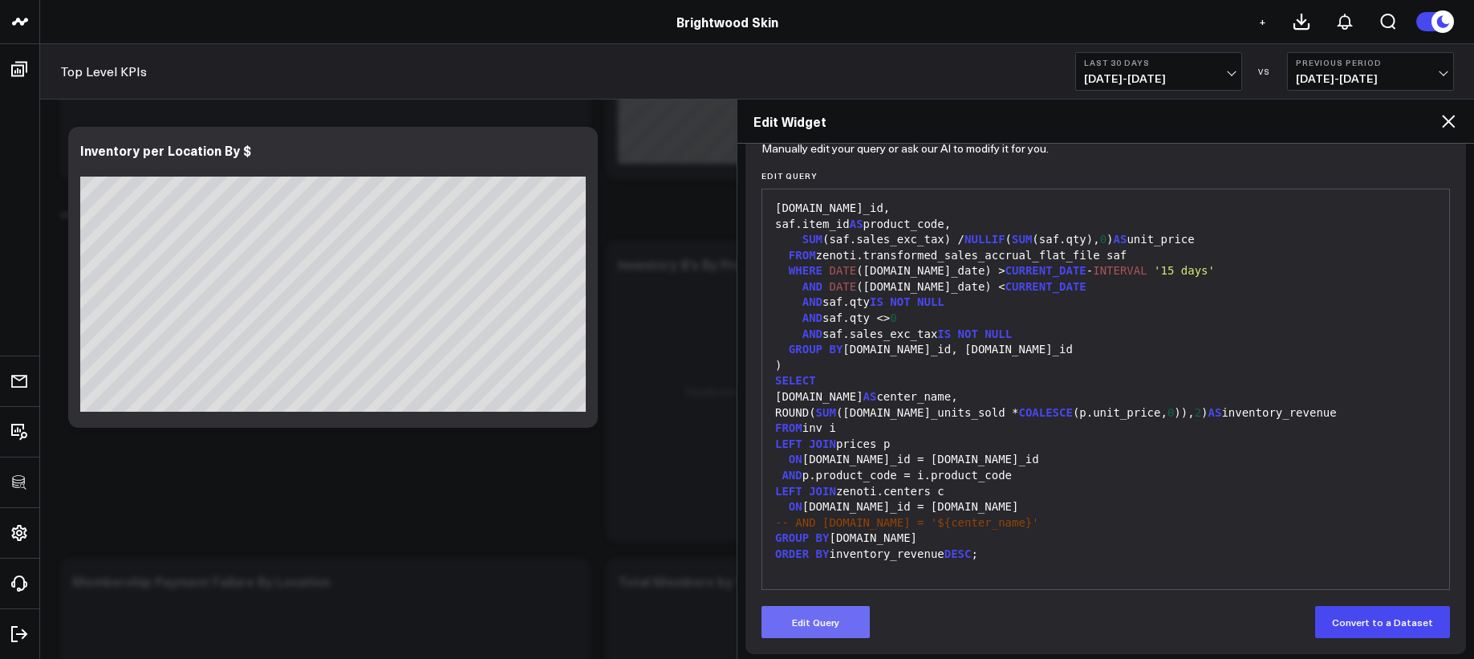
scroll to position [185, 0]
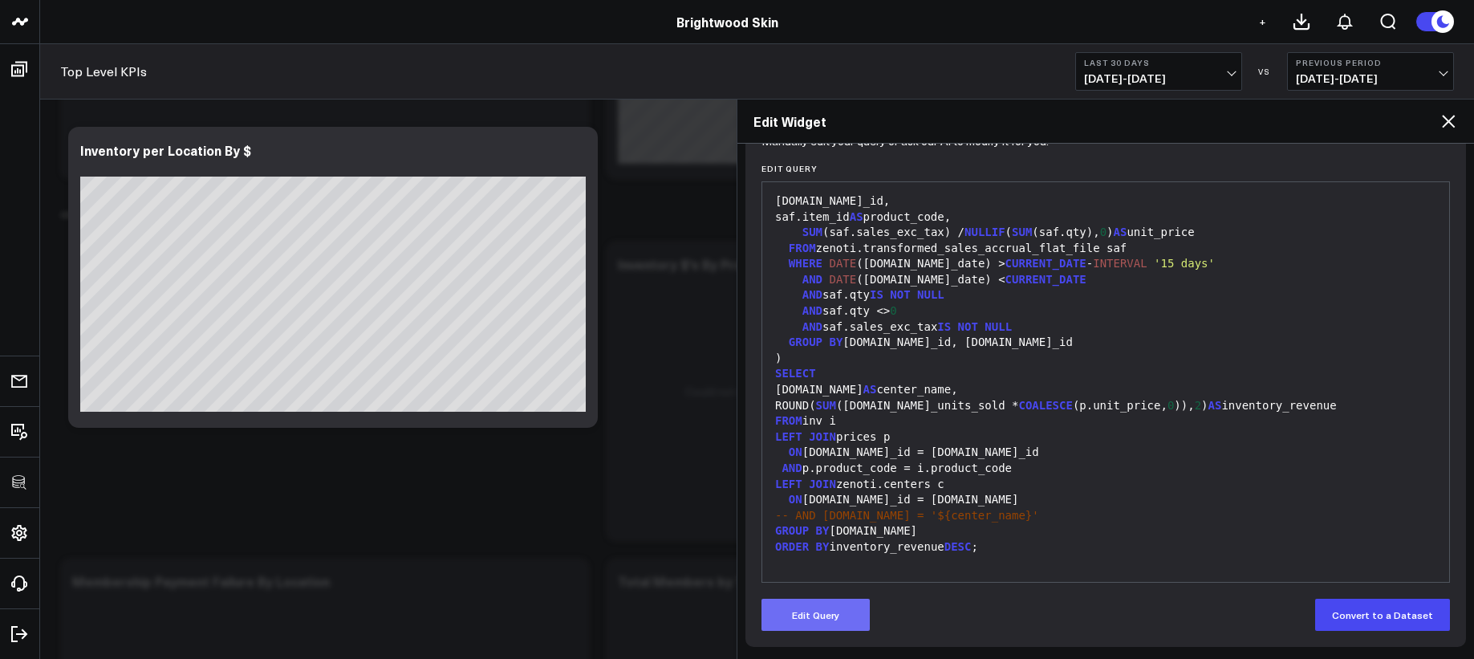
click at [787, 619] on button "Edit Query" at bounding box center [815, 615] width 108 height 32
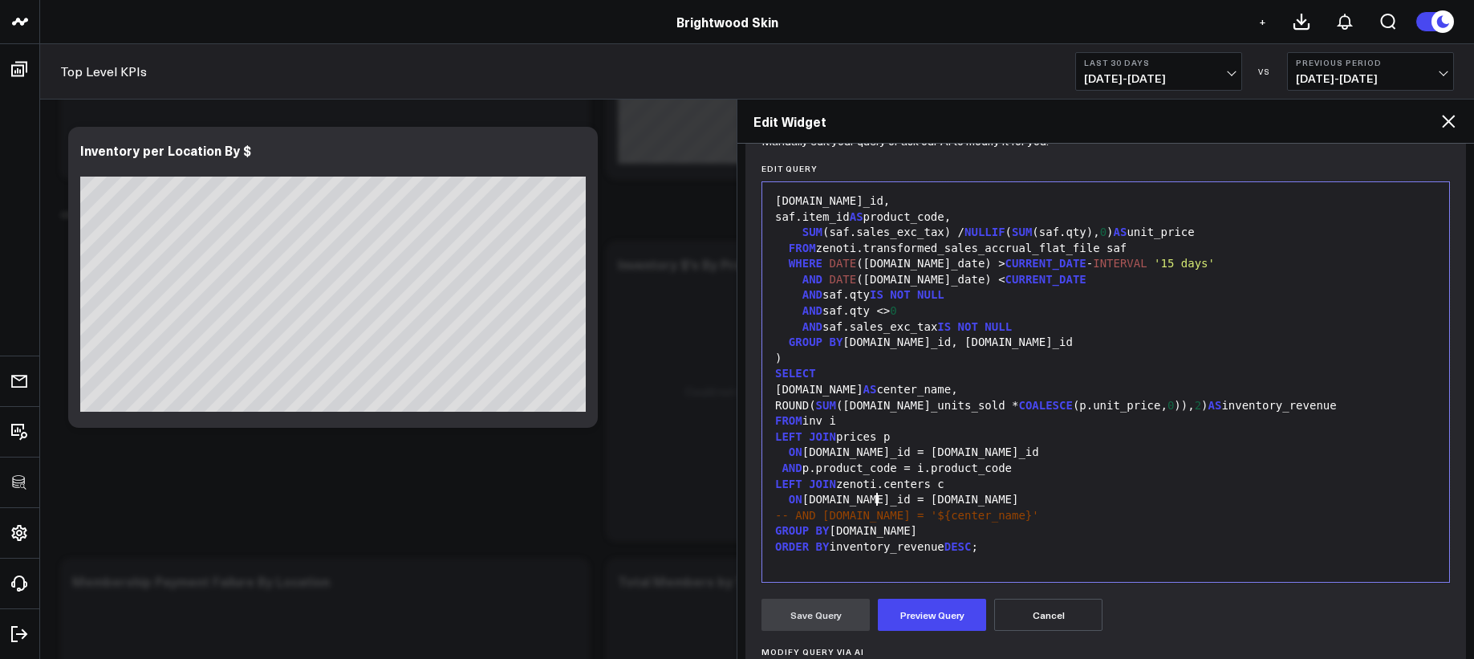
click at [879, 499] on div "ON [DOMAIN_NAME]_id = [DOMAIN_NAME]" at bounding box center [1105, 500] width 671 height 16
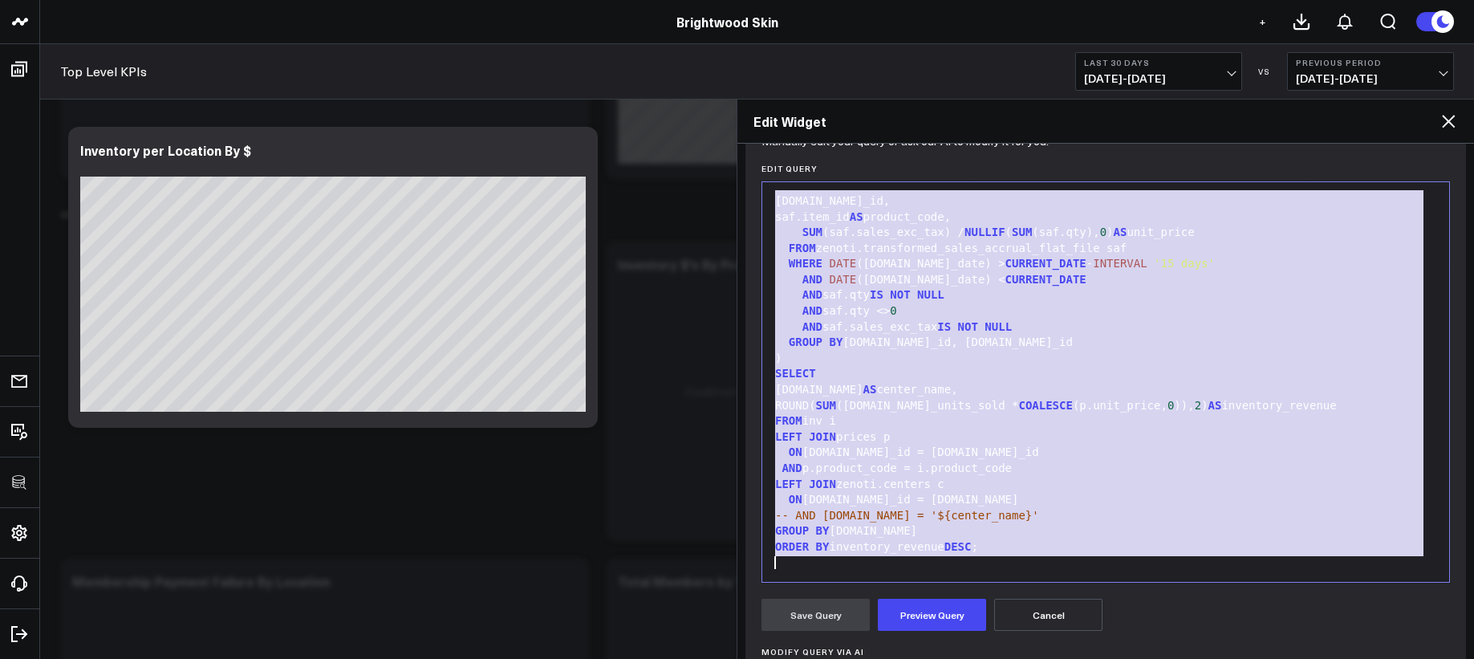
scroll to position [0, 0]
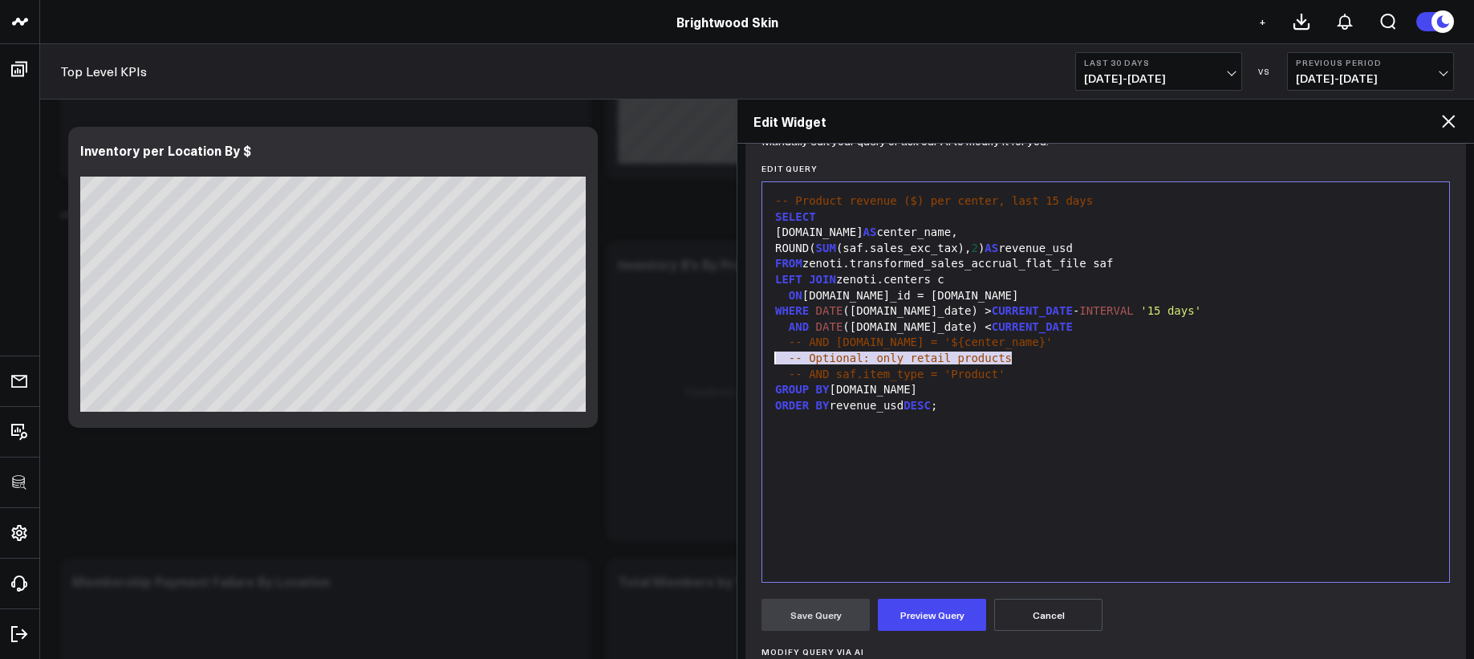
drag, startPoint x: 1026, startPoint y: 352, endPoint x: 755, endPoint y: 357, distance: 271.2
click at [755, 357] on div "Manually edit your query or ask our AI to modify it for you. Edit Query 99 1 2 …" at bounding box center [1105, 492] width 721 height 707
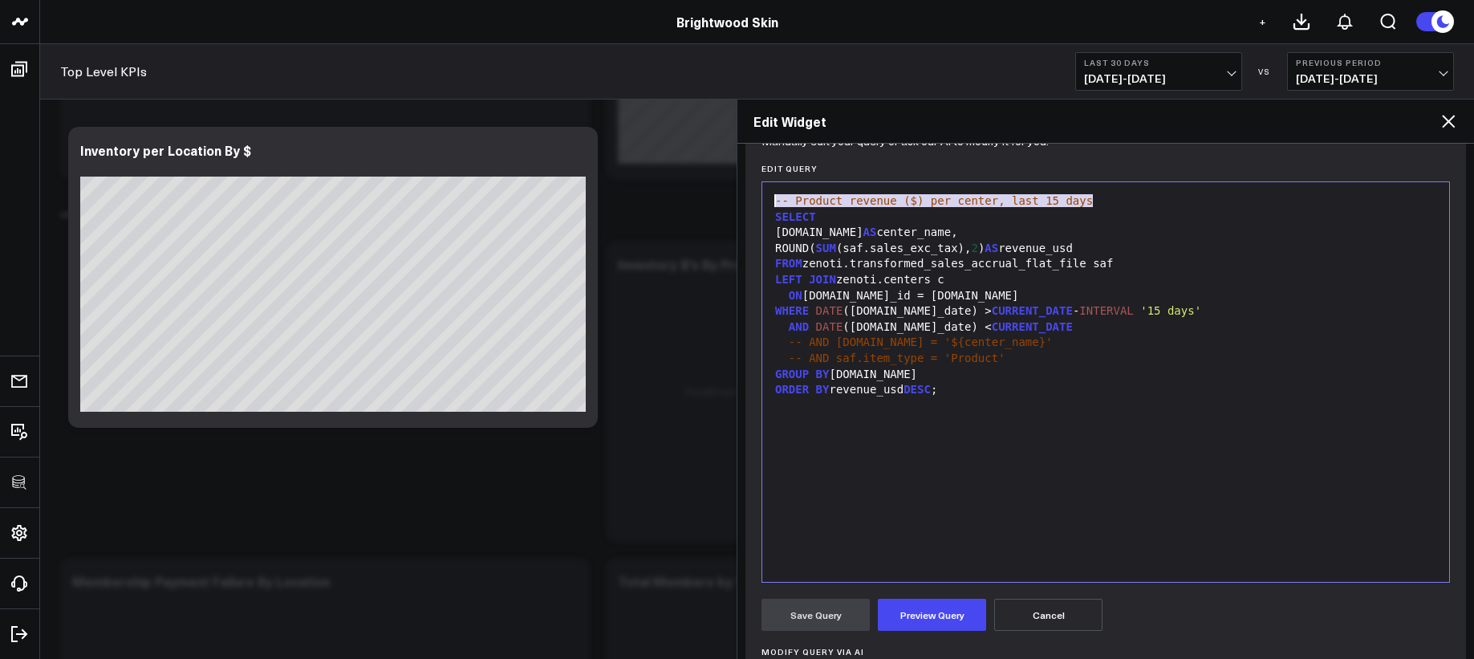
drag, startPoint x: 1110, startPoint y: 198, endPoint x: 765, endPoint y: 189, distance: 345.1
click at [765, 189] on div "Selection deleted 99 1 2 3 4 5 6 7 8 9 10 11 12 13 14 › ⌄ -- Product revenue ($…" at bounding box center [1105, 381] width 688 height 401
click at [780, 218] on span "SELECT" at bounding box center [795, 216] width 41 height 13
click at [777, 219] on span "SELECT" at bounding box center [795, 216] width 41 height 13
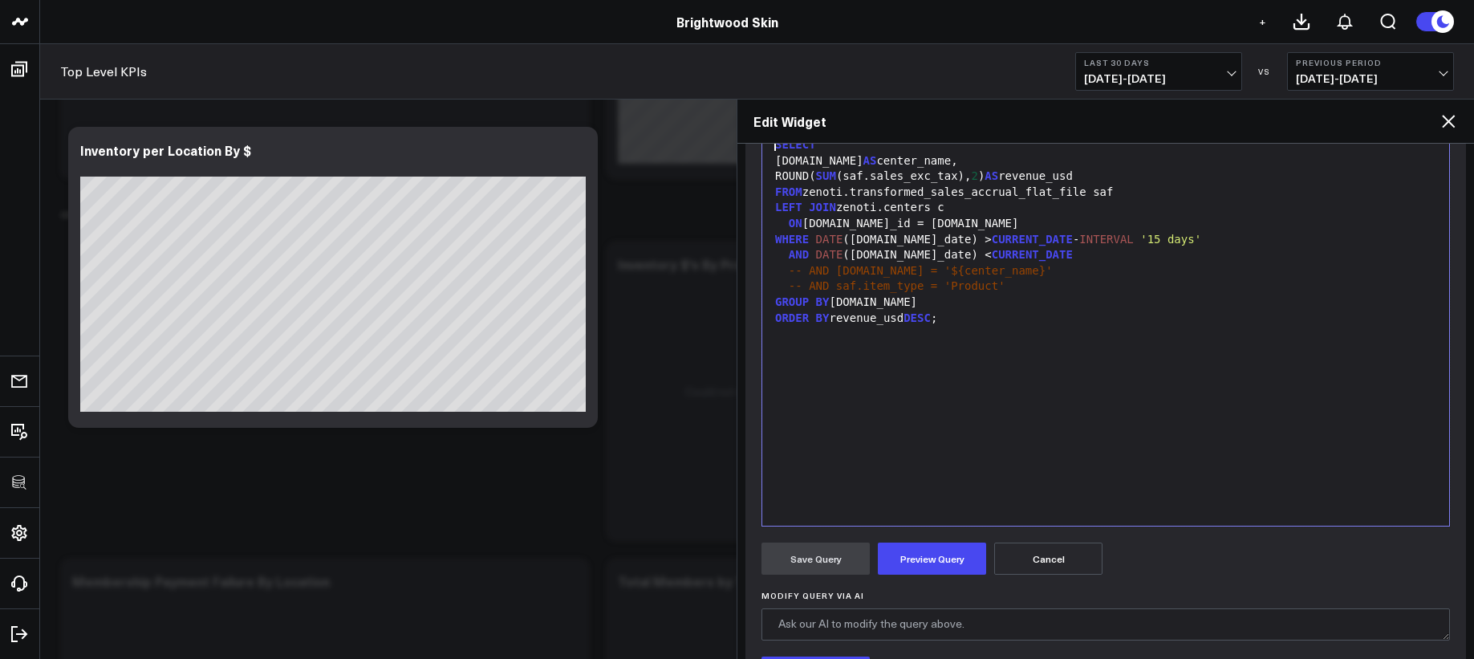
scroll to position [384, 0]
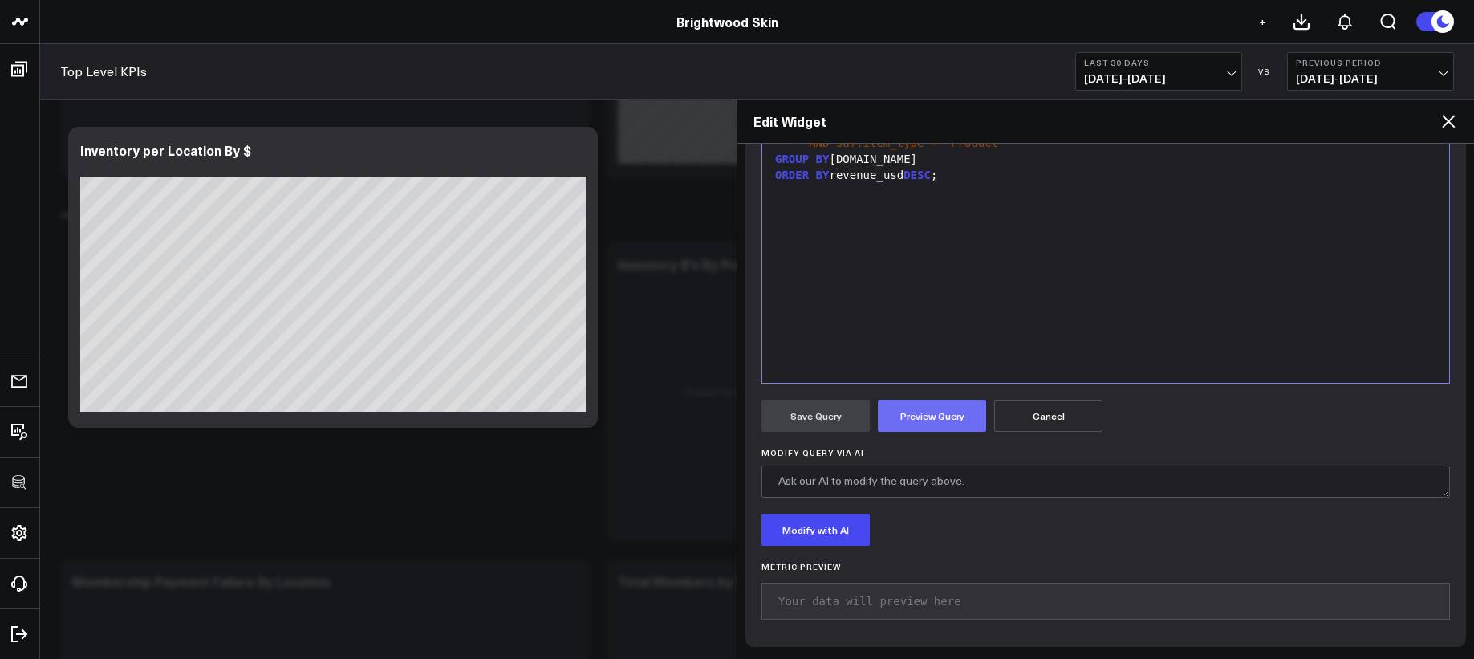
click at [894, 420] on button "Preview Query" at bounding box center [932, 416] width 108 height 32
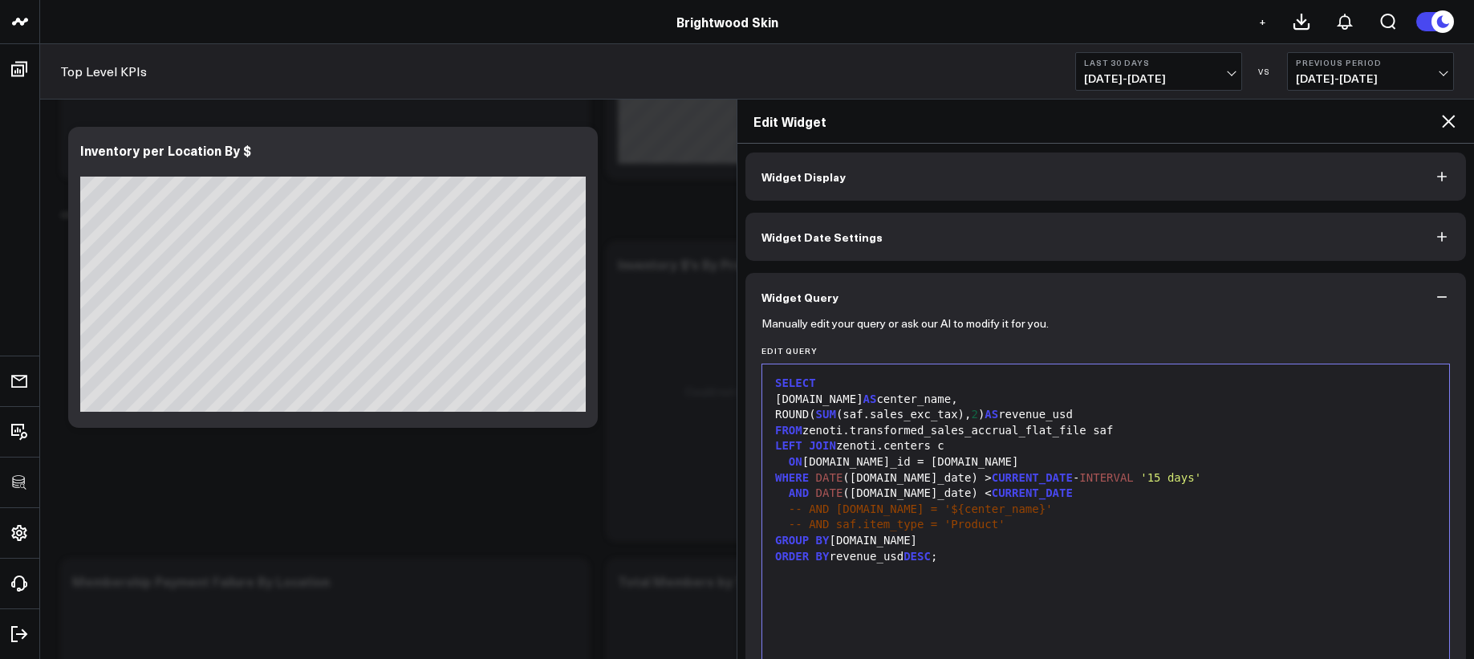
scroll to position [0, 0]
click at [838, 197] on button "Widget Display" at bounding box center [1105, 180] width 721 height 48
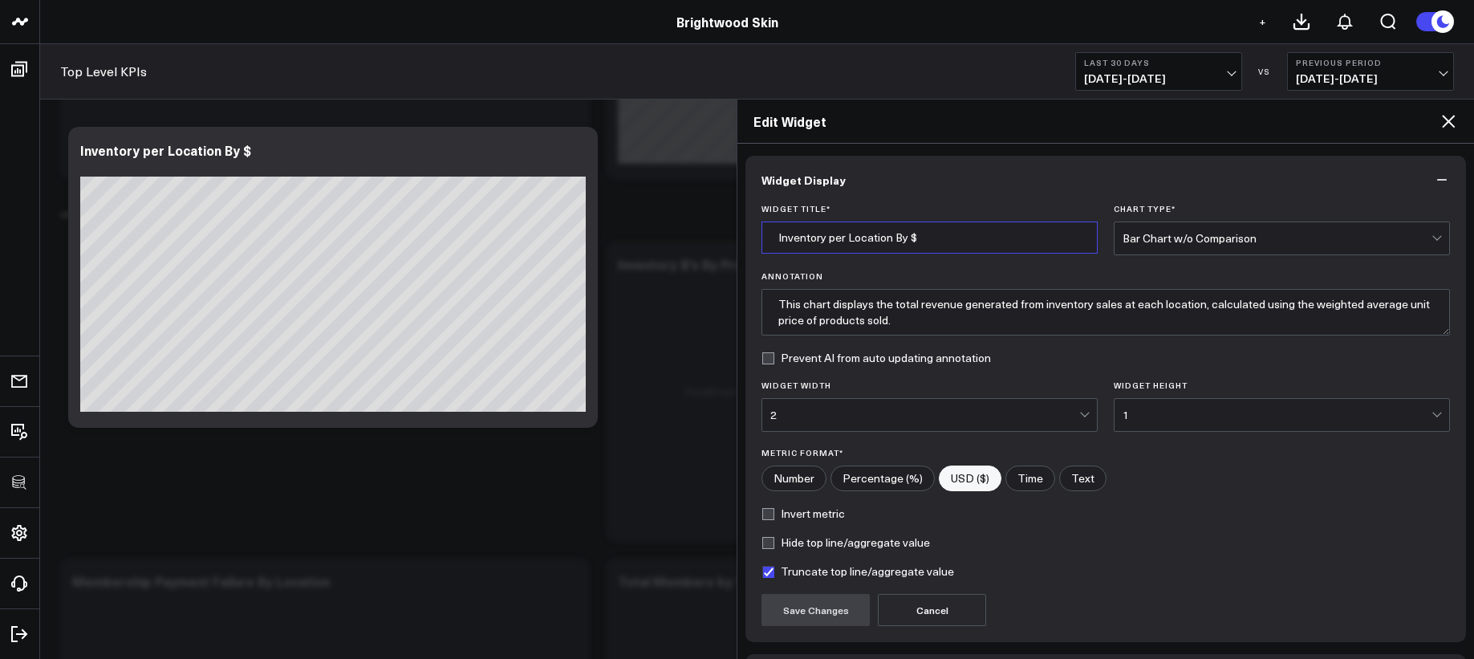
click at [853, 240] on input "Inventory per Location By $" at bounding box center [929, 237] width 336 height 32
type input "Product Sales Revenue by Location"
click at [804, 611] on button "Save Changes" at bounding box center [815, 610] width 108 height 32
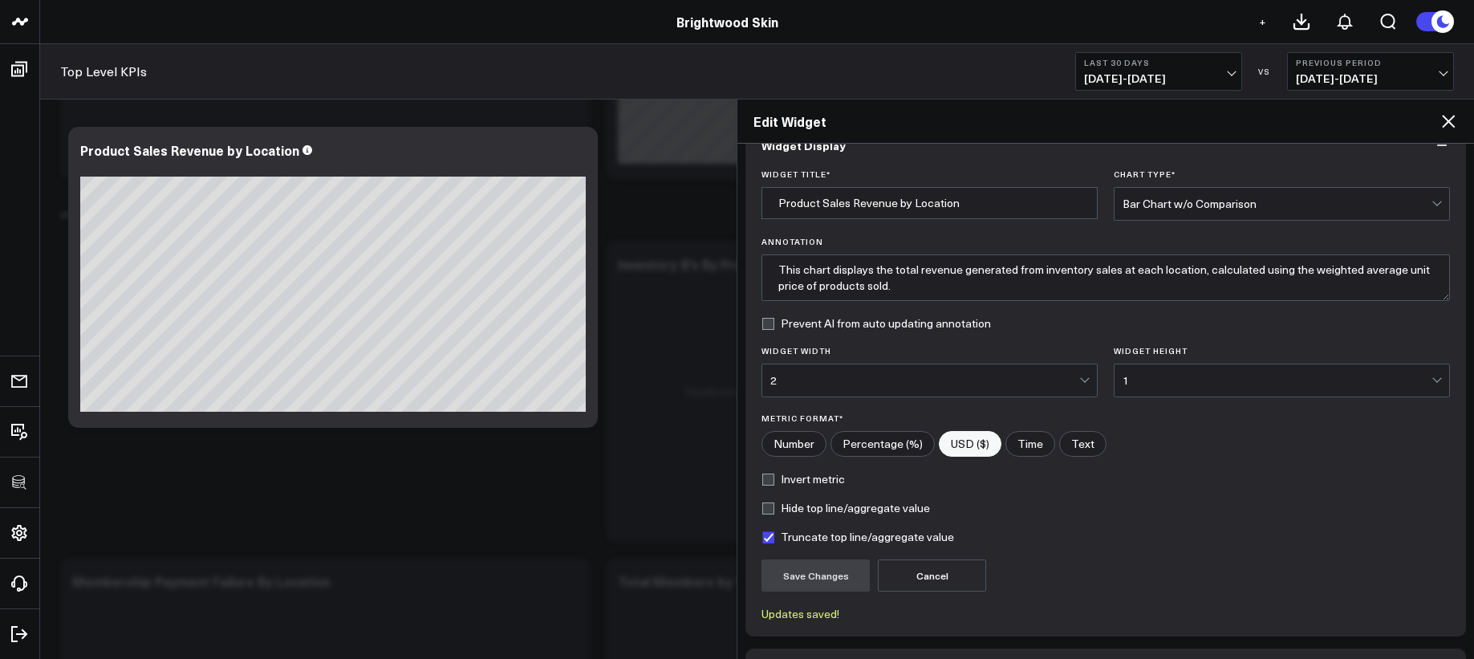
scroll to position [144, 0]
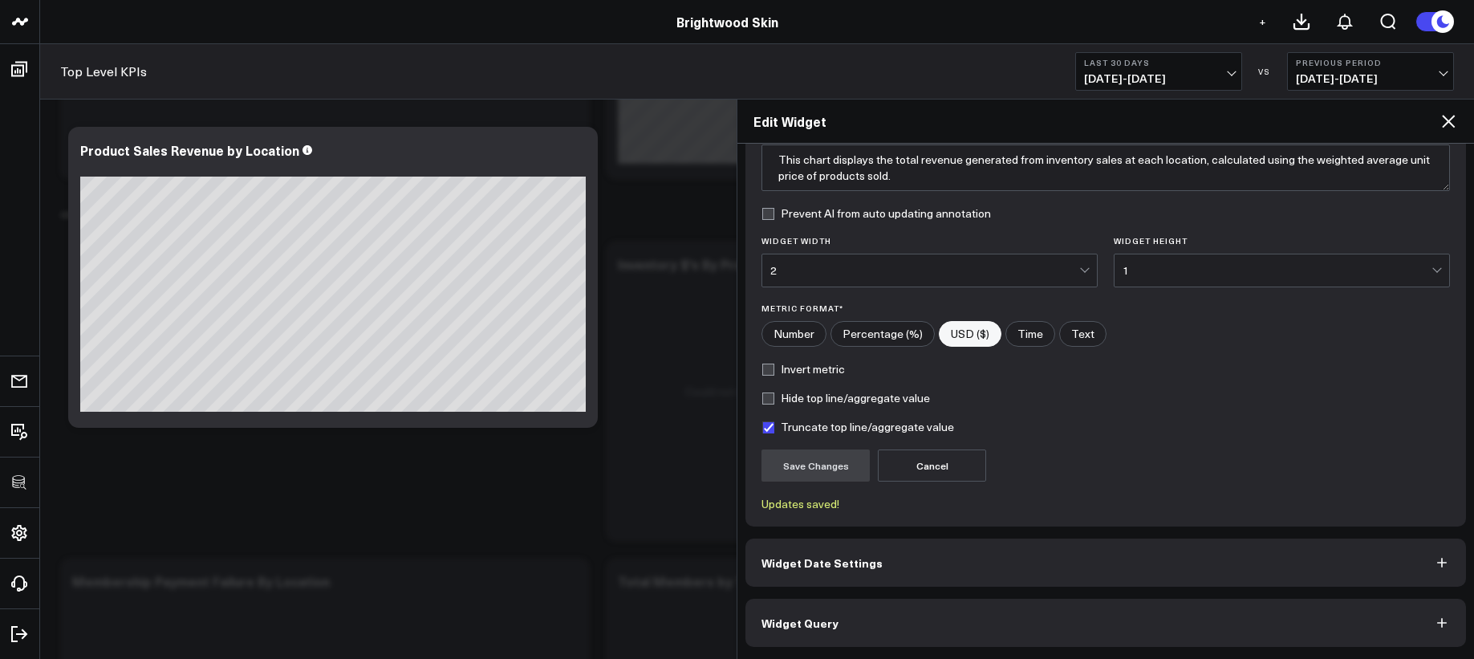
click at [863, 606] on button "Widget Query" at bounding box center [1105, 623] width 721 height 48
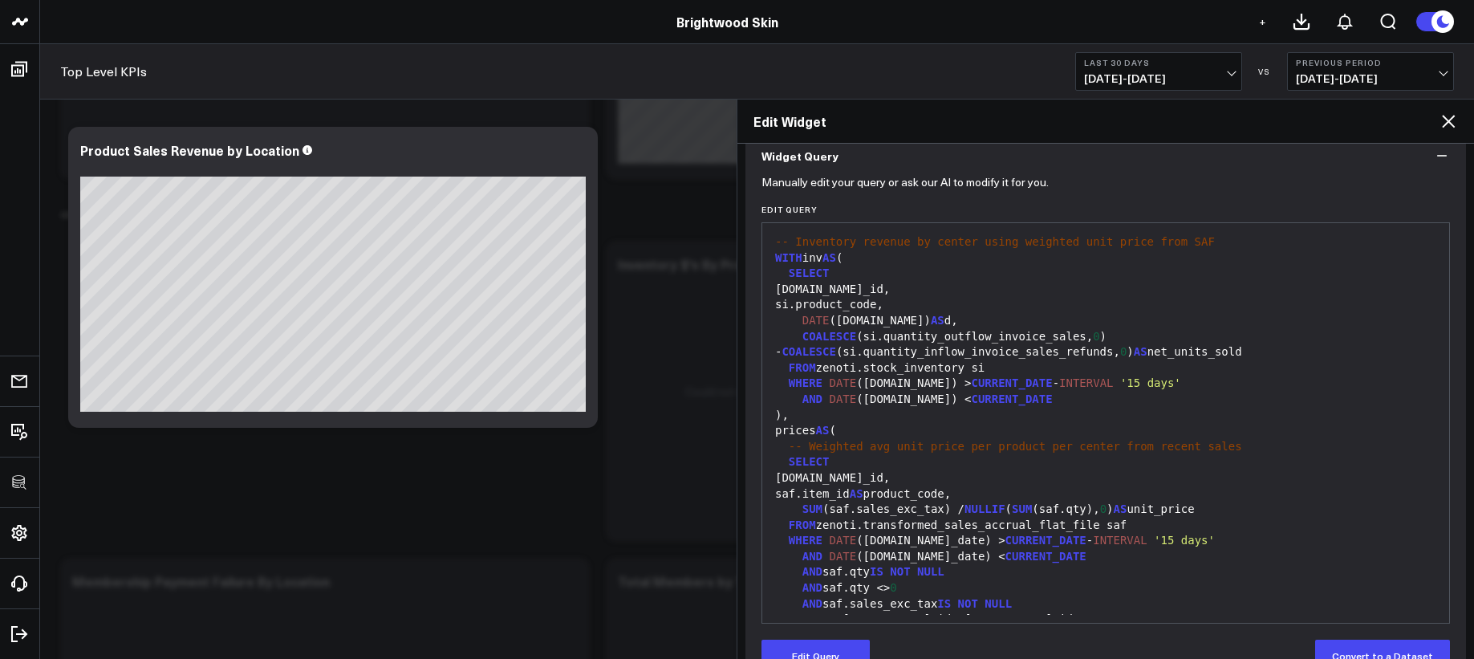
click at [867, 619] on div "99 1 2 3 4 5 6 7 8 9 10 11 12 13 14 15 16 17 18 19 20 21 22 23 24 25 26 27 28 2…" at bounding box center [1105, 422] width 688 height 401
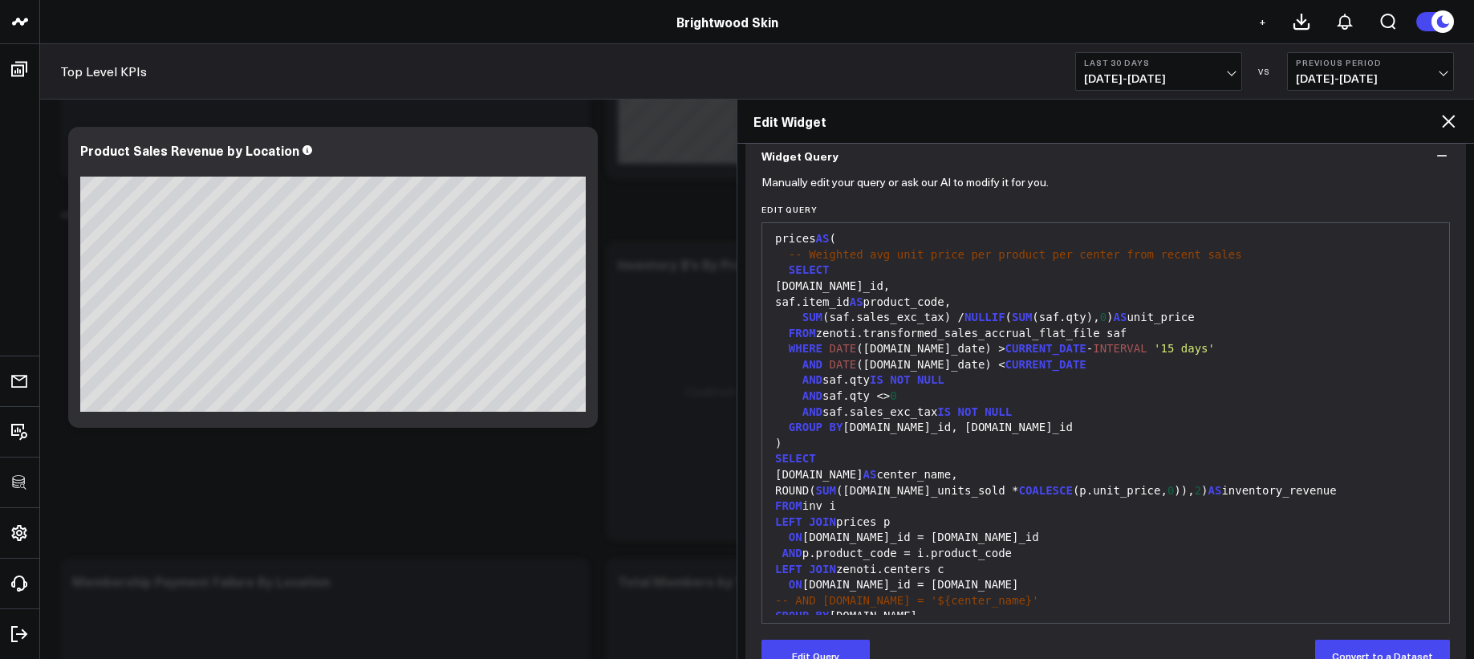
scroll to position [236, 0]
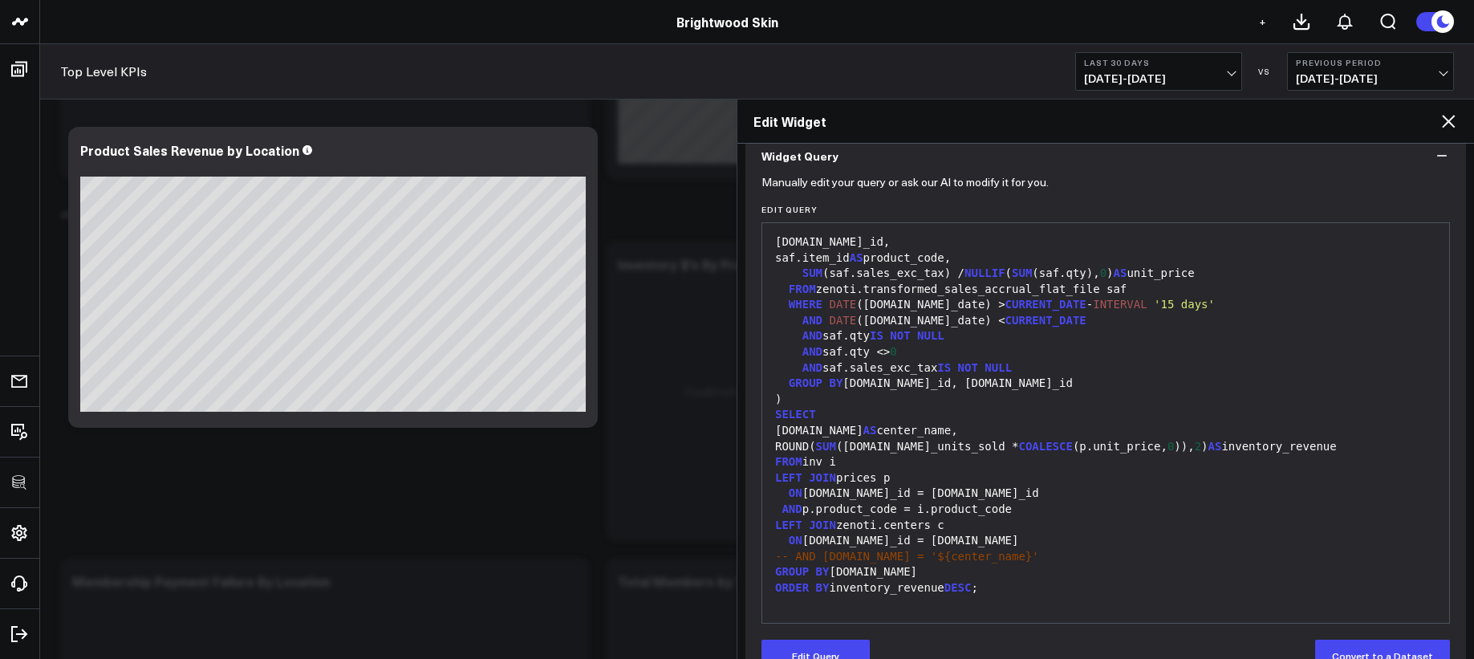
click at [842, 642] on button "Edit Query" at bounding box center [815, 655] width 108 height 32
click at [870, 562] on div "-- AND [DOMAIN_NAME] = '${center_name}'" at bounding box center [1105, 557] width 671 height 16
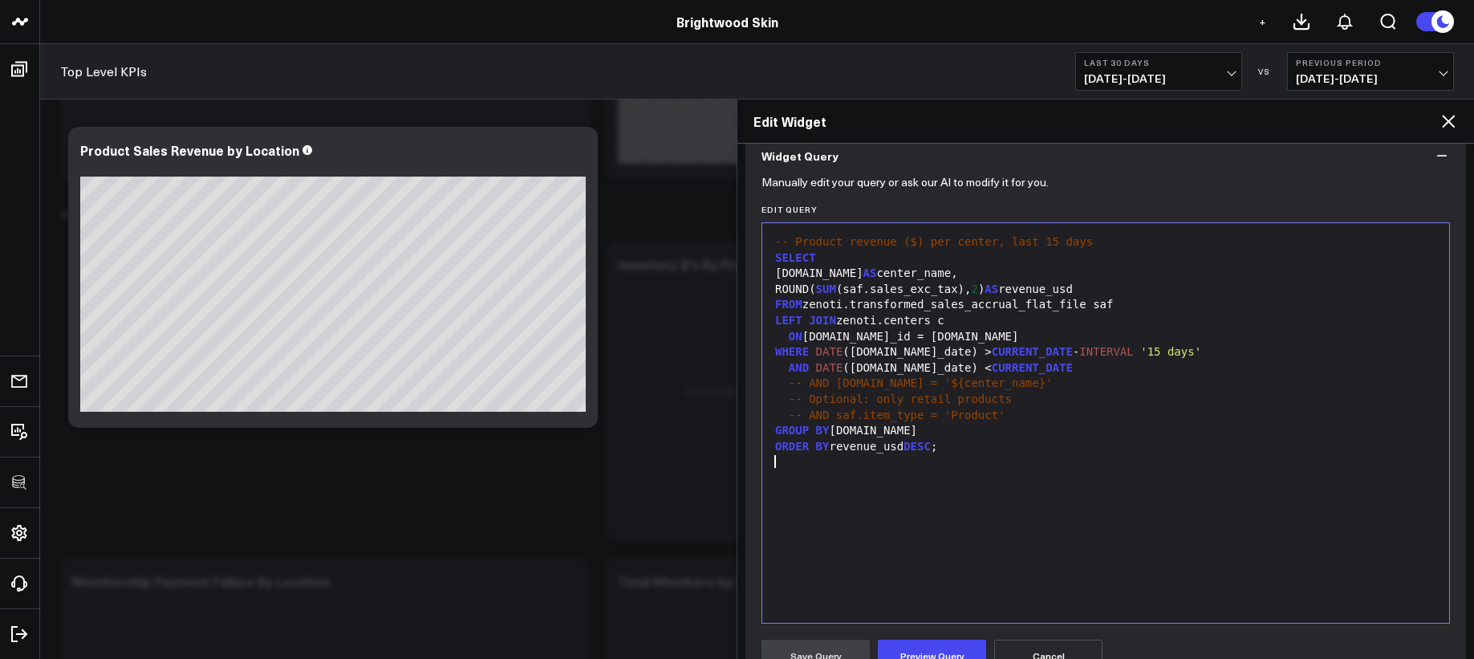
scroll to position [0, 0]
drag, startPoint x: 1026, startPoint y: 397, endPoint x: 676, endPoint y: 394, distance: 350.6
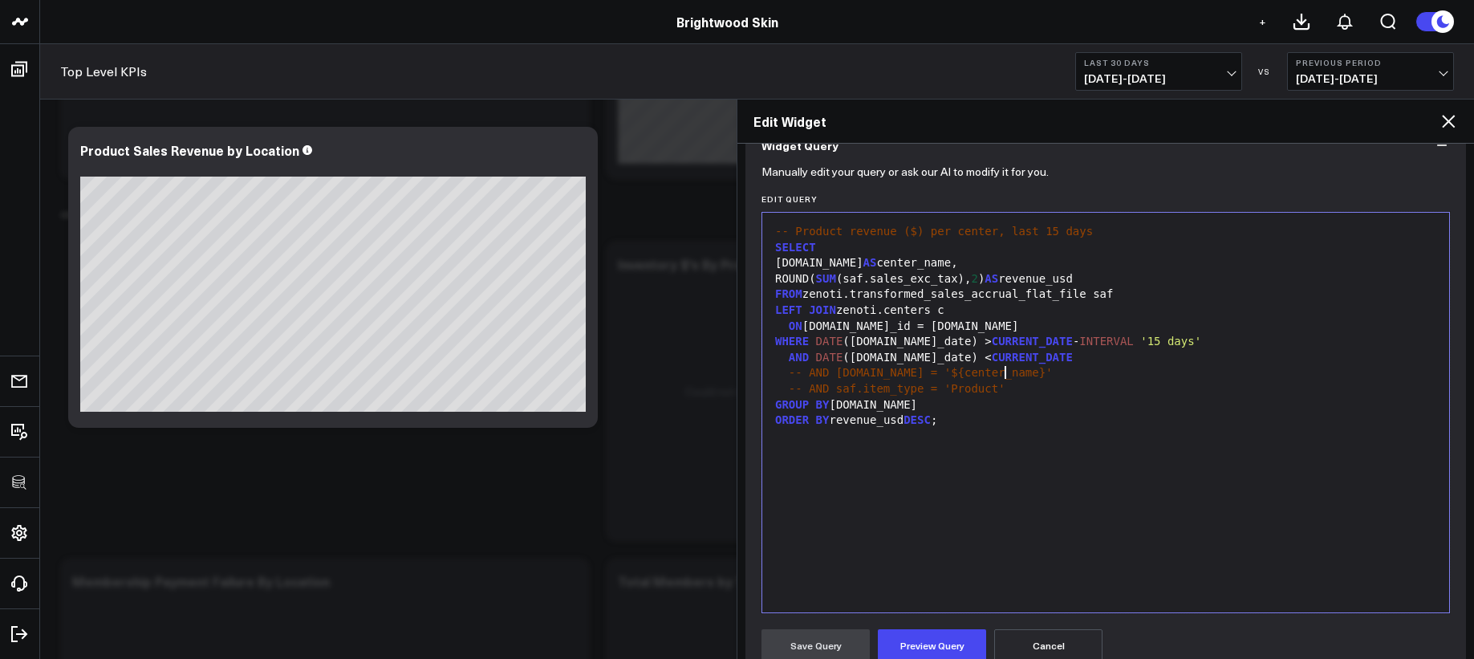
scroll to position [177, 0]
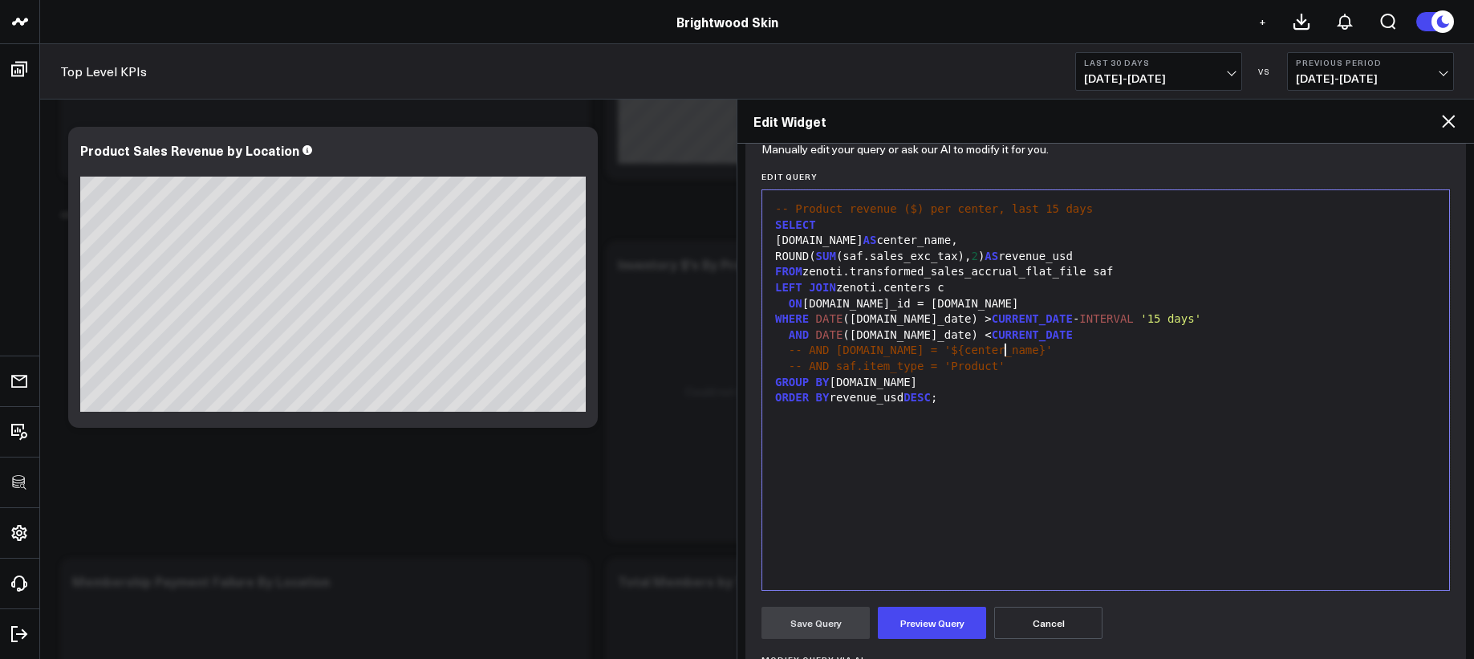
click at [939, 603] on form "Manually edit your query or ask our AI to modify it for you. Edit Query Selecti…" at bounding box center [1105, 492] width 688 height 691
click at [937, 616] on button "Preview Query" at bounding box center [932, 623] width 108 height 32
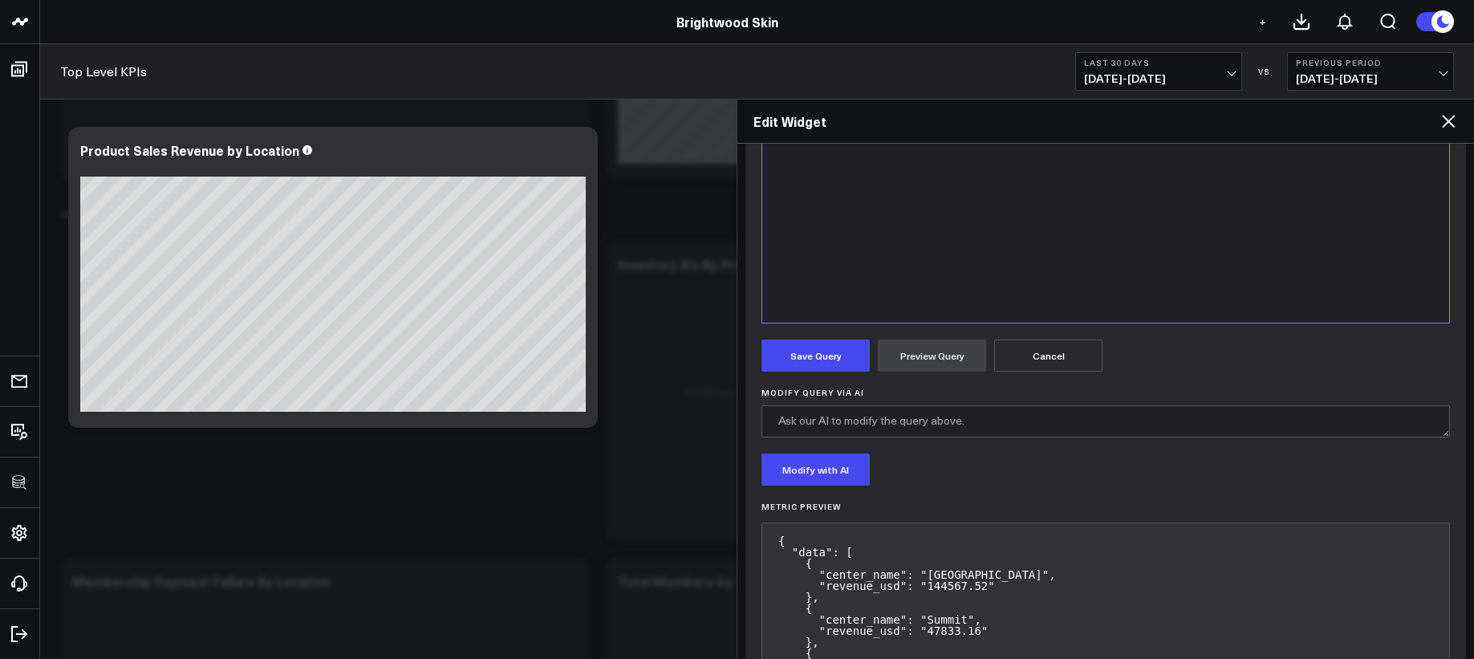
scroll to position [441, 0]
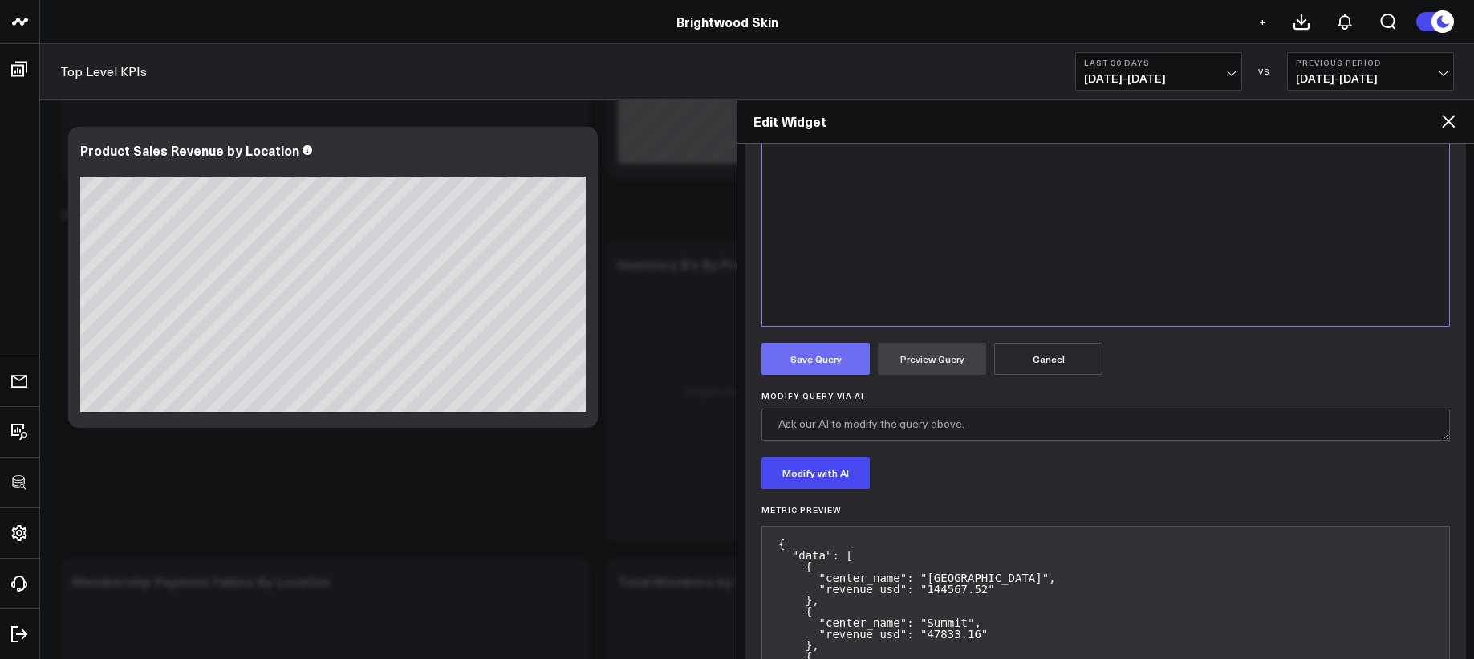
click at [838, 371] on button "Save Query" at bounding box center [815, 359] width 108 height 32
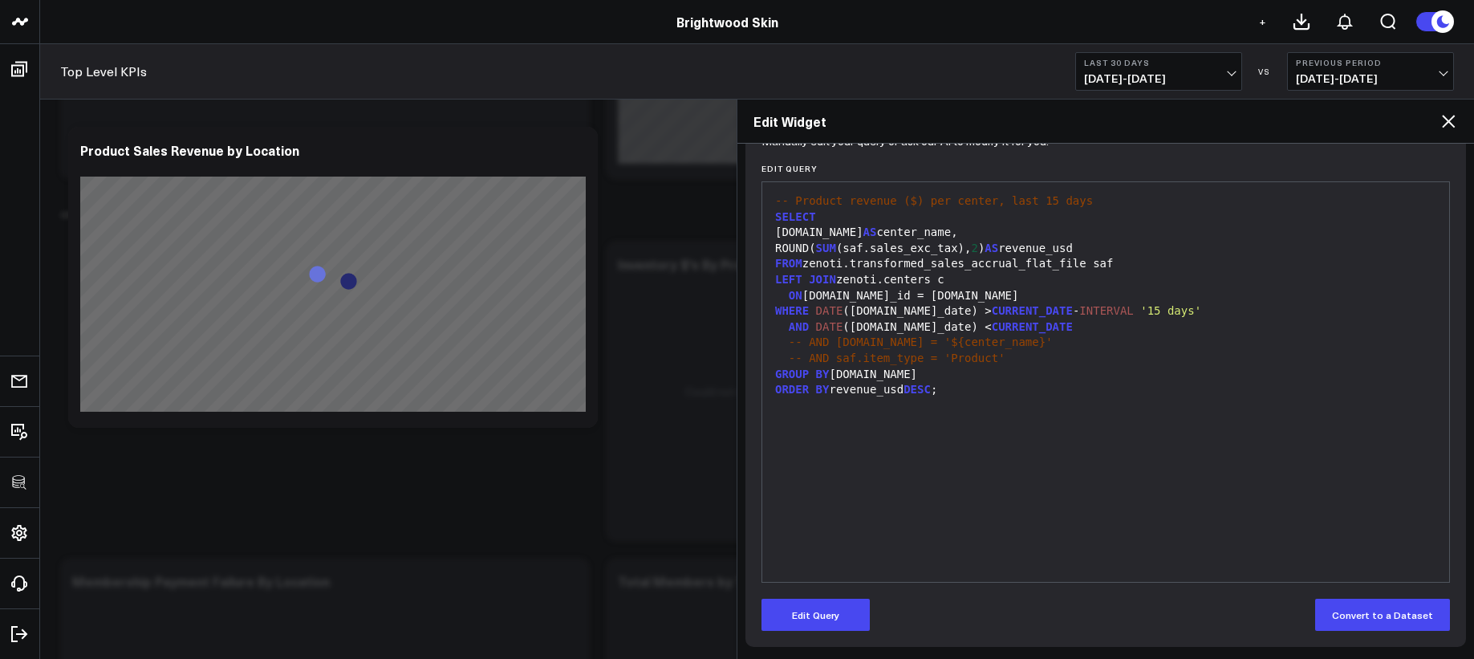
scroll to position [185, 0]
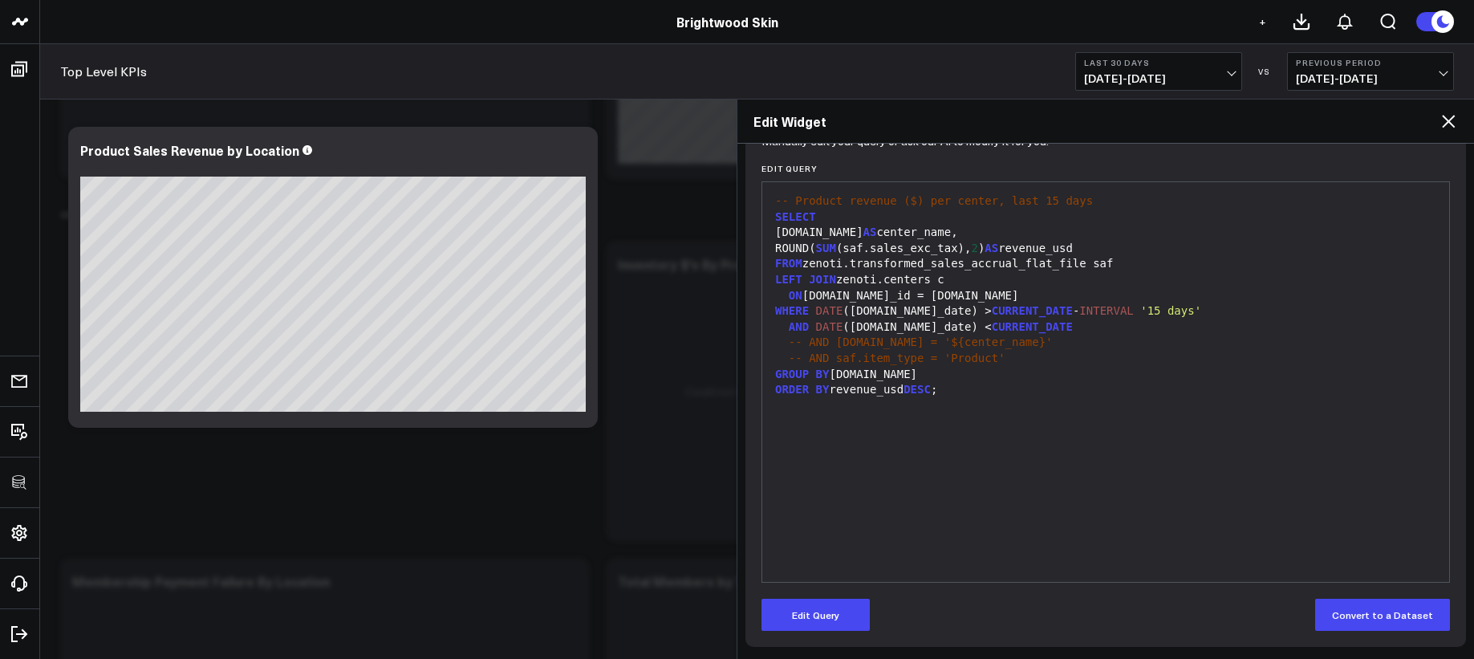
click at [1446, 120] on icon at bounding box center [1448, 121] width 19 height 19
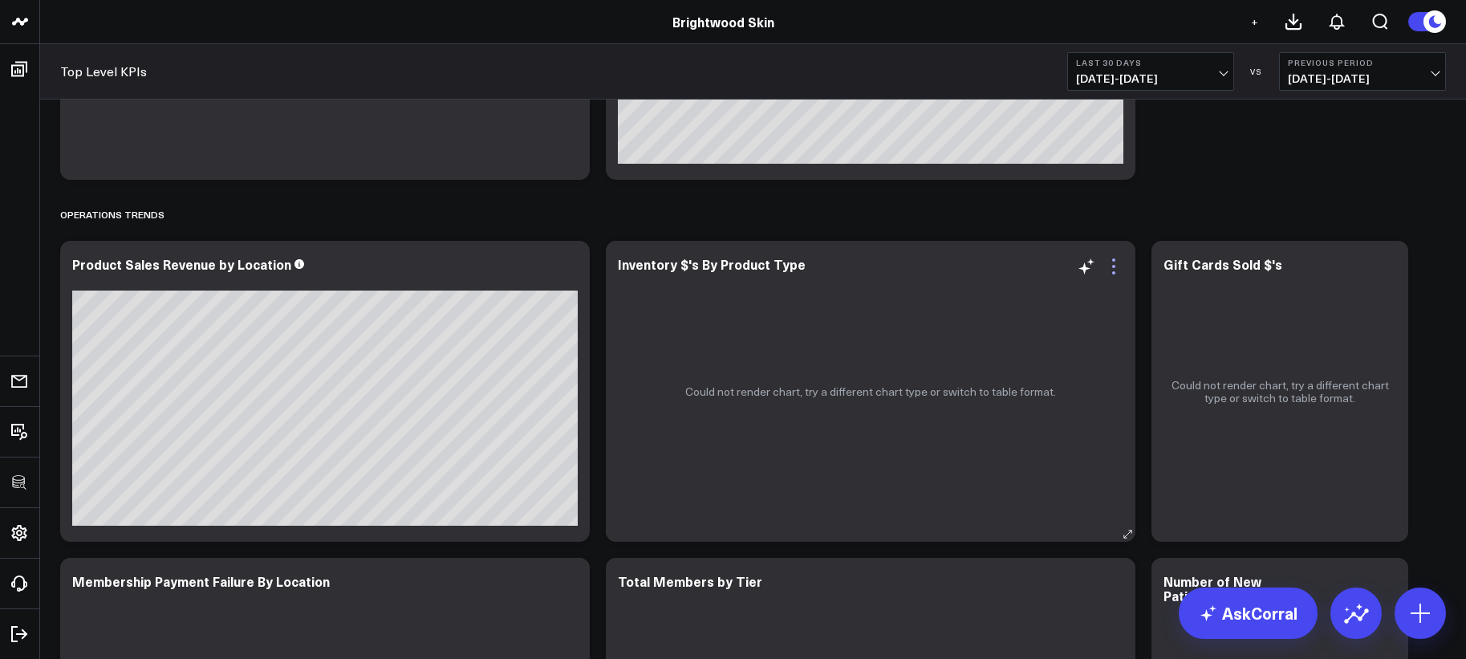
click at [1106, 264] on icon at bounding box center [1113, 266] width 19 height 19
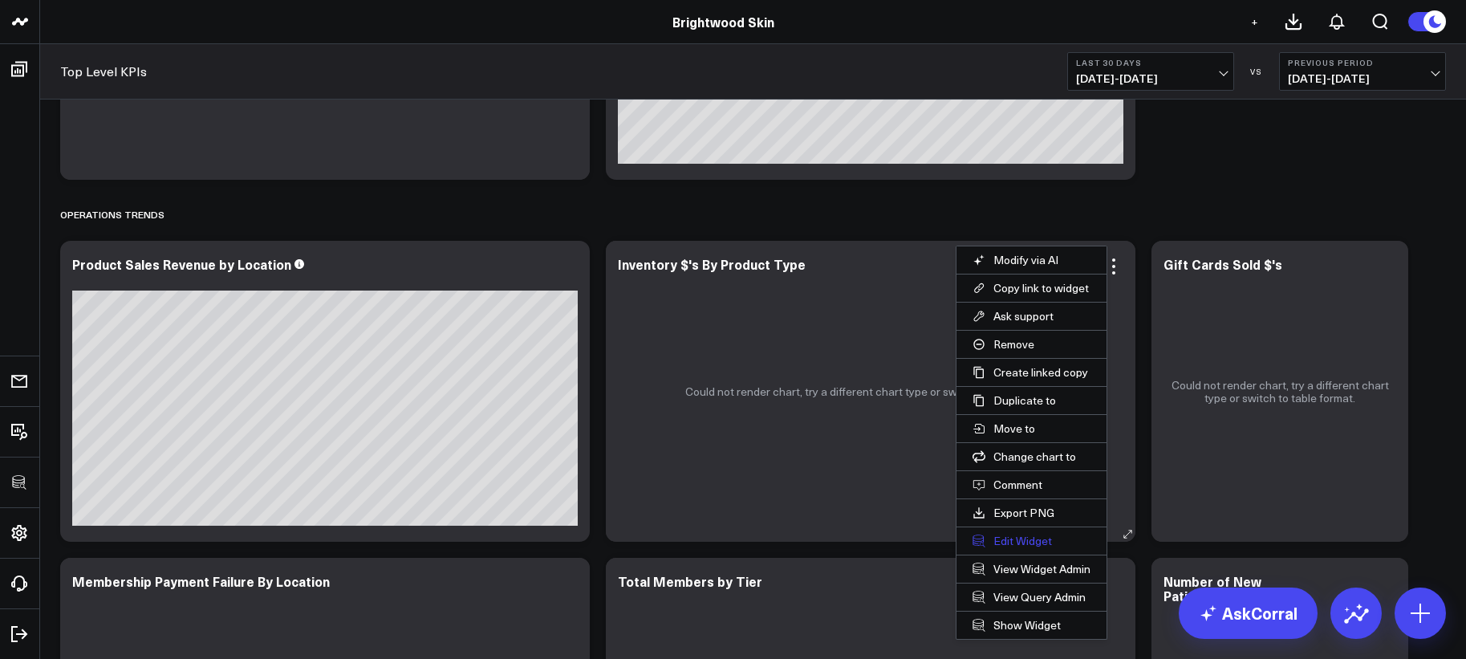
click at [1004, 551] on button "Edit Widget" at bounding box center [1031, 540] width 150 height 27
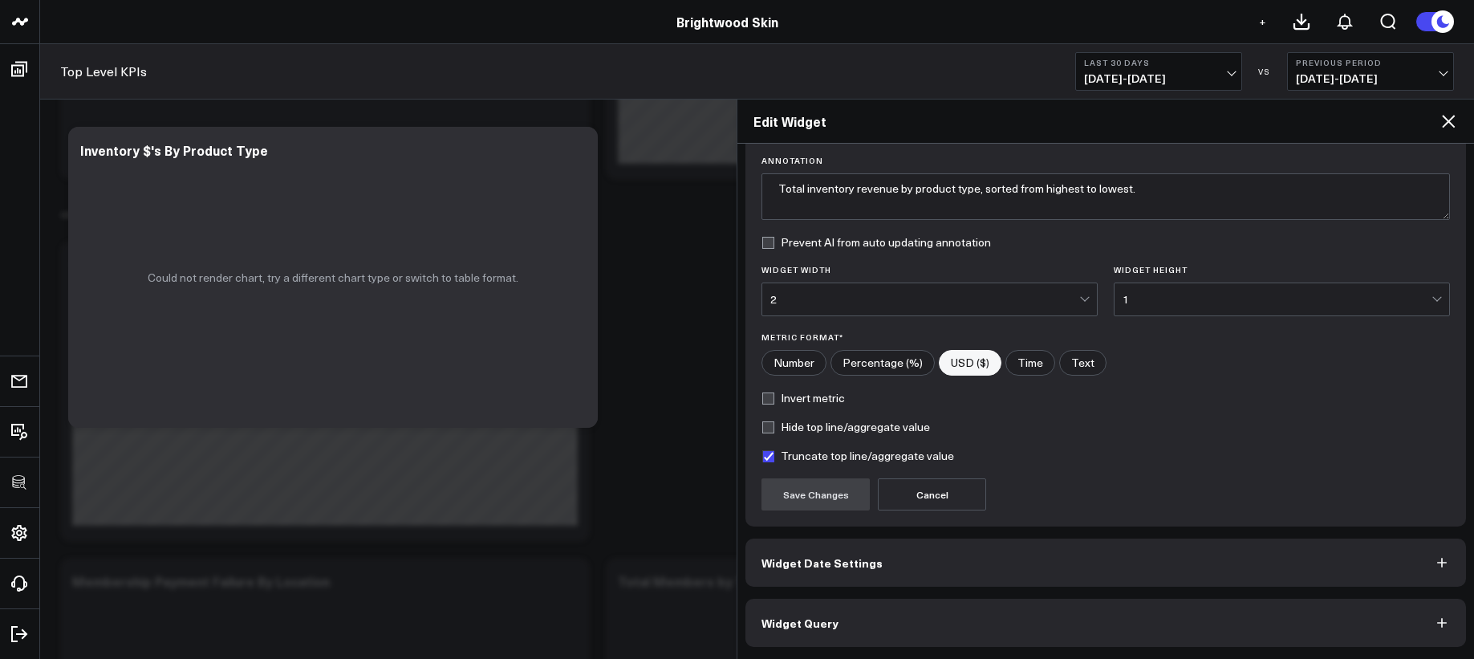
click at [1005, 638] on button "Widget Query" at bounding box center [1105, 623] width 721 height 48
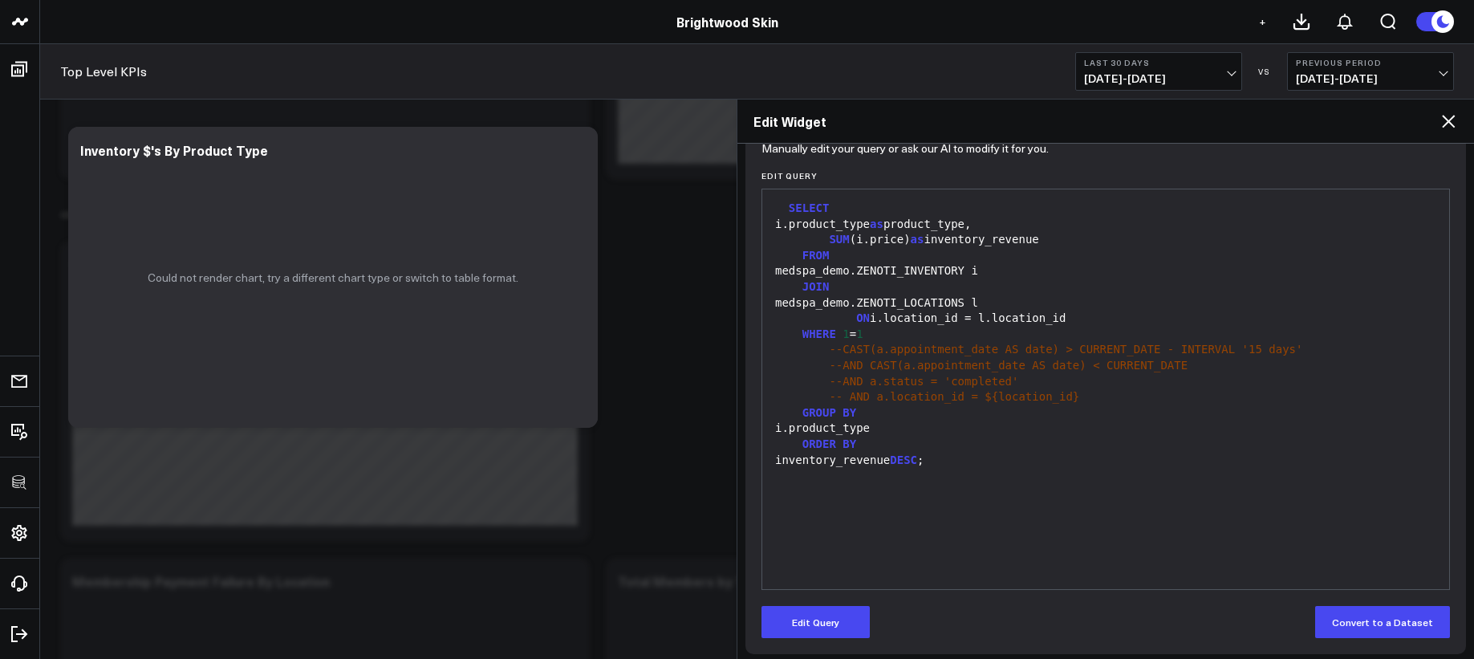
scroll to position [185, 0]
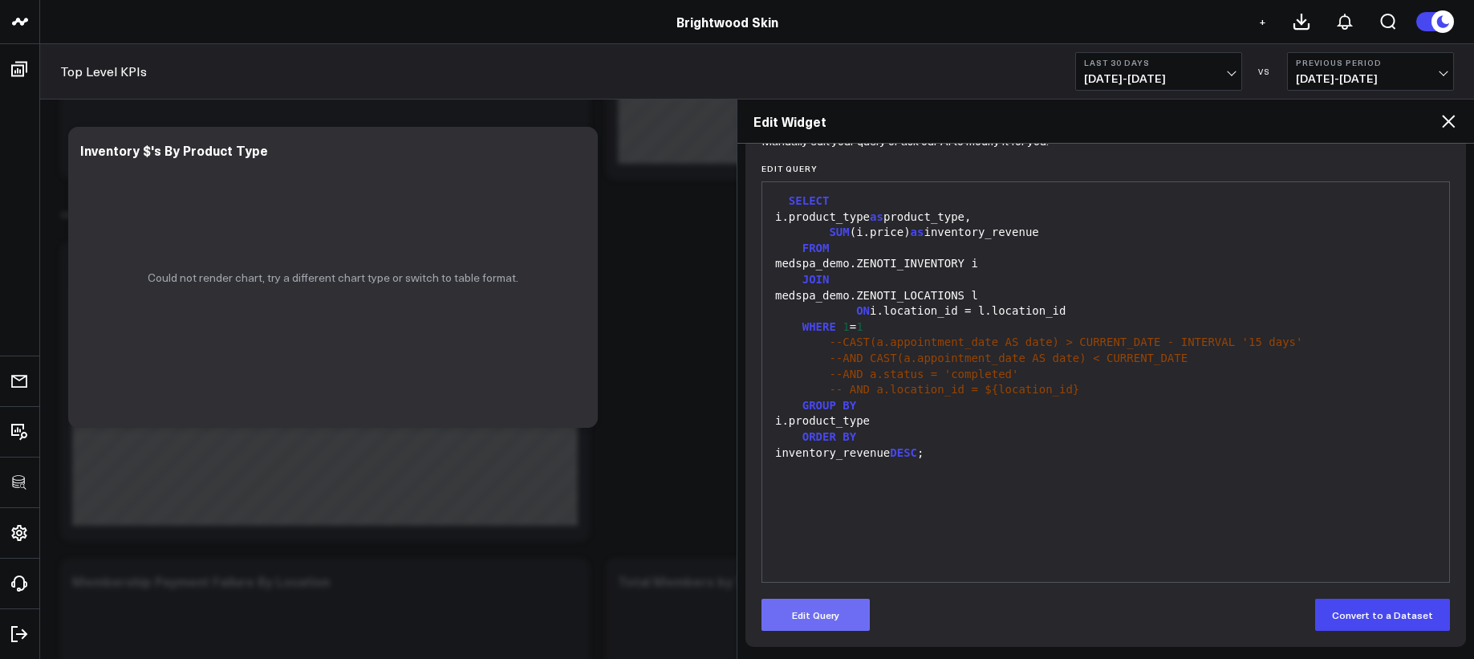
click at [842, 610] on button "Edit Query" at bounding box center [815, 615] width 108 height 32
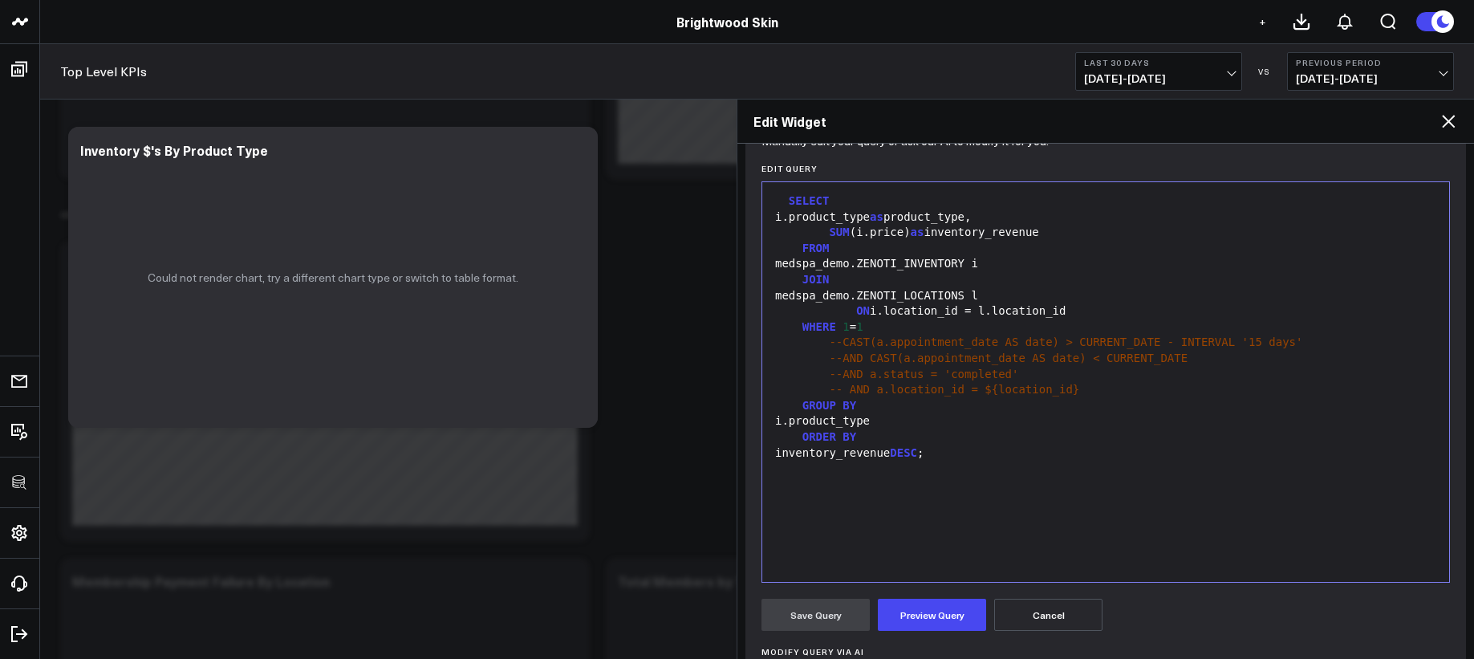
click at [953, 528] on div "SELECT i.product_type as product_type, SUM (i.price) as inventory_revenue FROM …" at bounding box center [1105, 382] width 671 height 384
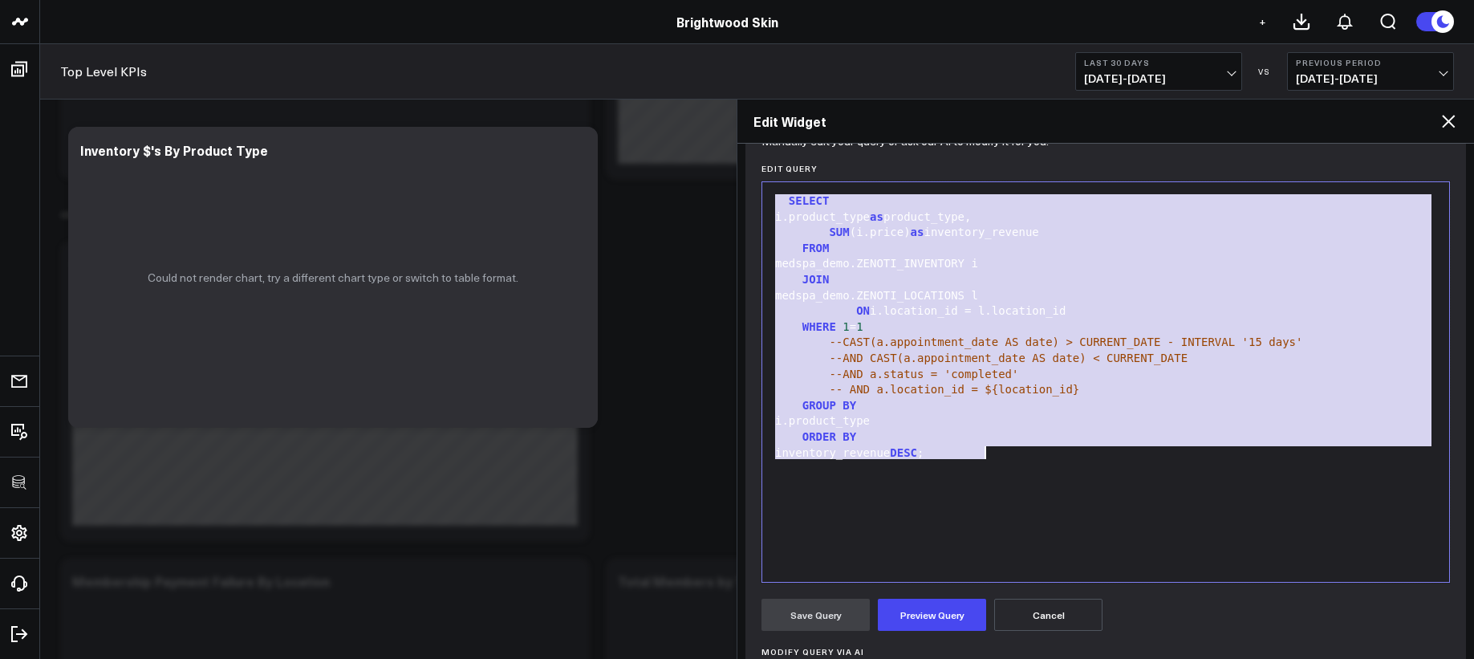
copy div "SELECT i.product_type as product_type, SUM (i.price) as inventory_revenue FROM …"
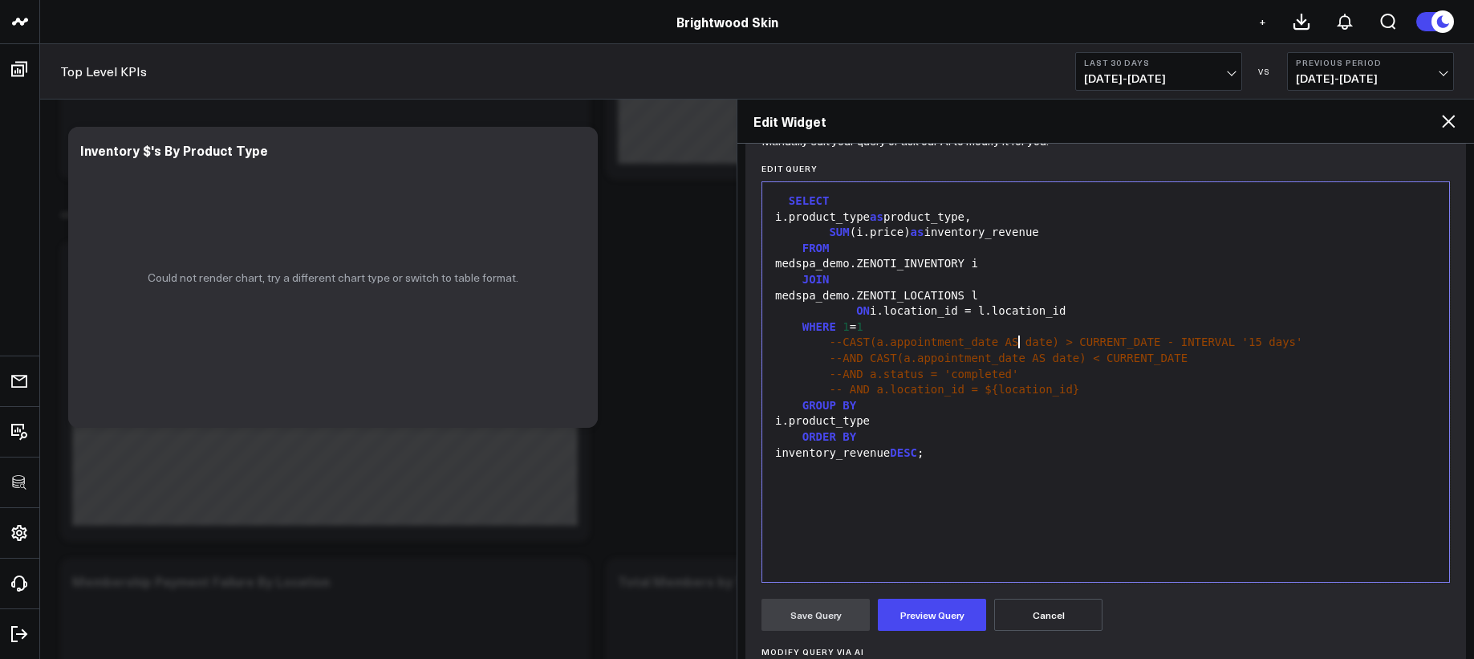
click at [1016, 338] on span "--CAST(a.appointment_date AS date) > CURRENT_DATE - INTERVAL '15 days'" at bounding box center [1065, 341] width 473 height 13
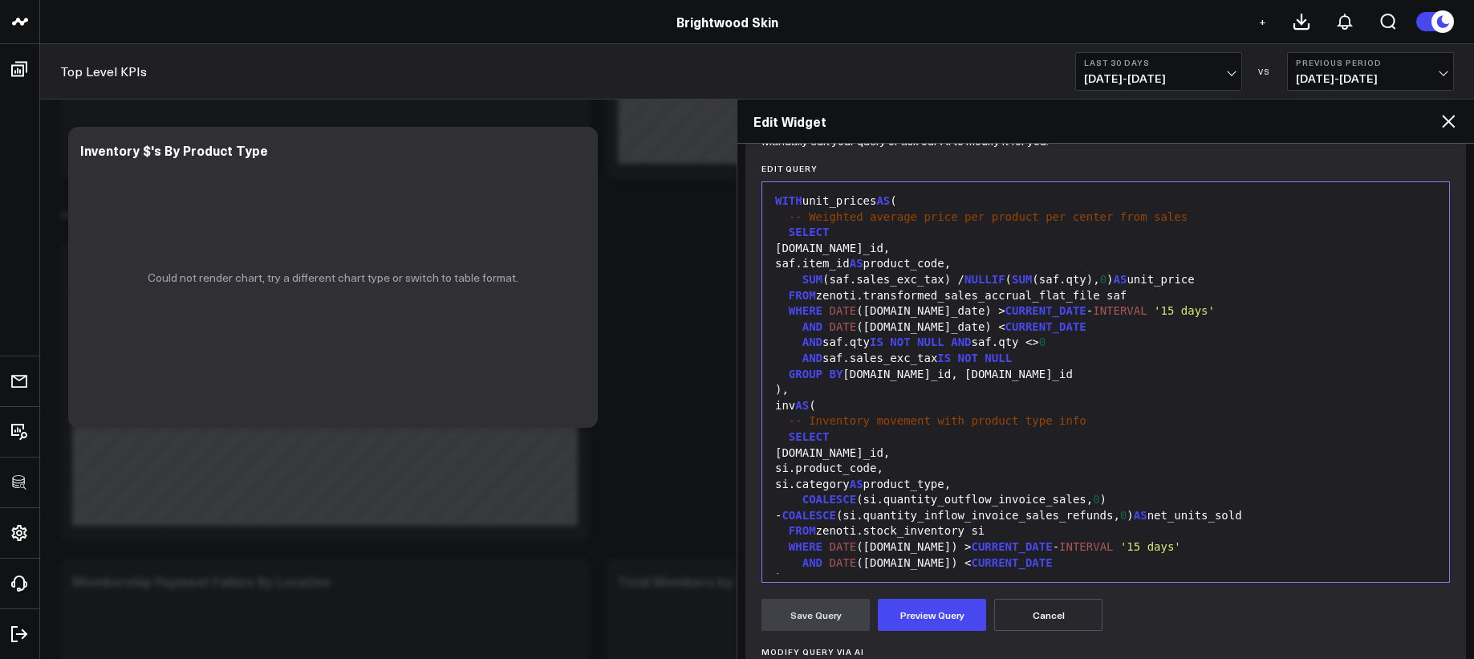
scroll to position [172, 0]
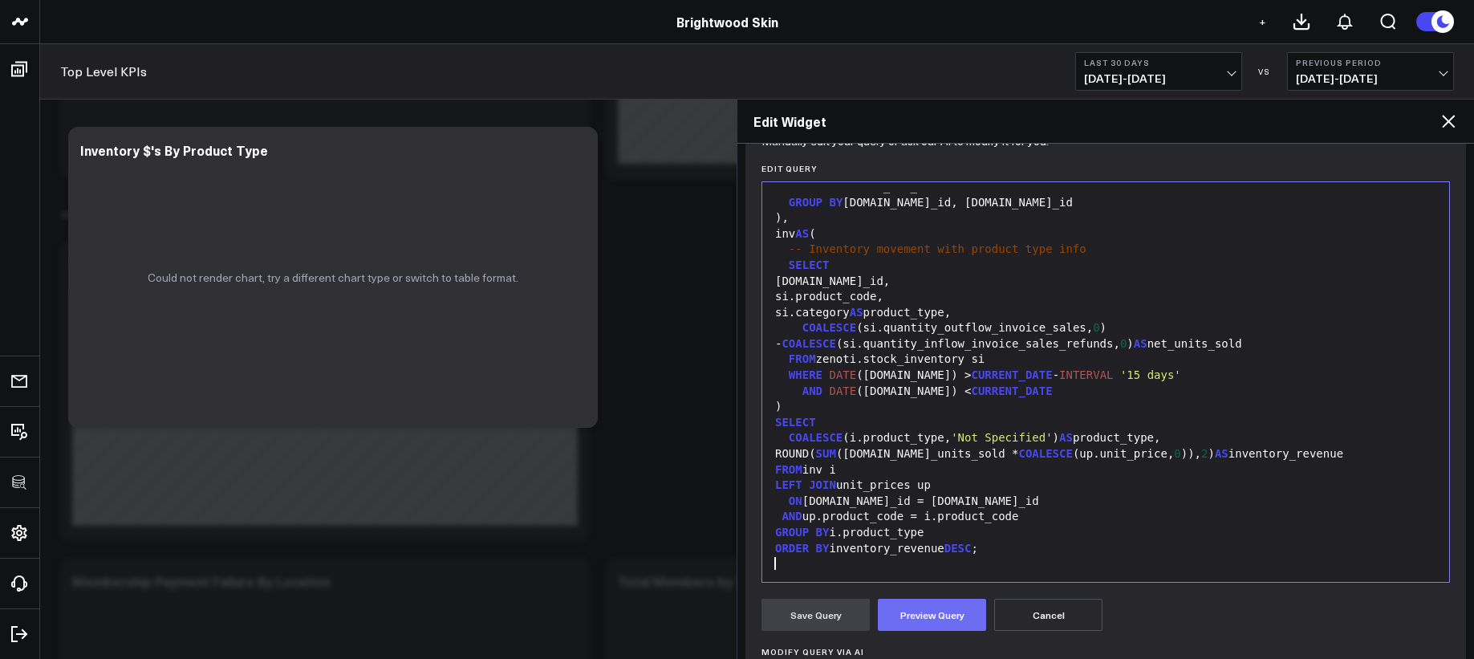
click at [945, 621] on button "Preview Query" at bounding box center [932, 615] width 108 height 32
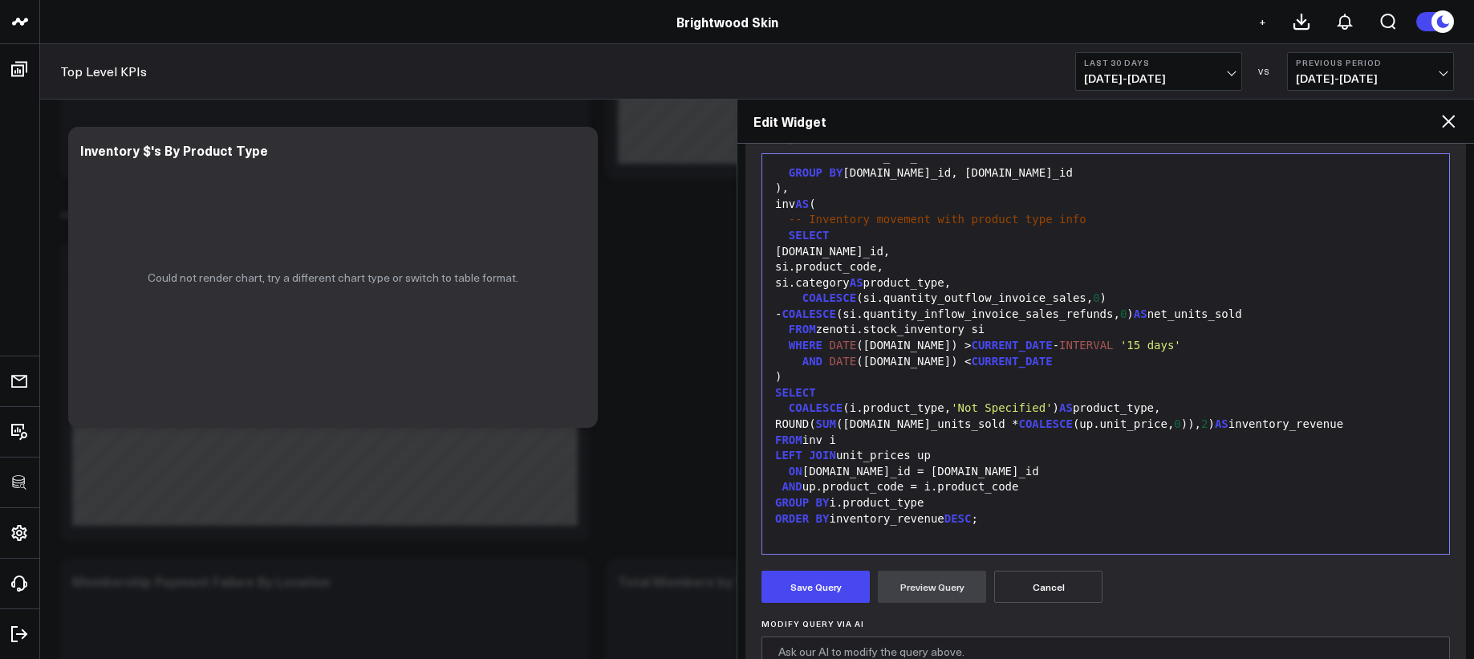
scroll to position [212, 0]
click at [1010, 353] on div "WHERE DATE ([DOMAIN_NAME]) > CURRENT_DATE - INTERVAL '15 days'" at bounding box center [1105, 347] width 671 height 16
click at [971, 351] on span "CURRENT_DATE" at bounding box center [1011, 346] width 81 height 13
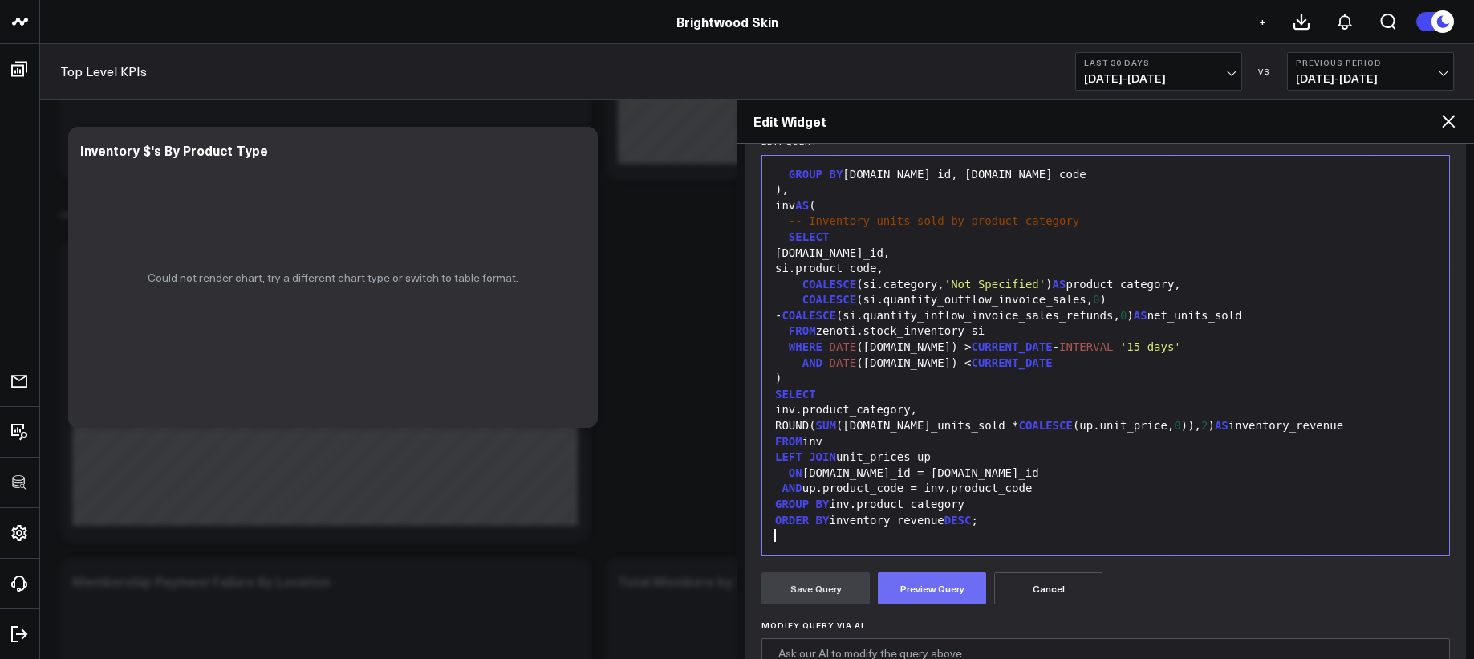
click at [946, 586] on button "Preview Query" at bounding box center [932, 588] width 108 height 32
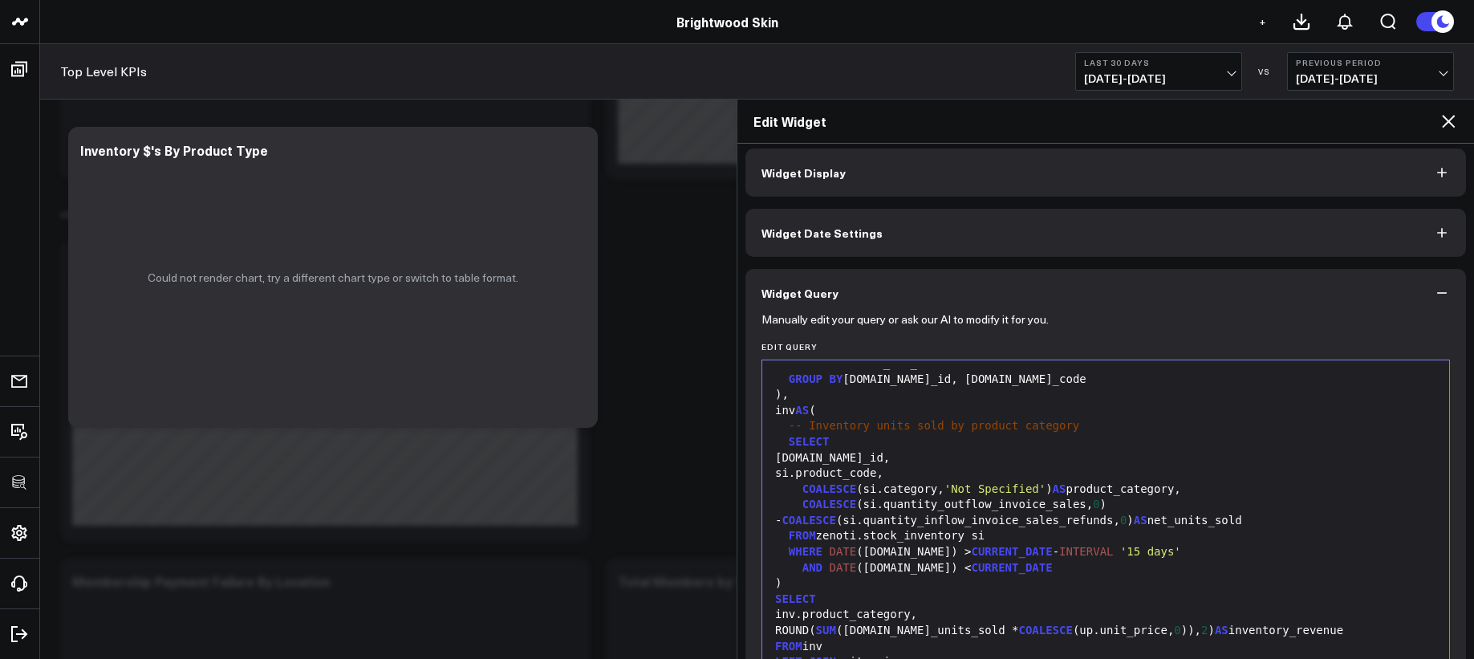
scroll to position [0, 0]
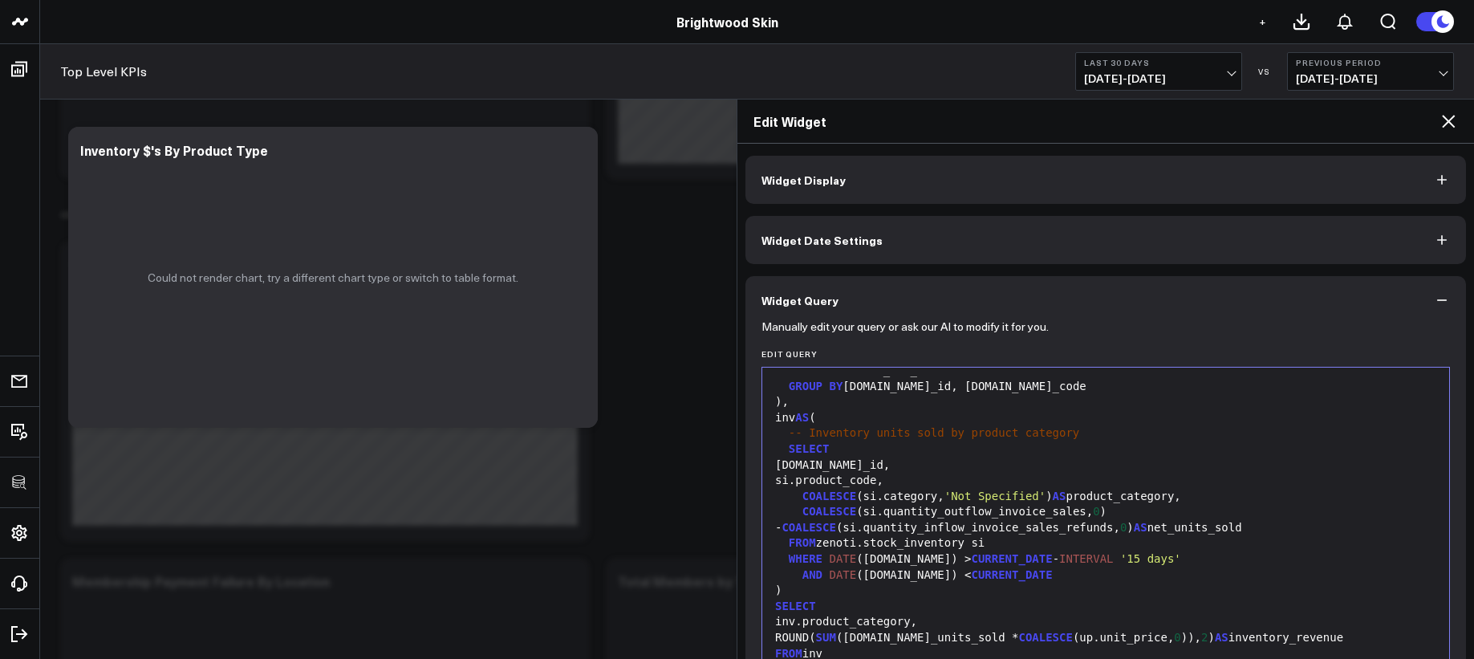
click at [1066, 434] on span "-- Inventory units sold by product category" at bounding box center [934, 432] width 290 height 13
drag, startPoint x: 1094, startPoint y: 433, endPoint x: 756, endPoint y: 438, distance: 337.8
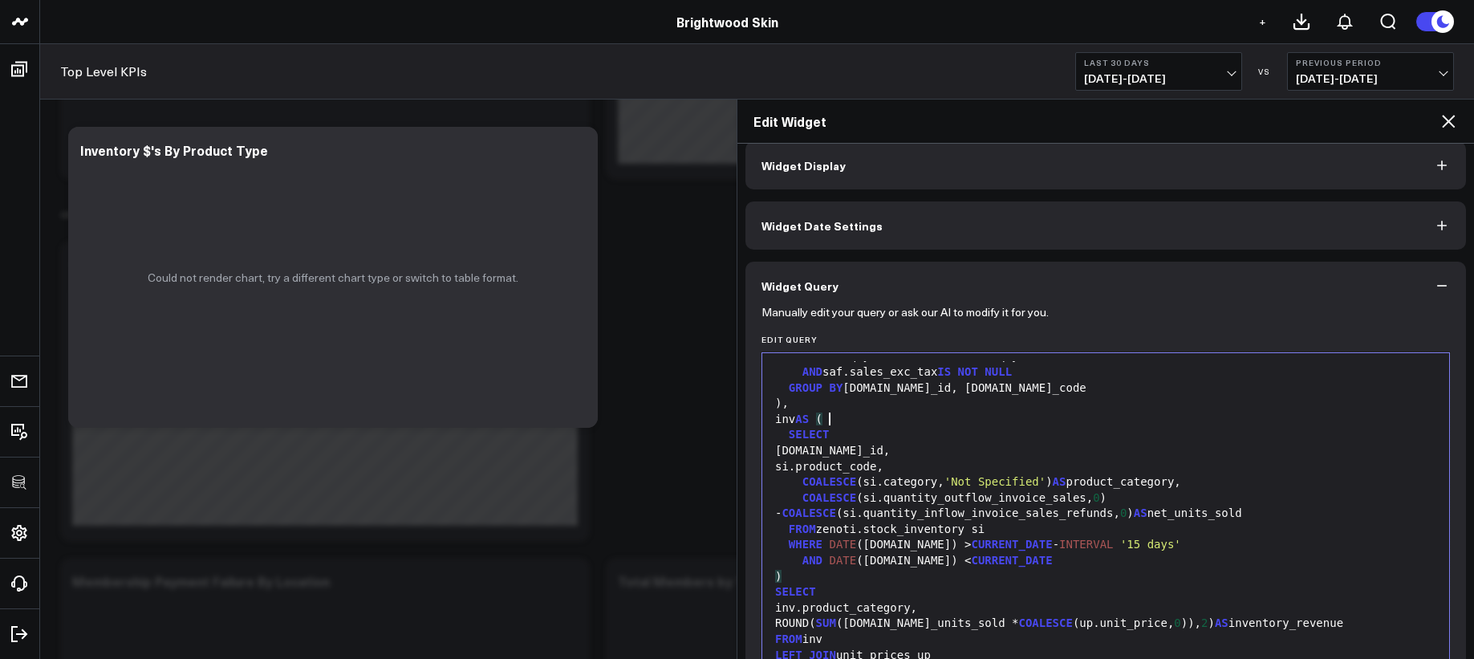
scroll to position [2, 0]
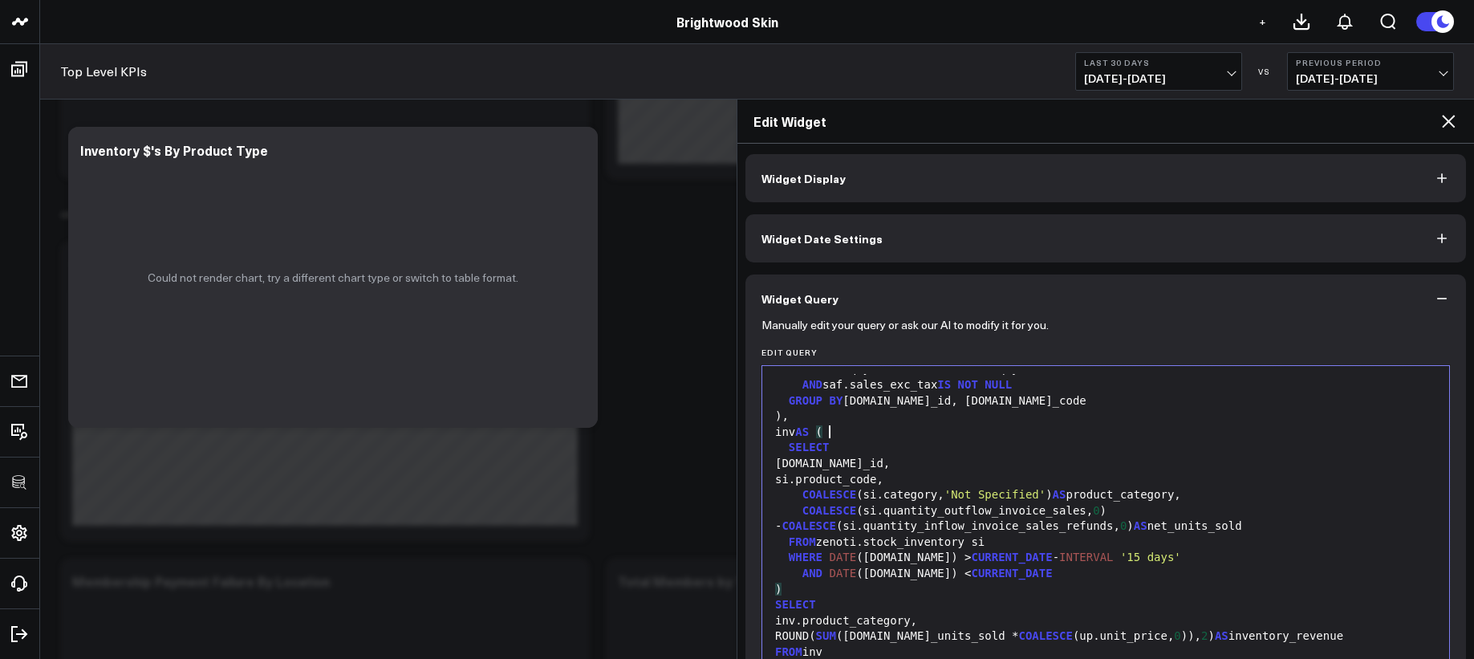
click at [1067, 400] on div "GROUP BY [PERSON_NAME][DOMAIN_NAME]_id, [DOMAIN_NAME]_code" at bounding box center [1105, 401] width 671 height 16
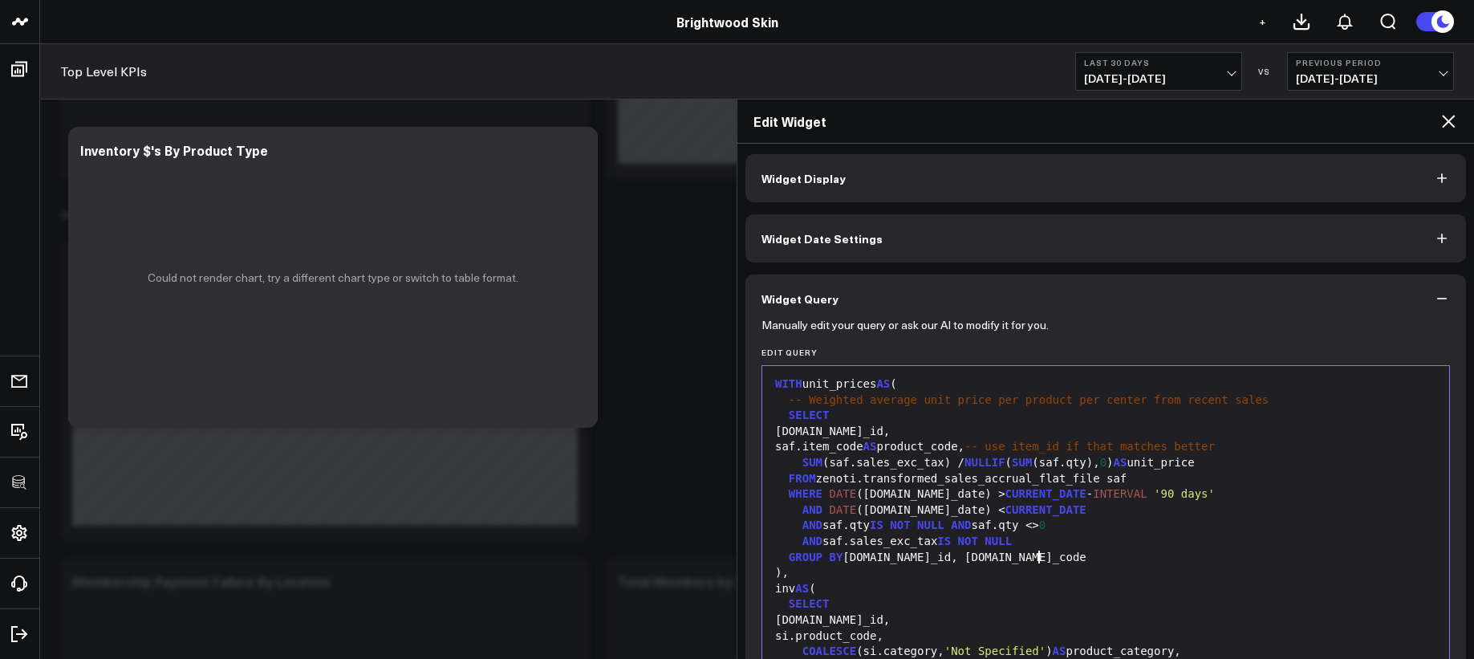
scroll to position [0, 0]
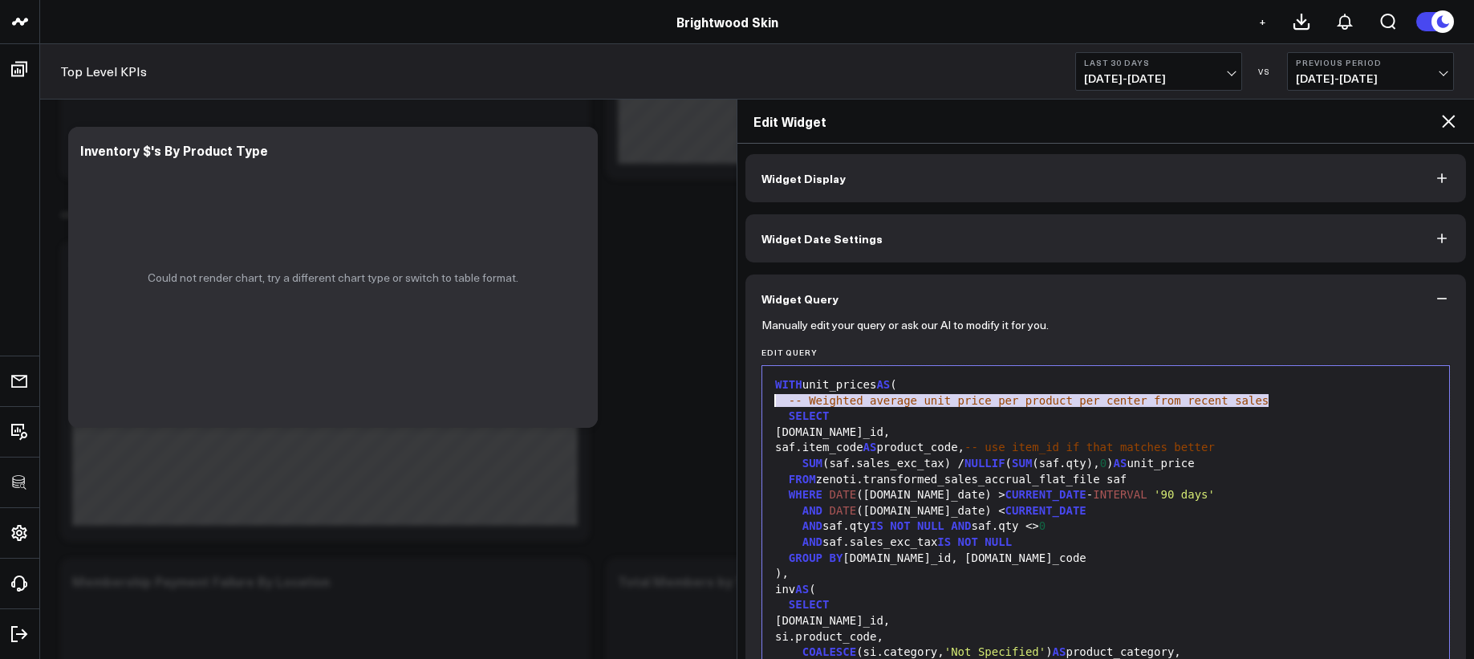
drag, startPoint x: 1272, startPoint y: 401, endPoint x: 740, endPoint y: 396, distance: 532.0
click at [740, 396] on div "Widget Display Widget Date Settings Widget Query Manually edit your query or as…" at bounding box center [1105, 401] width 737 height 515
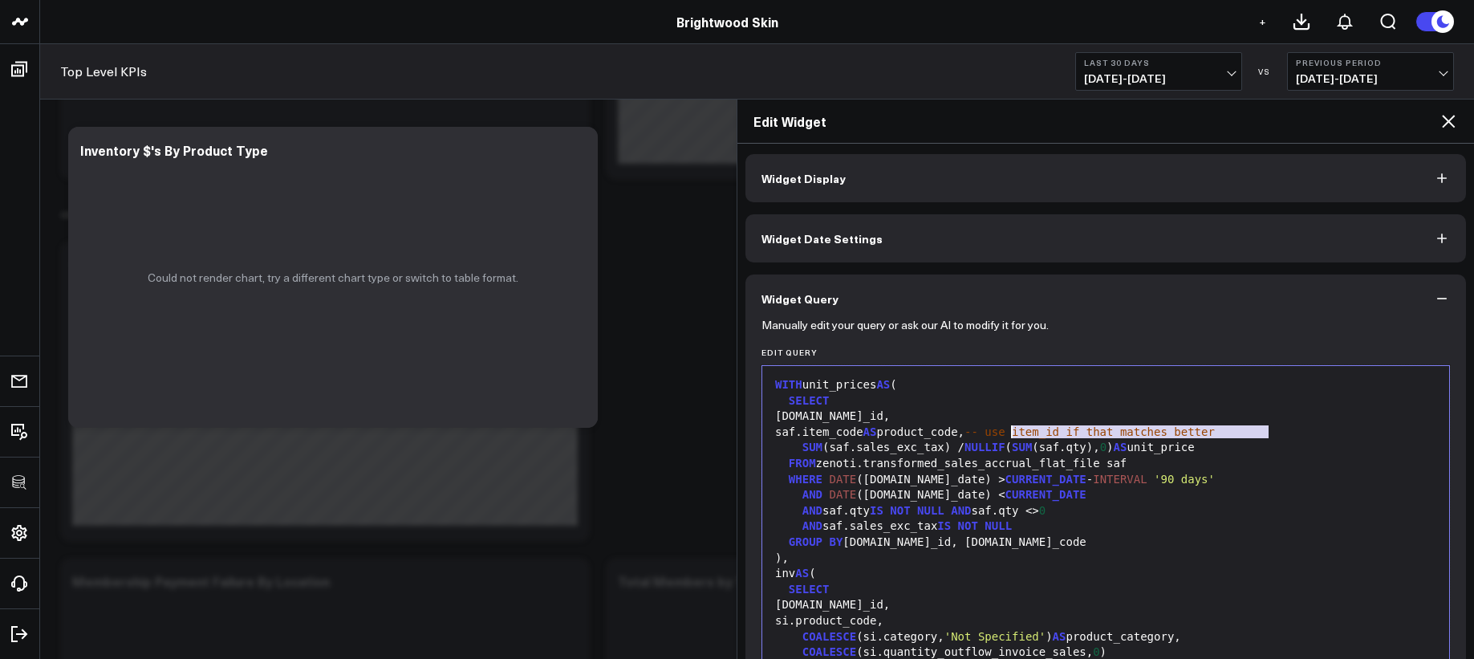
drag, startPoint x: 1279, startPoint y: 433, endPoint x: 1012, endPoint y: 425, distance: 267.3
click at [1012, 425] on div "saf.item_code AS product_code, -- use item_id if that matches better" at bounding box center [1105, 432] width 671 height 16
click at [964, 176] on button "Widget Display" at bounding box center [1105, 178] width 721 height 48
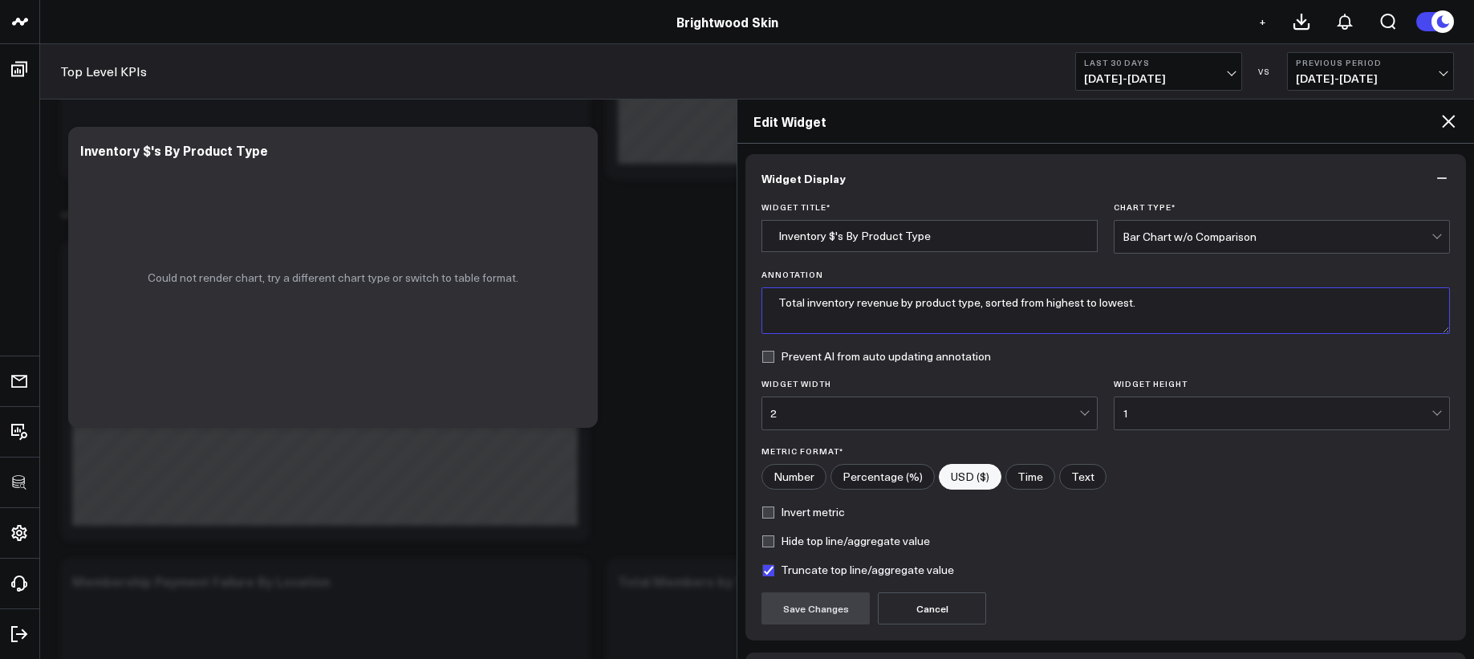
click at [978, 306] on textarea "Total inventory revenue by product type, sorted from highest to lowest." at bounding box center [1105, 310] width 688 height 47
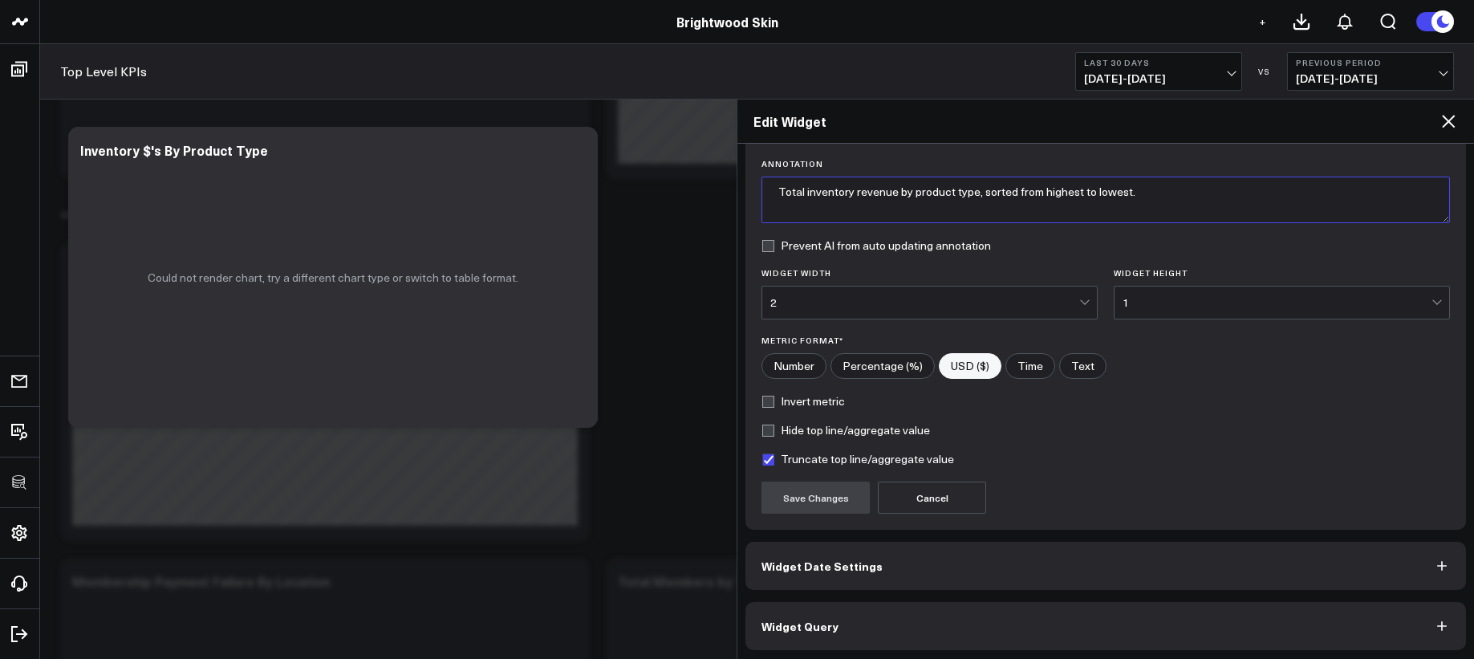
scroll to position [116, 0]
click at [938, 624] on button "Widget Query" at bounding box center [1105, 623] width 721 height 48
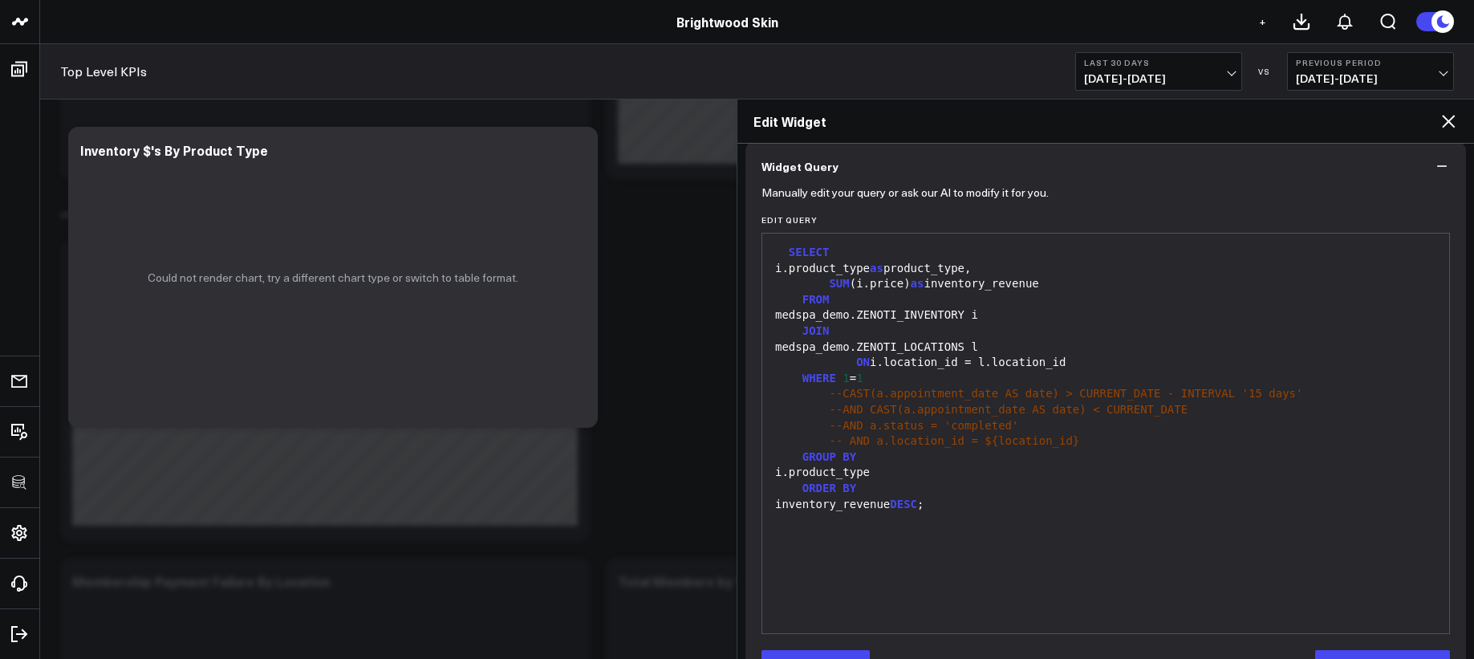
scroll to position [185, 0]
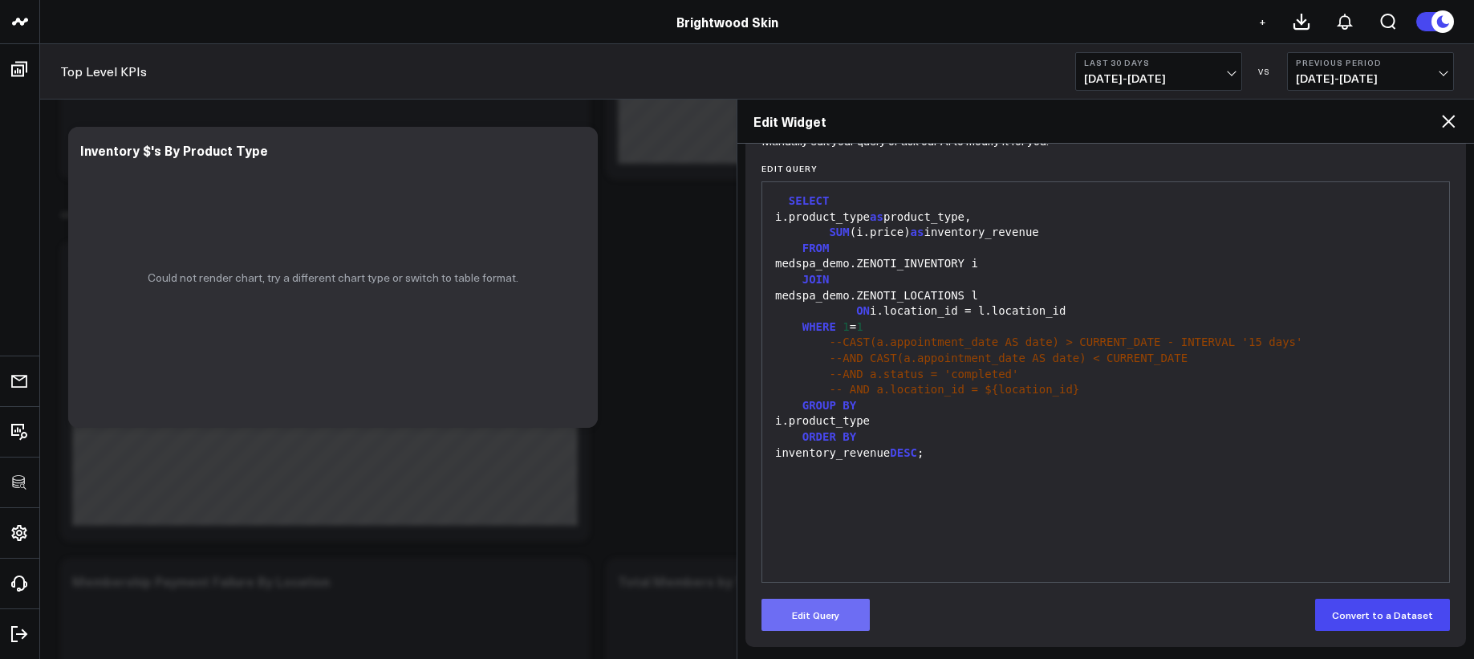
click at [846, 612] on button "Edit Query" at bounding box center [815, 615] width 108 height 32
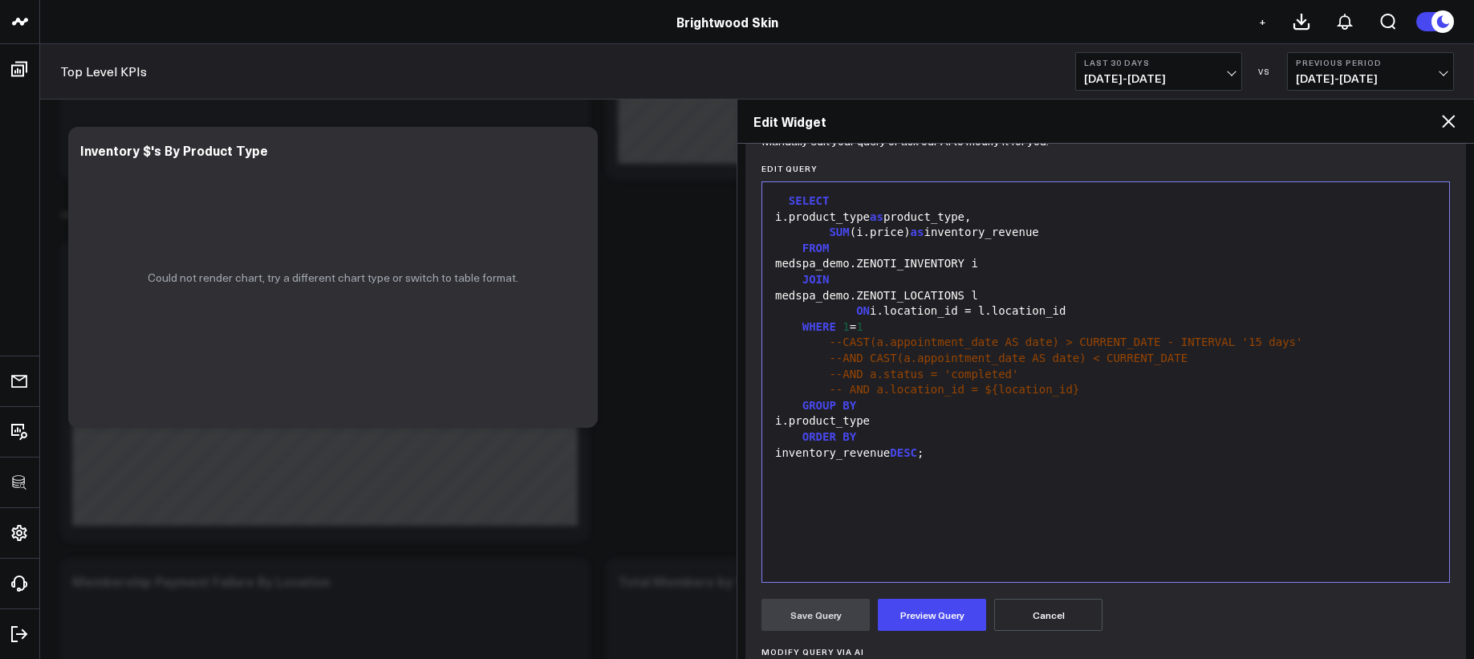
click at [911, 543] on div "SELECT i.product_type as product_type, SUM (i.price) as inventory_revenue FROM …" at bounding box center [1105, 382] width 671 height 384
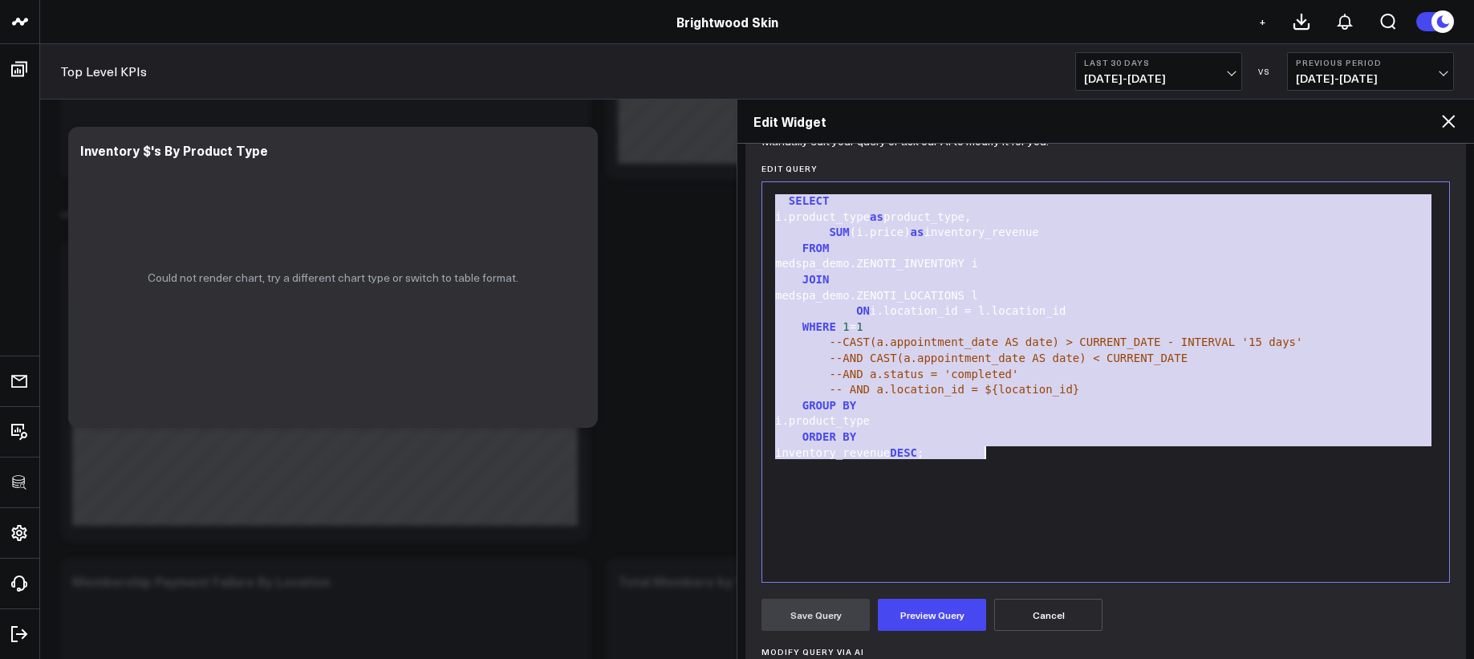
scroll to position [0, 0]
click at [932, 508] on div "SELECT i.product_type as product_type, SUM (i.price) as inventory_revenue FROM …" at bounding box center [1105, 382] width 671 height 384
copy div "SELECT i.product_type as product_type, SUM (i.price) as inventory_revenue FROM …"
click at [834, 325] on span "WHERE" at bounding box center [819, 326] width 34 height 13
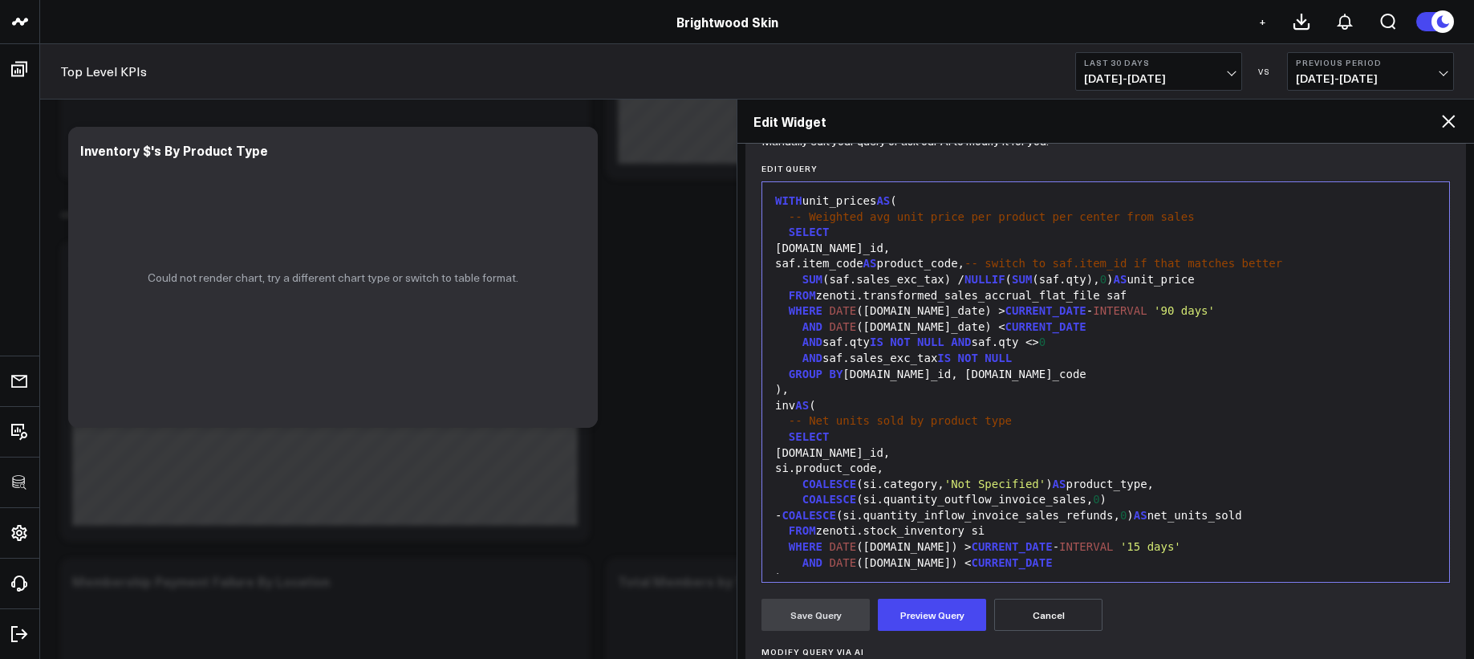
scroll to position [172, 0]
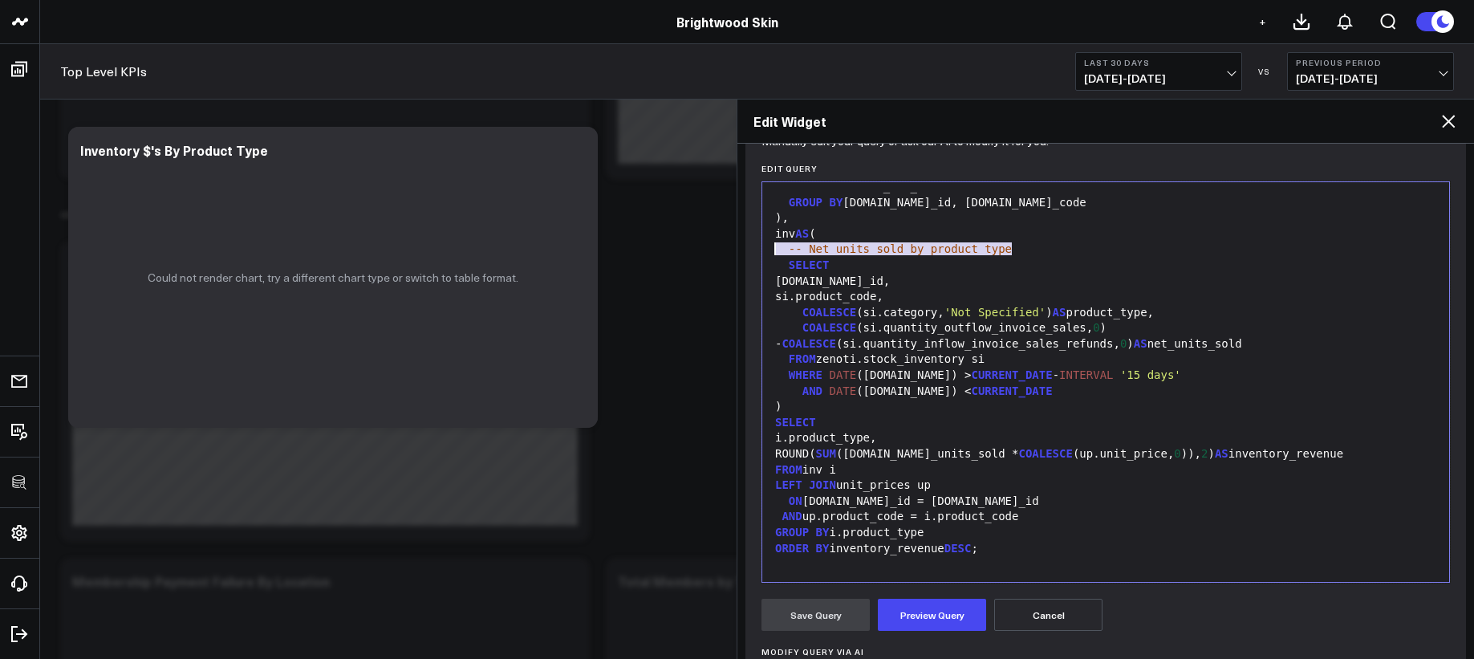
drag, startPoint x: 1025, startPoint y: 254, endPoint x: 738, endPoint y: 255, distance: 286.4
click at [738, 255] on div "Widget Display Widget Date Settings Widget Query Manually edit your query or as…" at bounding box center [1105, 401] width 737 height 515
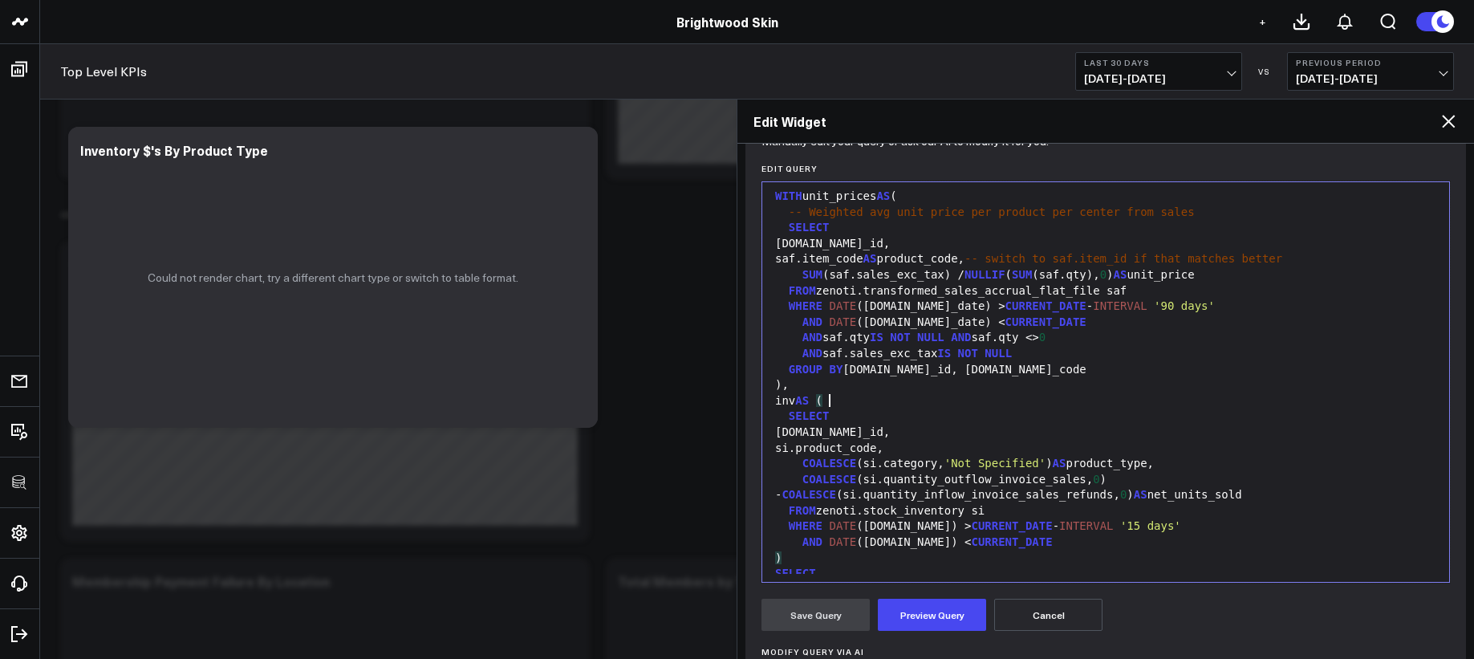
scroll to position [0, 0]
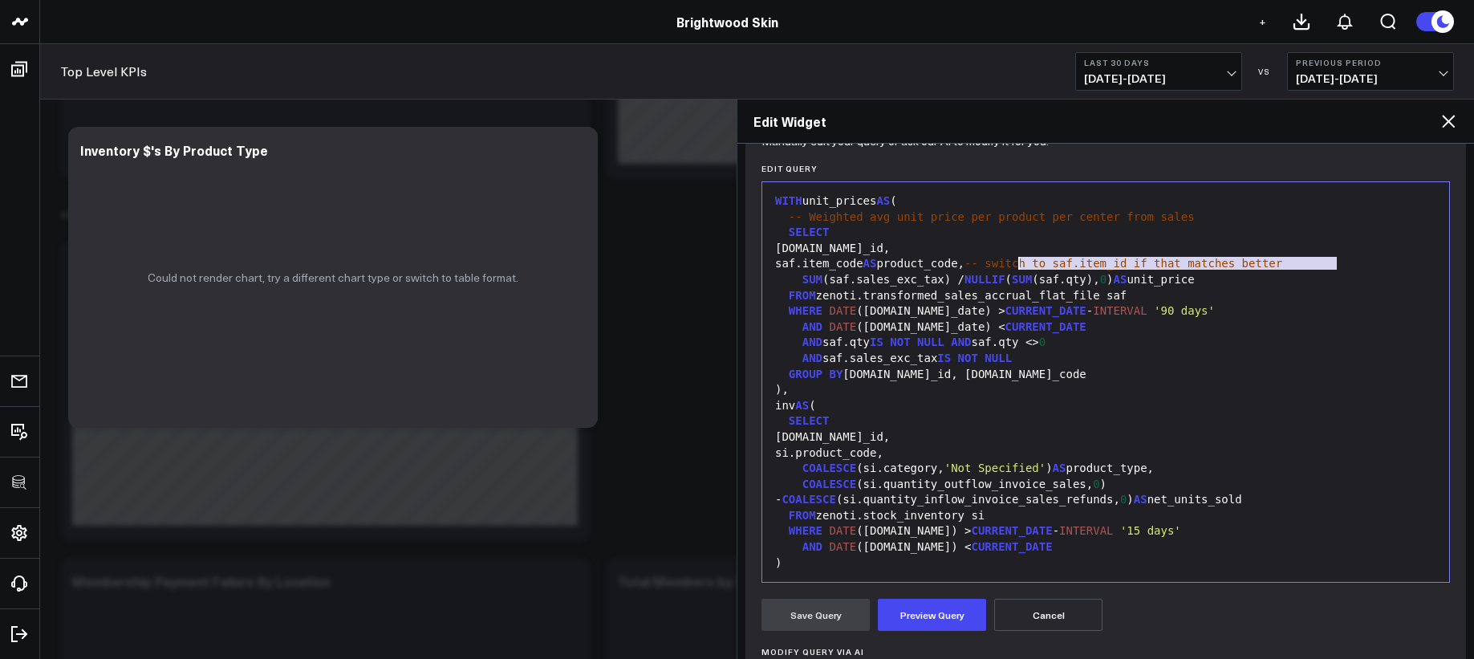
drag, startPoint x: 1258, startPoint y: 255, endPoint x: 1019, endPoint y: 269, distance: 239.5
click at [1019, 269] on div "saf.item_code AS product_code, -- switch to saf.item_id if that matches better" at bounding box center [1105, 264] width 671 height 16
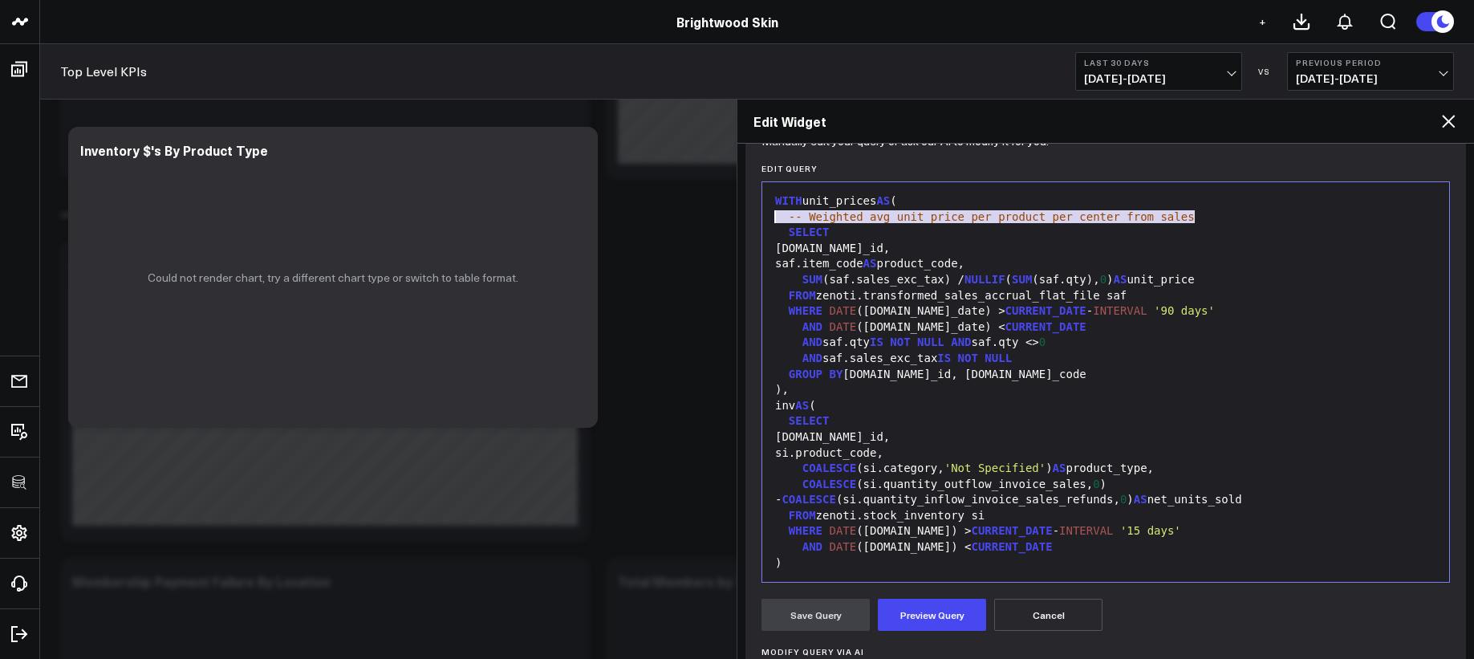
drag, startPoint x: 1109, startPoint y: 213, endPoint x: 749, endPoint y: 217, distance: 360.3
click at [749, 217] on div "Manually edit your query or ask our AI to modify it for you. Edit Query Selecti…" at bounding box center [1105, 492] width 721 height 707
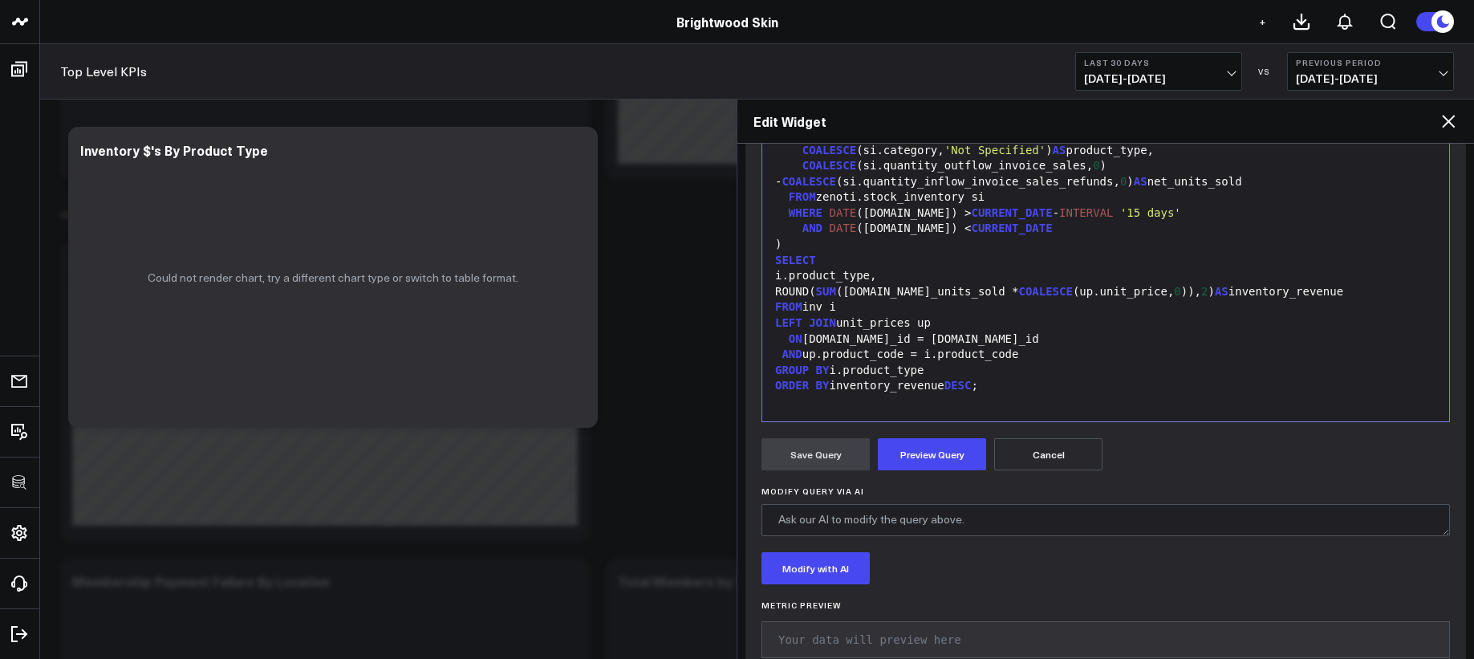
scroll to position [384, 0]
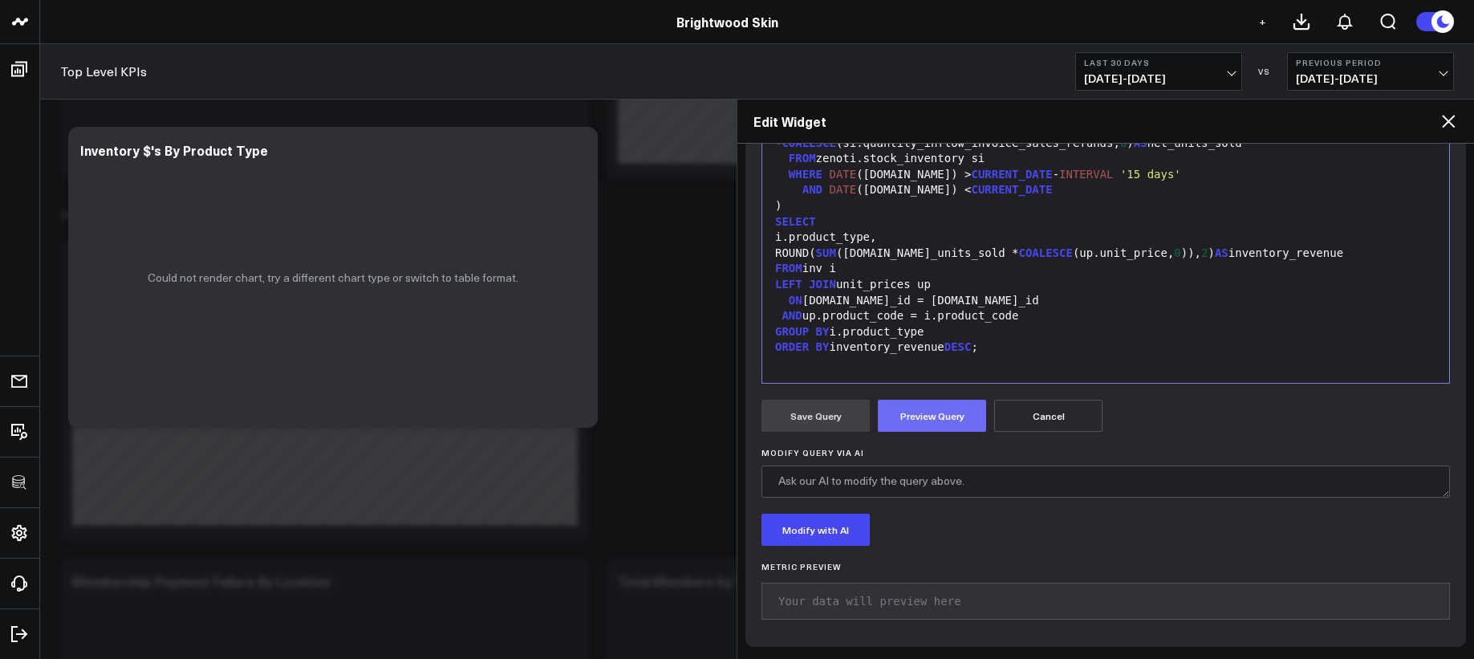
click at [914, 421] on button "Preview Query" at bounding box center [932, 416] width 108 height 32
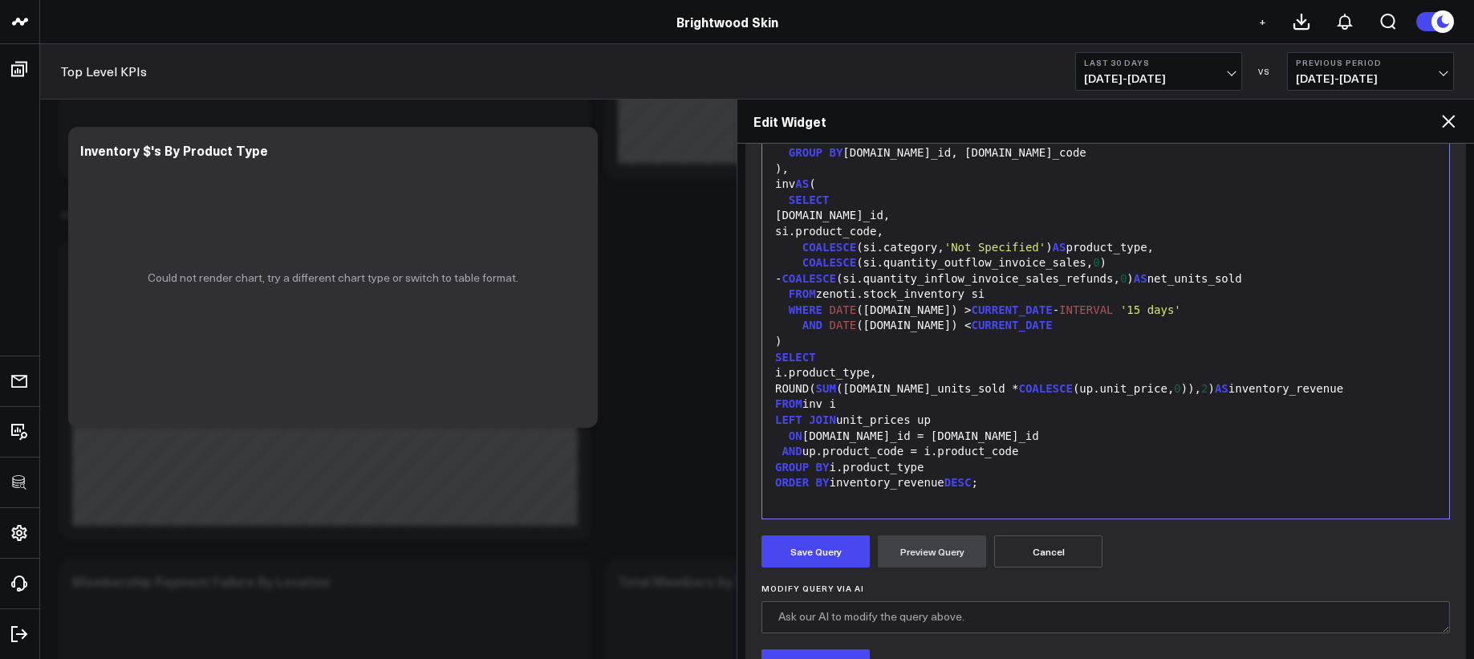
scroll to position [263, 0]
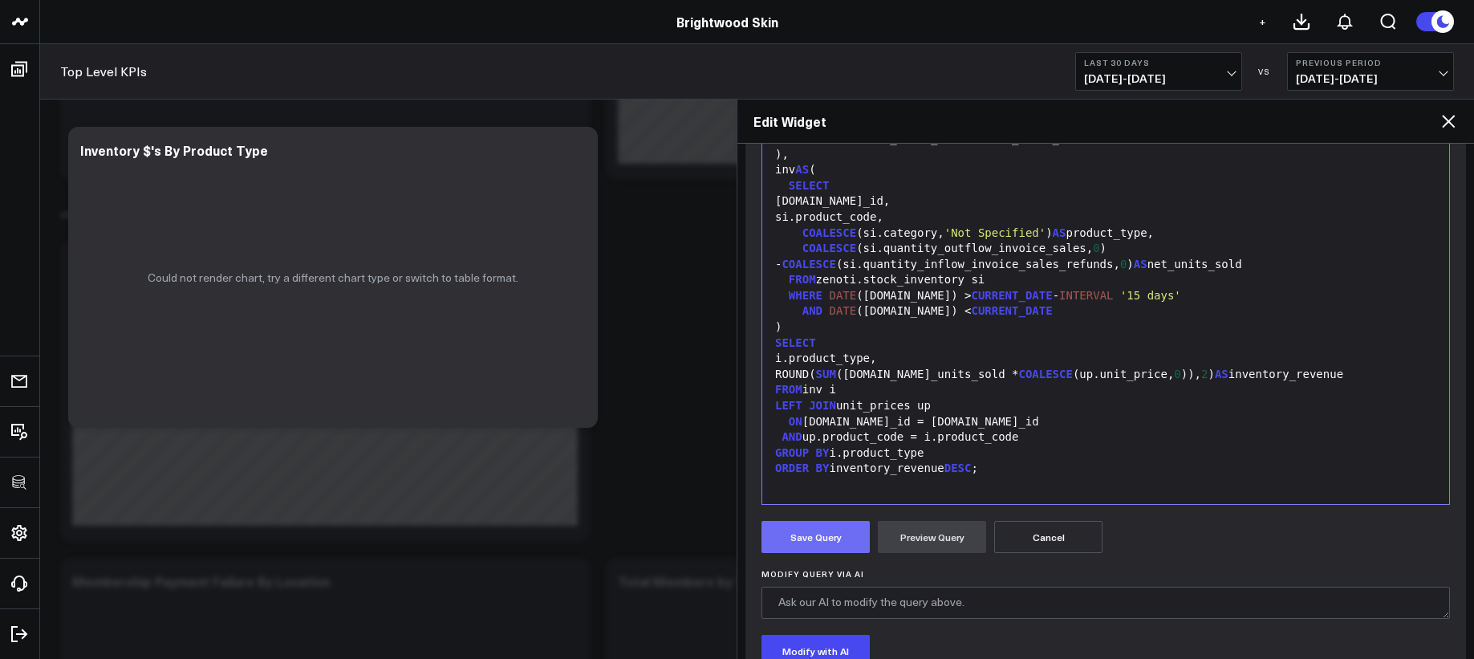
click at [816, 548] on button "Save Query" at bounding box center [815, 537] width 108 height 32
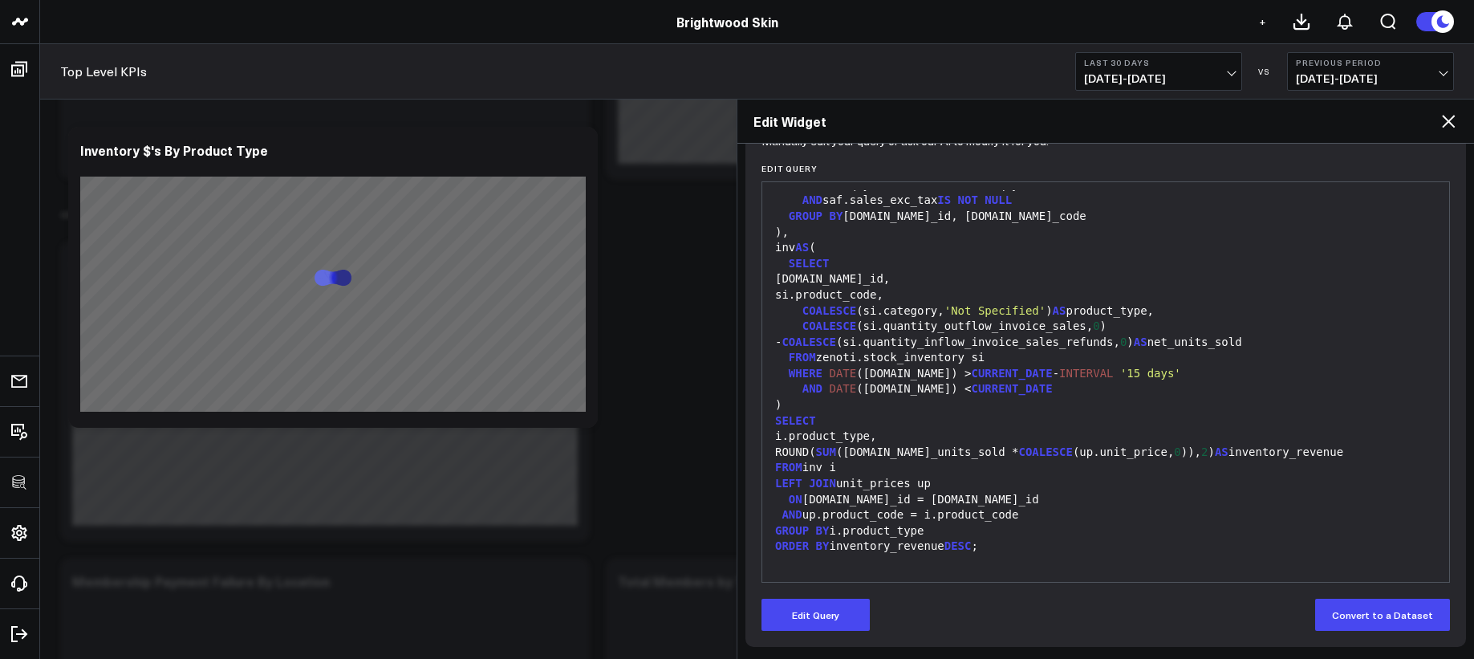
scroll to position [185, 0]
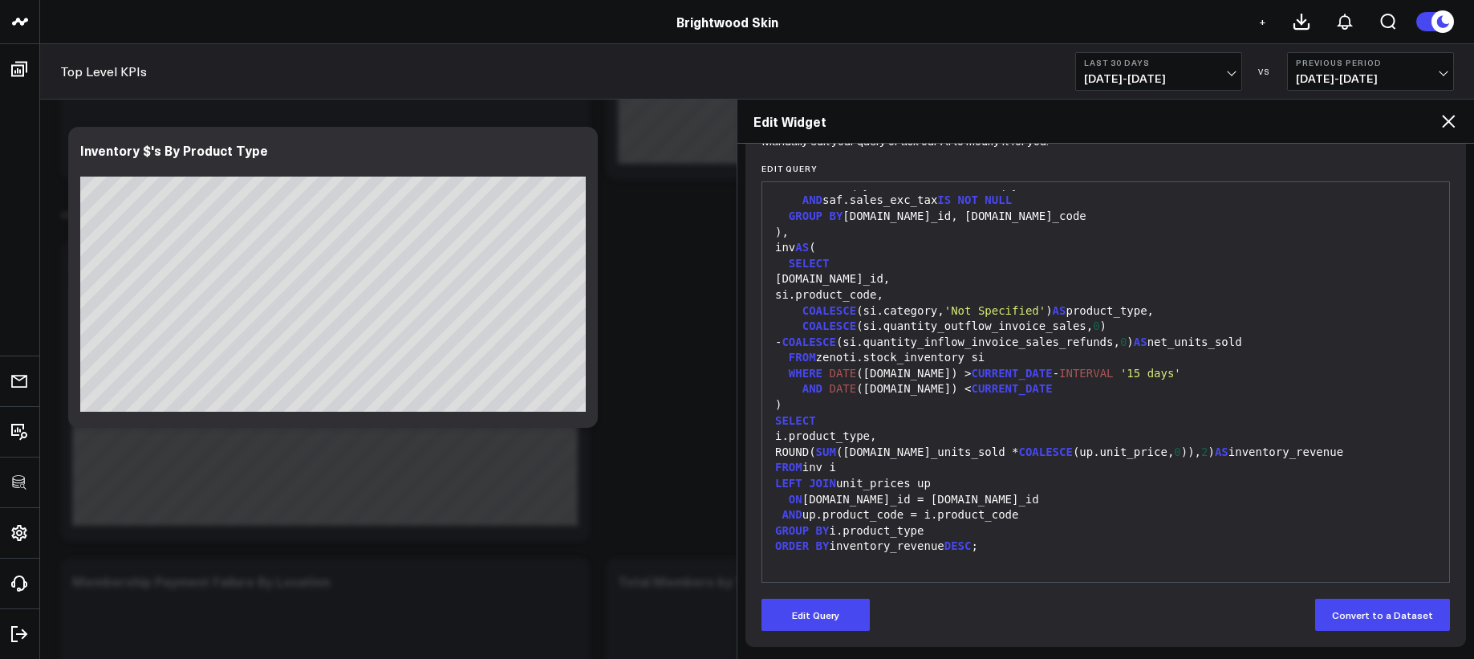
click at [1441, 123] on icon at bounding box center [1448, 121] width 19 height 19
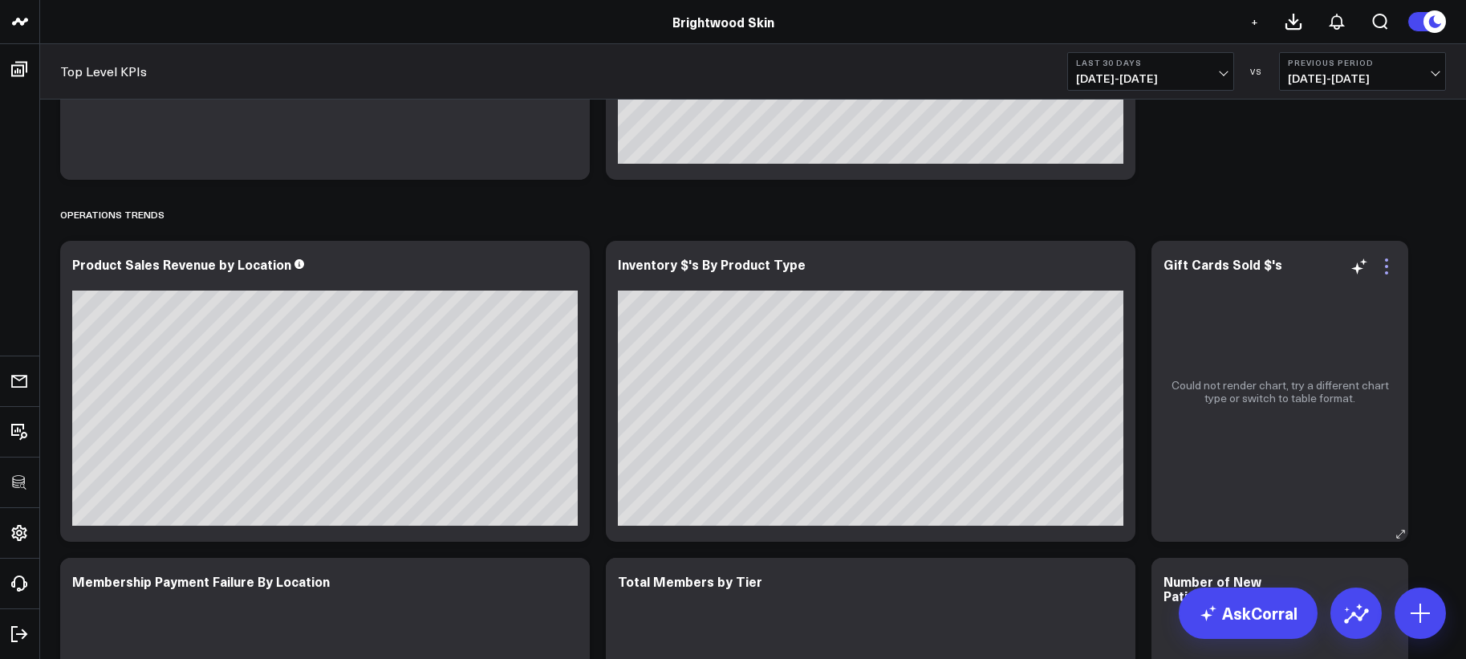
click at [1386, 270] on icon at bounding box center [1386, 266] width 19 height 19
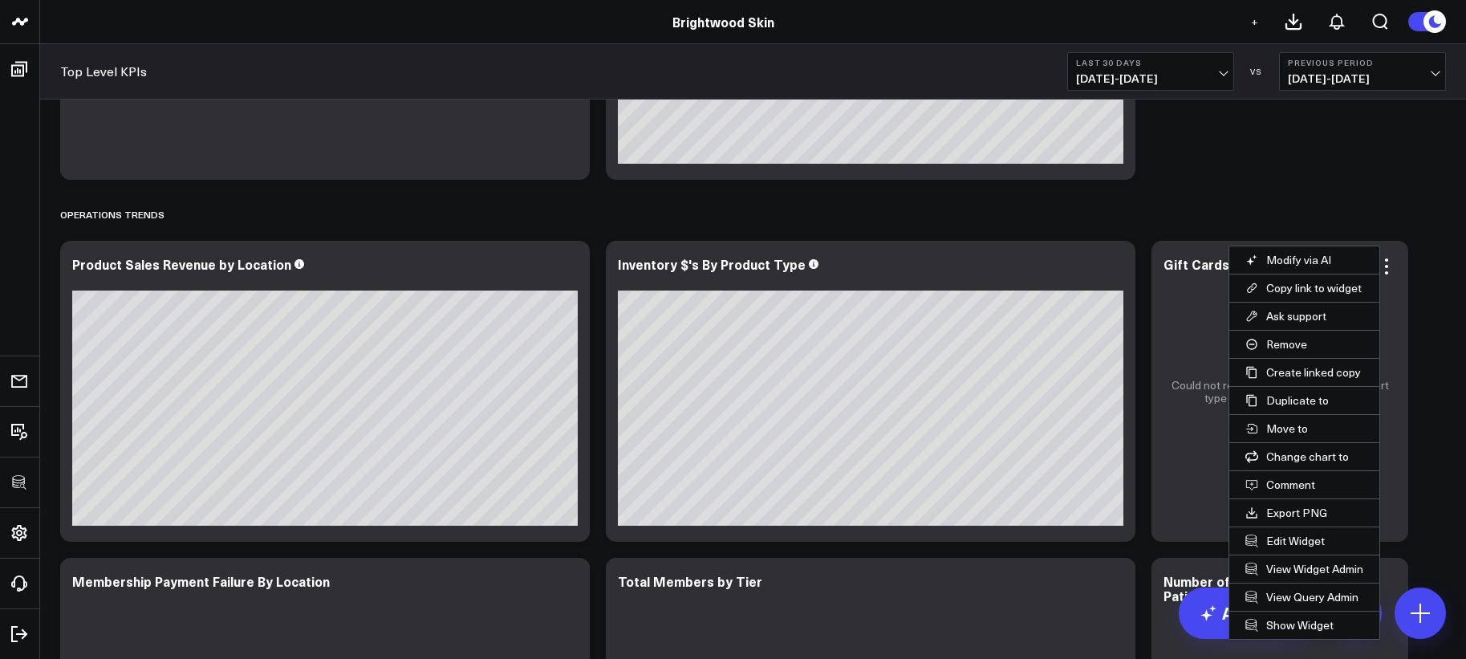
click at [1300, 538] on button "Edit Widget" at bounding box center [1304, 540] width 150 height 27
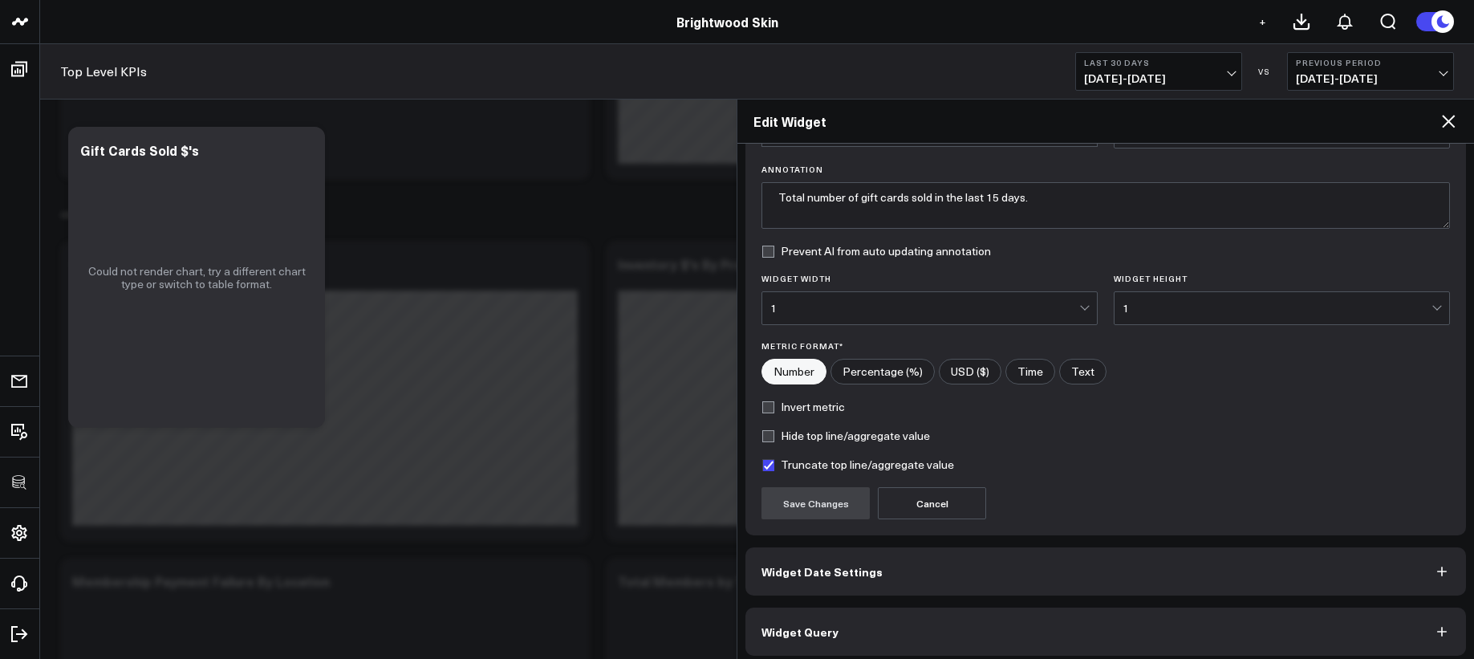
scroll to position [116, 0]
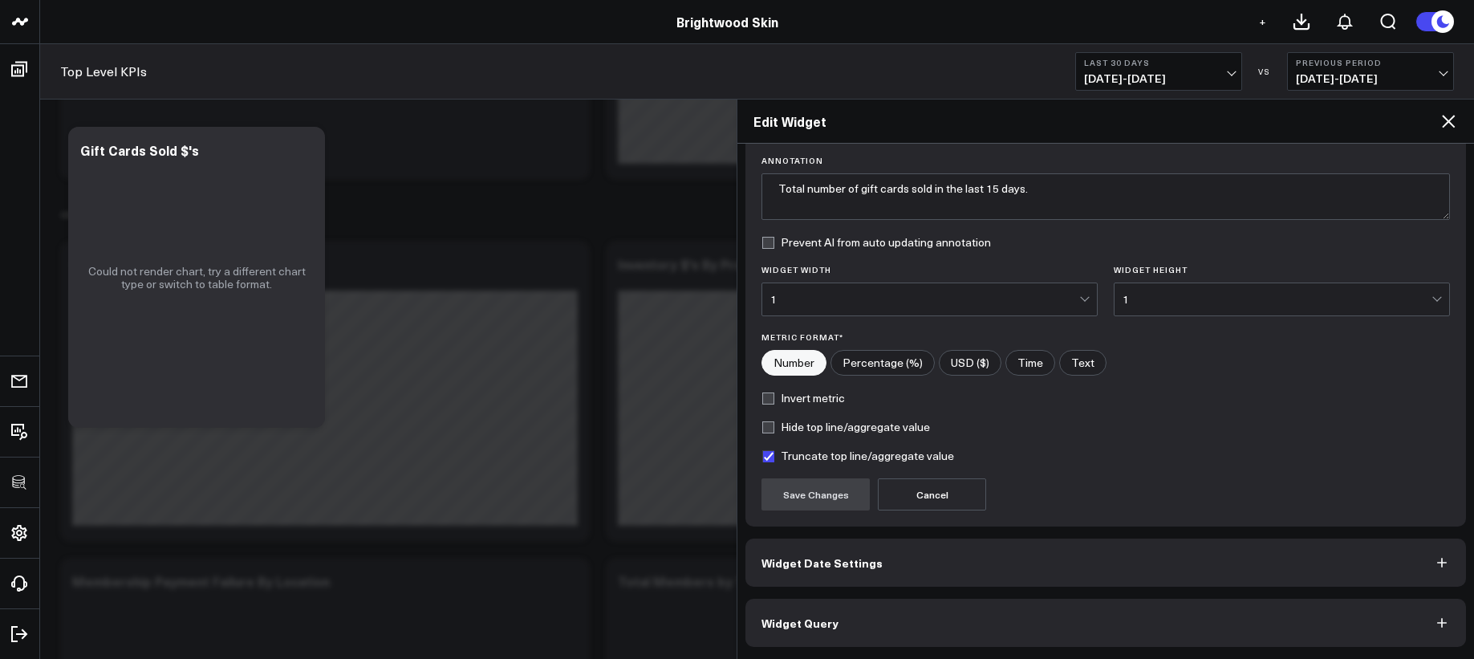
click at [1058, 653] on div "Widget Display Widget Title * Gift Cards Sold $'s Chart Type * Comparison Bar A…" at bounding box center [1105, 401] width 737 height 515
click at [1059, 639] on button "Widget Query" at bounding box center [1105, 623] width 721 height 48
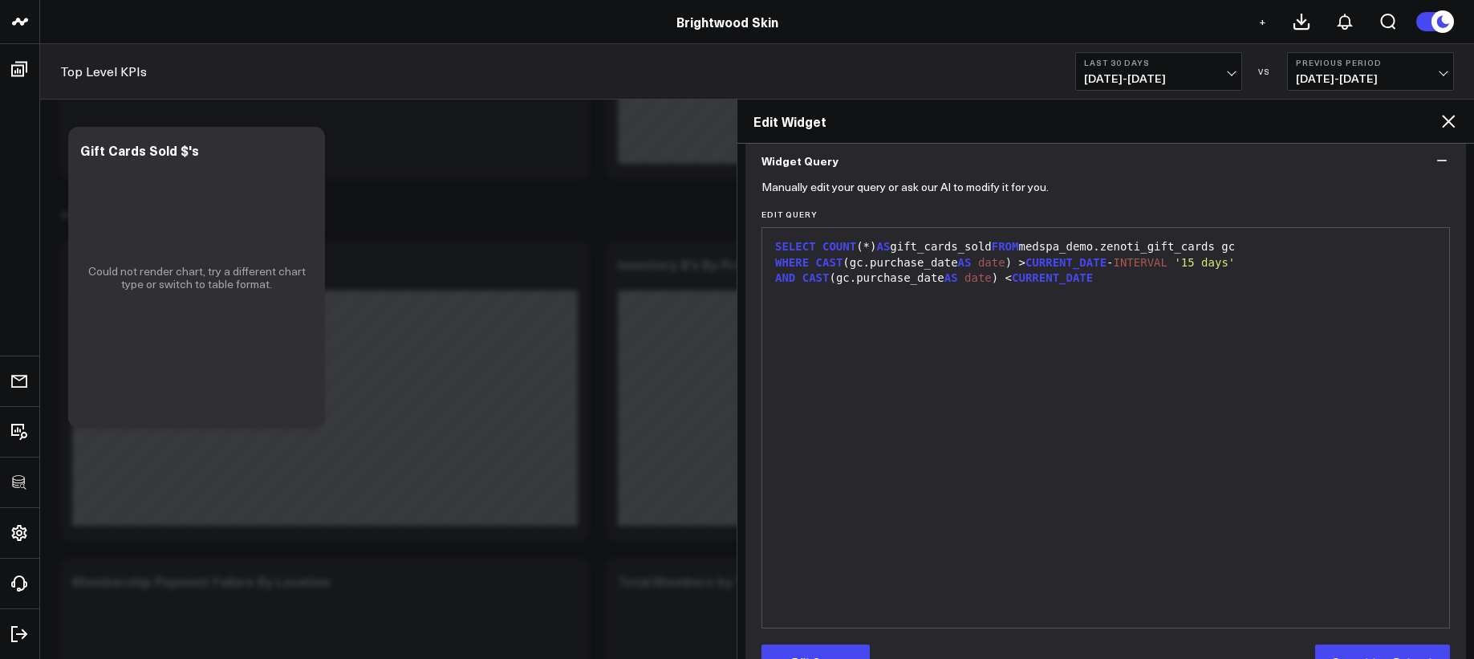
scroll to position [148, 0]
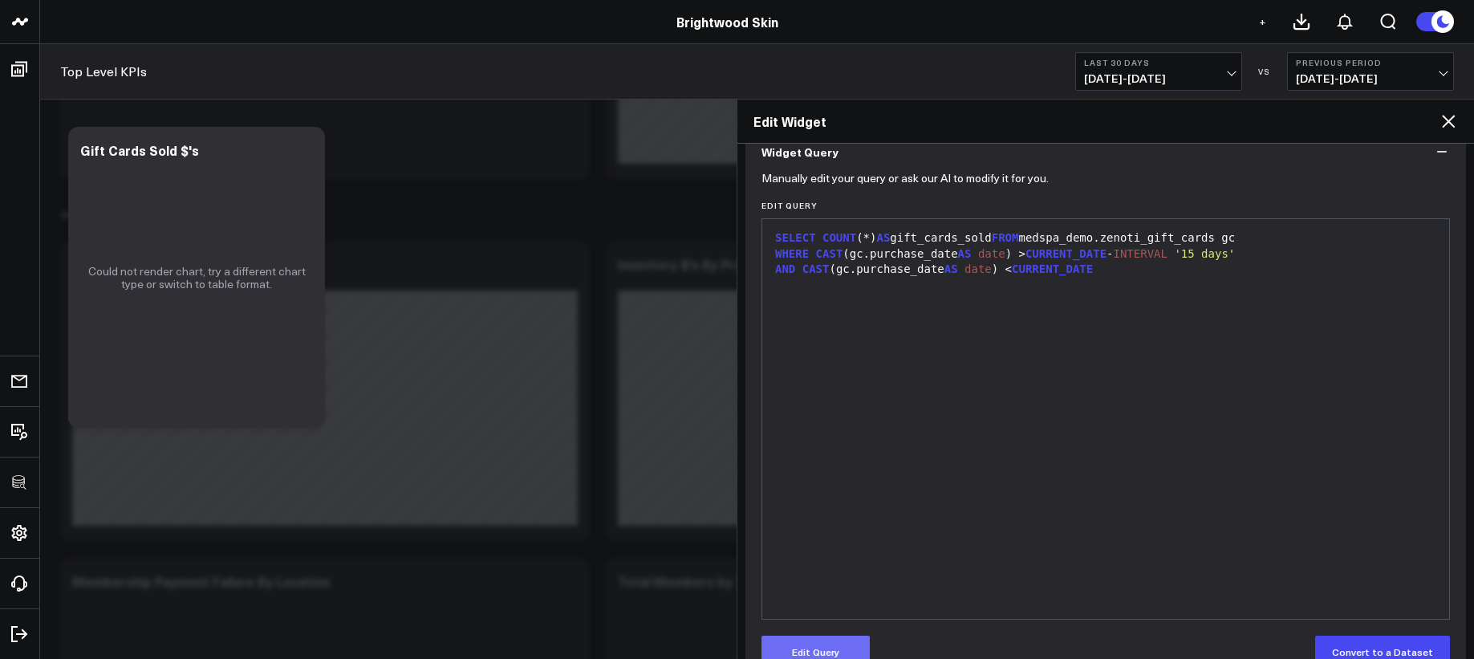
click at [842, 640] on button "Edit Query" at bounding box center [815, 651] width 108 height 32
click at [936, 487] on div "SELECT COUNT (*) AS gift_cards_sold FROM medspa_demo.zenoti_gift_cards gc WHERE…" at bounding box center [1105, 419] width 671 height 384
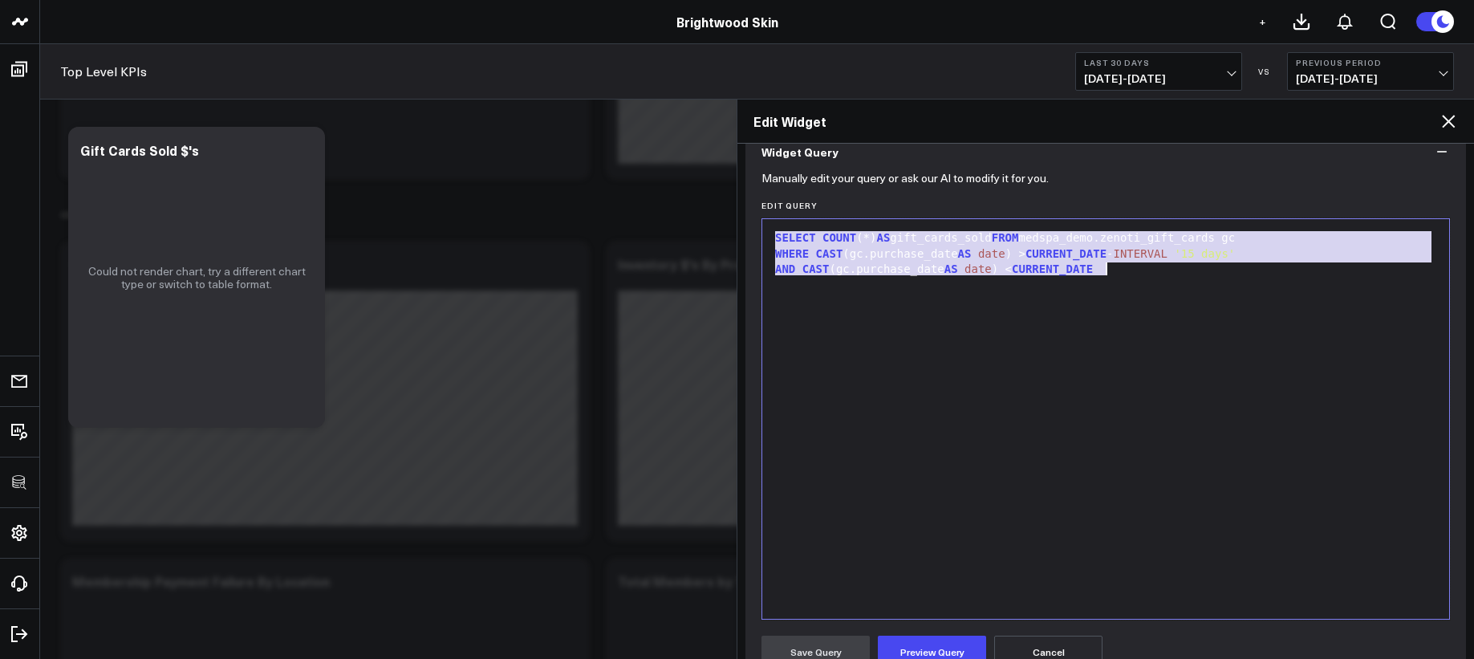
copy div "SELECT COUNT (*) AS gift_cards_sold FROM medspa_demo.zenoti_gift_cards gc WHERE…"
click at [893, 301] on div "SELECT COUNT (*) AS gift_cards_sold FROM medspa_demo.zenoti_gift_cards gc WHERE…" at bounding box center [1105, 419] width 671 height 384
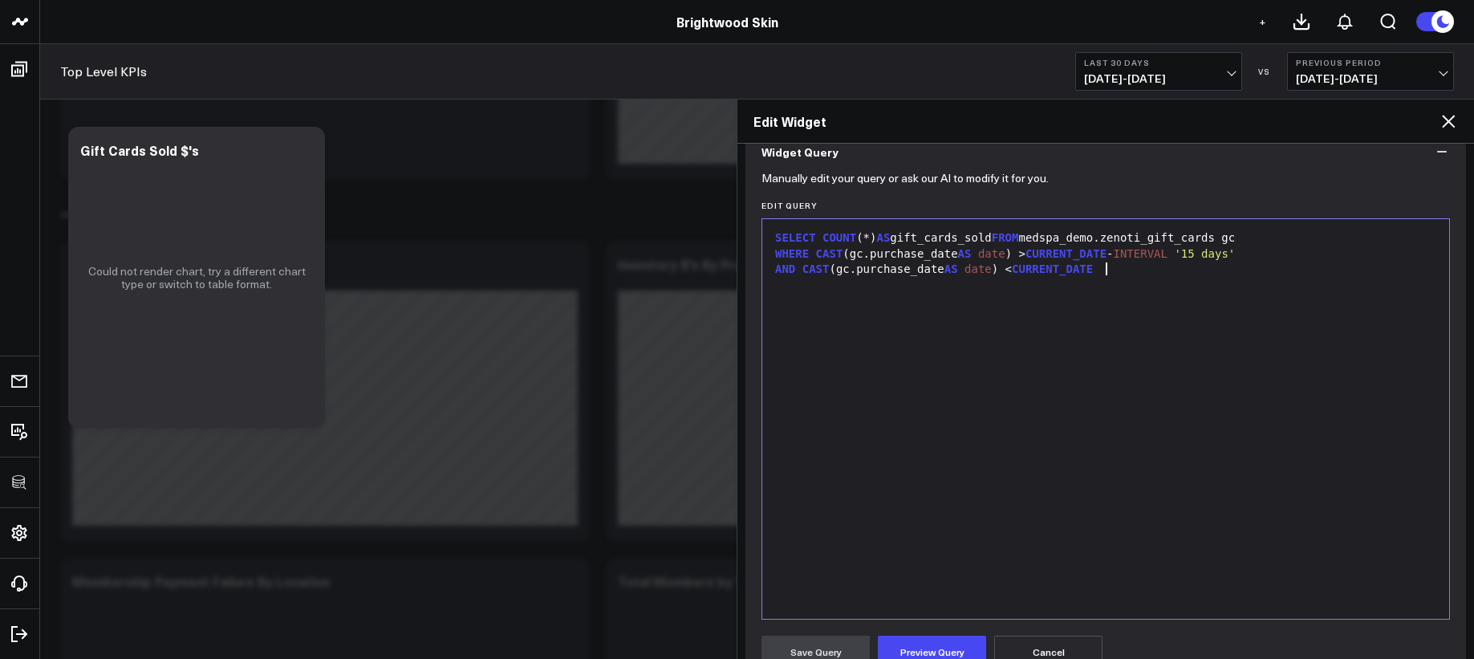
click at [885, 314] on div "SELECT COUNT (*) AS gift_cards_sold FROM medspa_demo.zenoti_gift_cards gc WHERE…" at bounding box center [1105, 419] width 671 height 384
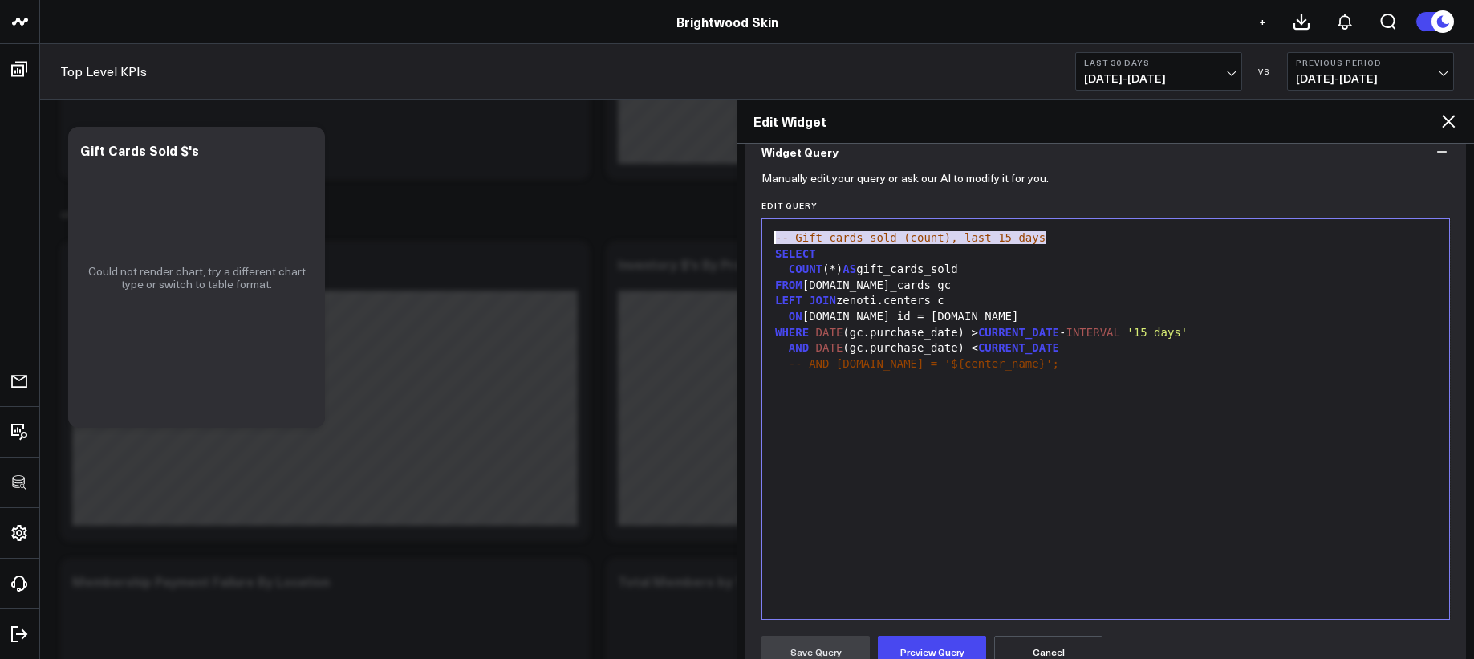
drag, startPoint x: 1053, startPoint y: 238, endPoint x: 752, endPoint y: 232, distance: 301.8
click at [752, 232] on div "Manually edit your query or ask our AI to modify it for you. Edit Query 99 1 2 …" at bounding box center [1105, 529] width 721 height 707
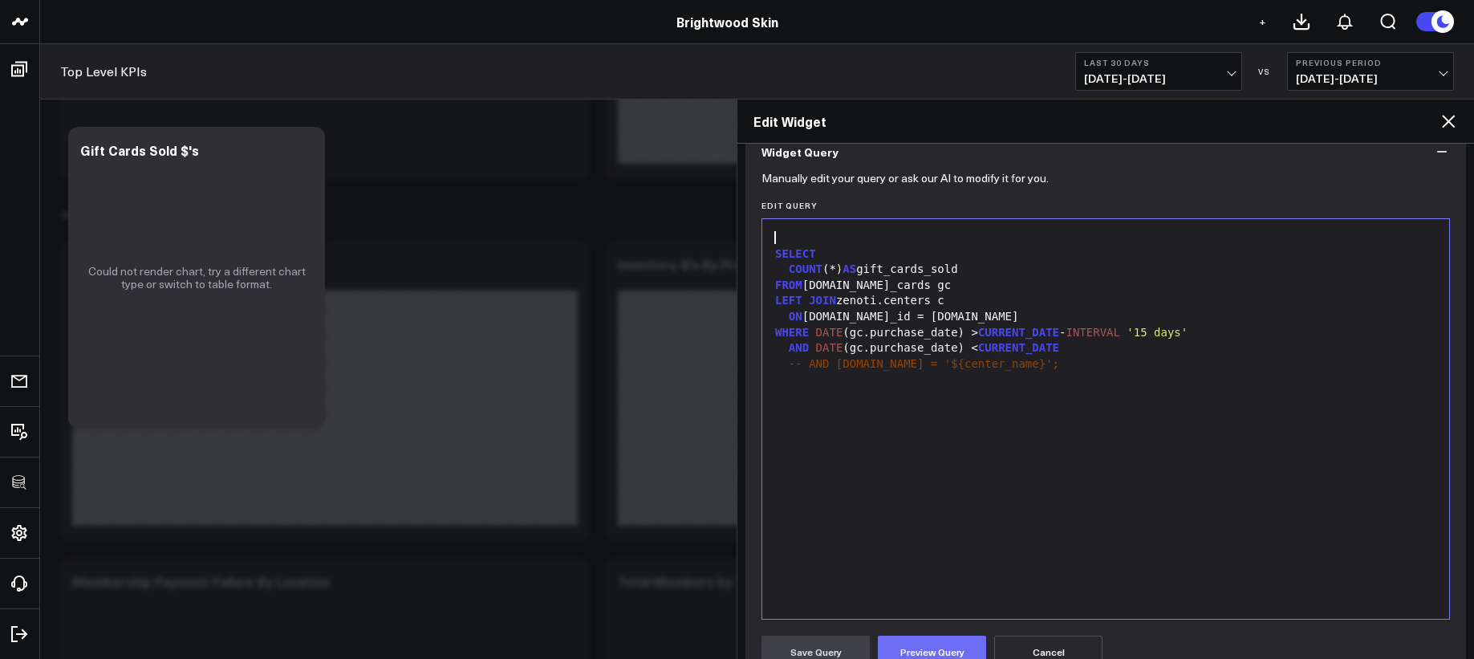
click at [953, 639] on button "Preview Query" at bounding box center [932, 651] width 108 height 32
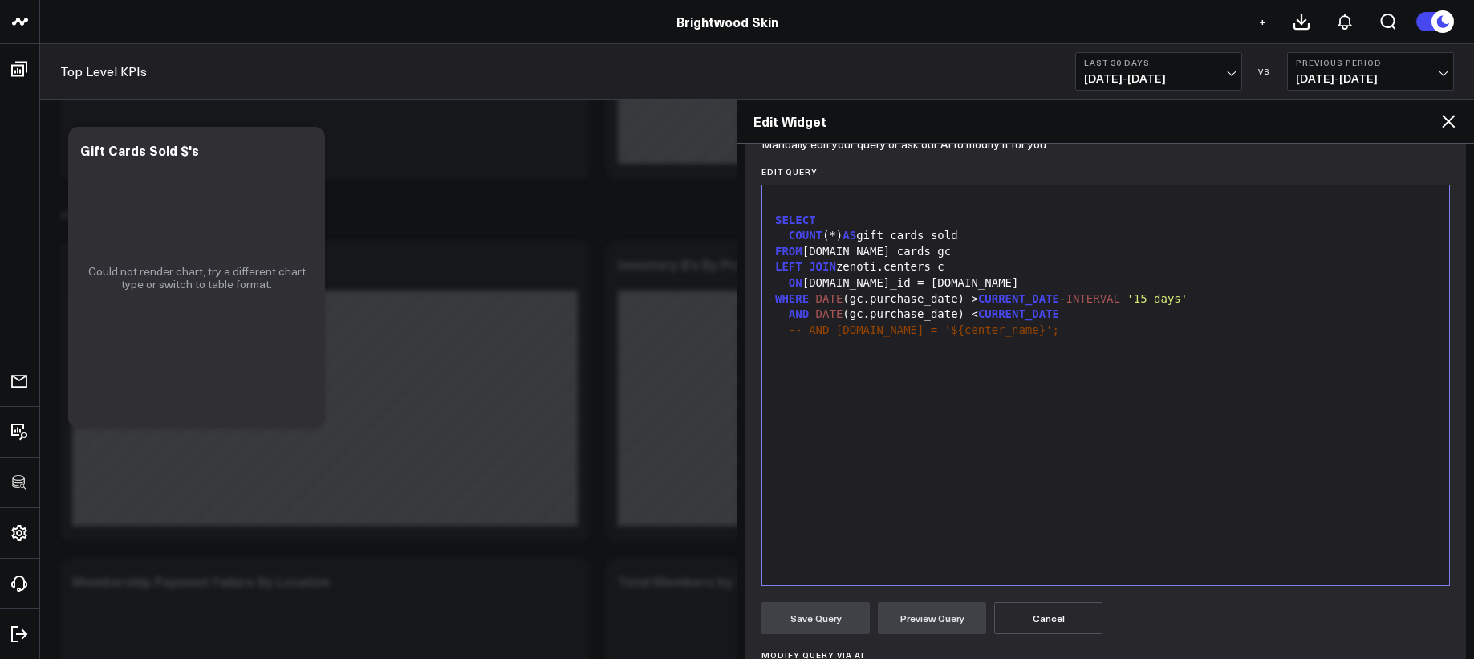
scroll to position [168, 0]
